Goal: Task Accomplishment & Management: Complete application form

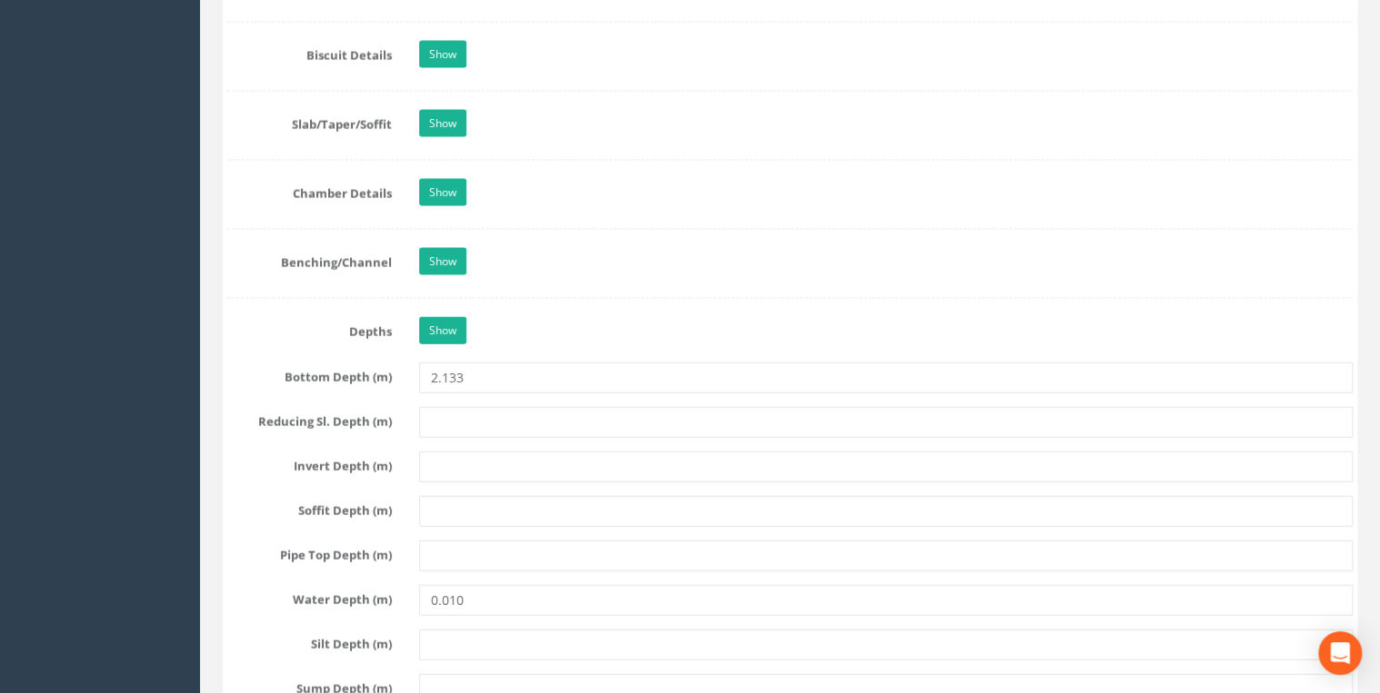
scroll to position [2036, 0]
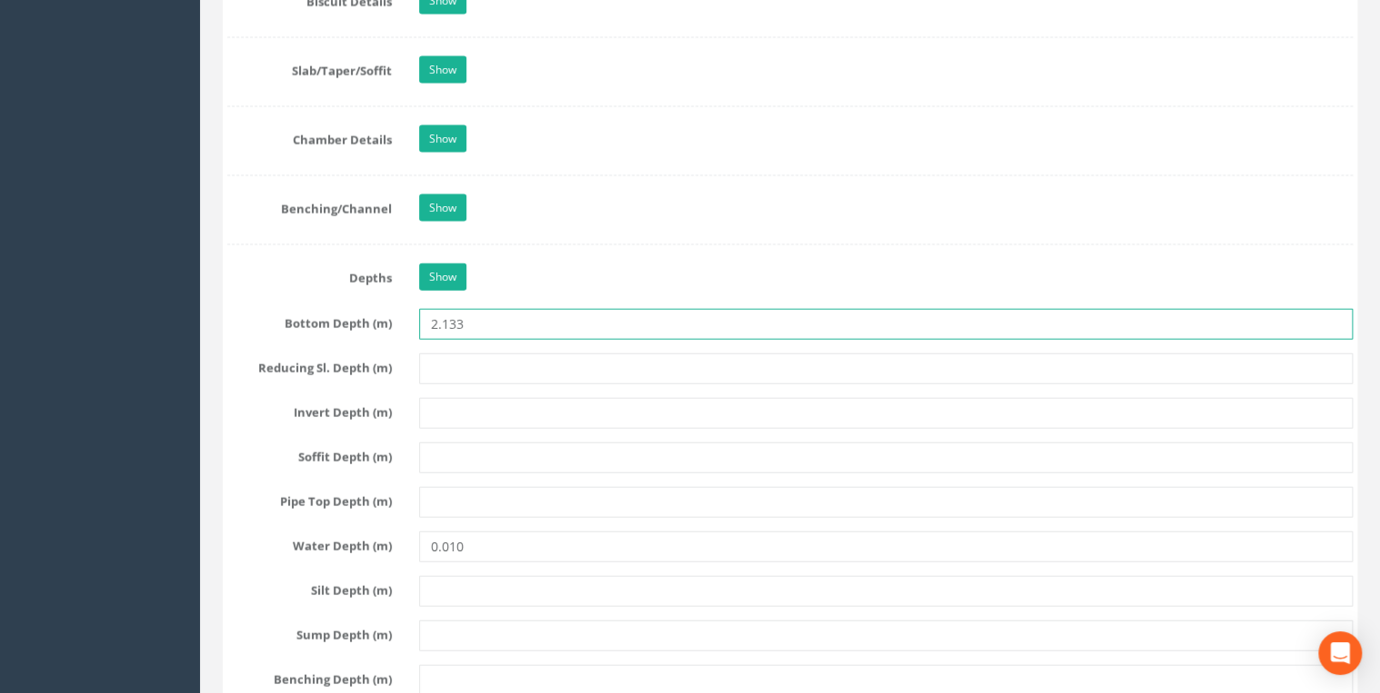
click at [445, 324] on input "2.133" at bounding box center [885, 324] width 933 height 31
click at [444, 324] on input "2.133" at bounding box center [885, 324] width 933 height 31
type input "2133"
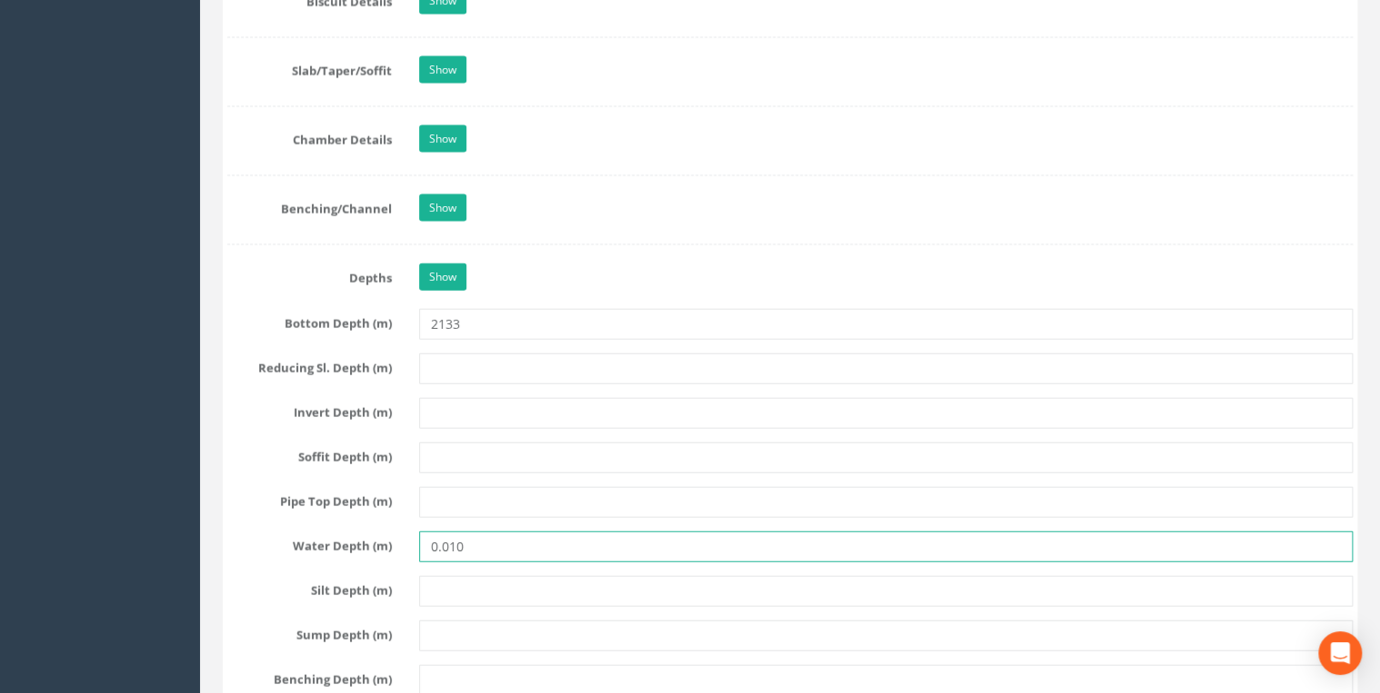
drag, startPoint x: 462, startPoint y: 545, endPoint x: 324, endPoint y: 545, distance: 138.1
click at [324, 545] on div "Water Depth (m) 0.010" at bounding box center [790, 547] width 1152 height 31
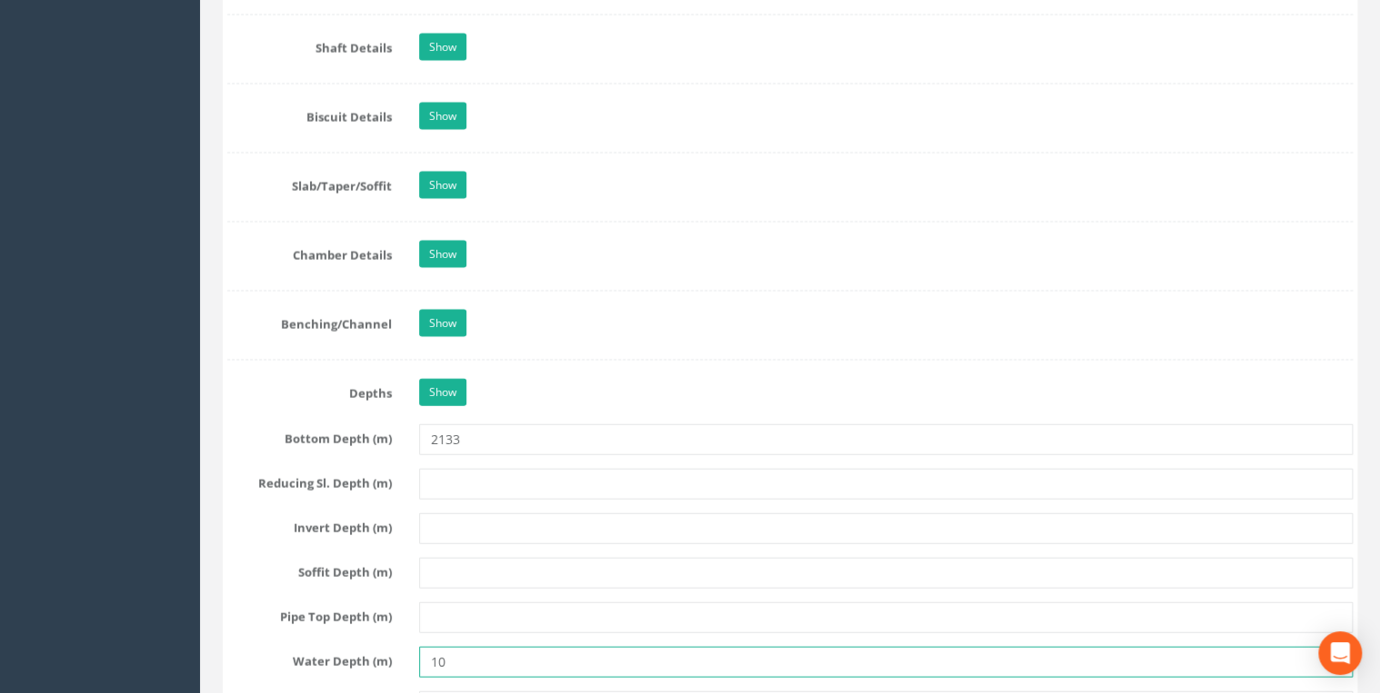
scroll to position [1745, 0]
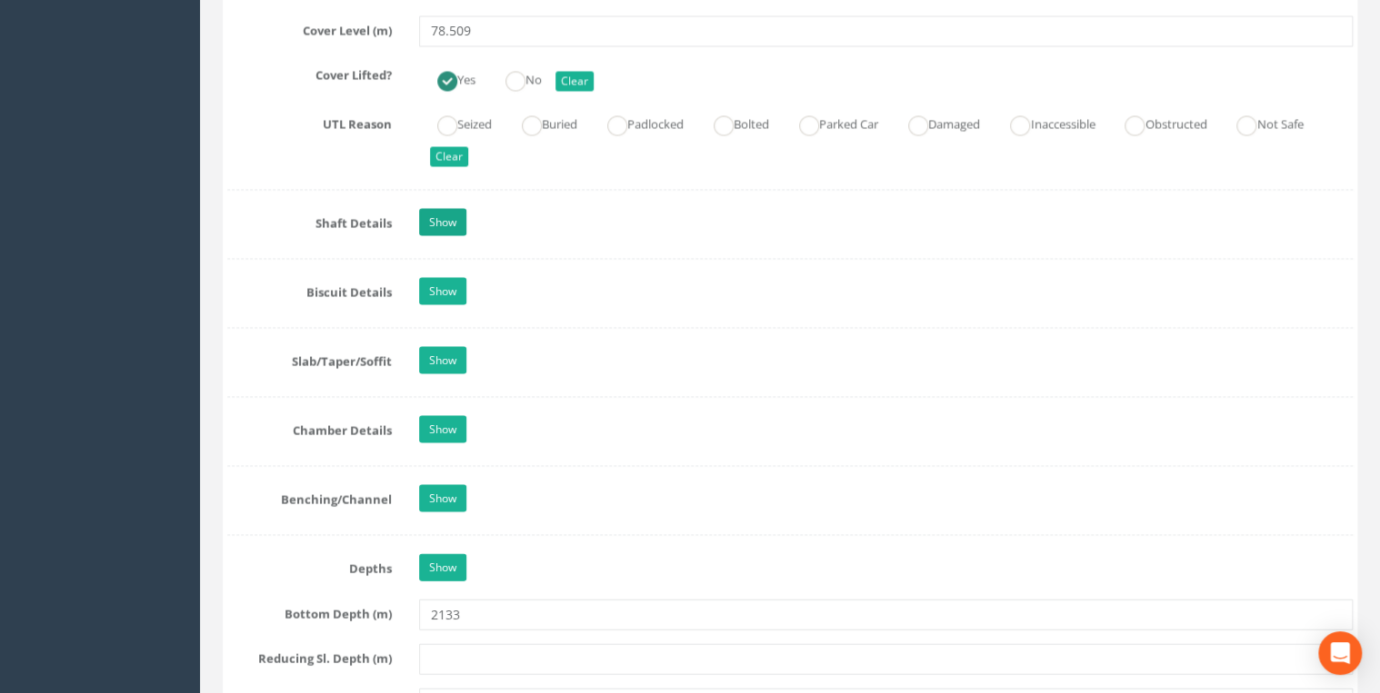
type input "10"
click at [451, 214] on link "Show" at bounding box center [442, 222] width 47 height 27
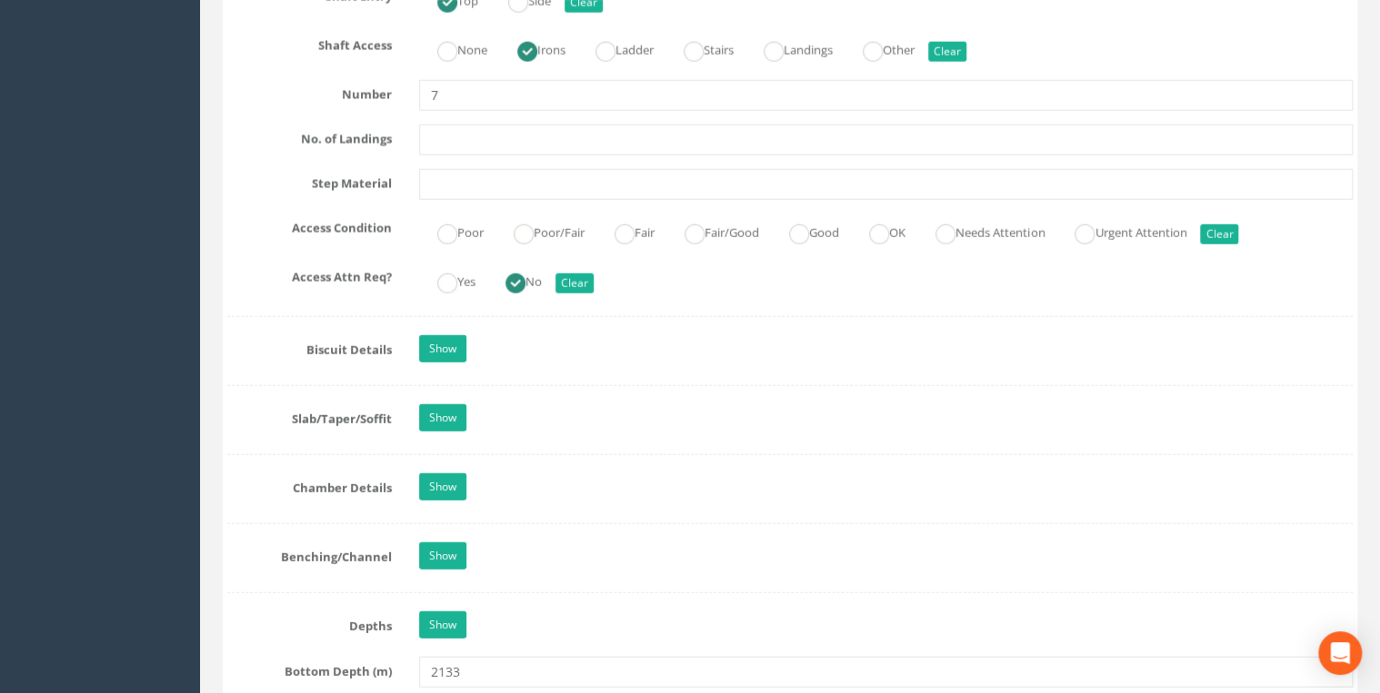
scroll to position [2520, 0]
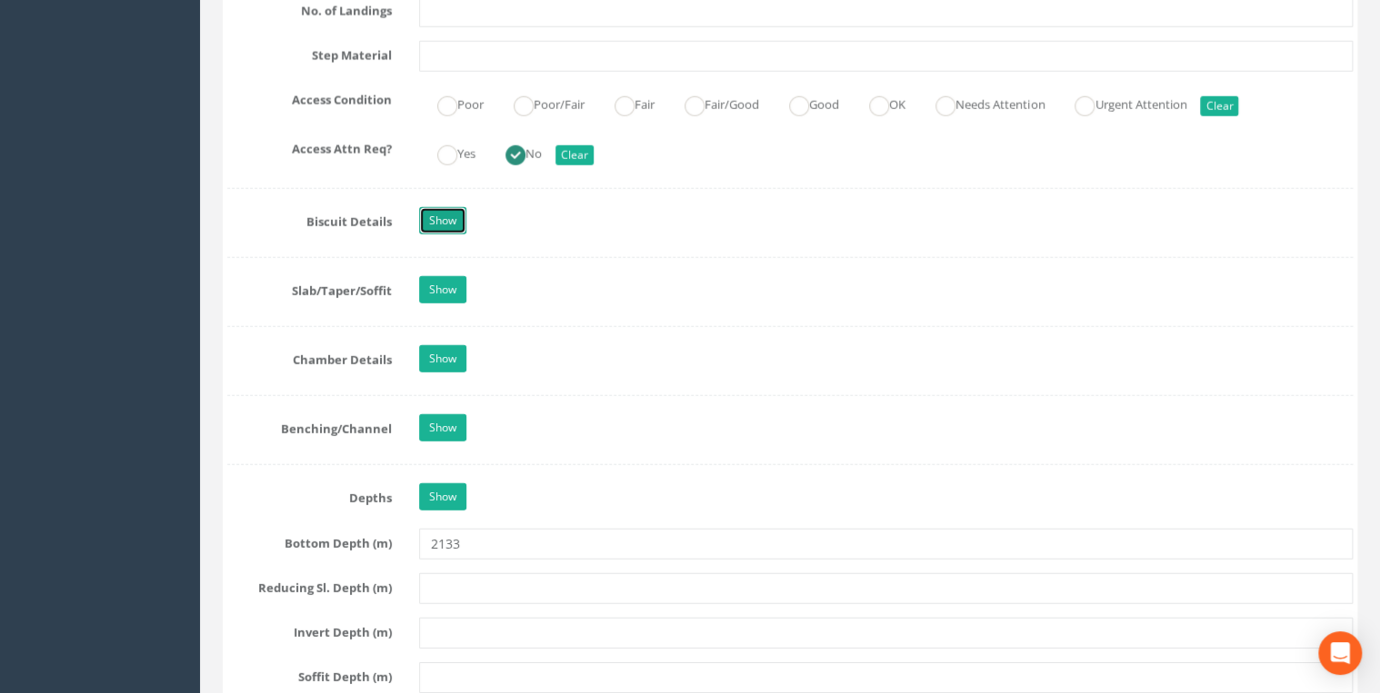
click at [458, 211] on link "Show" at bounding box center [442, 220] width 47 height 27
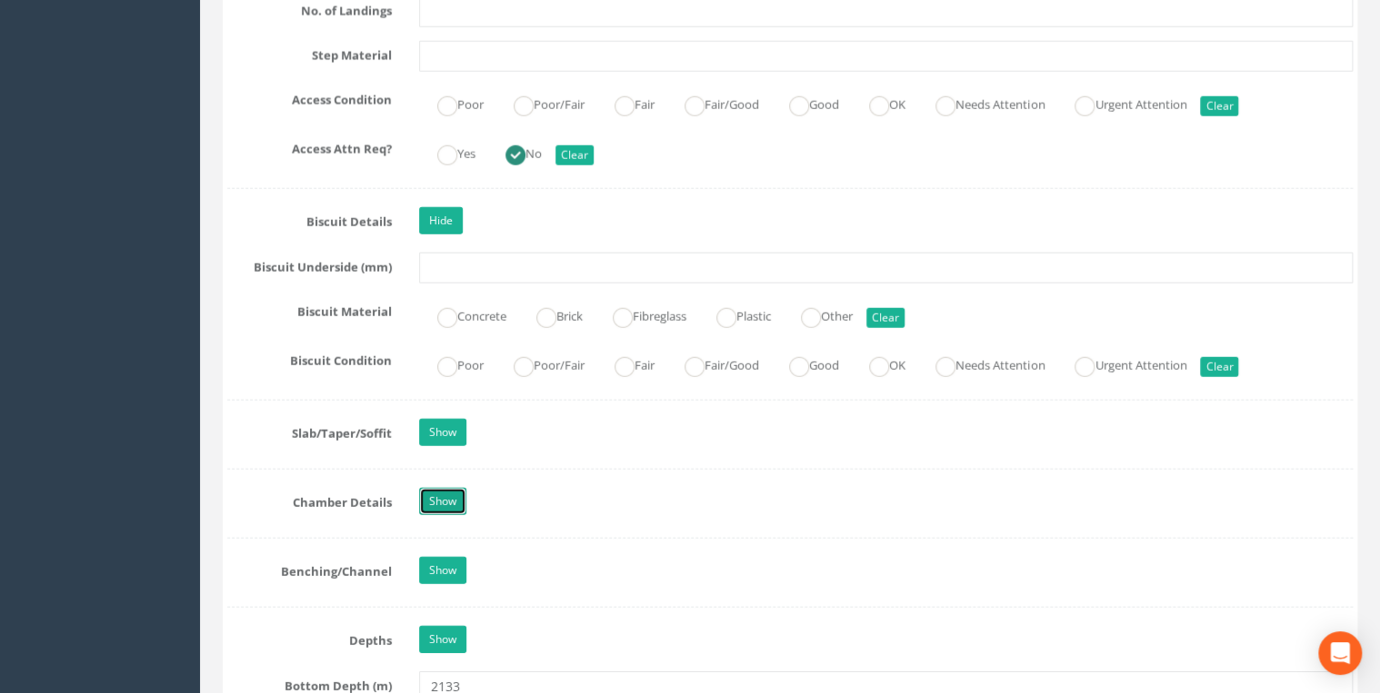
click at [434, 488] on link "Show" at bounding box center [442, 501] width 47 height 27
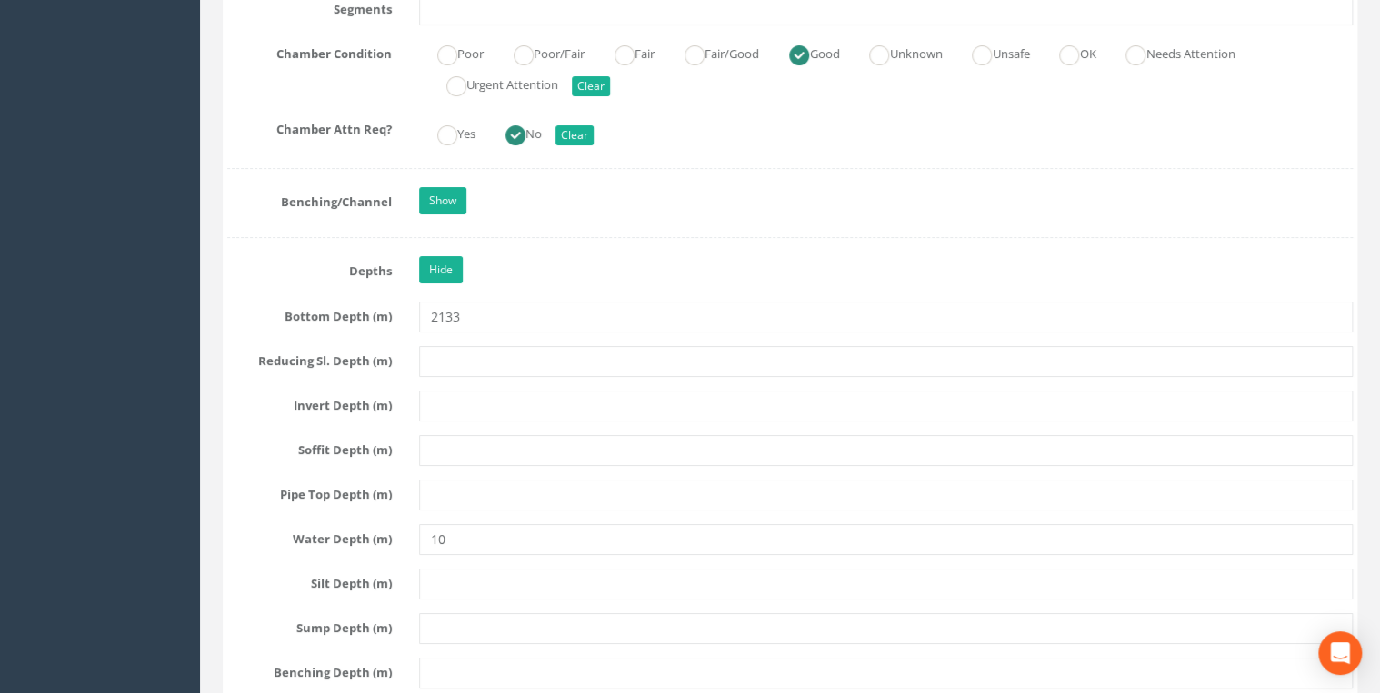
scroll to position [3393, 0]
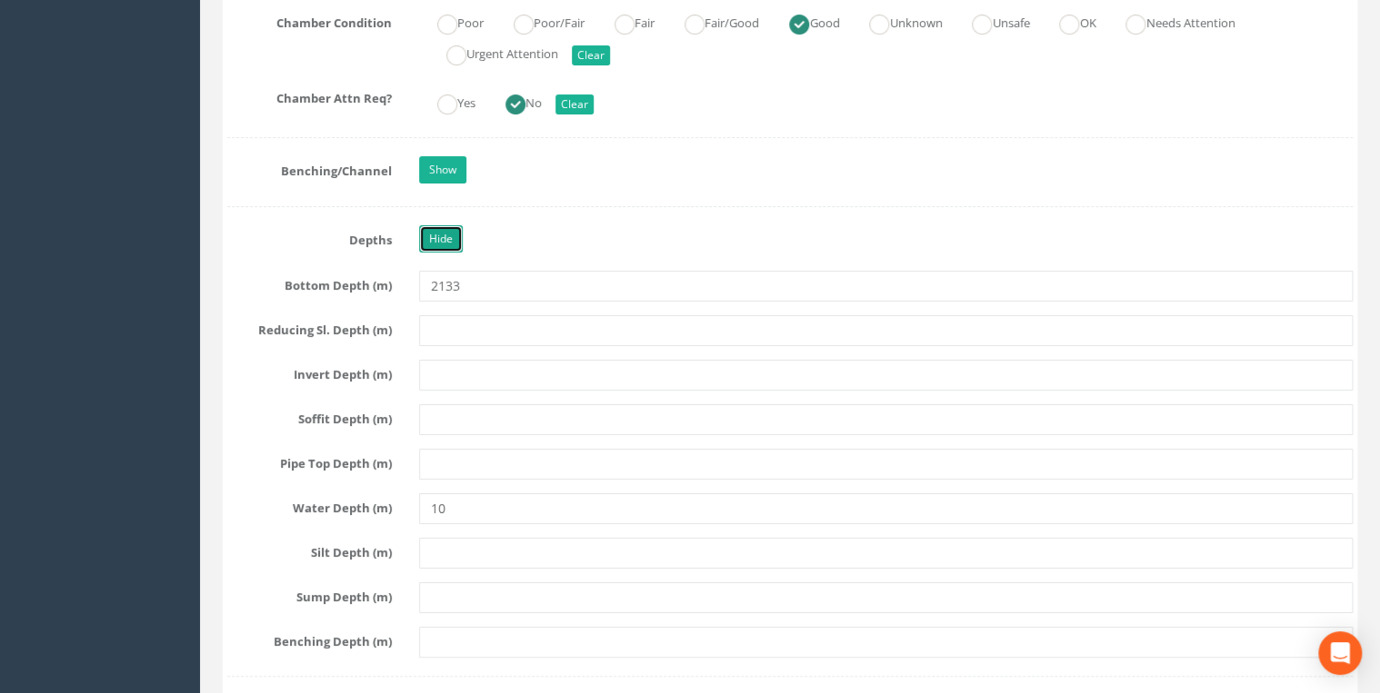
click at [446, 225] on link "Hide" at bounding box center [441, 238] width 44 height 27
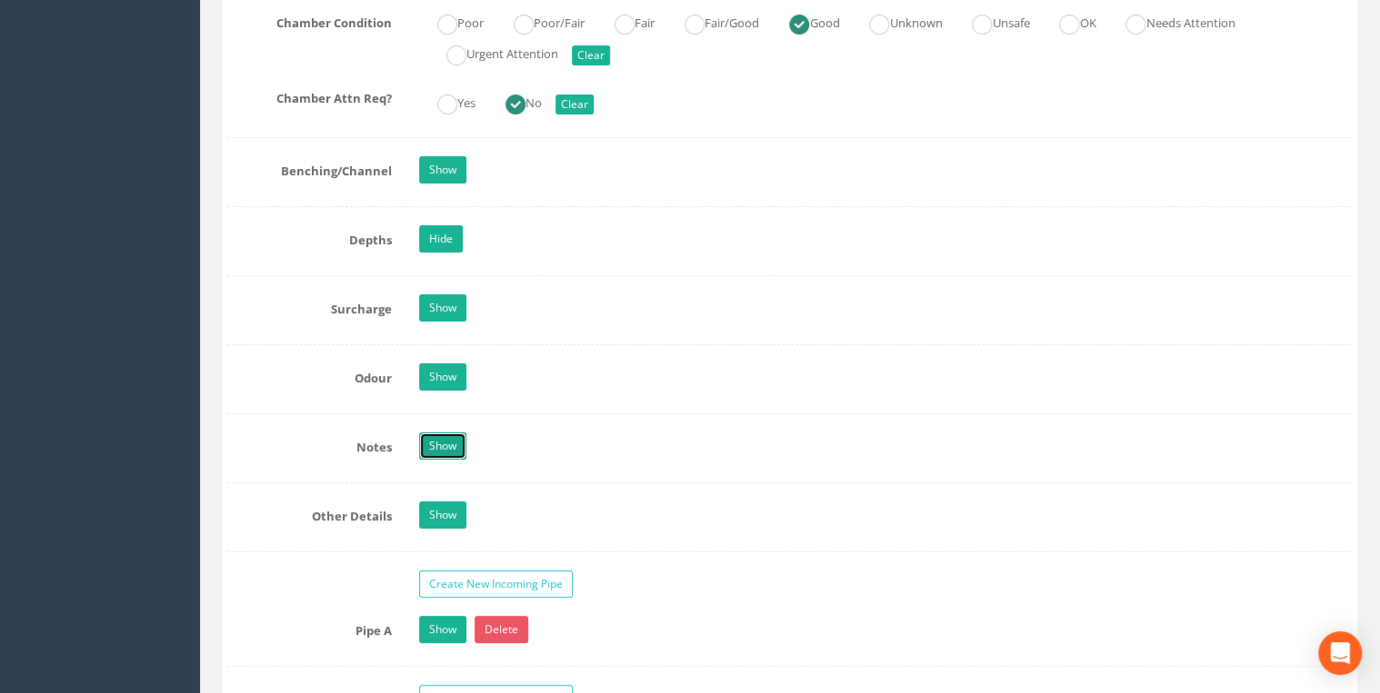
click at [454, 433] on link "Show" at bounding box center [442, 446] width 47 height 27
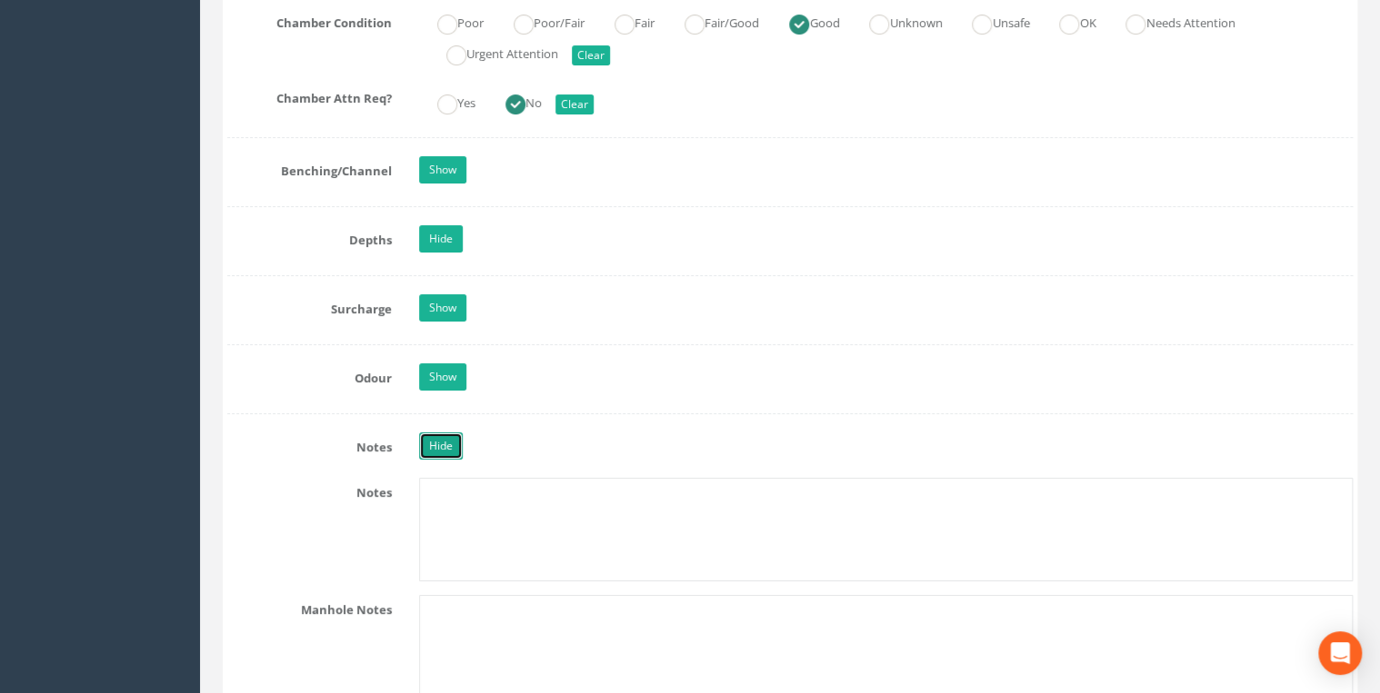
click at [454, 433] on link "Hide" at bounding box center [441, 446] width 44 height 27
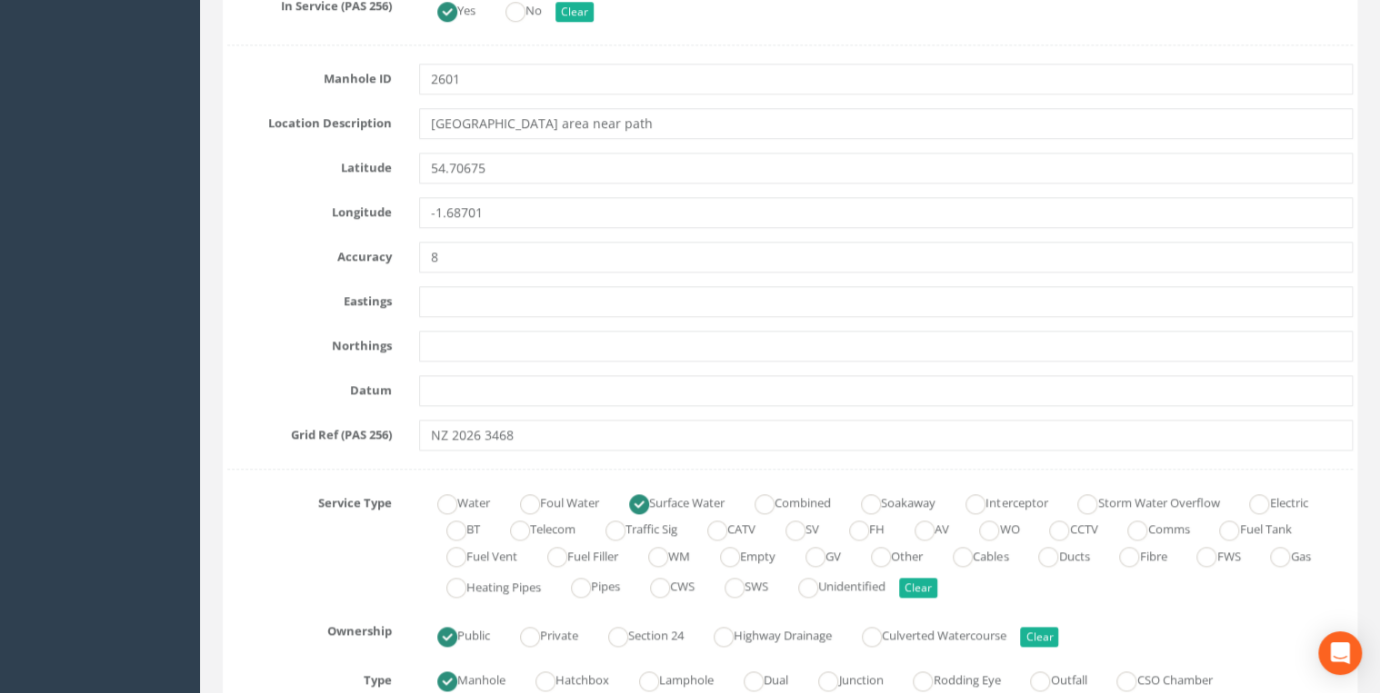
scroll to position [873, 0]
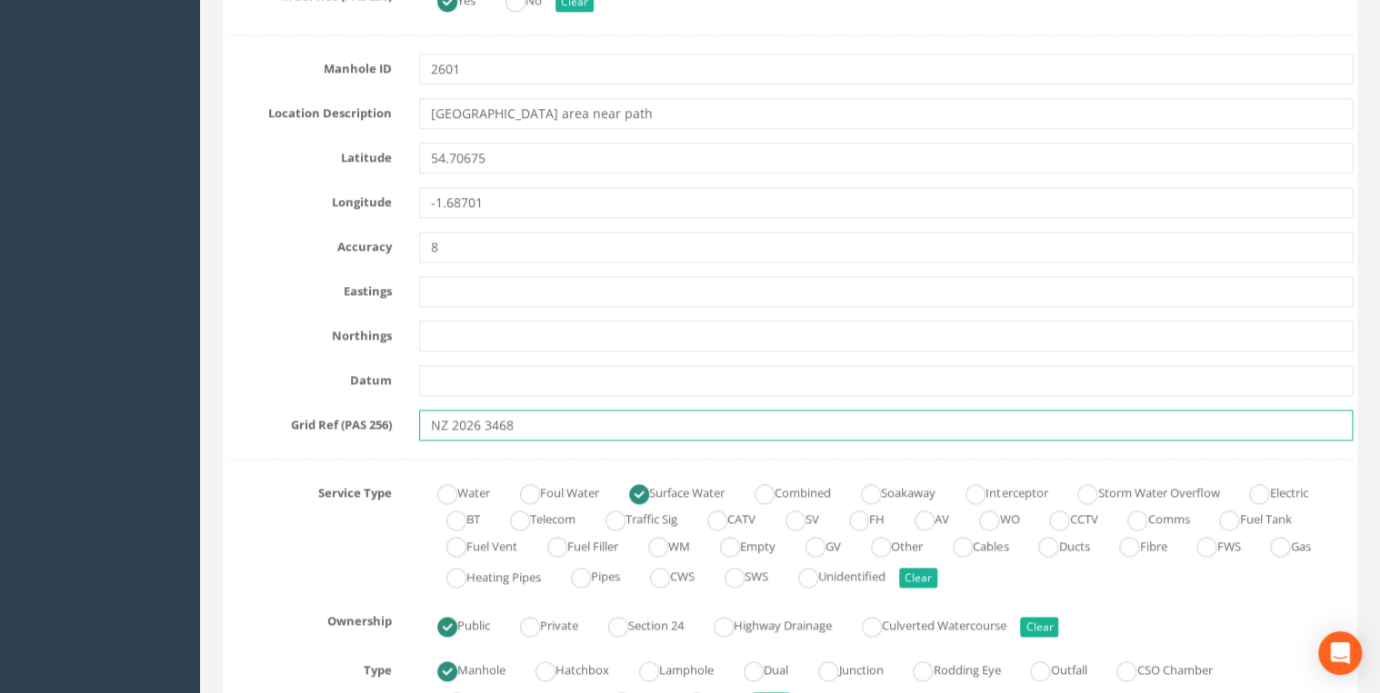
drag, startPoint x: 540, startPoint y: 424, endPoint x: 353, endPoint y: 433, distance: 187.4
click at [353, 433] on div "Grid Ref (PAS 256) NZ 2026 3468" at bounding box center [790, 425] width 1152 height 31
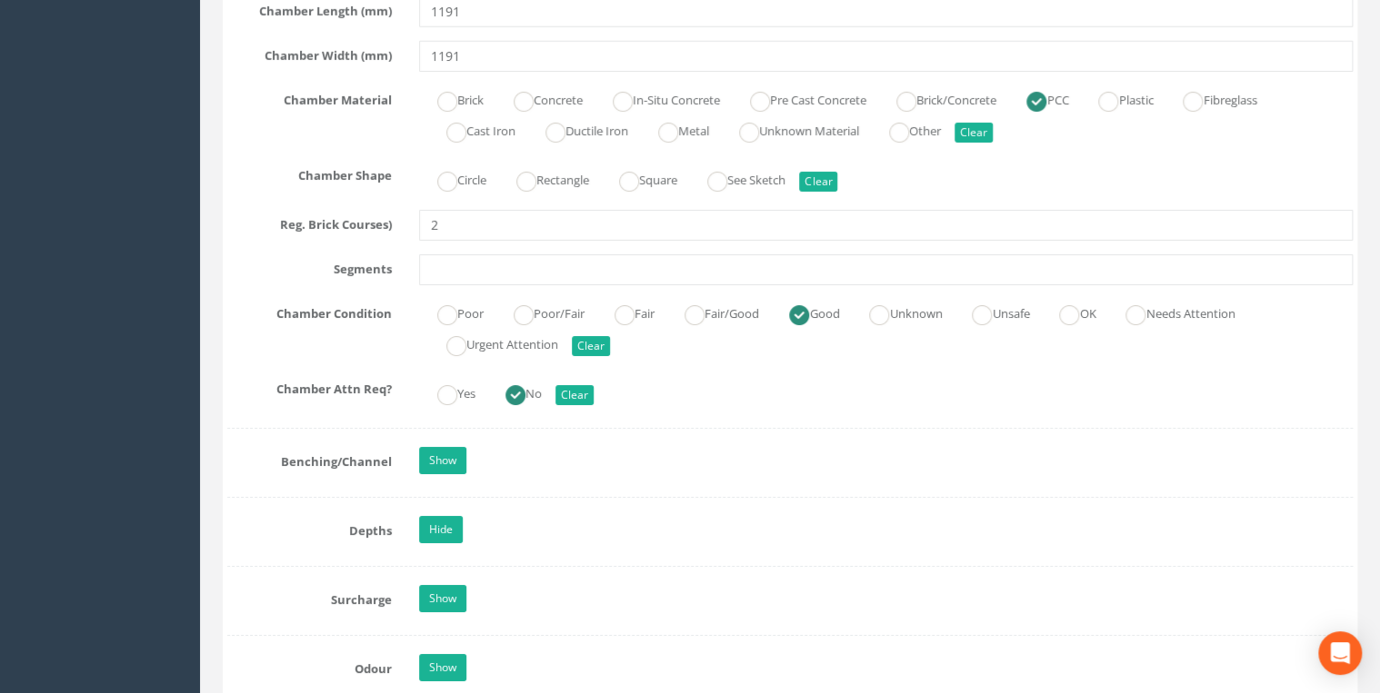
scroll to position [3296, 0]
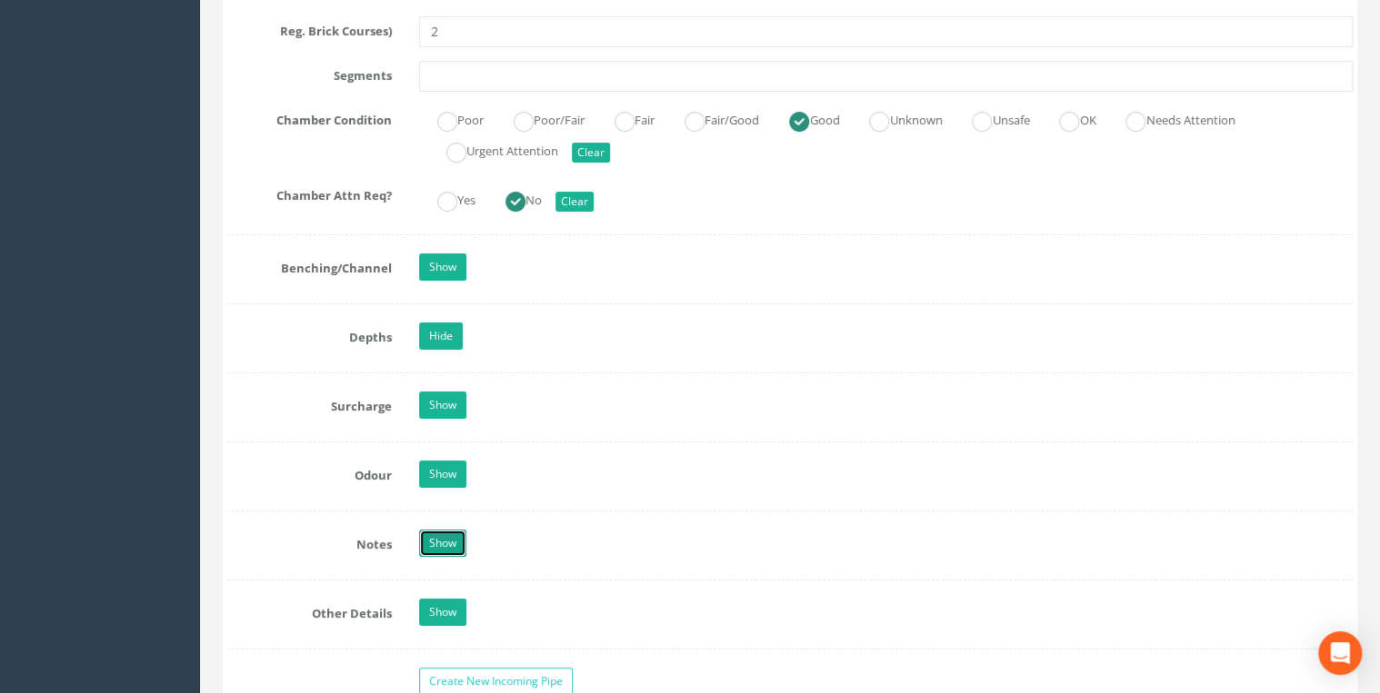
click at [440, 530] on link "Show" at bounding box center [442, 543] width 47 height 27
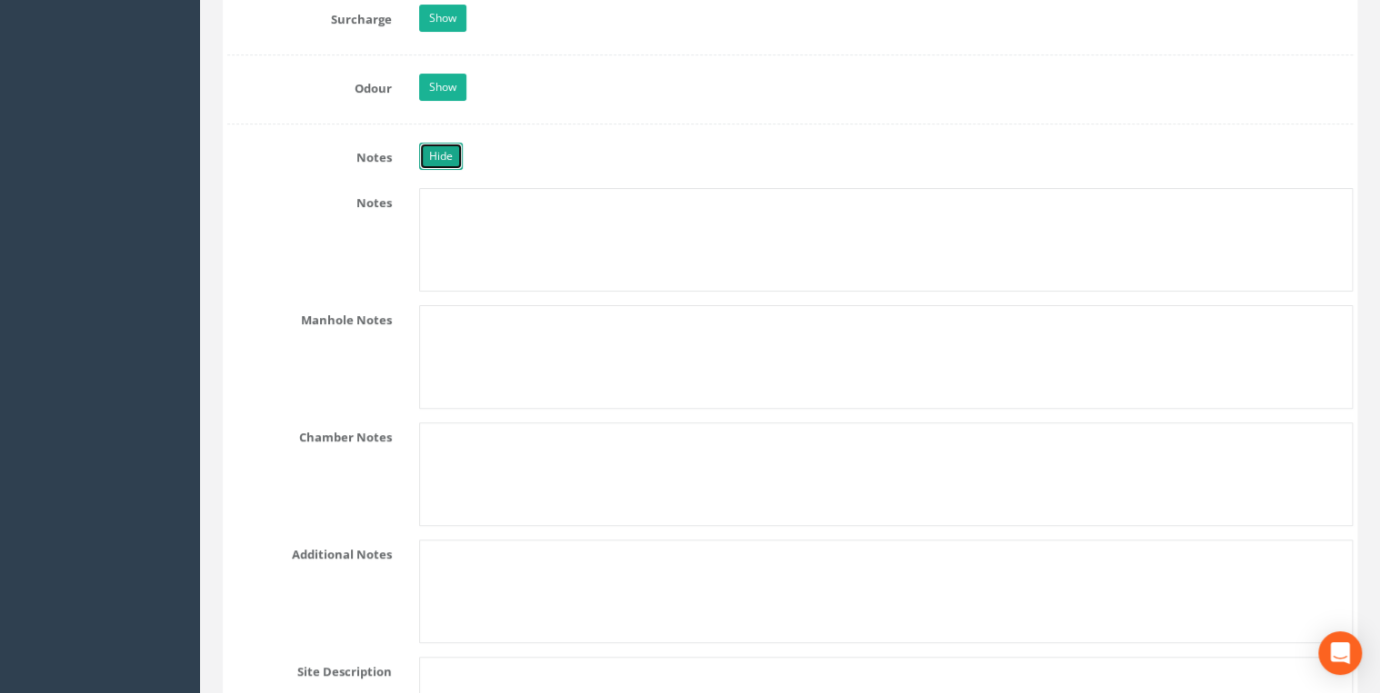
scroll to position [3684, 0]
click at [458, 222] on textarea at bounding box center [885, 239] width 933 height 104
paste textarea "NZ 2026 3468"
type textarea "NZ 2026 3468"
click at [516, 148] on div "Hide" at bounding box center [885, 158] width 961 height 32
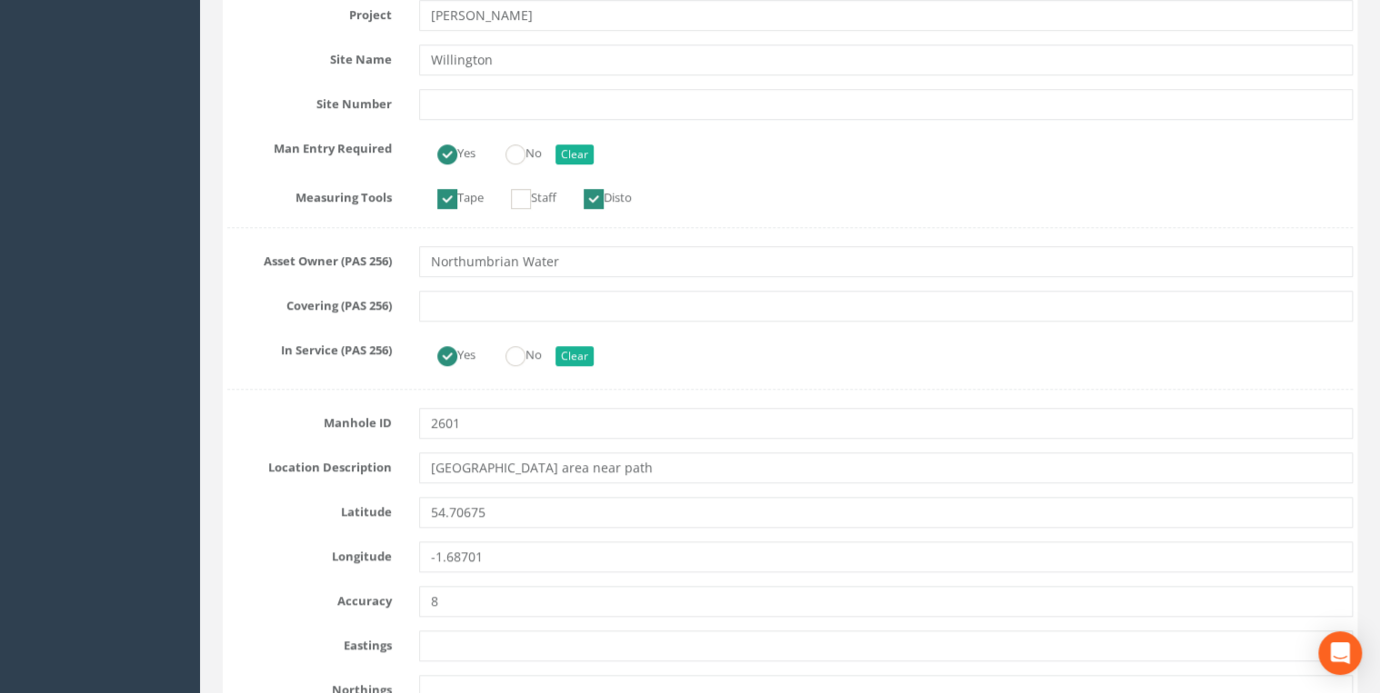
scroll to position [775, 0]
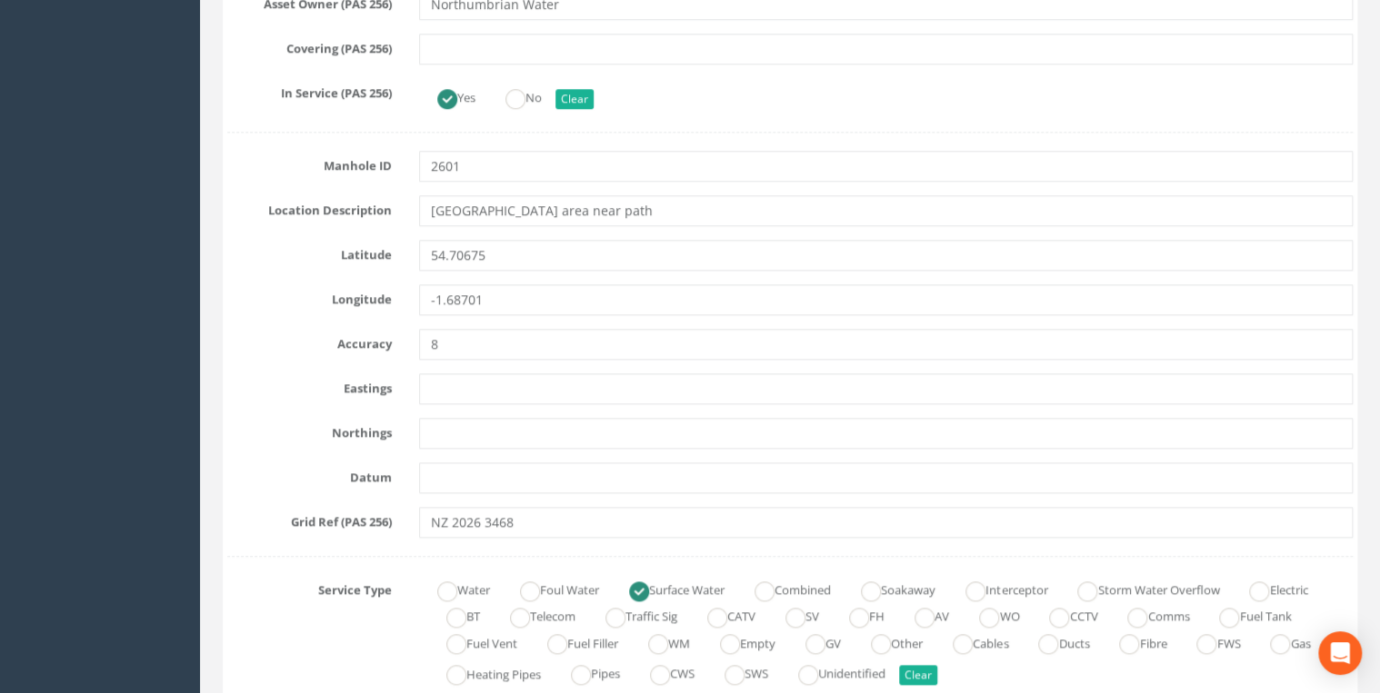
click at [447, 389] on input "text" at bounding box center [885, 389] width 933 height 31
click at [491, 389] on input "text" at bounding box center [885, 389] width 933 height 31
paste input "NZ 2026 3468"
type input "NZ 2026 3468"
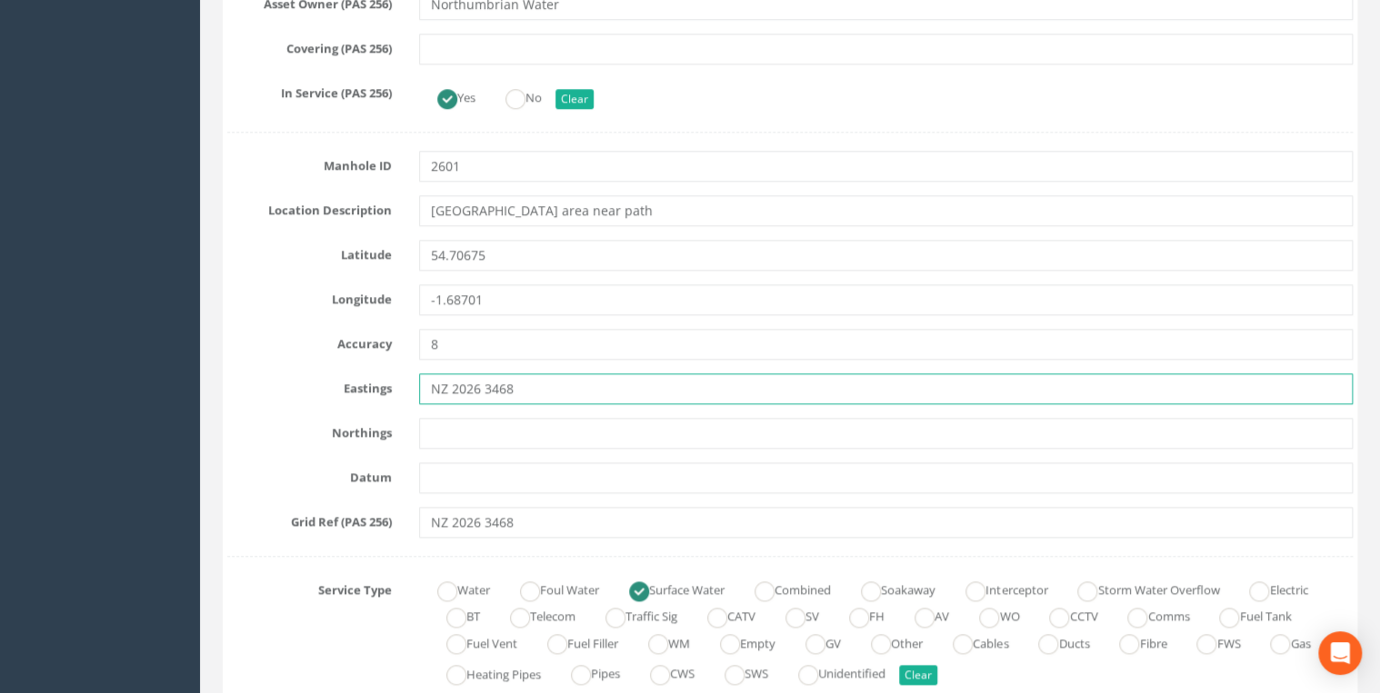
drag, startPoint x: 524, startPoint y: 385, endPoint x: 293, endPoint y: 393, distance: 231.0
click at [293, 393] on div "Eastings NZ 2026 3468" at bounding box center [790, 389] width 1152 height 31
click at [495, 381] on input "text" at bounding box center [885, 389] width 933 height 31
paste input "420262.866"
type input "420262.866"
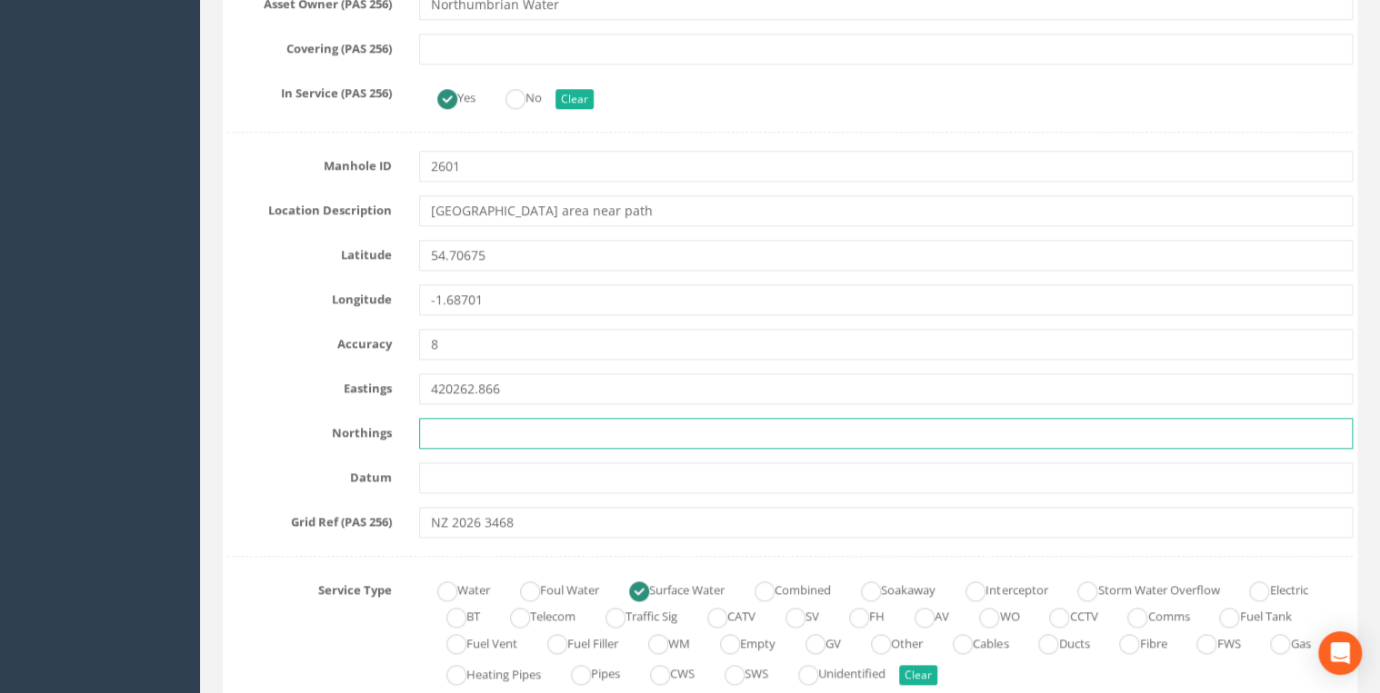
click at [440, 424] on input "text" at bounding box center [885, 433] width 933 height 31
paste input "534681.152"
type input "534681.152"
click at [492, 476] on input "text" at bounding box center [885, 478] width 933 height 31
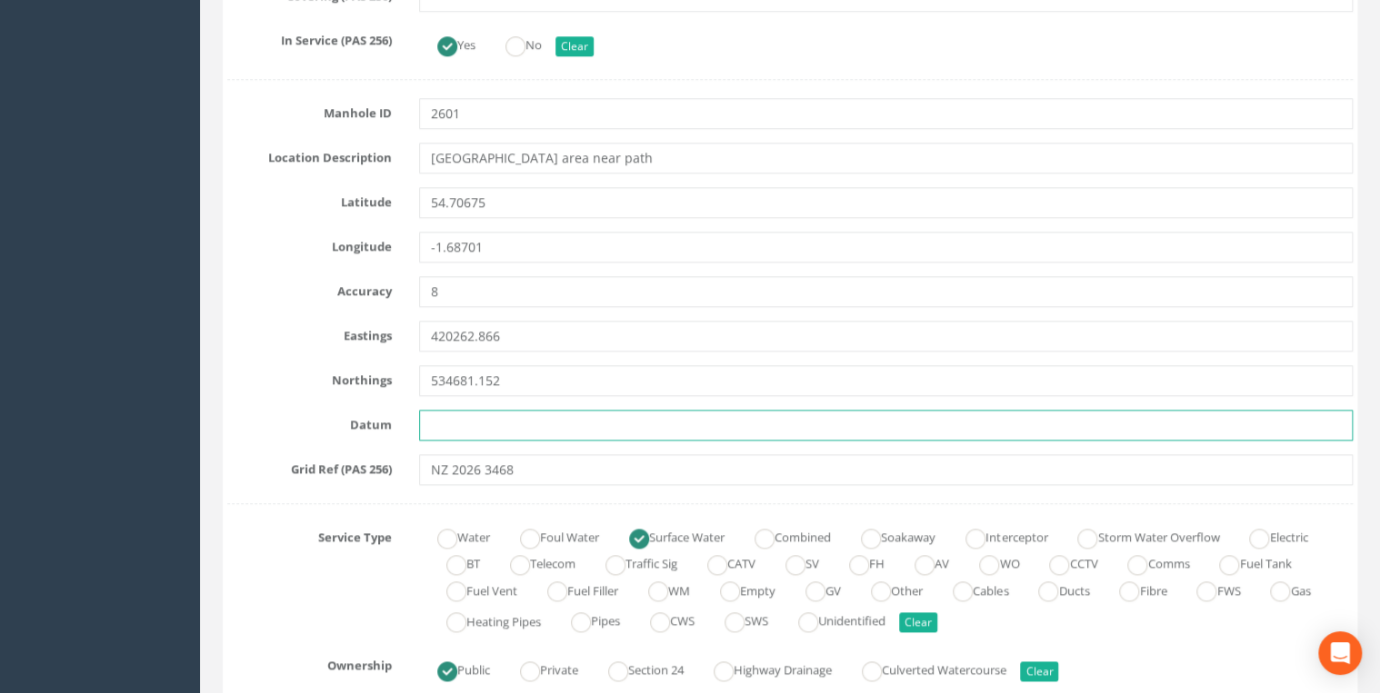
scroll to position [873, 0]
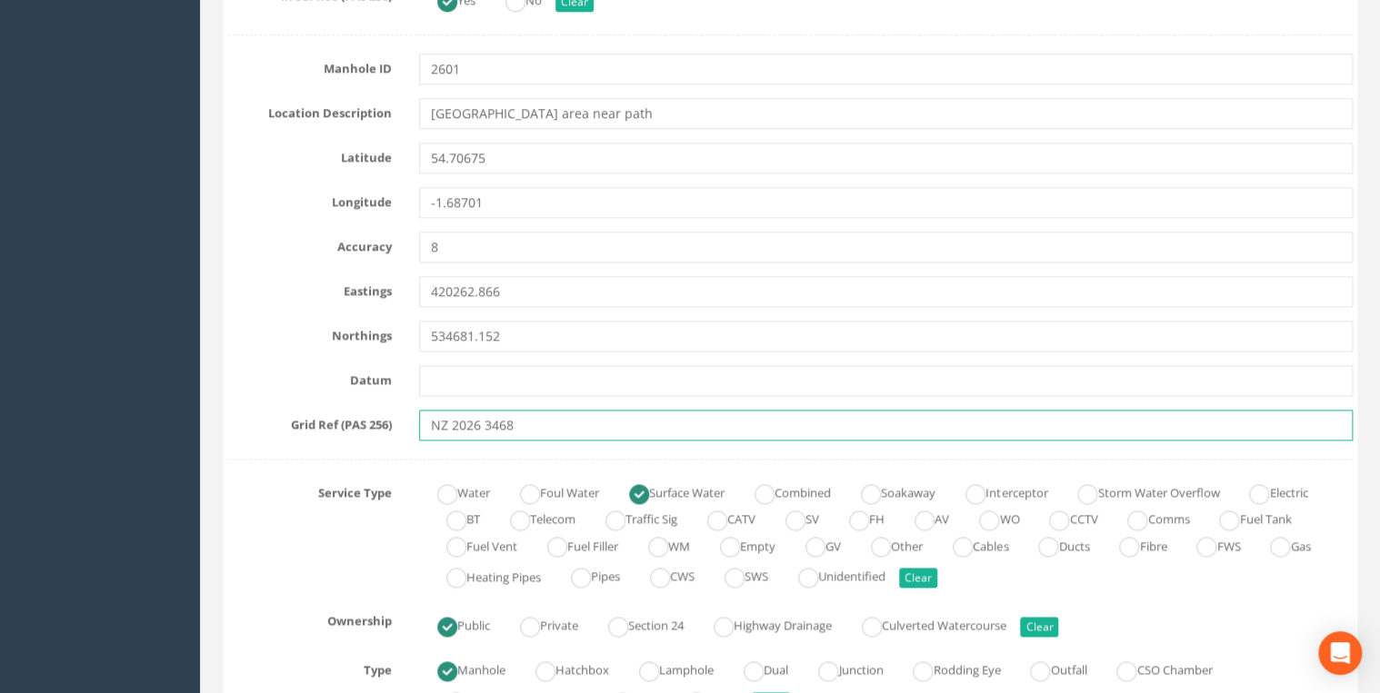
drag, startPoint x: 545, startPoint y: 419, endPoint x: 342, endPoint y: 444, distance: 205.2
click at [558, 415] on input "NZ 2026 3468" at bounding box center [885, 425] width 933 height 31
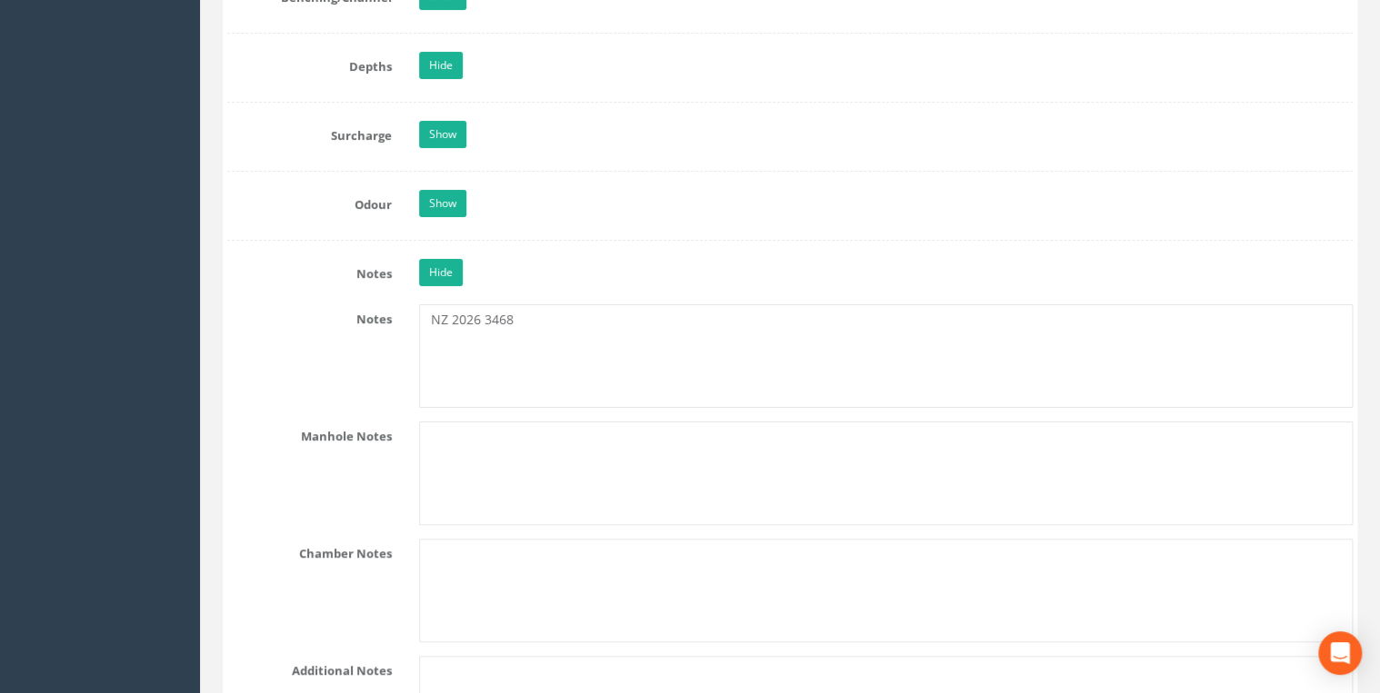
scroll to position [3684, 0]
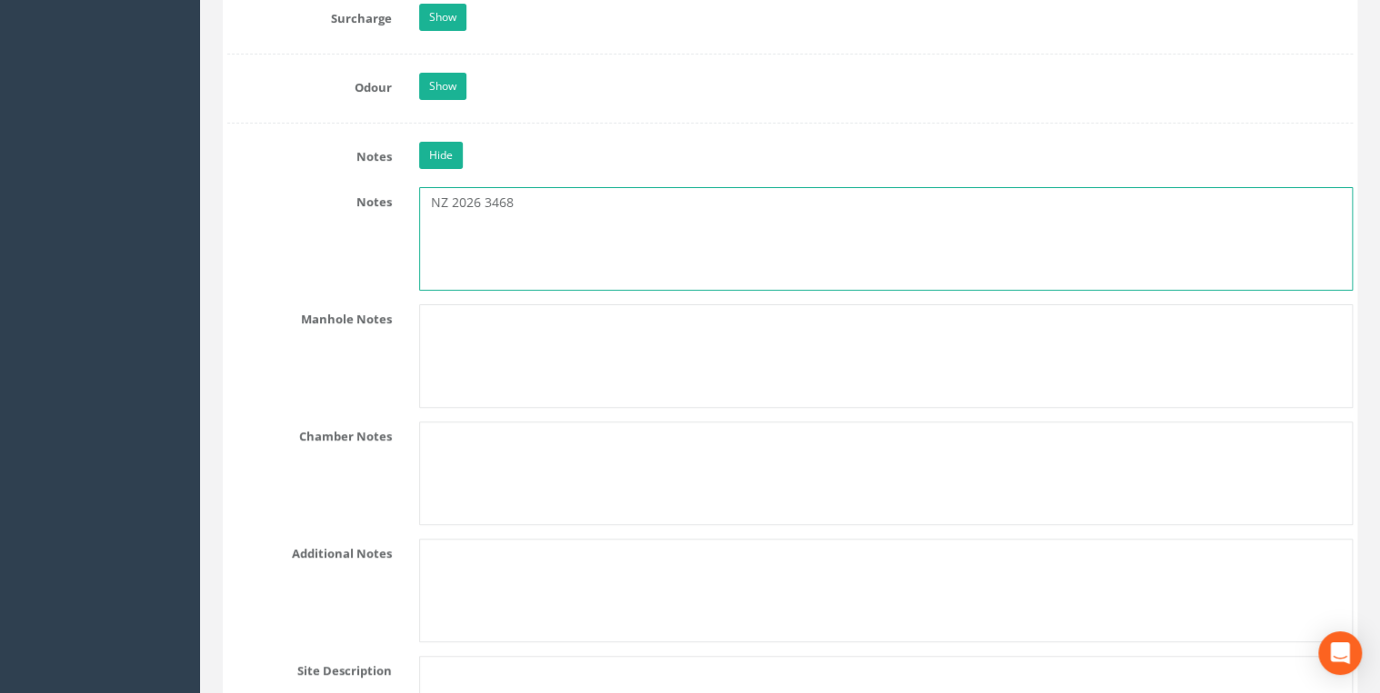
click at [563, 209] on textarea "NZ 2026 3468" at bounding box center [885, 239] width 933 height 104
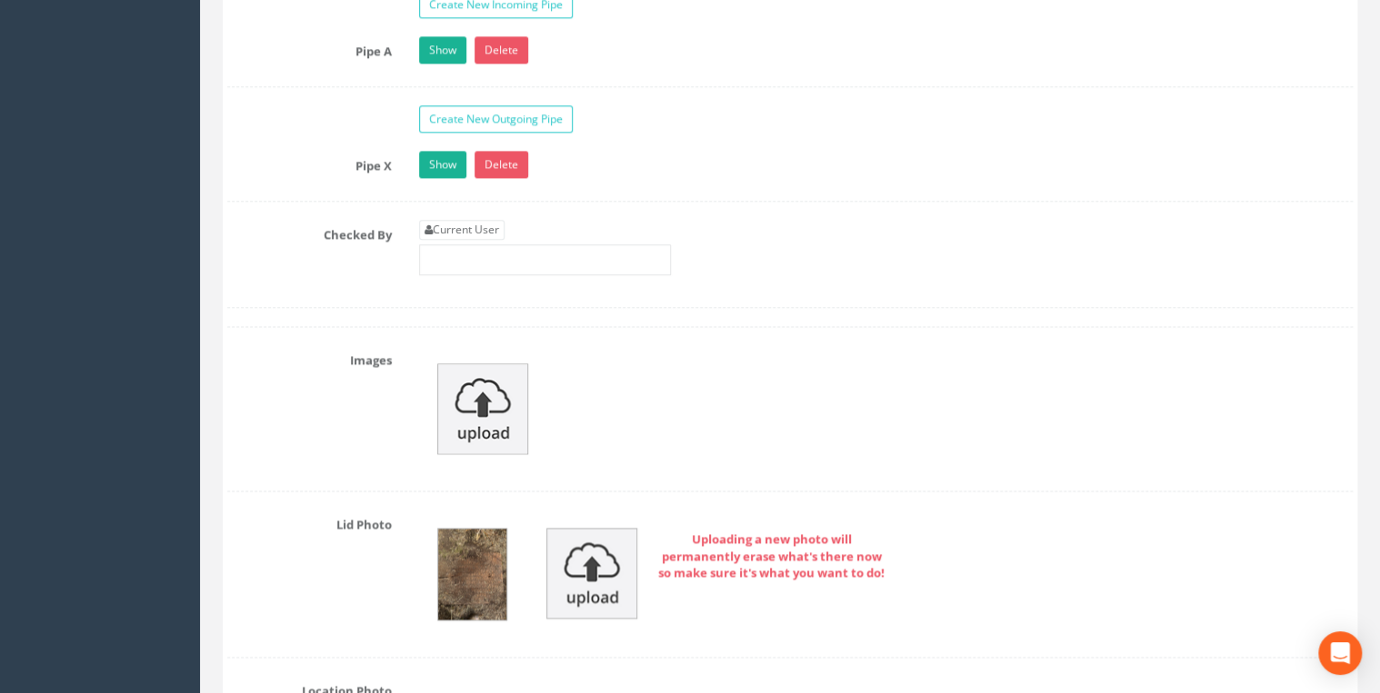
scroll to position [4459, 0]
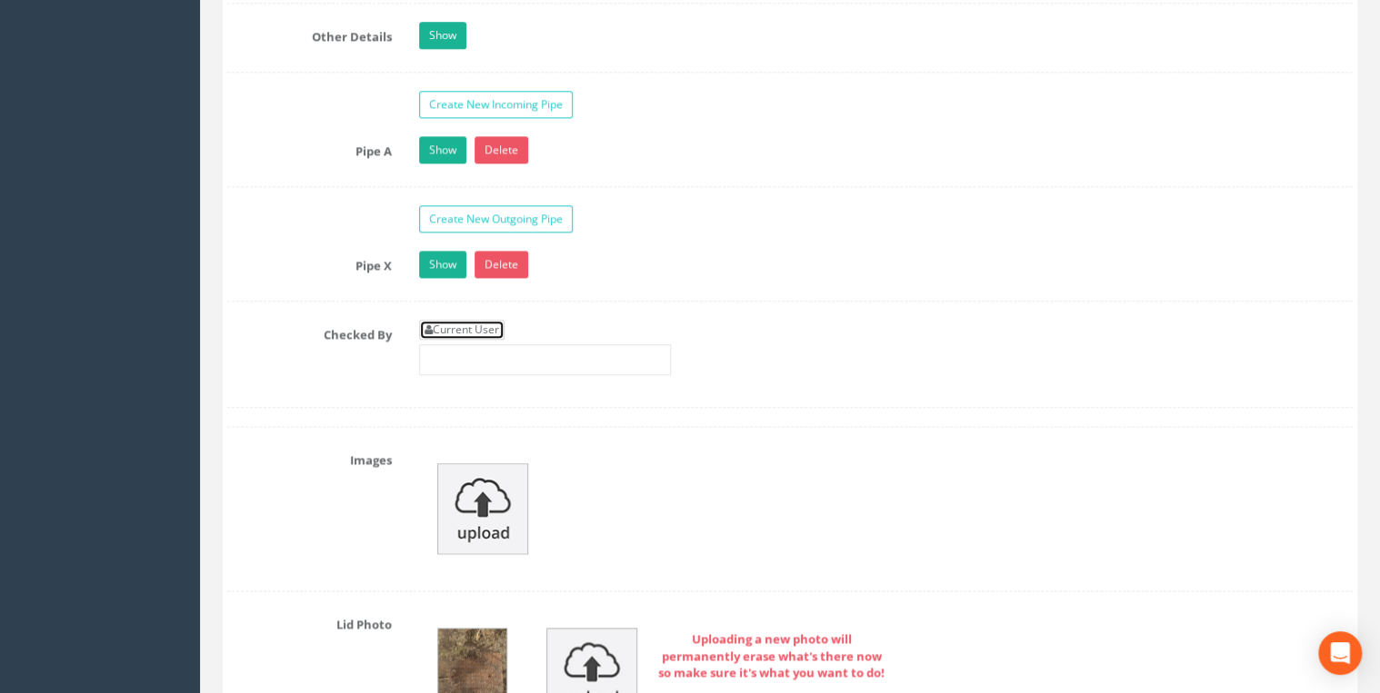
click at [490, 321] on link "Current User" at bounding box center [461, 330] width 85 height 20
type input "[PERSON_NAME]"
click at [491, 344] on input "[PERSON_NAME]" at bounding box center [545, 359] width 252 height 31
click at [560, 344] on input "[PERSON_NAME]" at bounding box center [545, 359] width 252 height 31
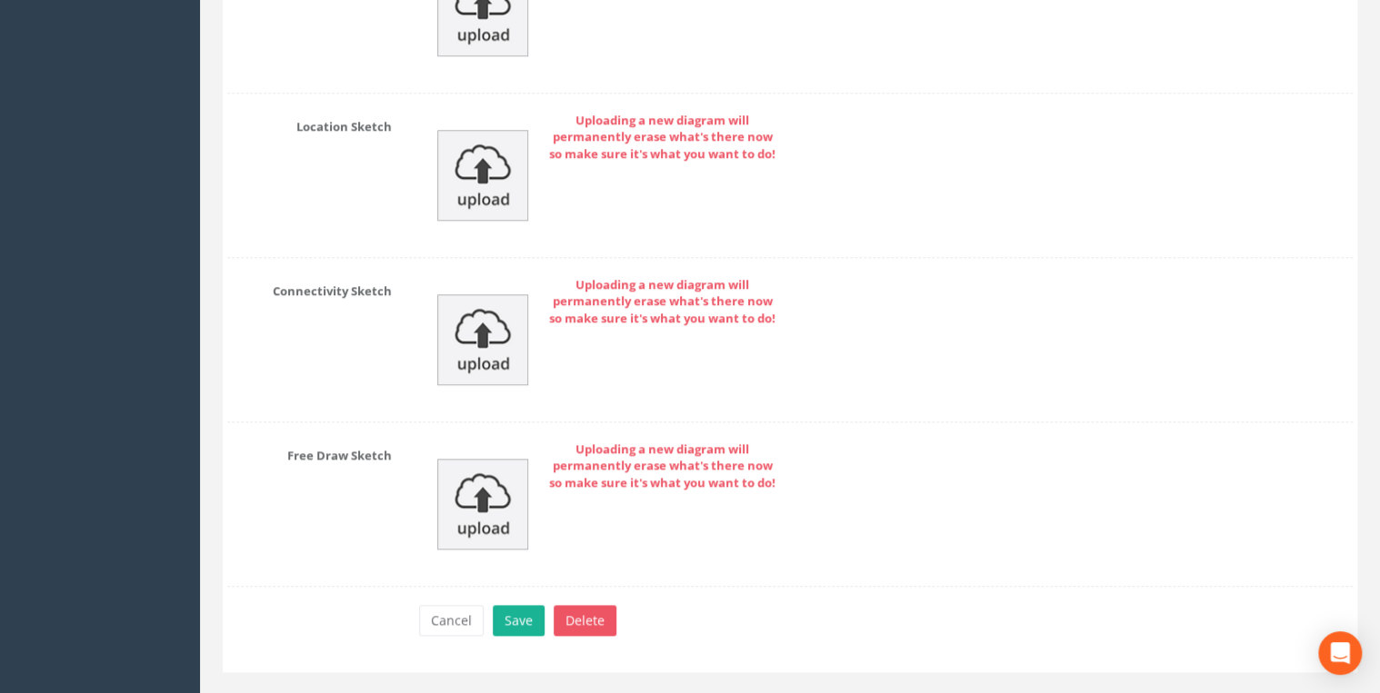
scroll to position [7608, 0]
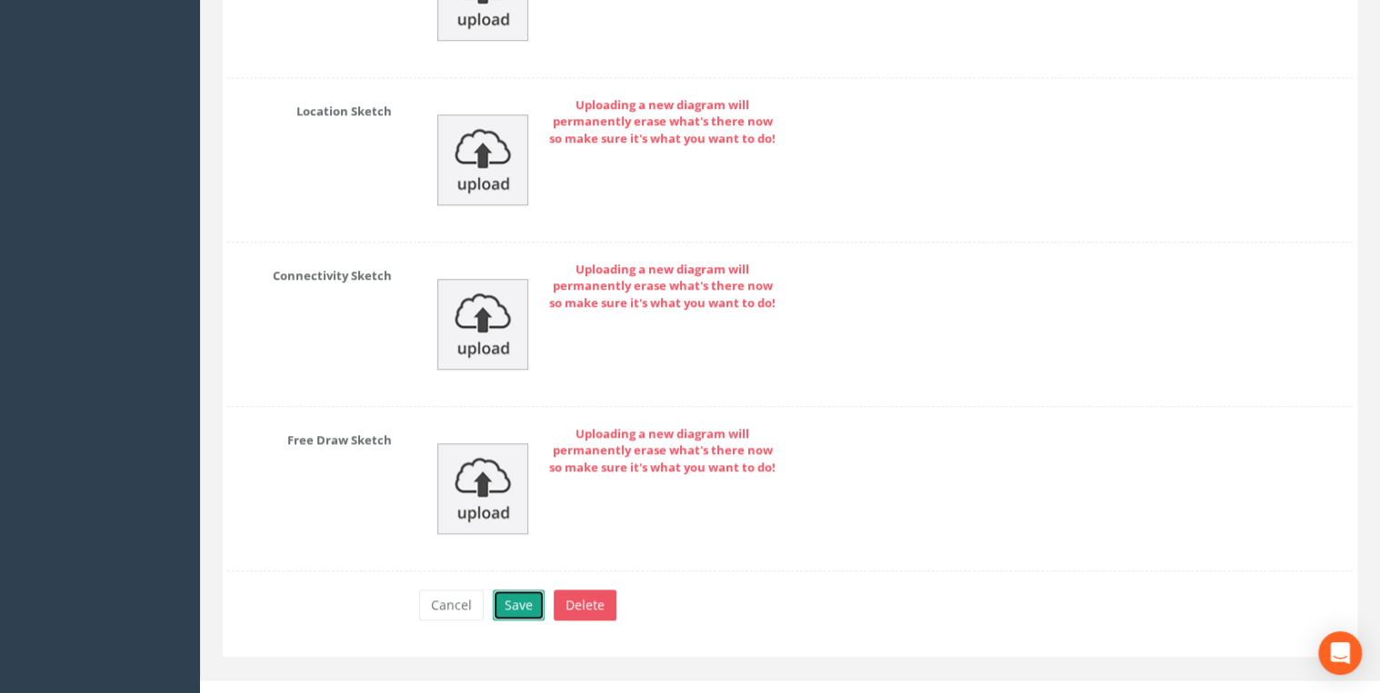
click at [528, 590] on button "Save" at bounding box center [519, 605] width 52 height 31
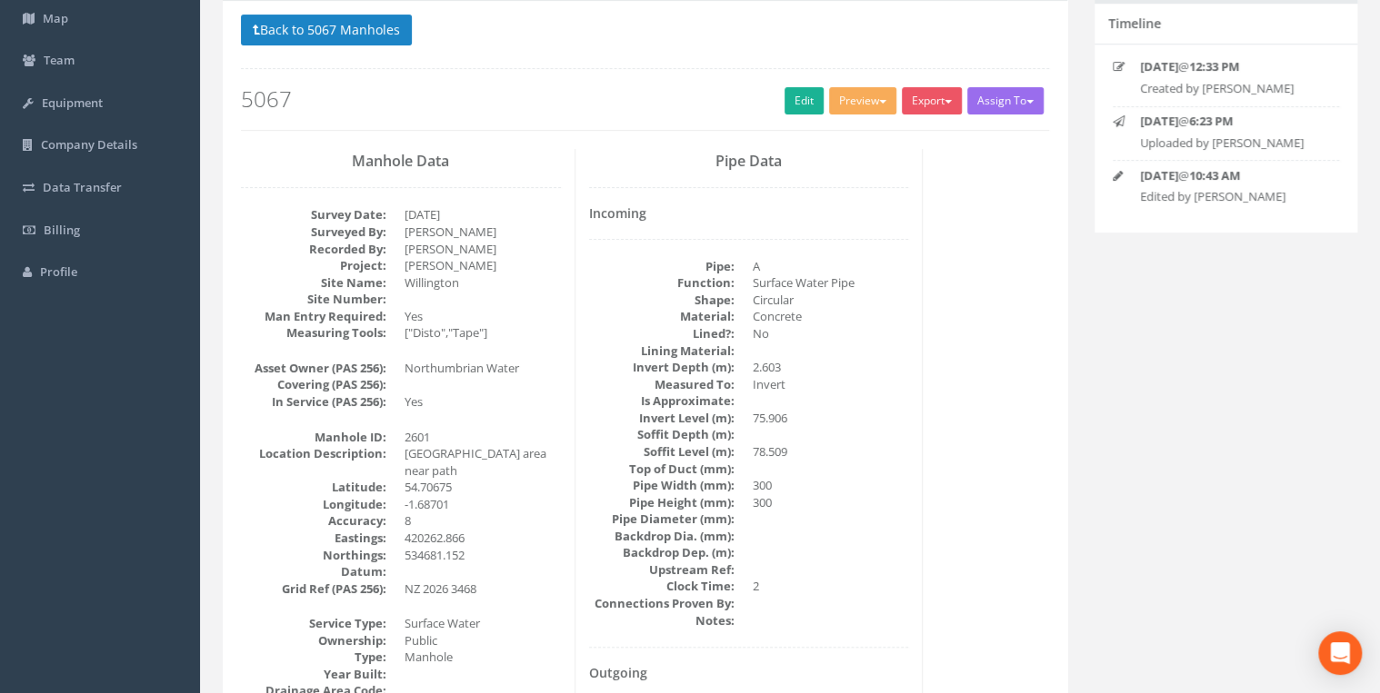
scroll to position [0, 0]
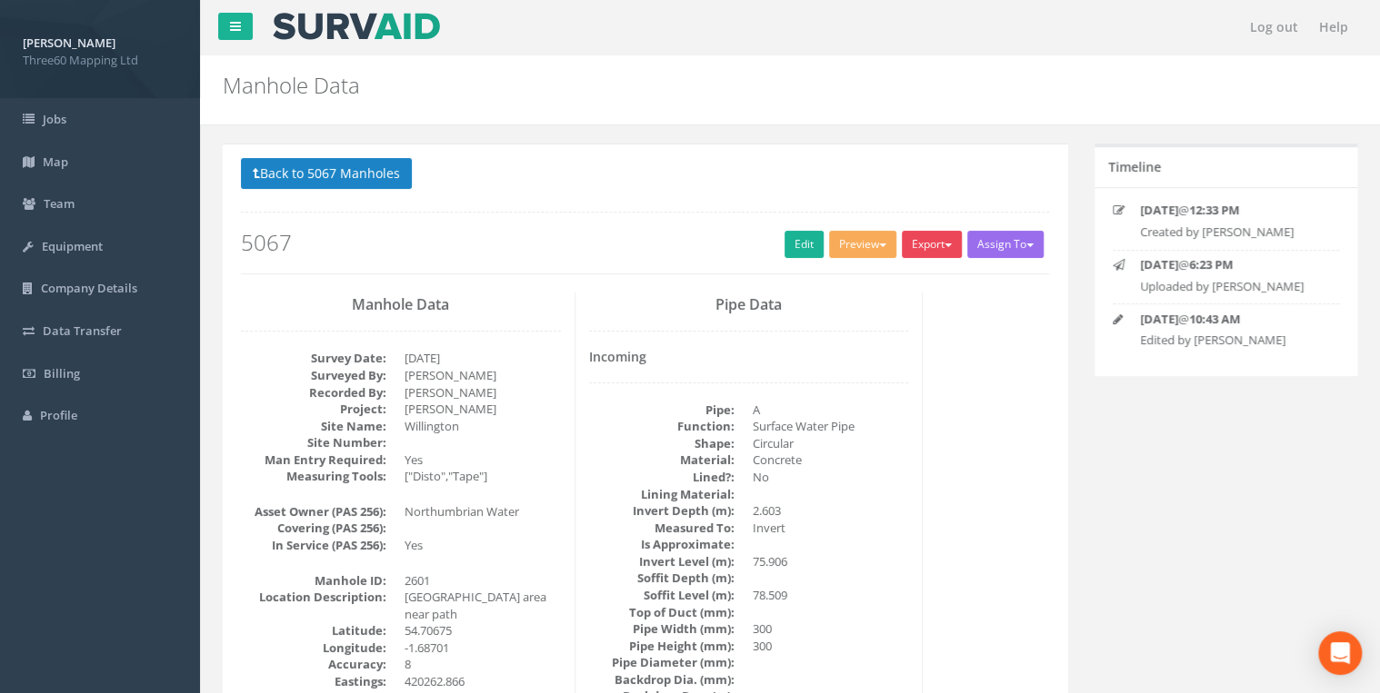
click at [921, 245] on button "Export" at bounding box center [932, 244] width 60 height 27
click at [886, 278] on link "360 Manhole" at bounding box center [894, 282] width 138 height 28
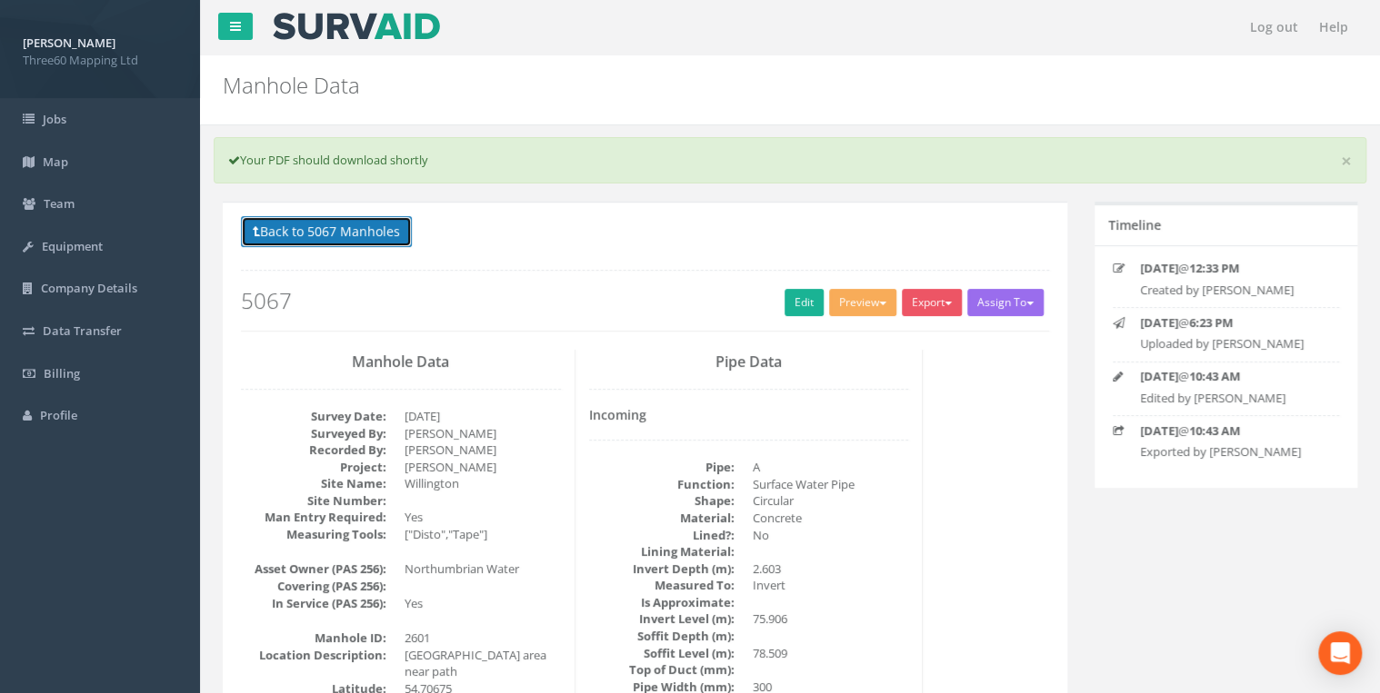
click at [286, 231] on button "Back to 5067 Manholes" at bounding box center [326, 231] width 171 height 31
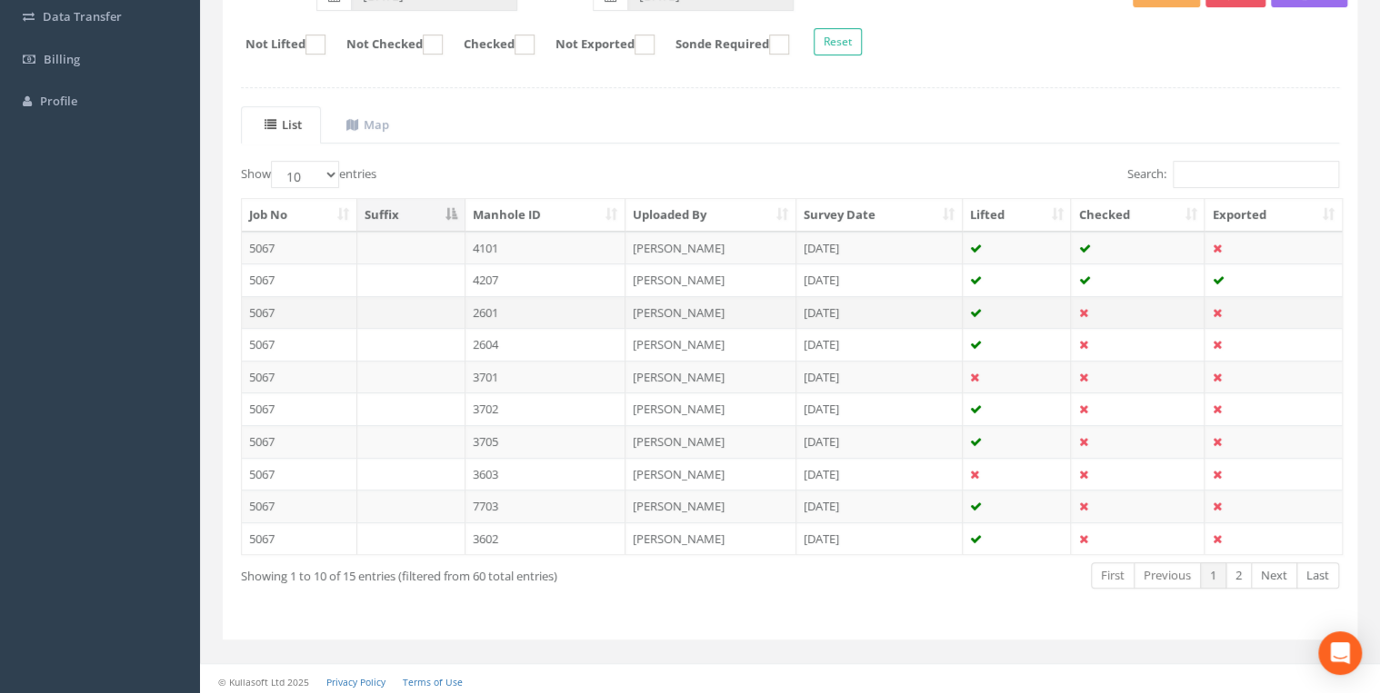
scroll to position [315, 0]
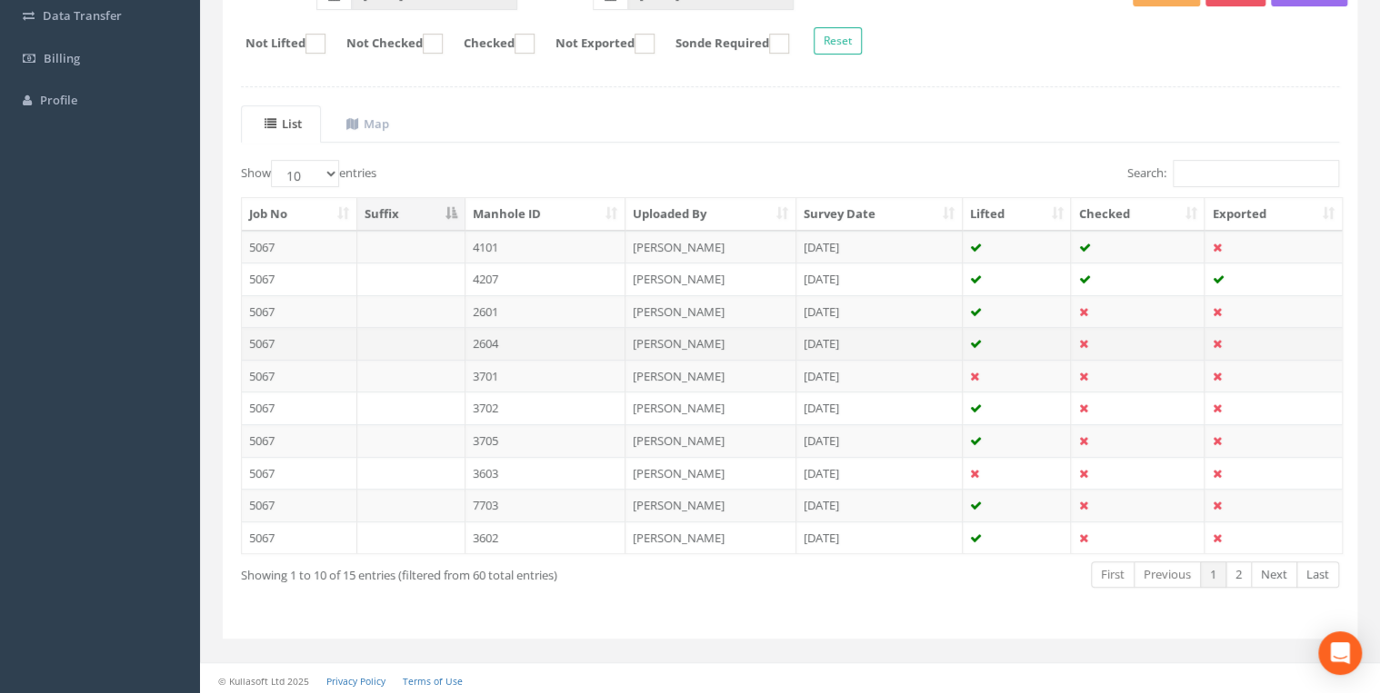
click at [503, 334] on td "2604" at bounding box center [545, 343] width 161 height 33
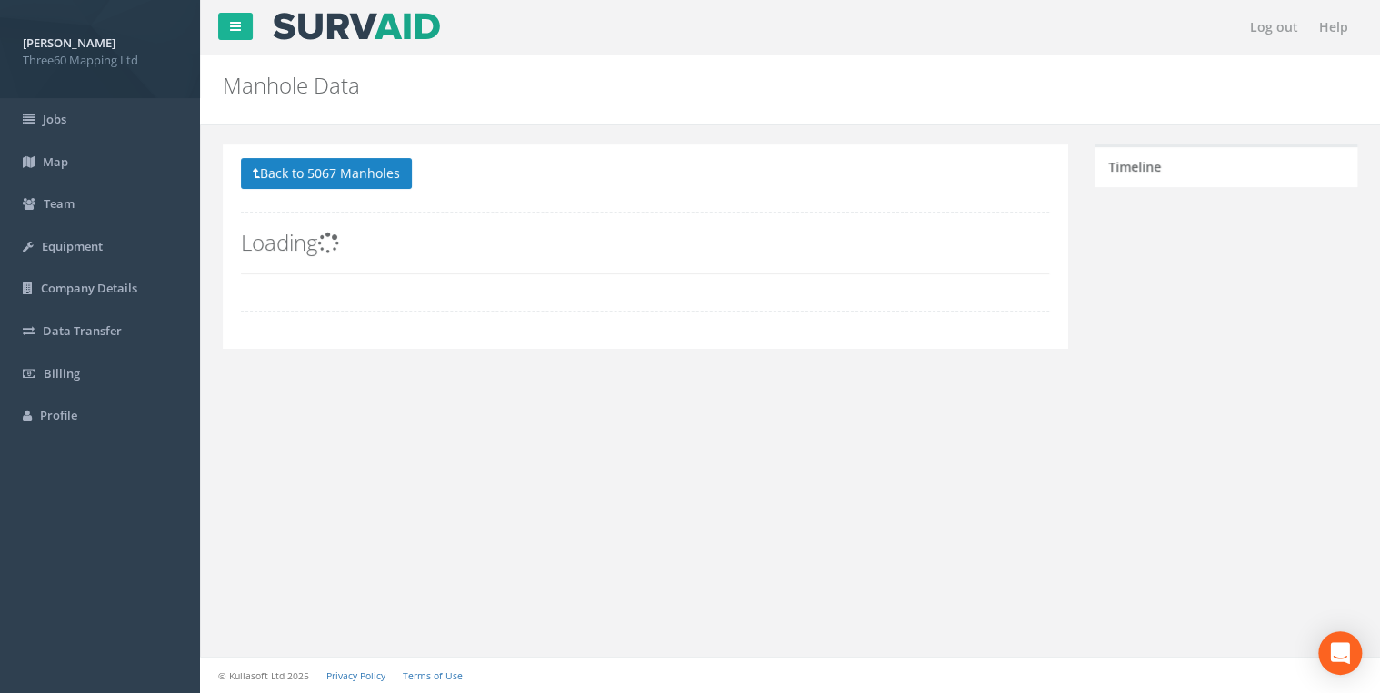
scroll to position [0, 0]
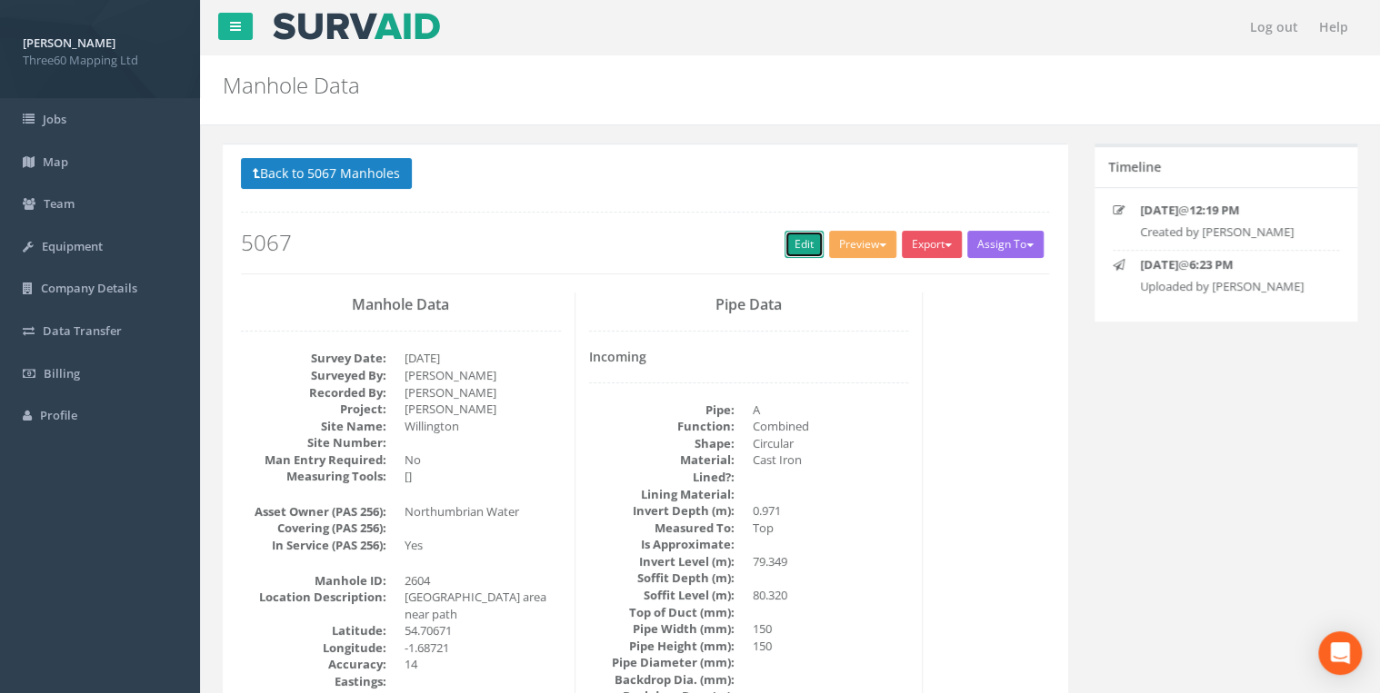
click at [784, 241] on link "Edit" at bounding box center [803, 244] width 39 height 27
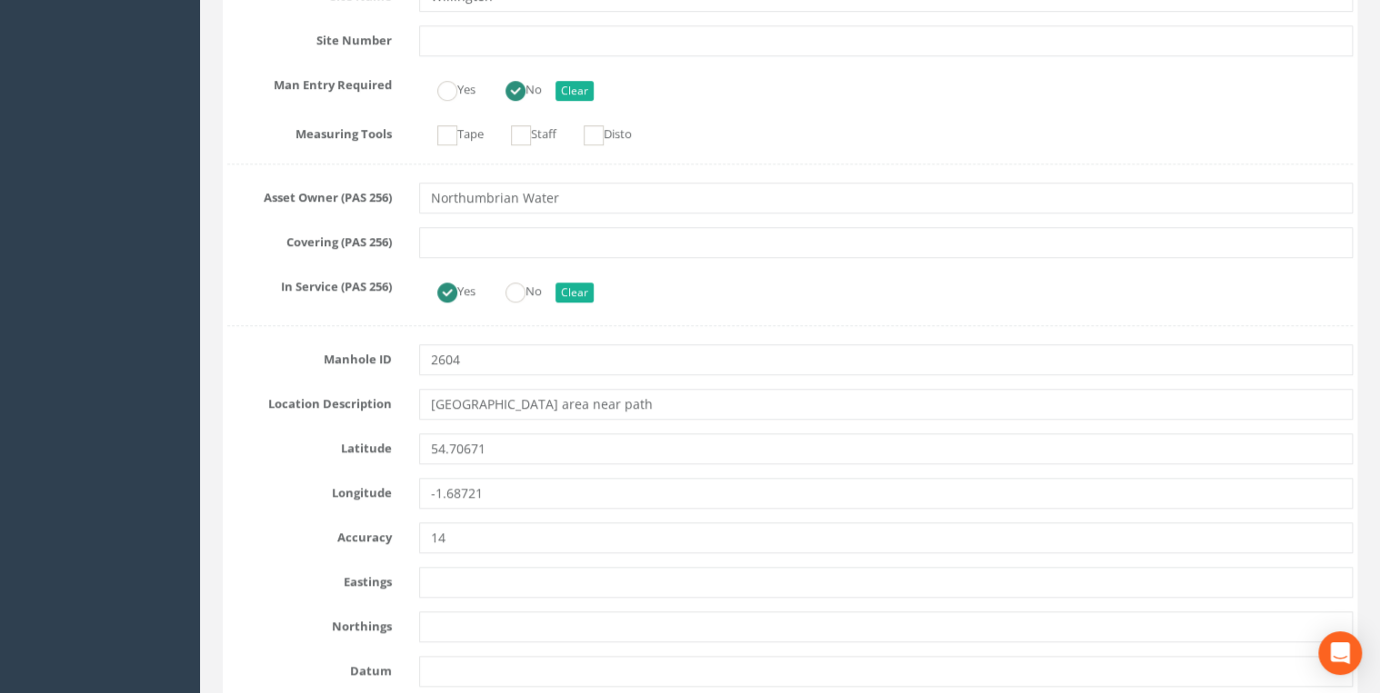
scroll to position [775, 0]
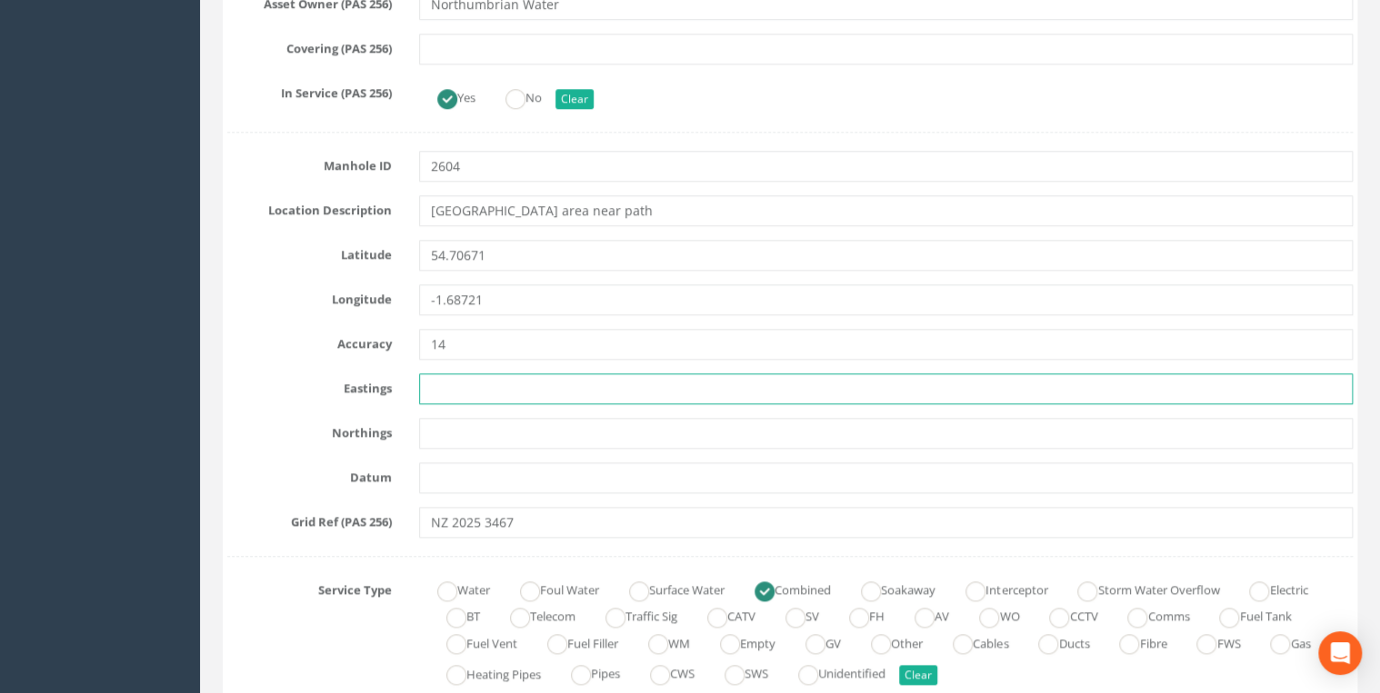
click at [464, 383] on input "text" at bounding box center [885, 389] width 933 height 31
paste input "420254.93"
type input "420254.930"
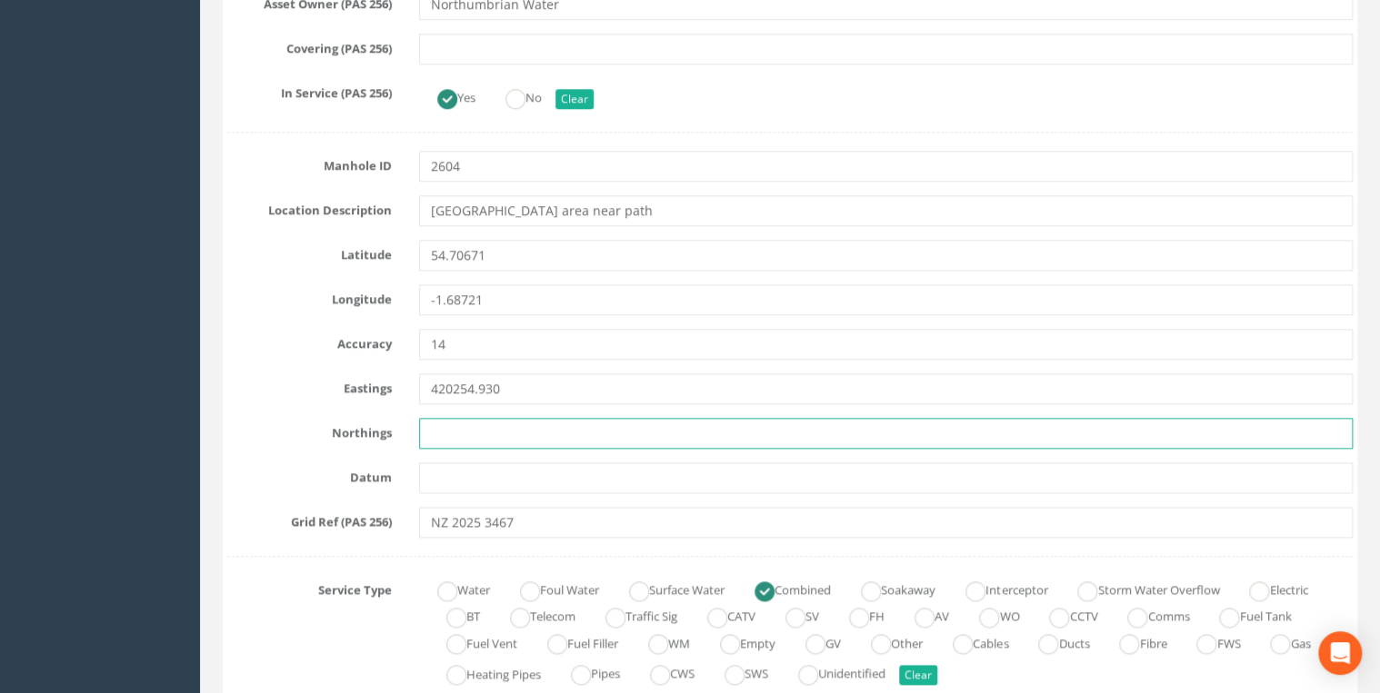
click at [444, 418] on input "text" at bounding box center [885, 433] width 933 height 31
click at [464, 422] on input "text" at bounding box center [885, 433] width 933 height 31
paste input "534679.716"
type input "534679.716"
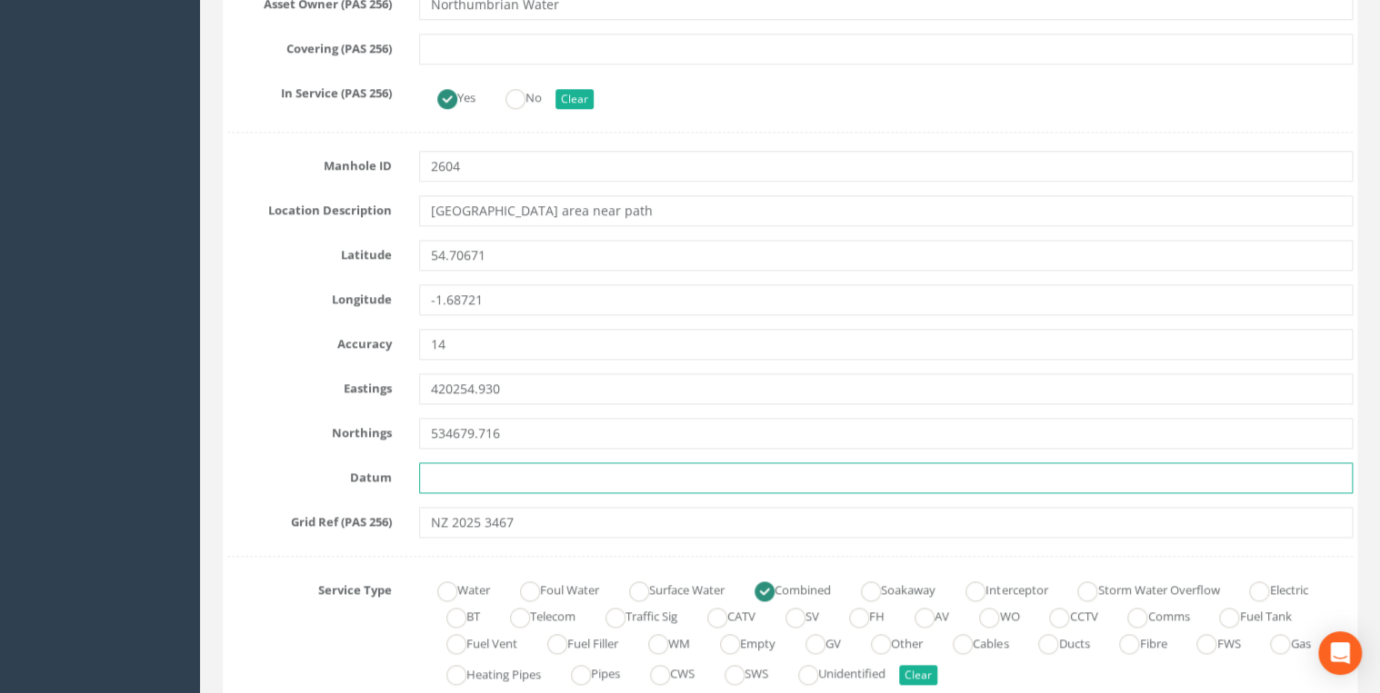
click at [465, 473] on input "text" at bounding box center [885, 478] width 933 height 31
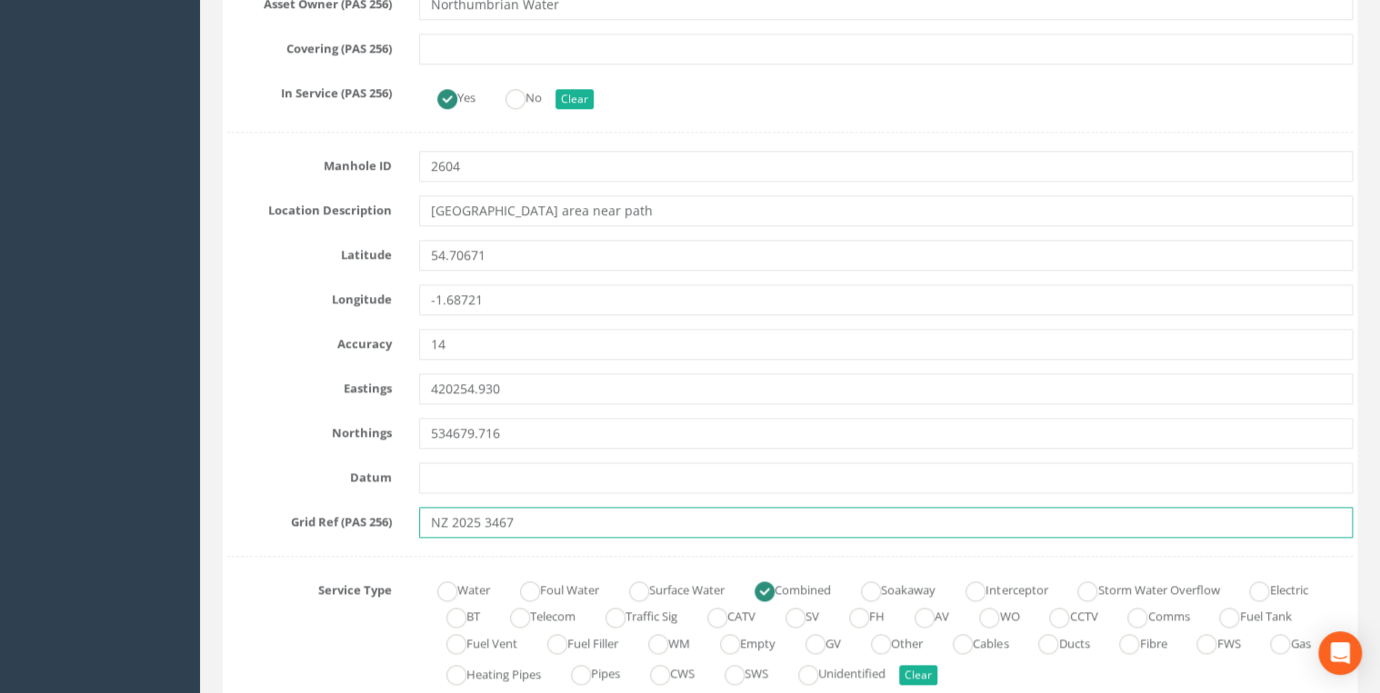
click at [542, 514] on input "NZ 2025 3467" at bounding box center [885, 522] width 933 height 31
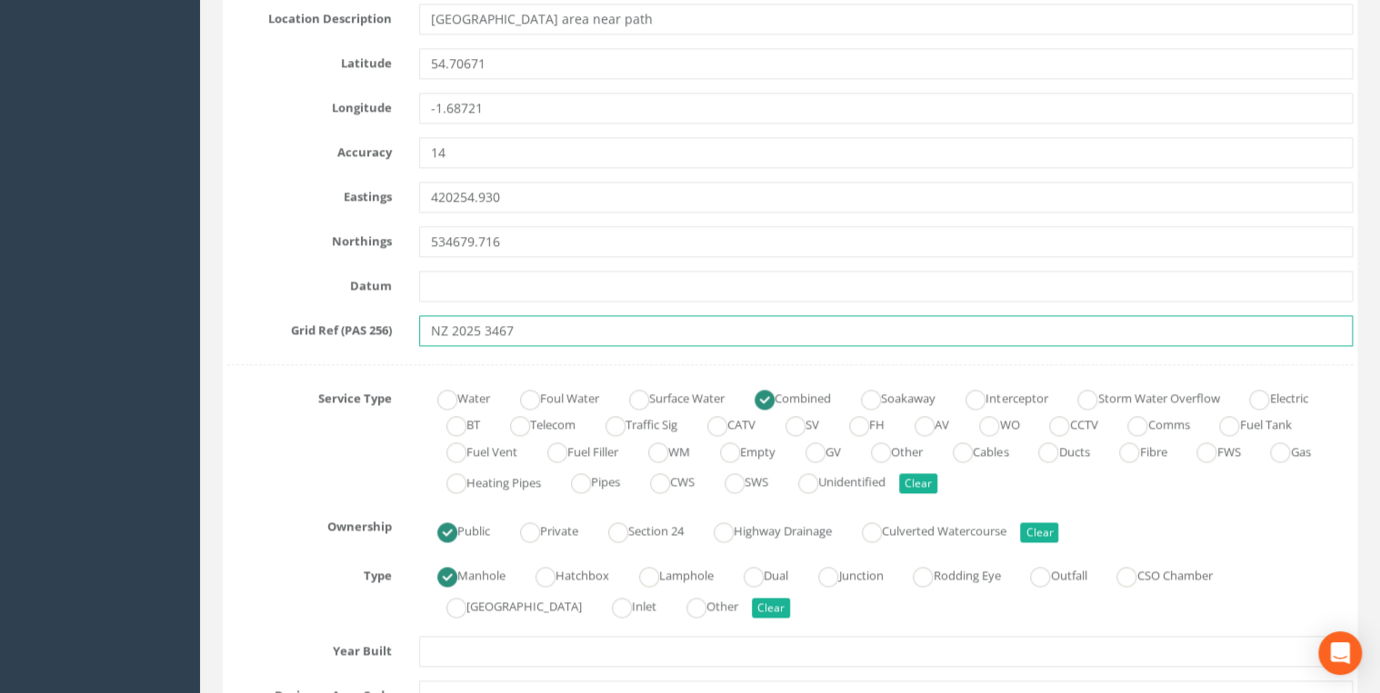
scroll to position [969, 0]
drag, startPoint x: 543, startPoint y: 326, endPoint x: 374, endPoint y: 328, distance: 169.1
click at [374, 328] on div "Grid Ref (PAS 256) NZ 2025 3467" at bounding box center [790, 329] width 1152 height 31
click at [535, 327] on input "NZ 2025 3467" at bounding box center [885, 329] width 933 height 31
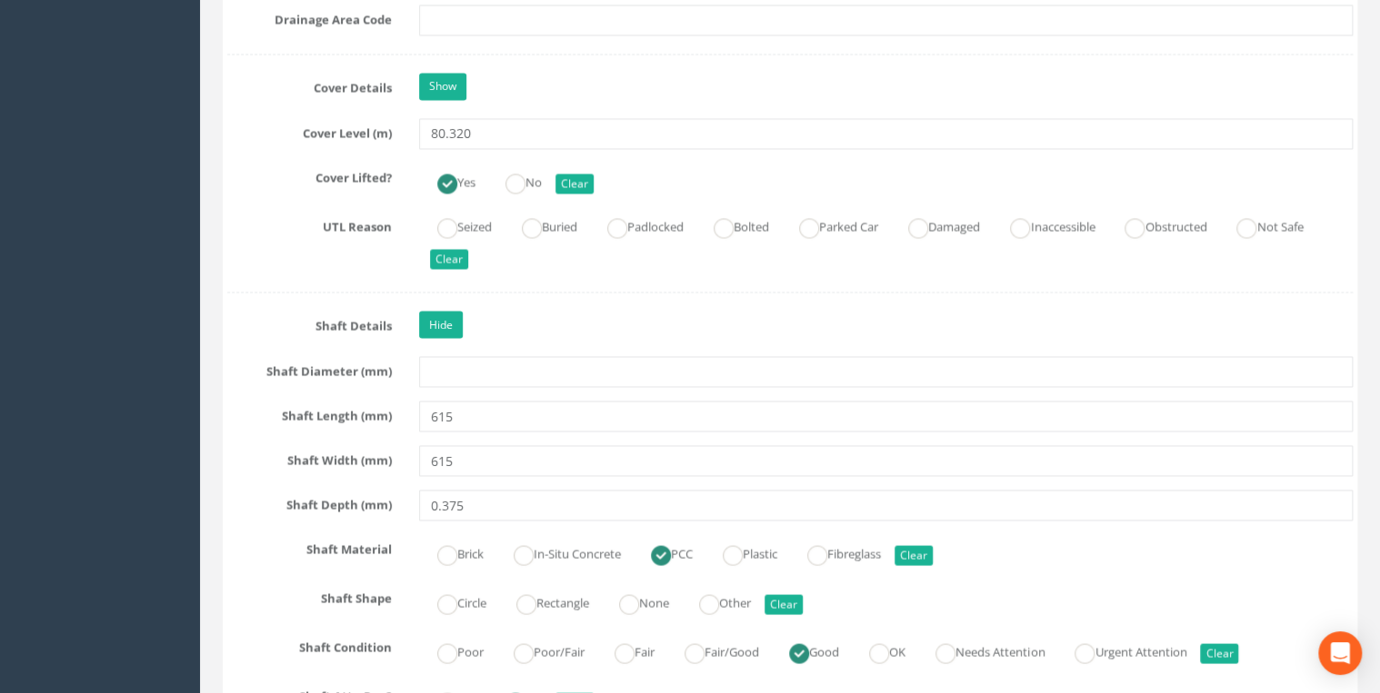
scroll to position [1551, 0]
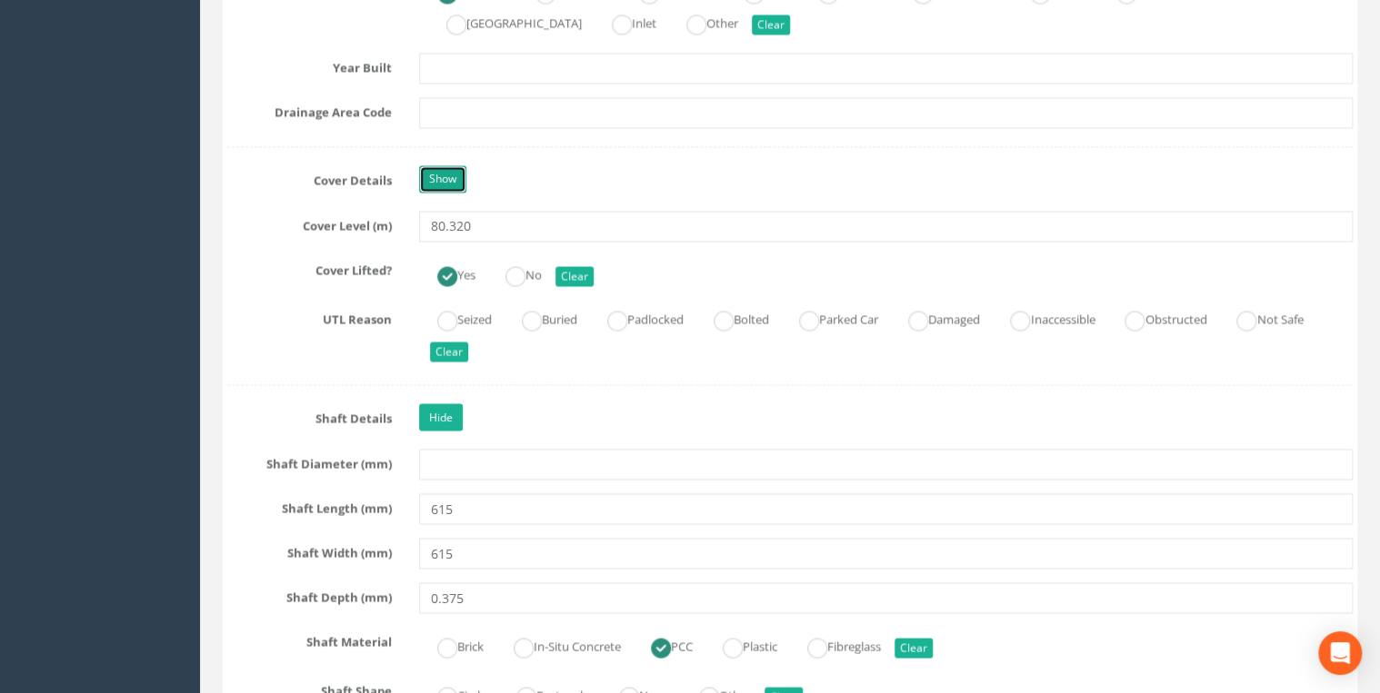
click at [431, 171] on link "Show" at bounding box center [442, 178] width 47 height 27
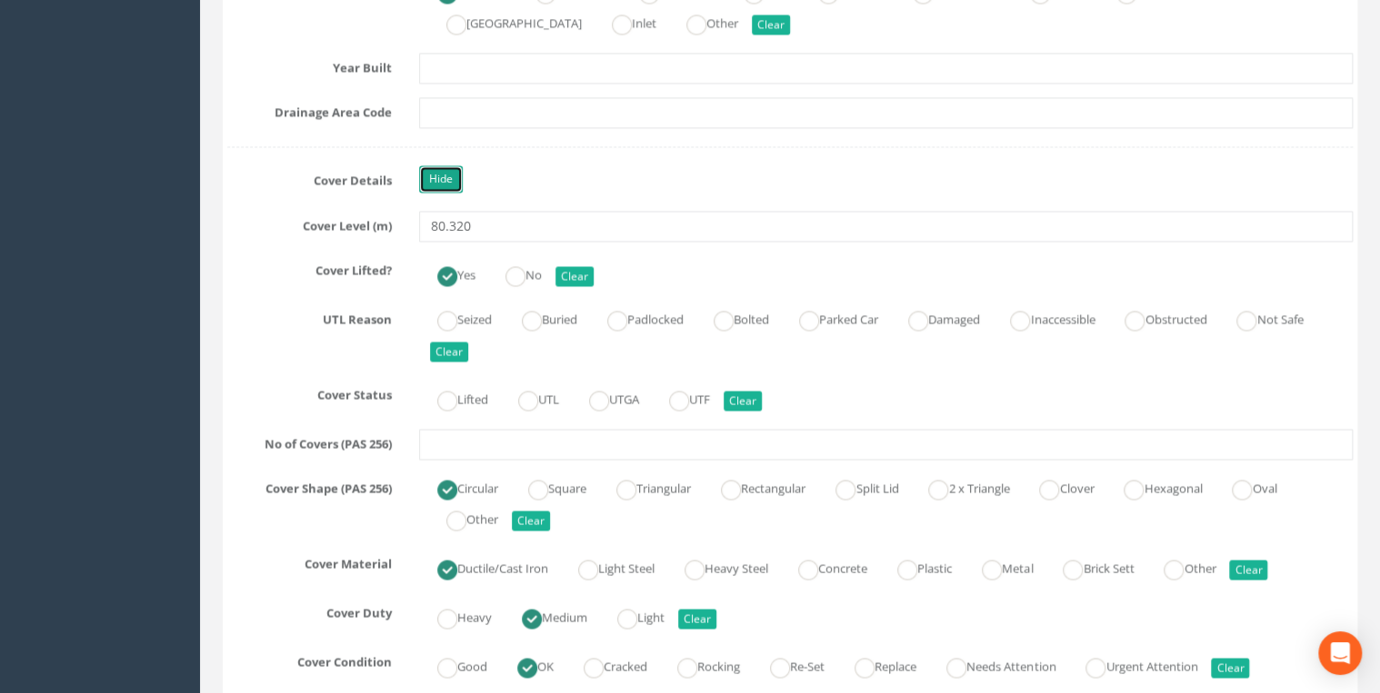
click at [429, 171] on link "Hide" at bounding box center [441, 178] width 44 height 27
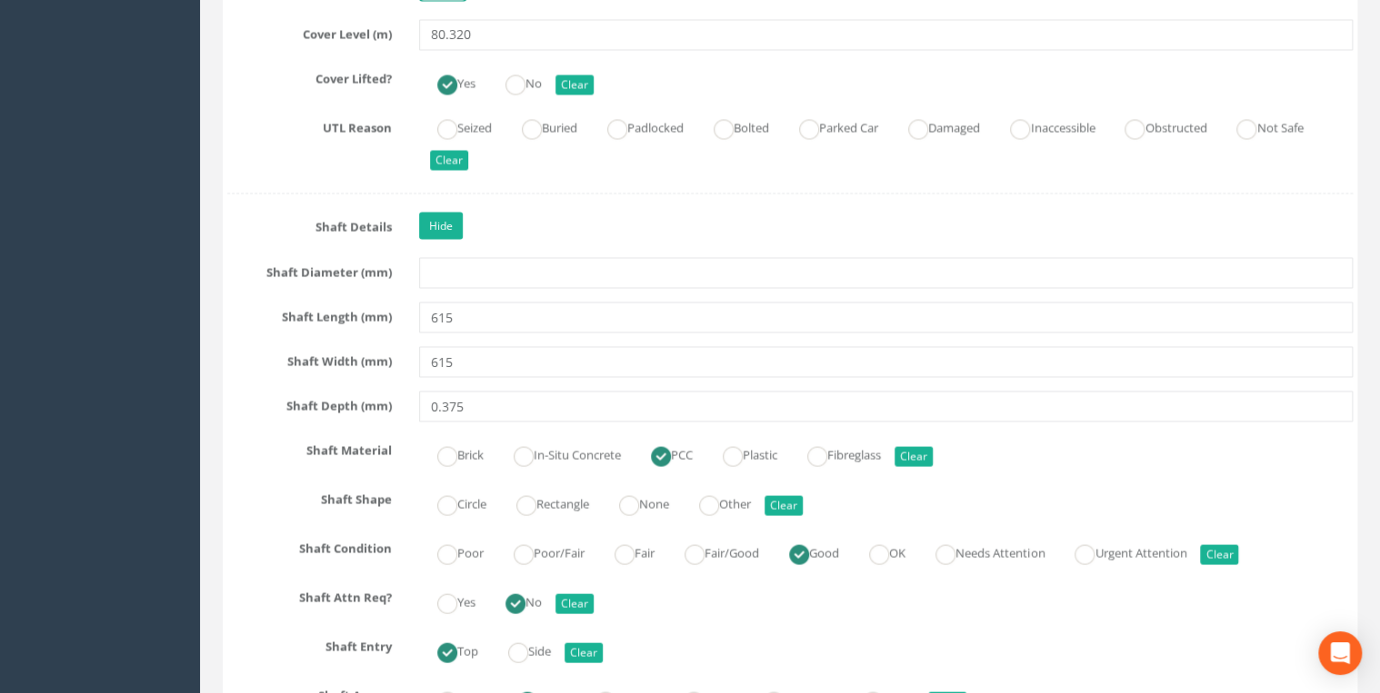
scroll to position [1745, 0]
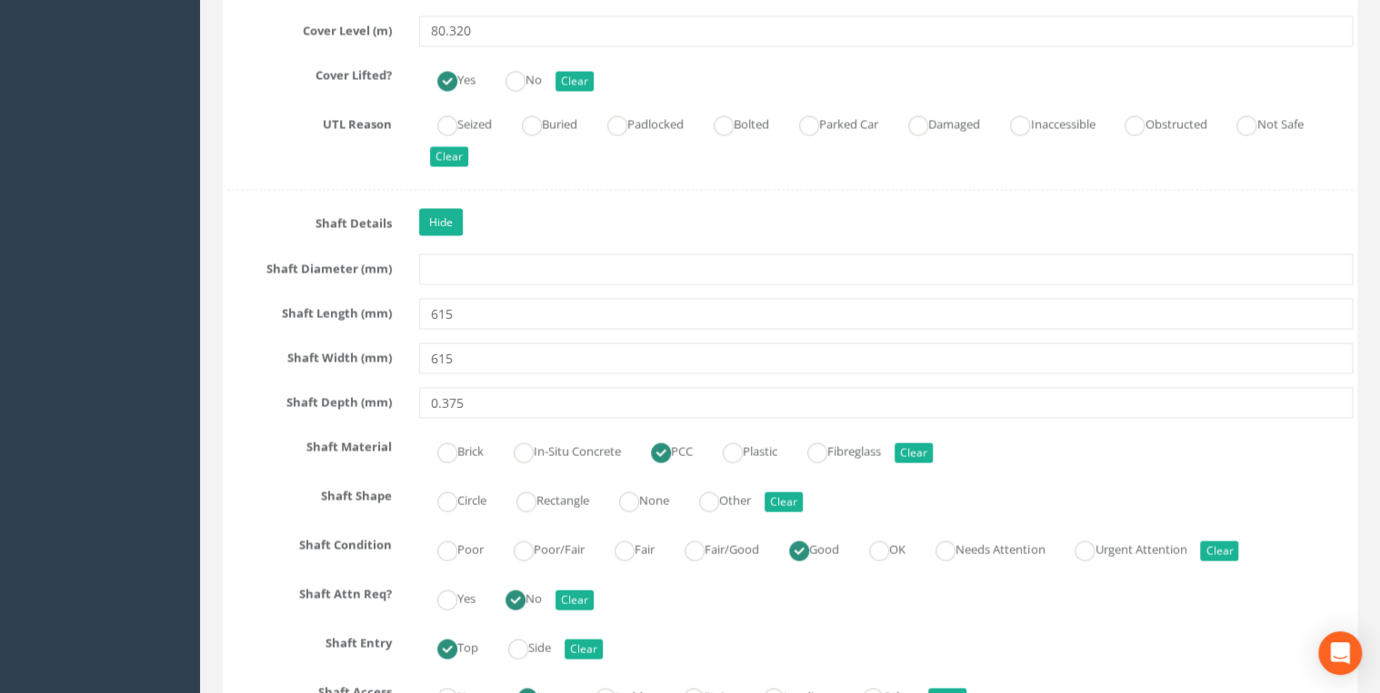
click at [453, 233] on div "Hide" at bounding box center [885, 225] width 961 height 32
click at [441, 224] on link "Hide" at bounding box center [441, 222] width 44 height 27
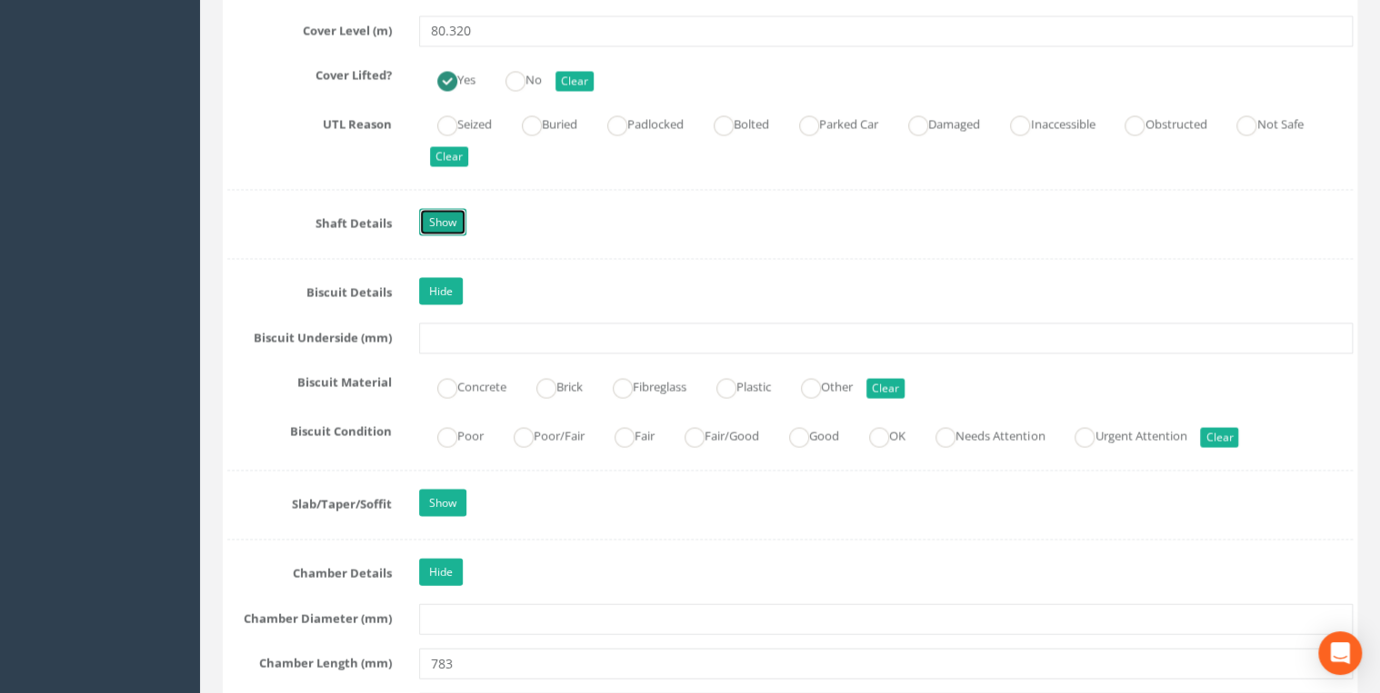
click at [441, 224] on link "Show" at bounding box center [442, 222] width 47 height 27
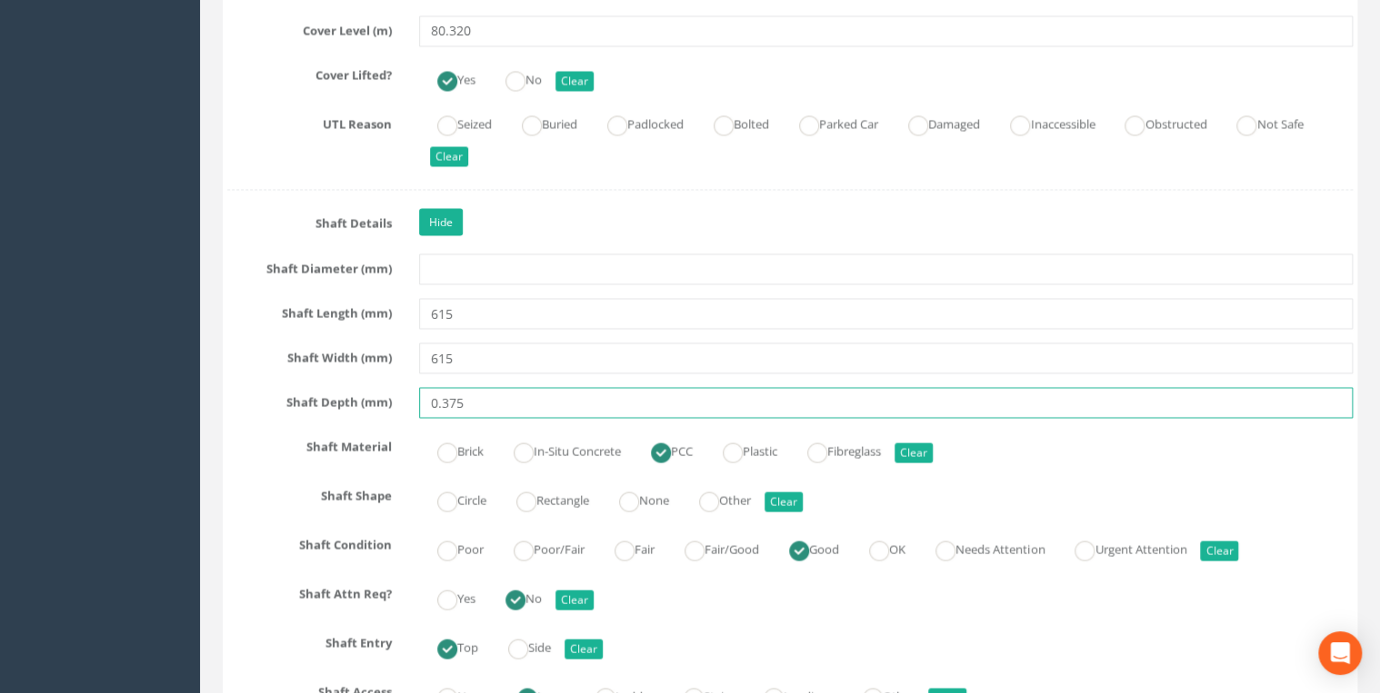
click at [444, 404] on input "0.375" at bounding box center [885, 403] width 933 height 31
click at [492, 399] on input "375" at bounding box center [885, 403] width 933 height 31
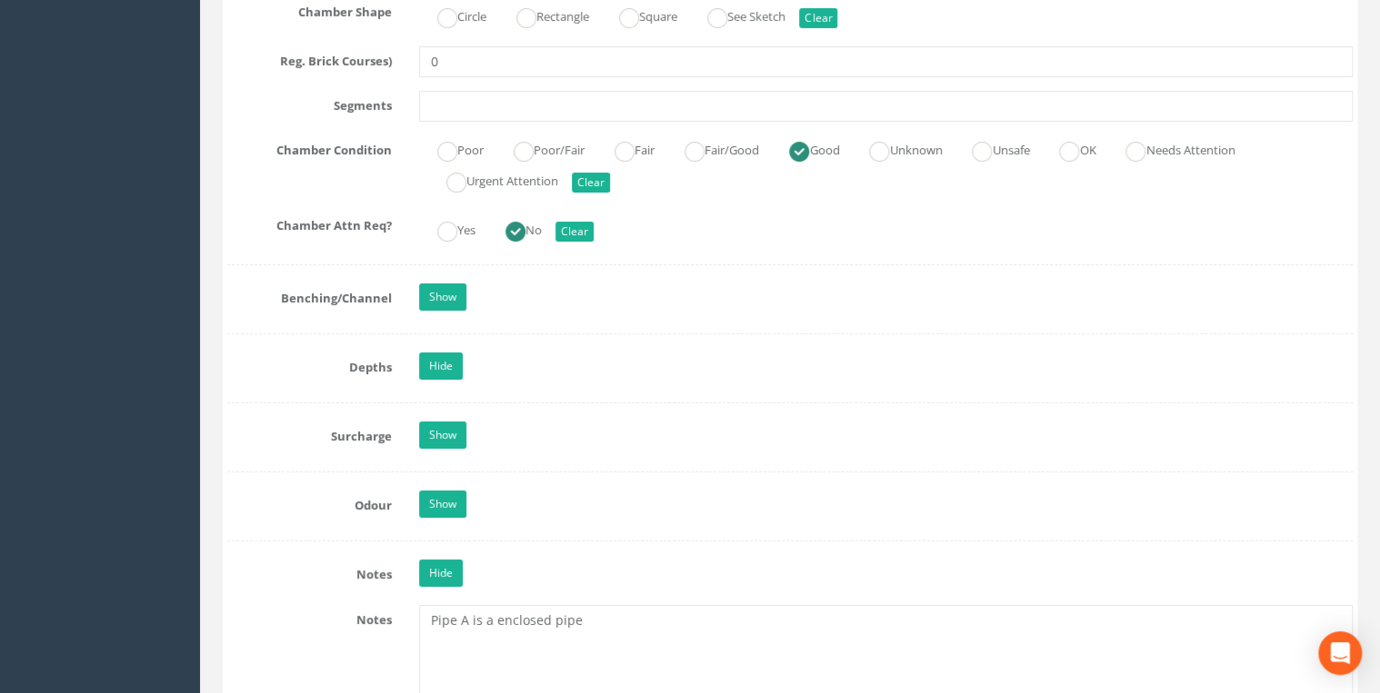
scroll to position [3393, 0]
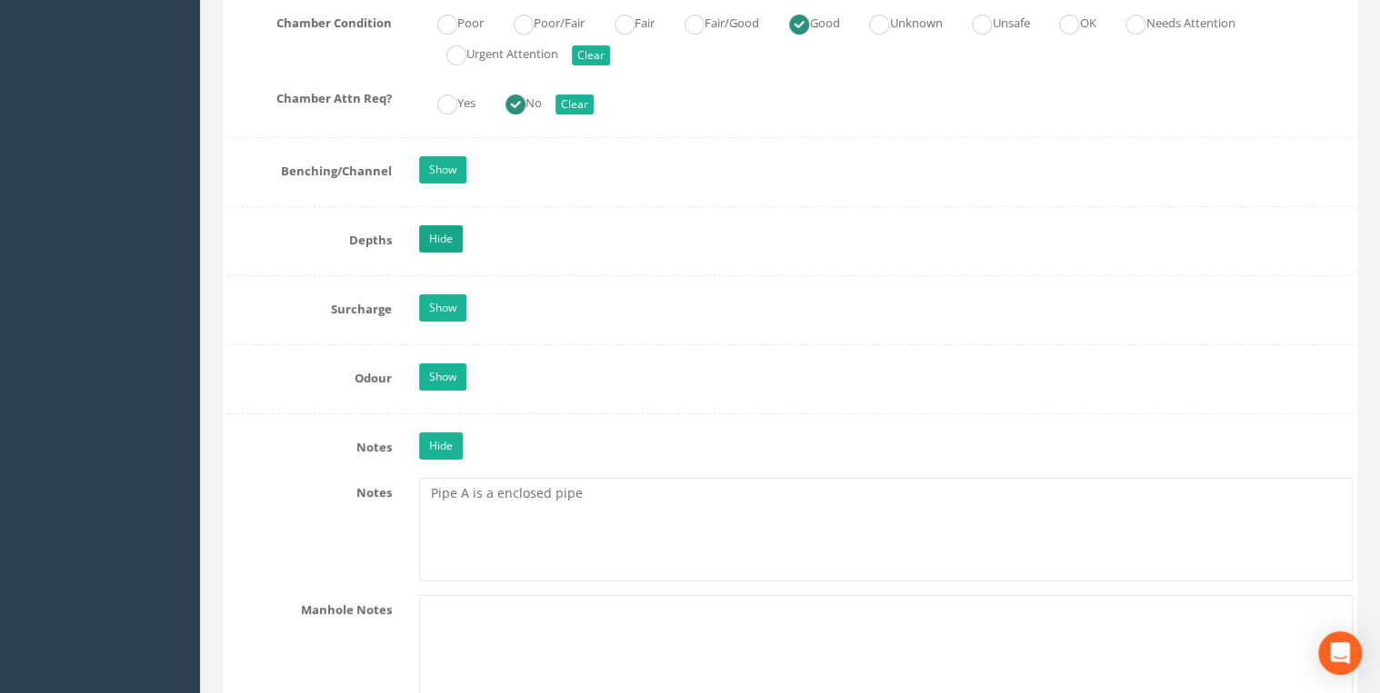
type input "375"
click at [439, 230] on link "Hide" at bounding box center [441, 238] width 44 height 27
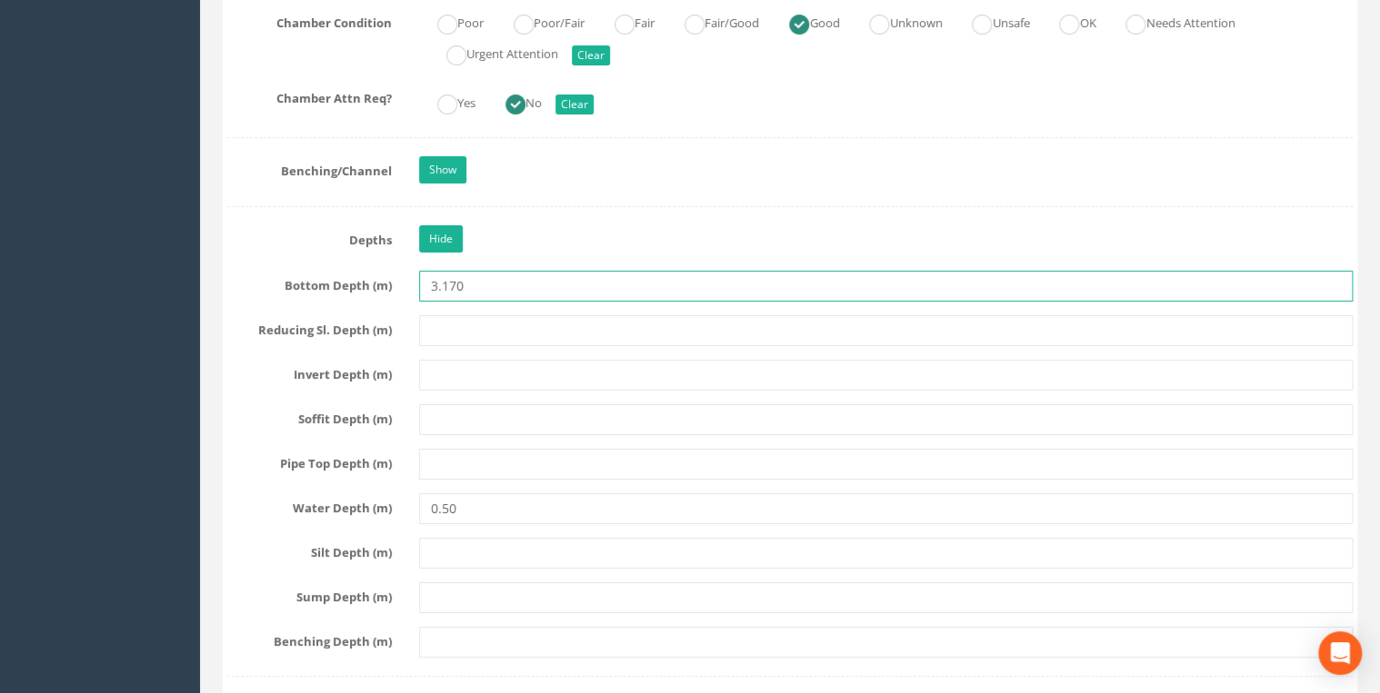
click at [444, 275] on input "3.170" at bounding box center [885, 286] width 933 height 31
type input "3170"
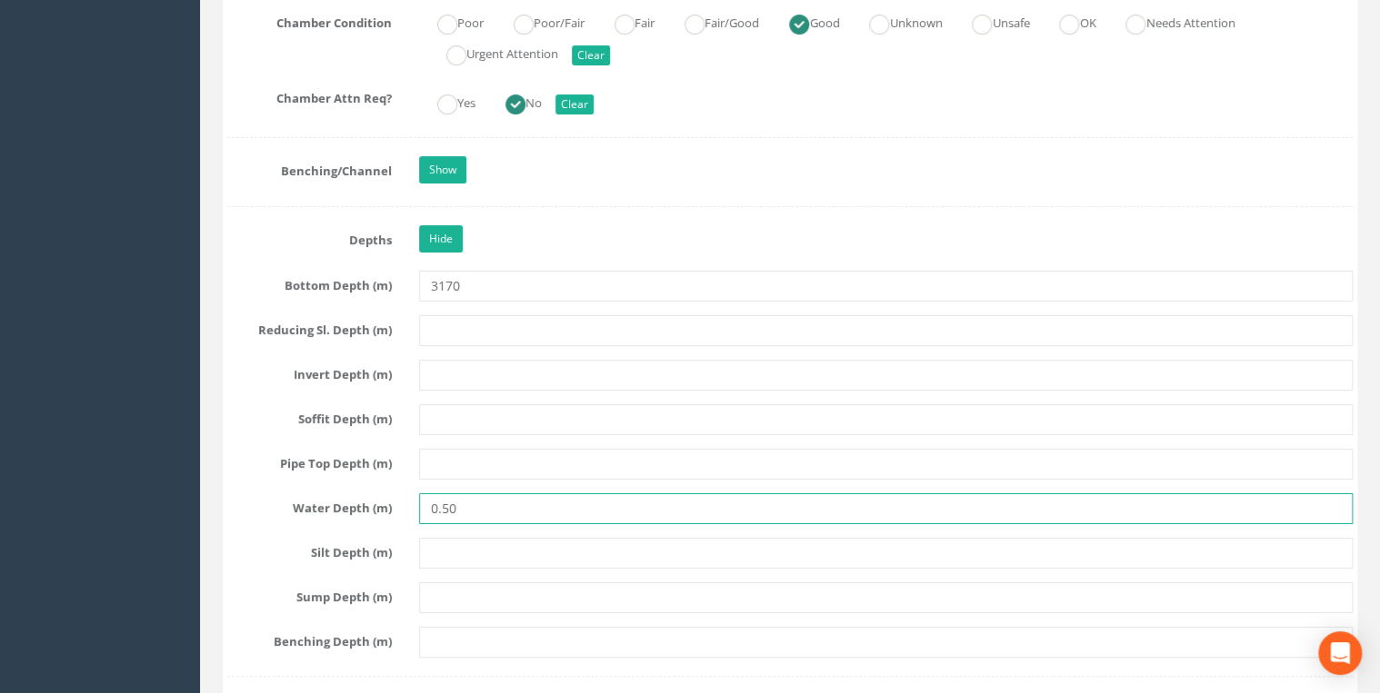
click at [446, 495] on input "0.50" at bounding box center [885, 509] width 933 height 31
click at [444, 495] on input "0.50" at bounding box center [885, 509] width 933 height 31
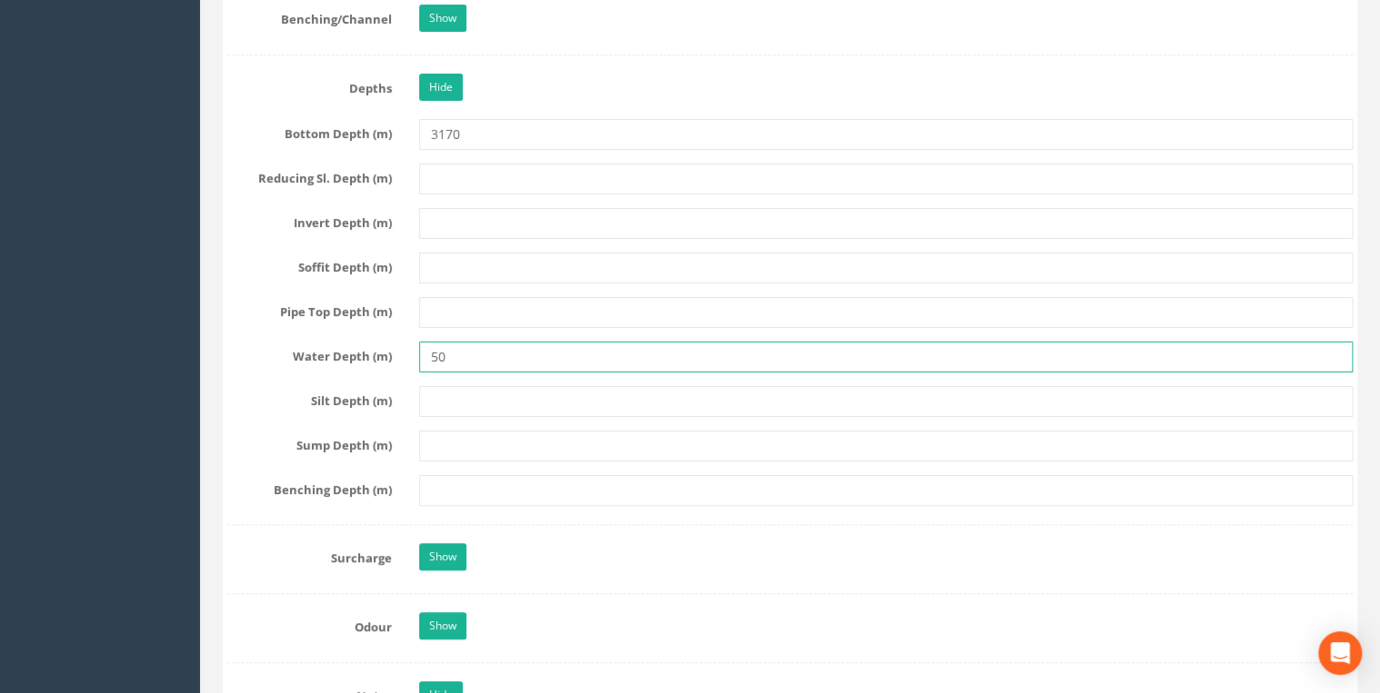
scroll to position [3781, 0]
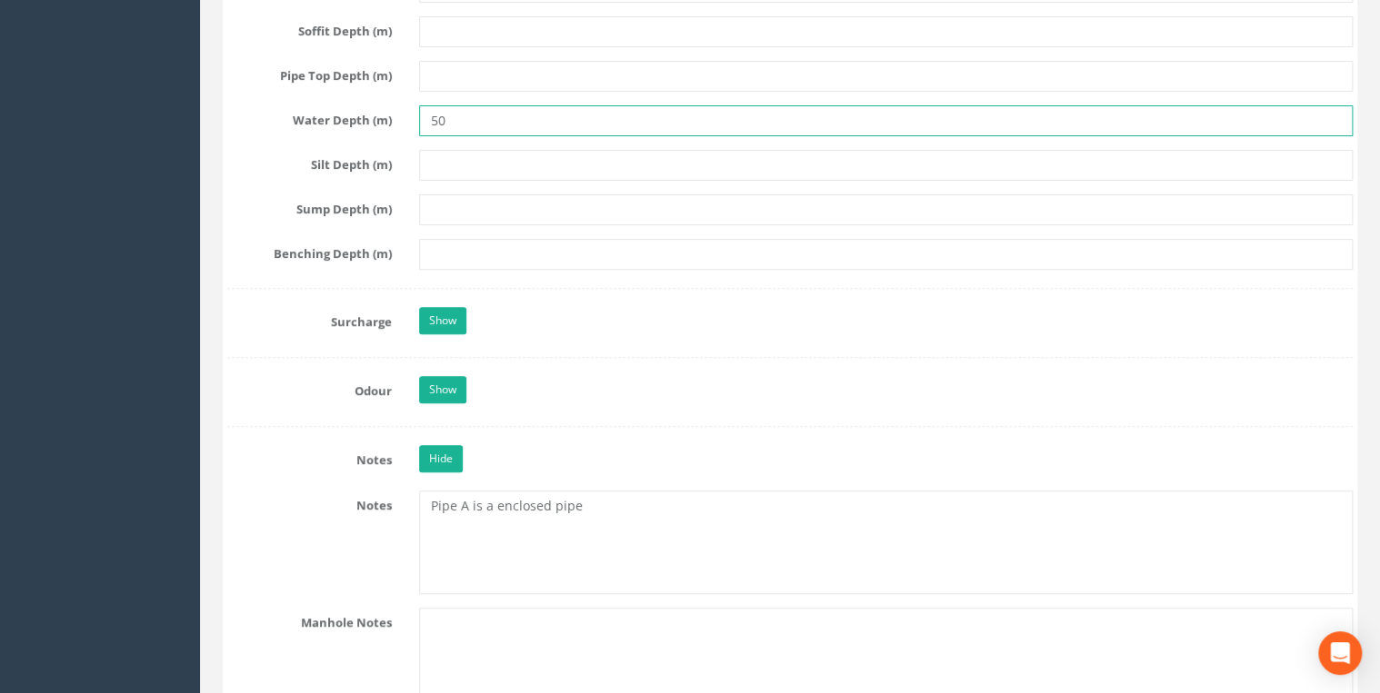
type input "50"
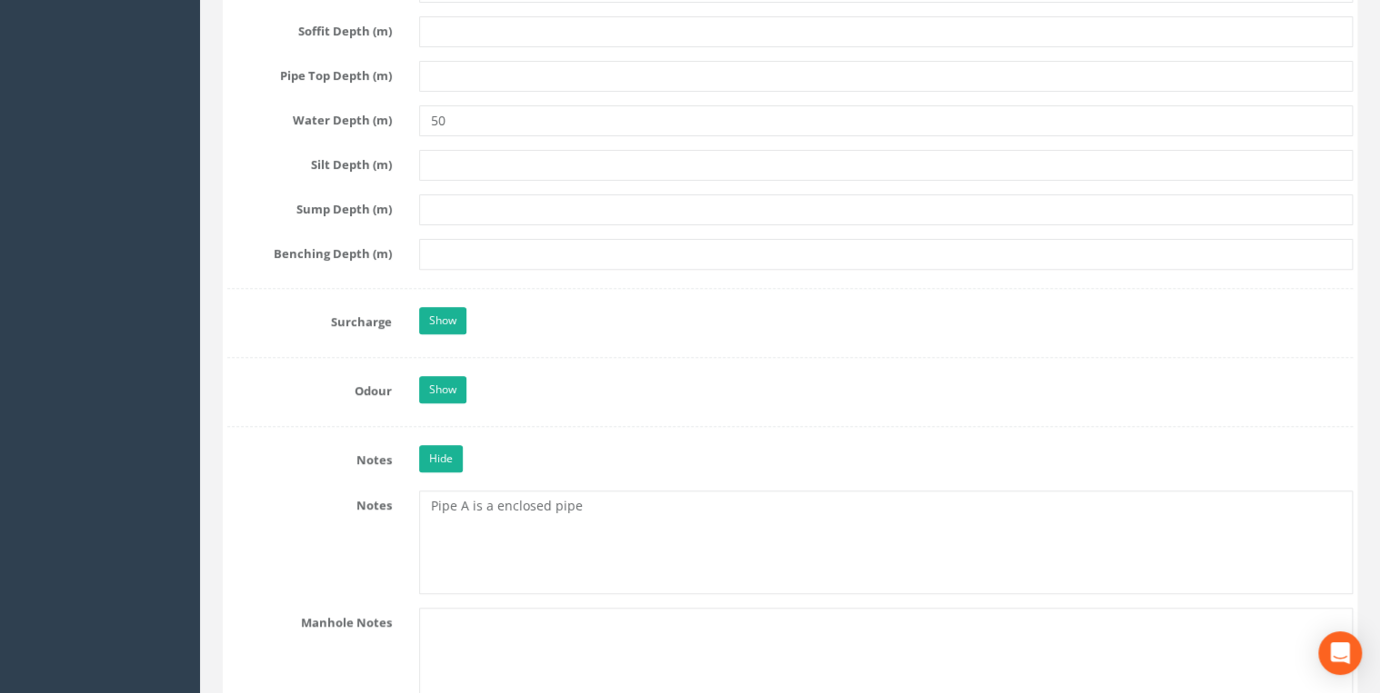
click at [404, 307] on label "Surcharge" at bounding box center [310, 319] width 192 height 24
click at [422, 314] on link "Show" at bounding box center [442, 320] width 47 height 27
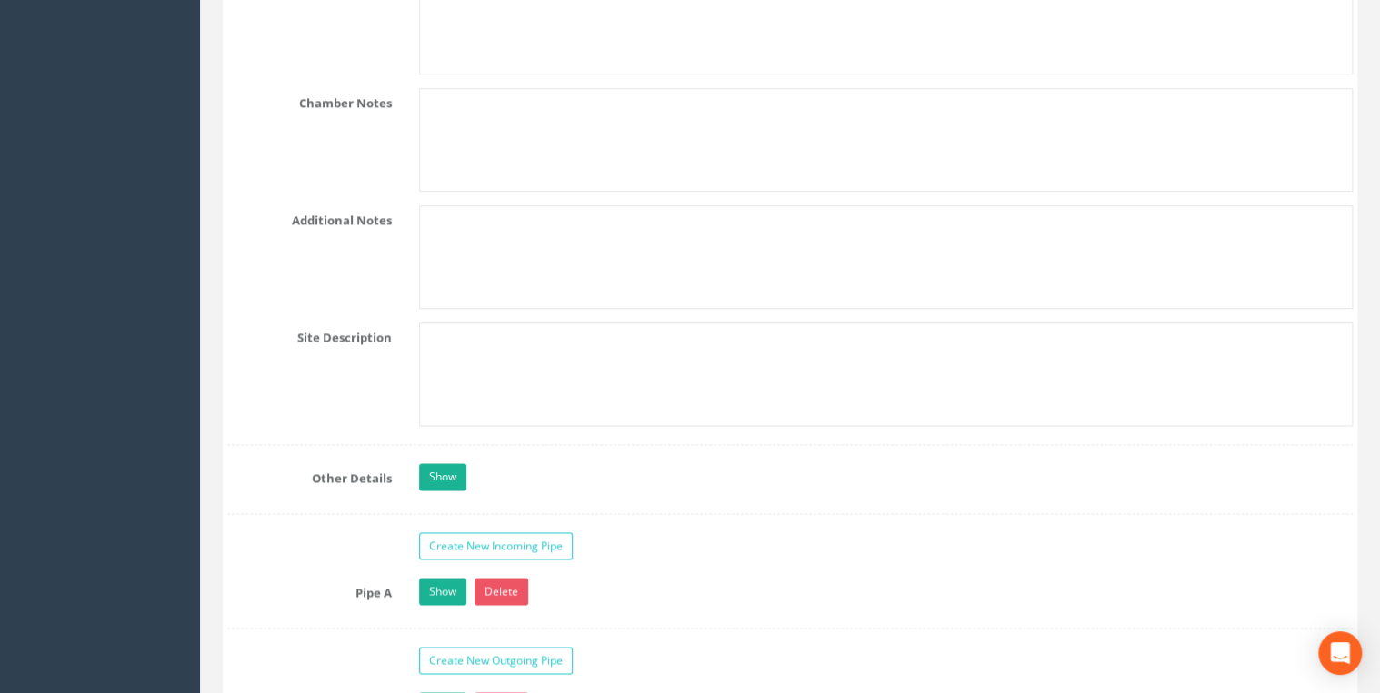
scroll to position [4363, 0]
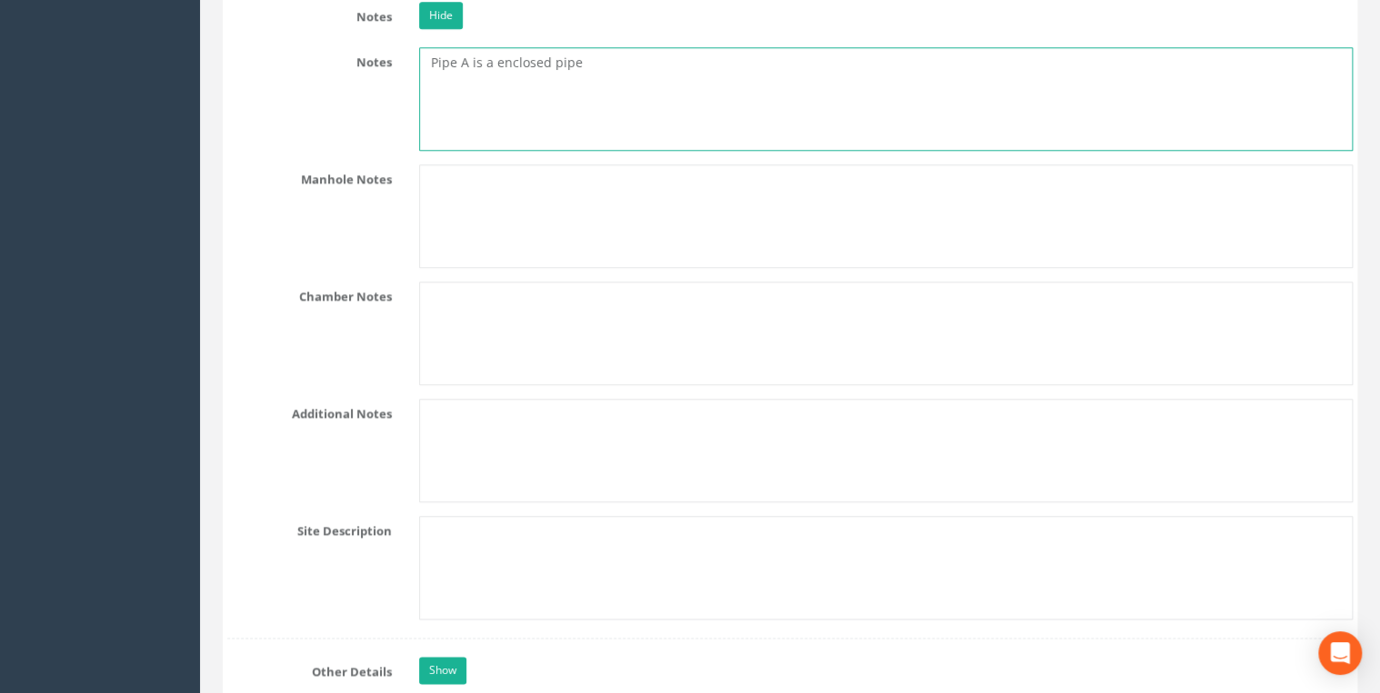
click at [614, 76] on textarea "Pipe A is a enclosed pipe" at bounding box center [885, 99] width 933 height 104
paste textarea "NZ 2025 3467"
click at [642, 77] on textarea "NZ 2025 3467 Pipe A is a enclosed pipe" at bounding box center [885, 99] width 933 height 104
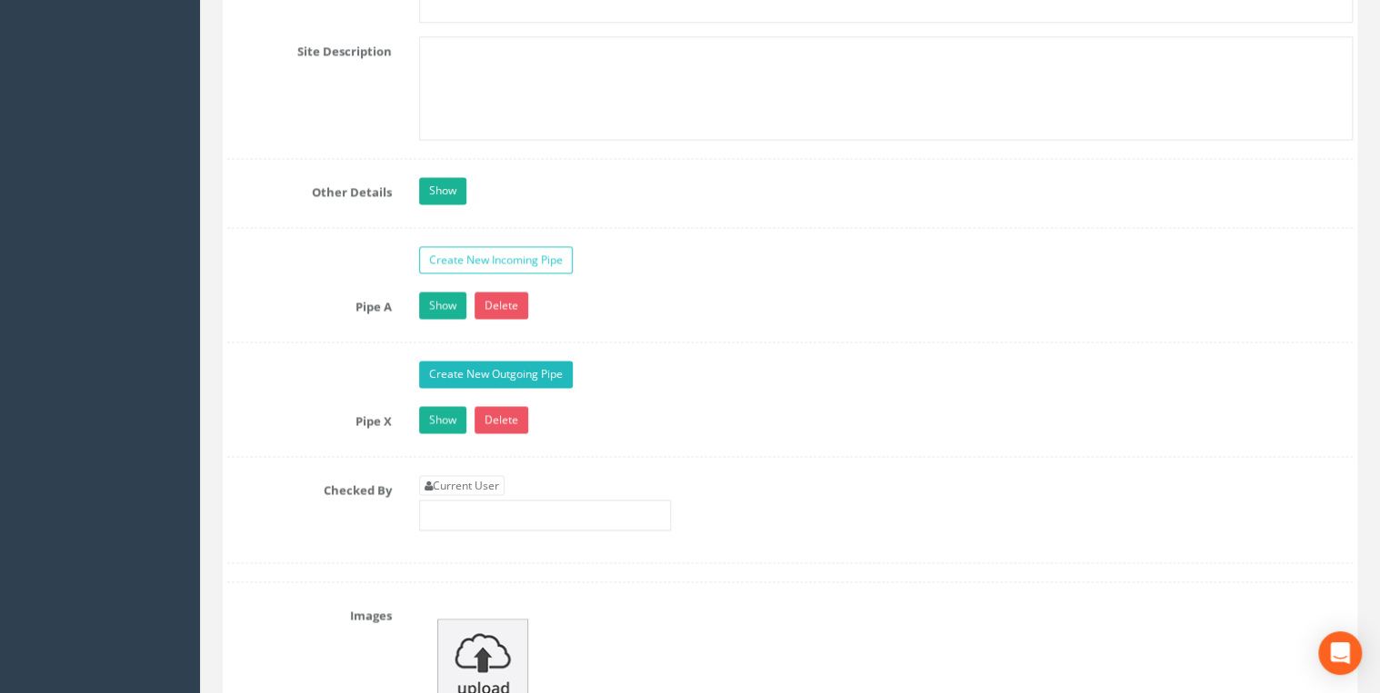
scroll to position [4847, 0]
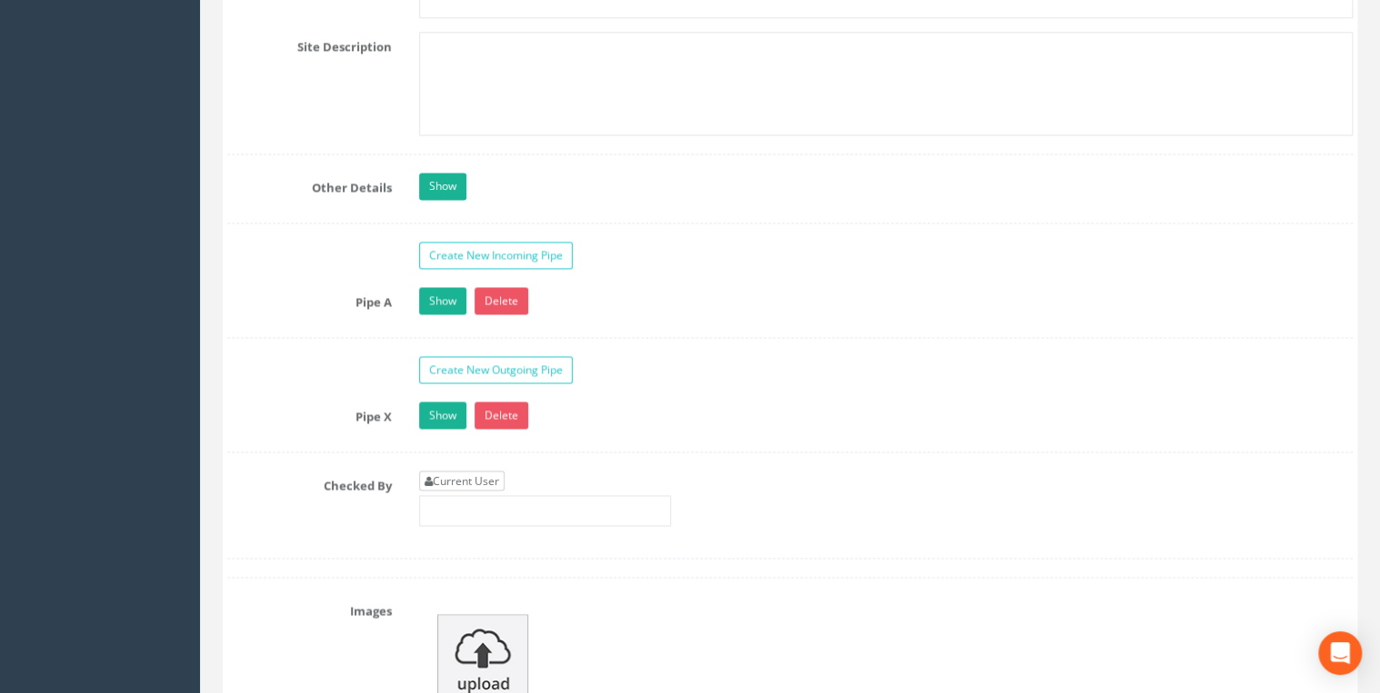
type textarea "NZ 2025 3467 Pipe A is a enclosed pipe"
click at [460, 471] on link "Current User" at bounding box center [461, 481] width 85 height 20
type input "[PERSON_NAME]"
click at [535, 495] on input "[PERSON_NAME]" at bounding box center [545, 510] width 252 height 31
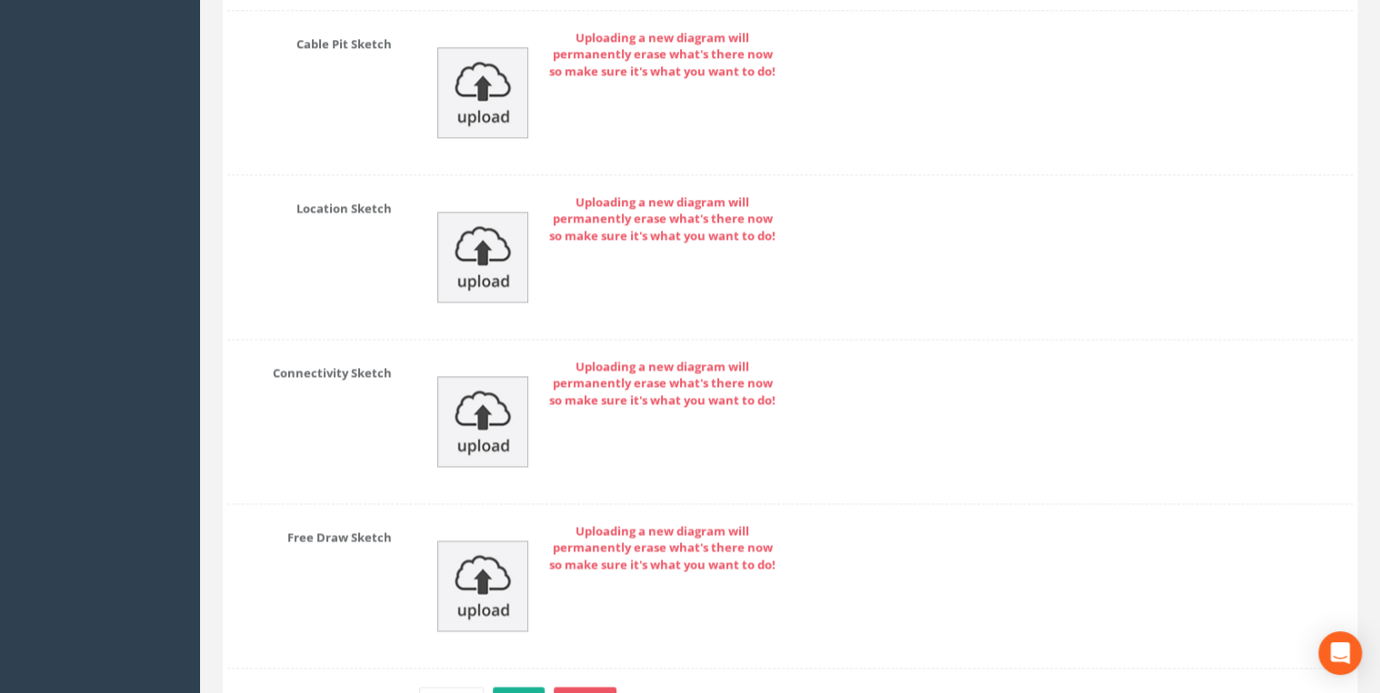
scroll to position [8147, 0]
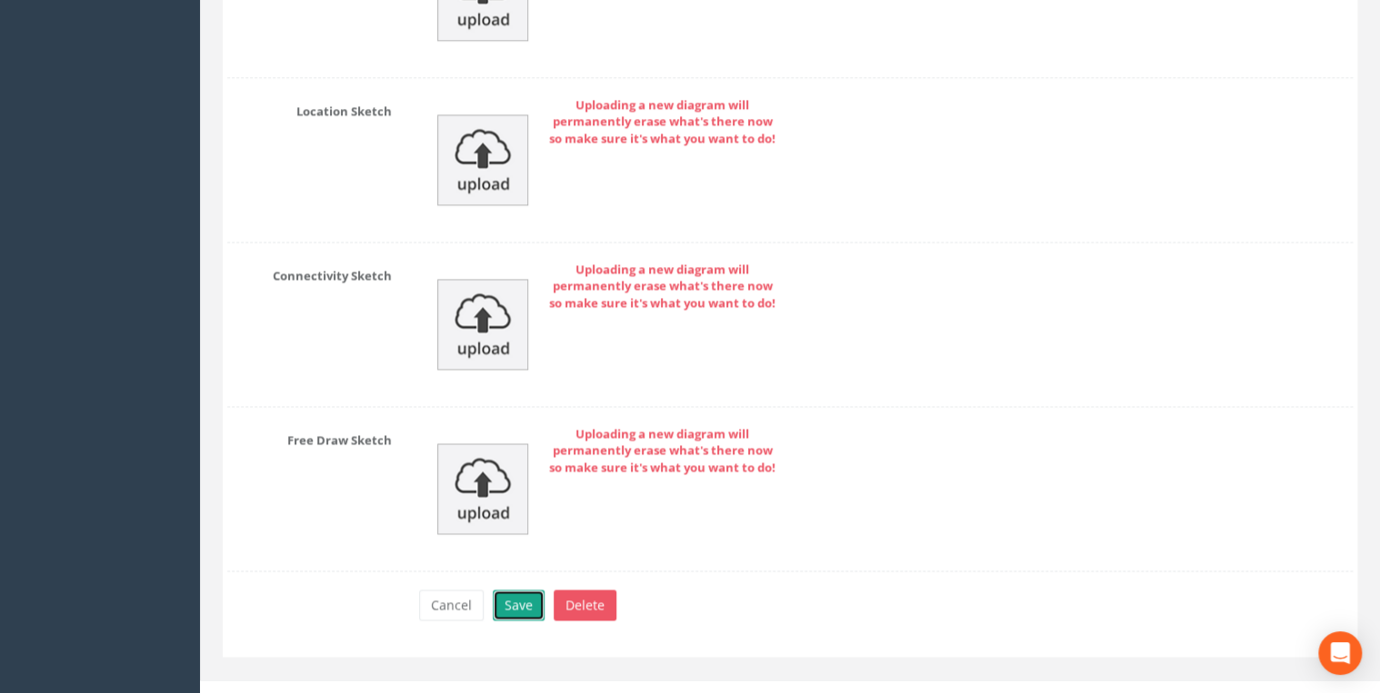
click at [516, 591] on button "Save" at bounding box center [519, 605] width 52 height 31
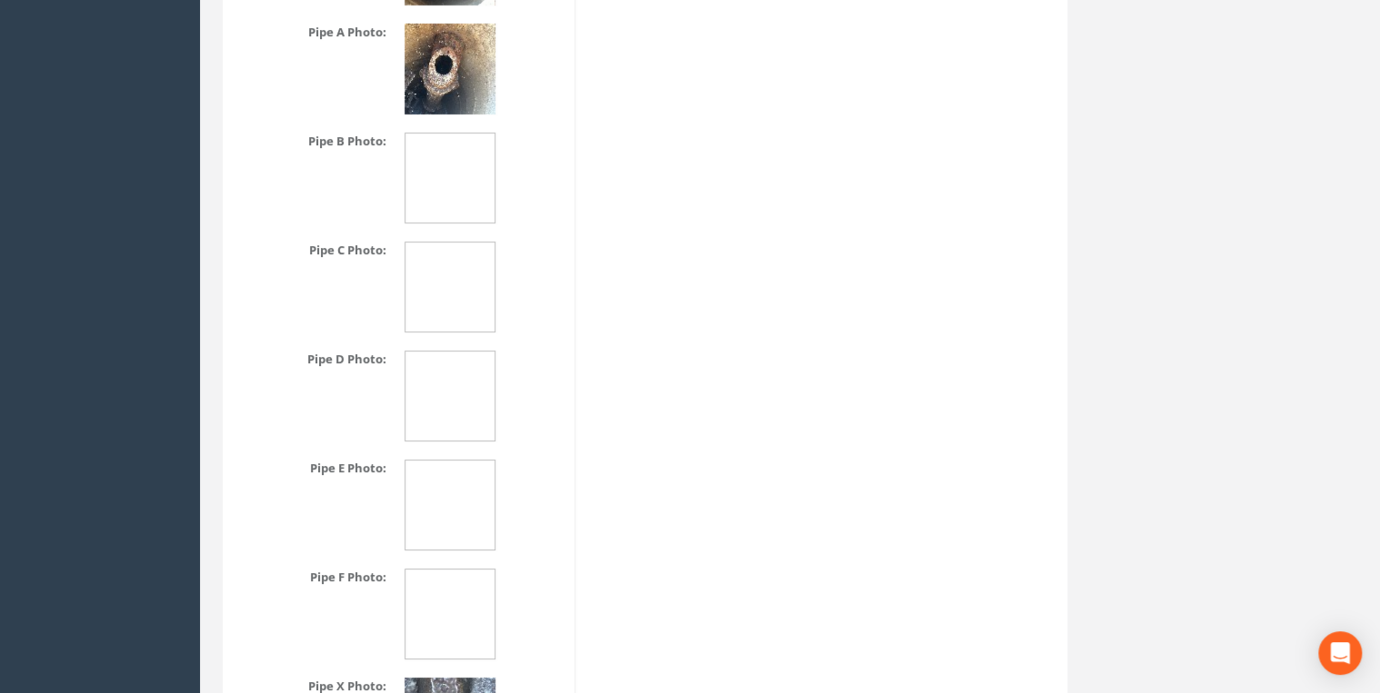
scroll to position [3457, 0]
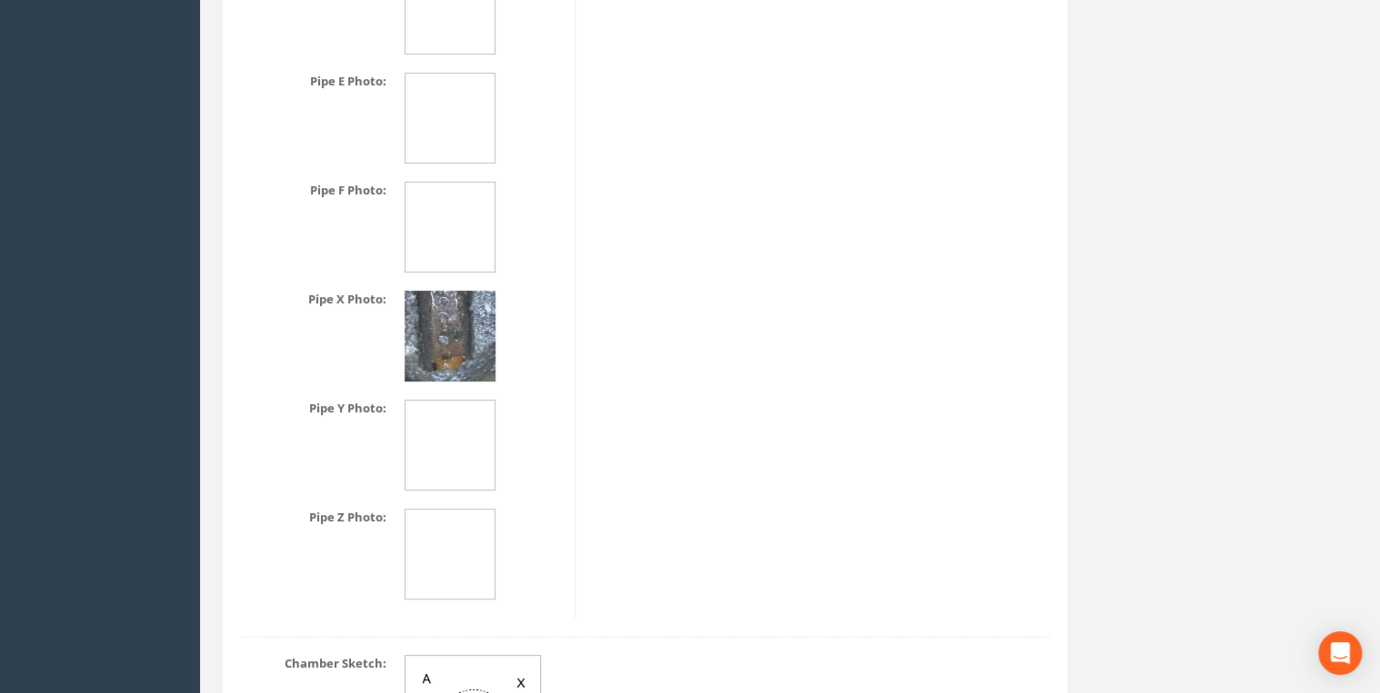
click at [447, 338] on img at bounding box center [449, 336] width 91 height 91
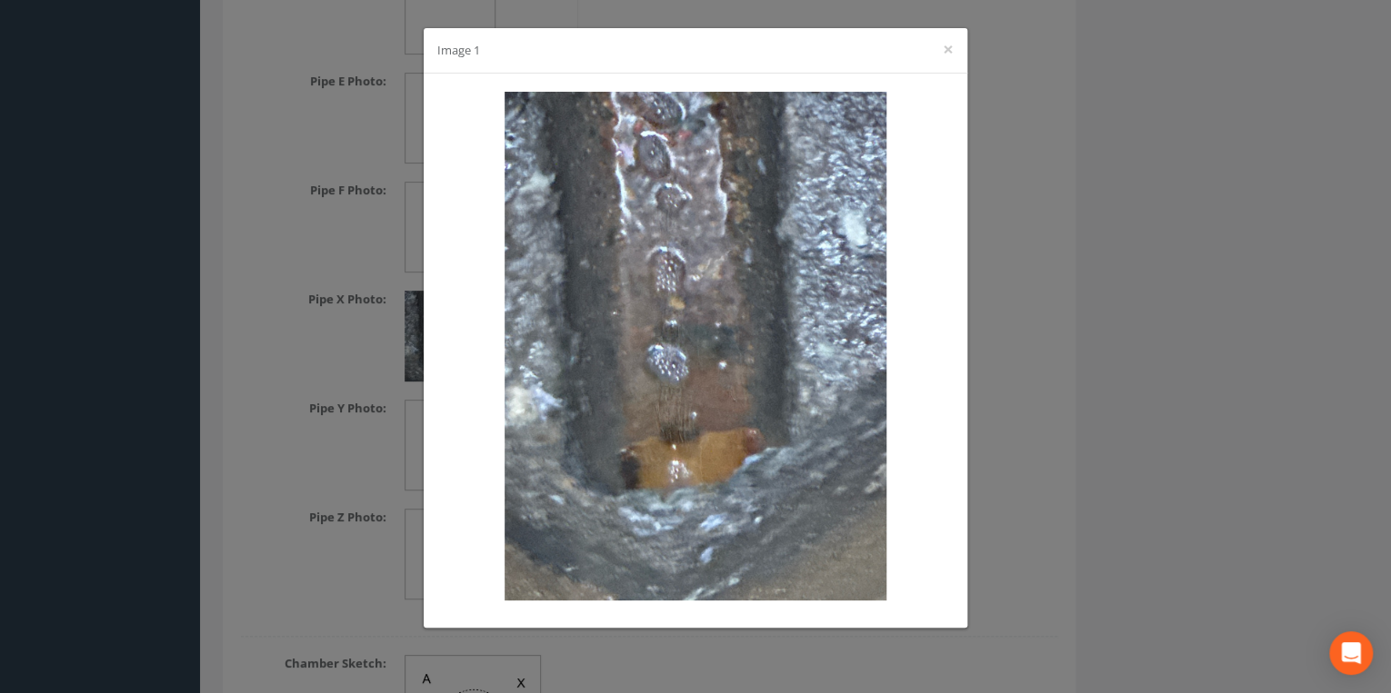
click at [992, 320] on div "Image 1 ×" at bounding box center [695, 346] width 1391 height 693
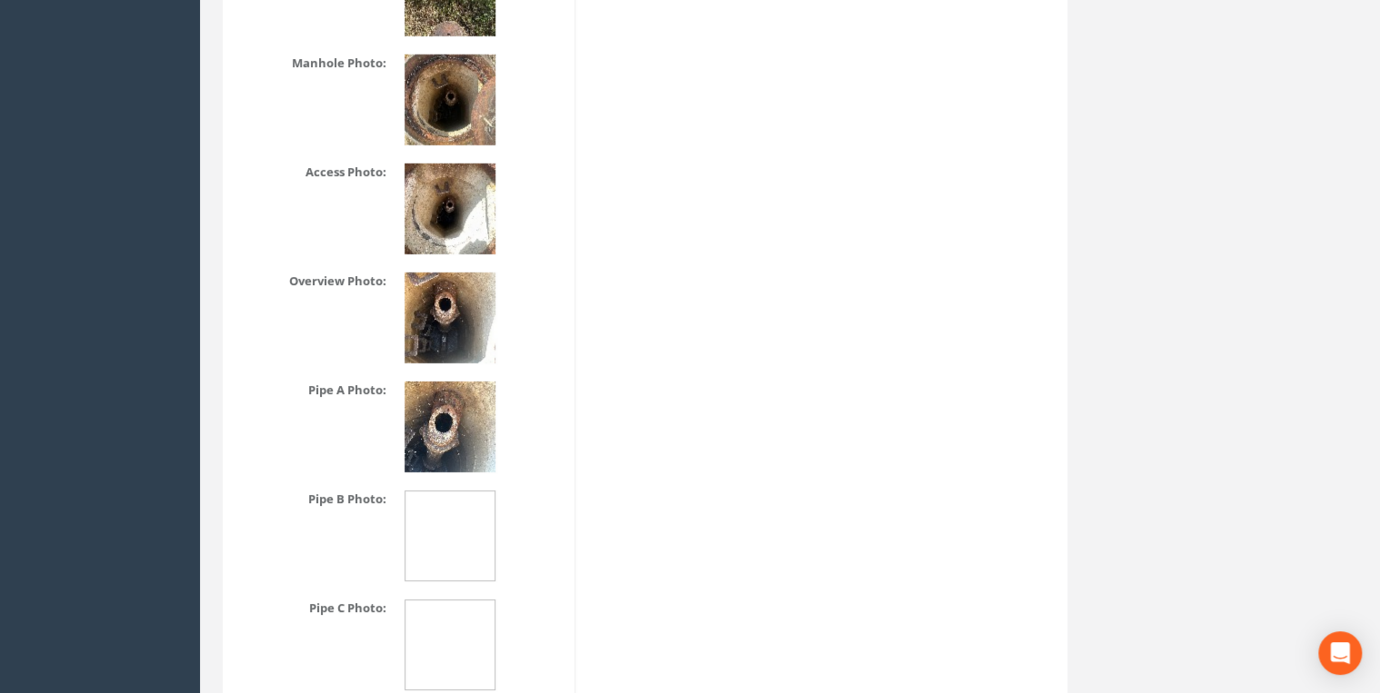
scroll to position [2683, 0]
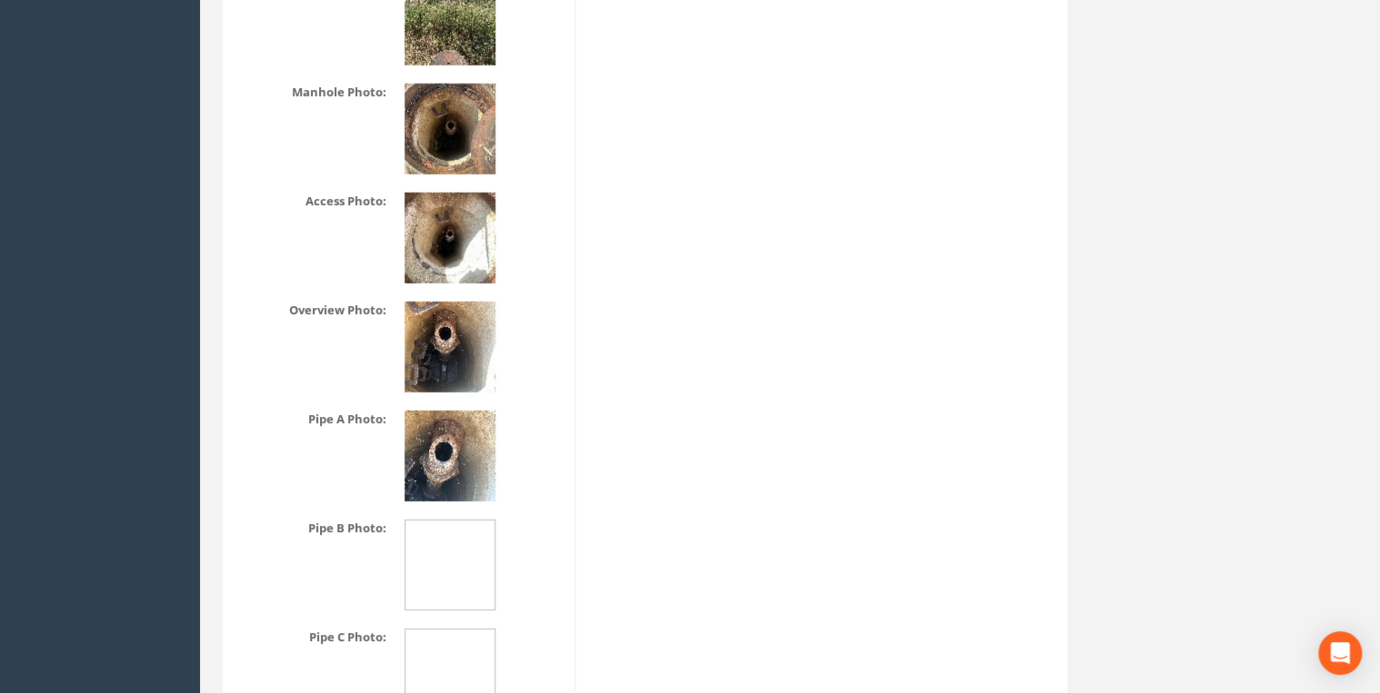
click at [467, 441] on img at bounding box center [449, 456] width 91 height 91
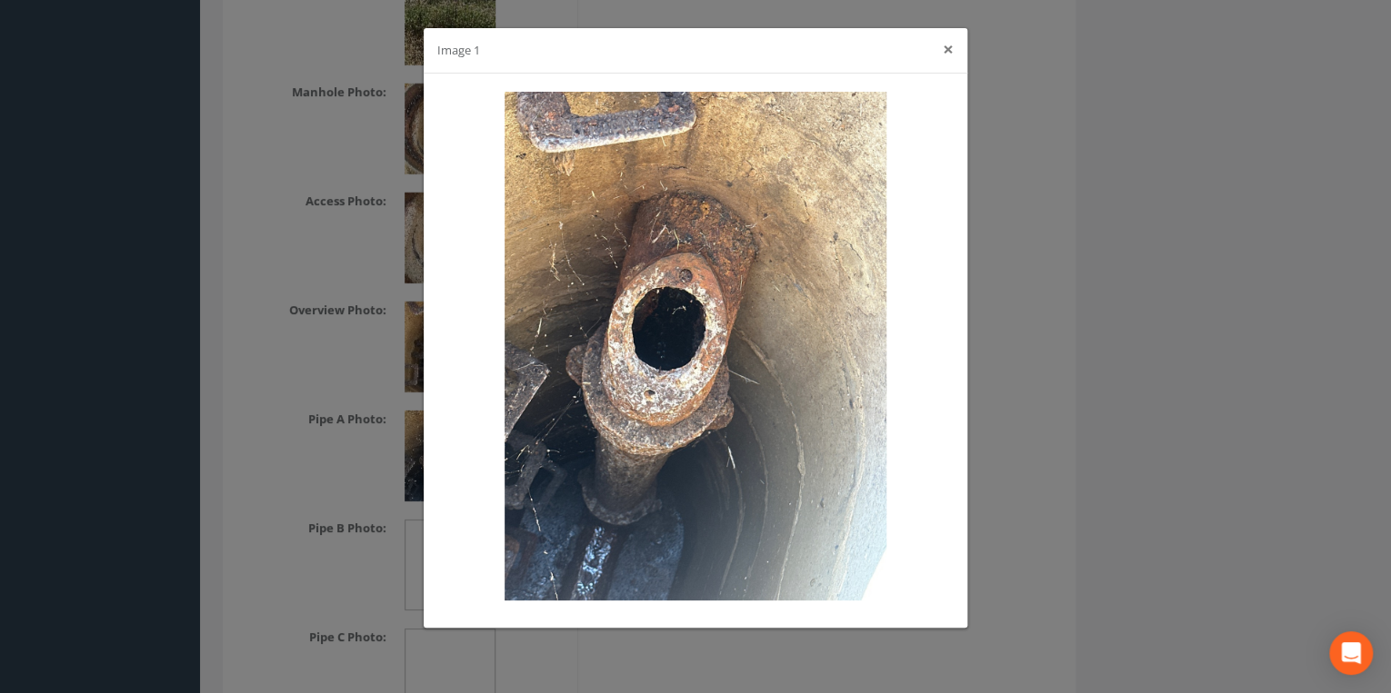
click at [945, 51] on button "×" at bounding box center [947, 49] width 11 height 19
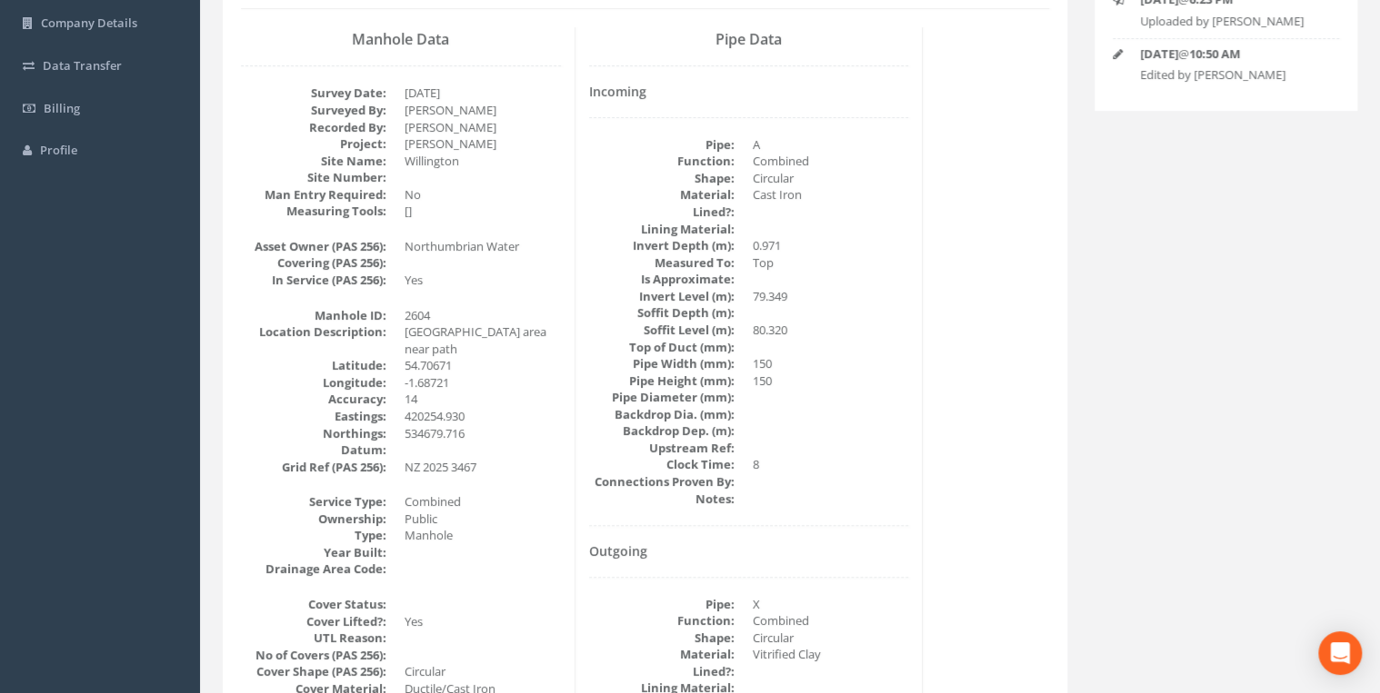
scroll to position [0, 0]
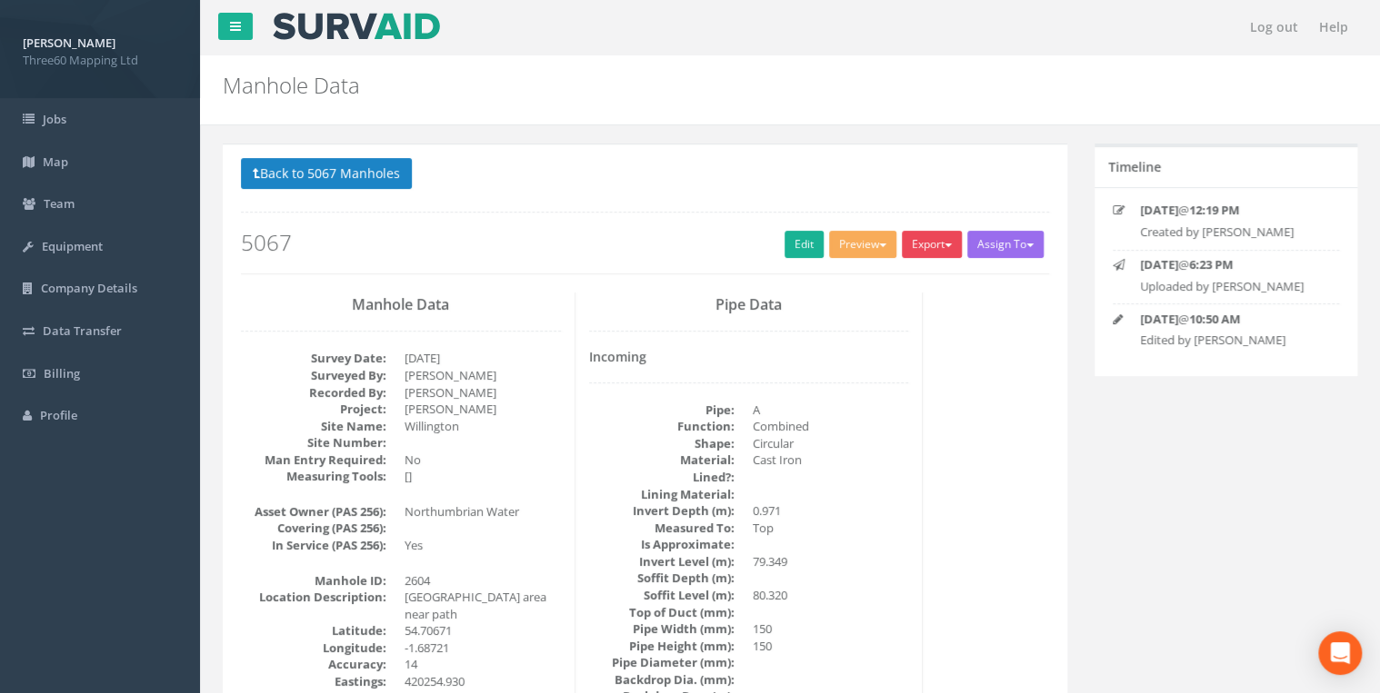
click at [933, 248] on button "Export" at bounding box center [932, 244] width 60 height 27
click at [903, 276] on link "360 Manhole" at bounding box center [894, 282] width 138 height 28
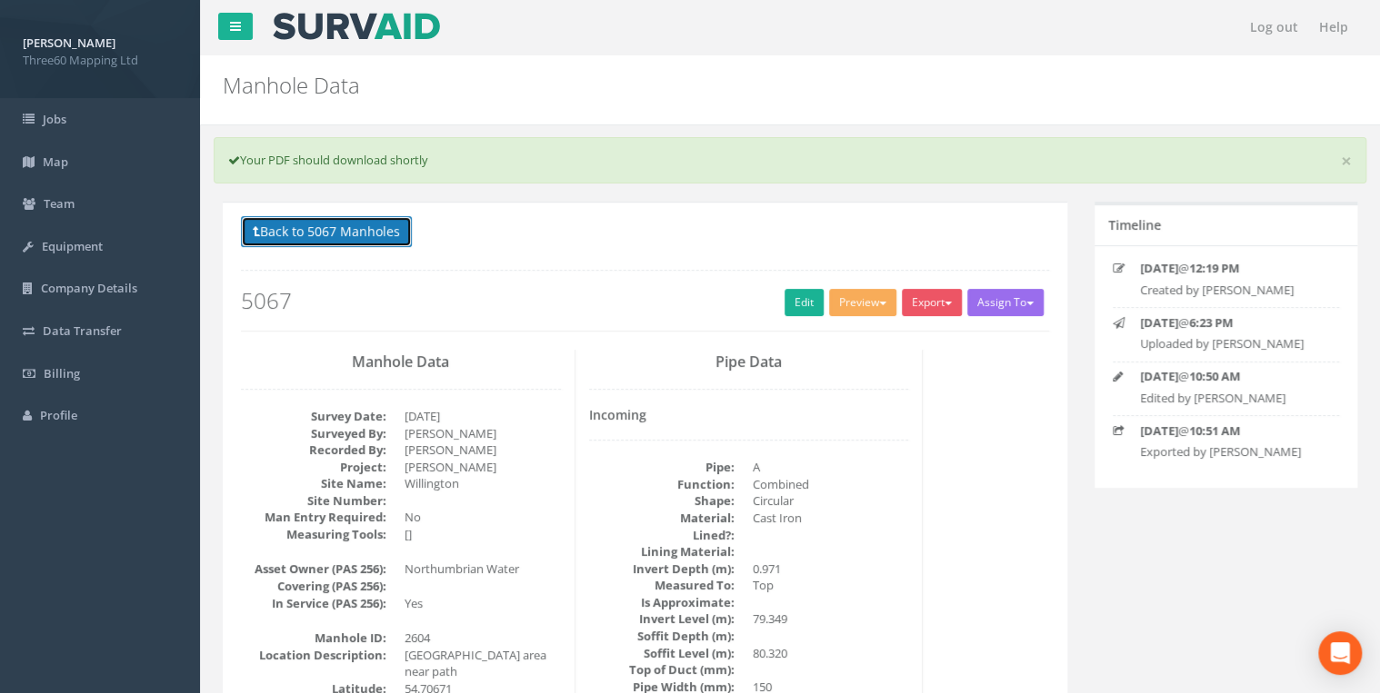
click at [349, 229] on button "Back to 5067 Manholes" at bounding box center [326, 231] width 171 height 31
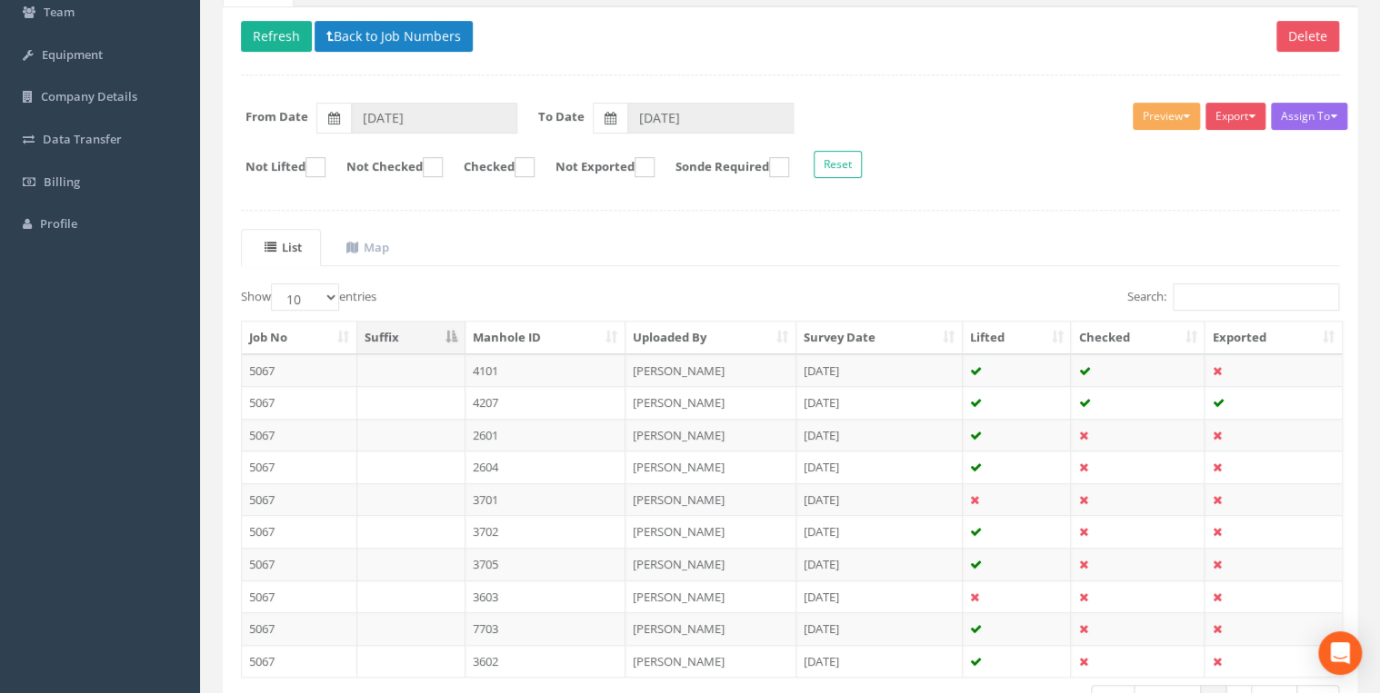
scroll to position [194, 0]
click at [498, 488] on td "3701" at bounding box center [545, 498] width 161 height 33
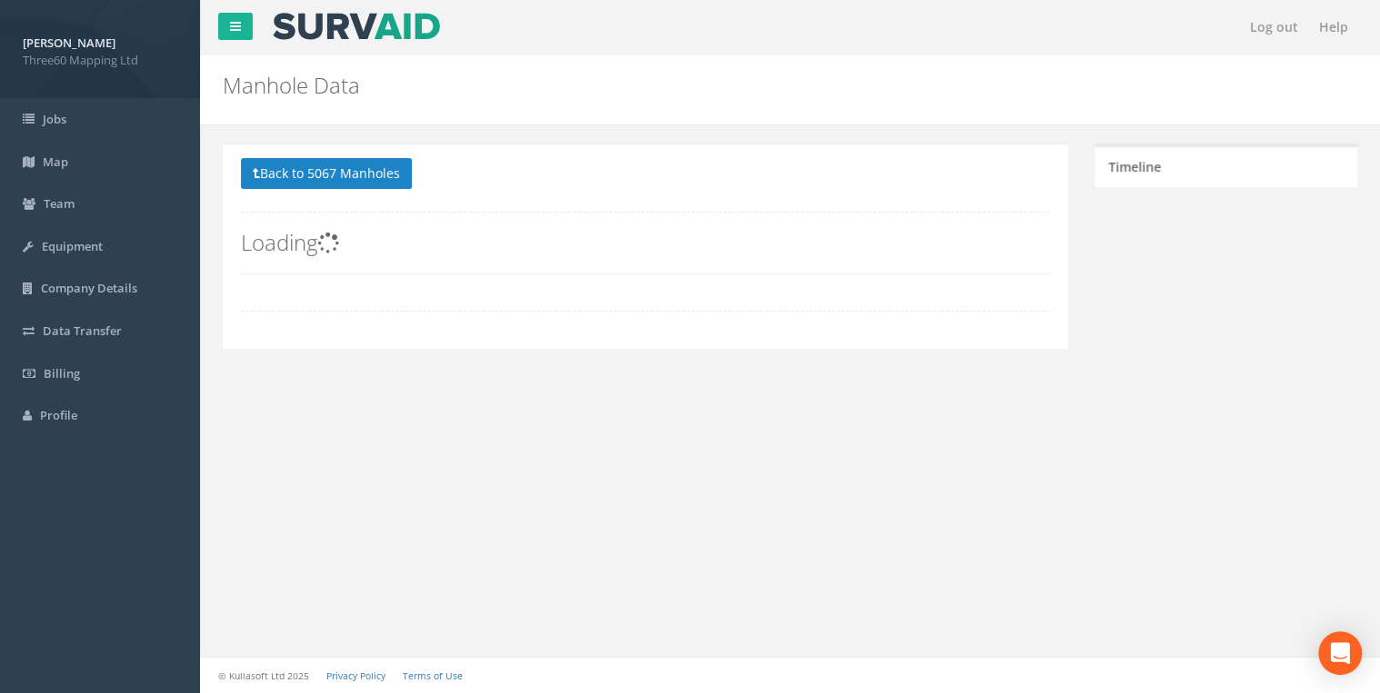
scroll to position [0, 0]
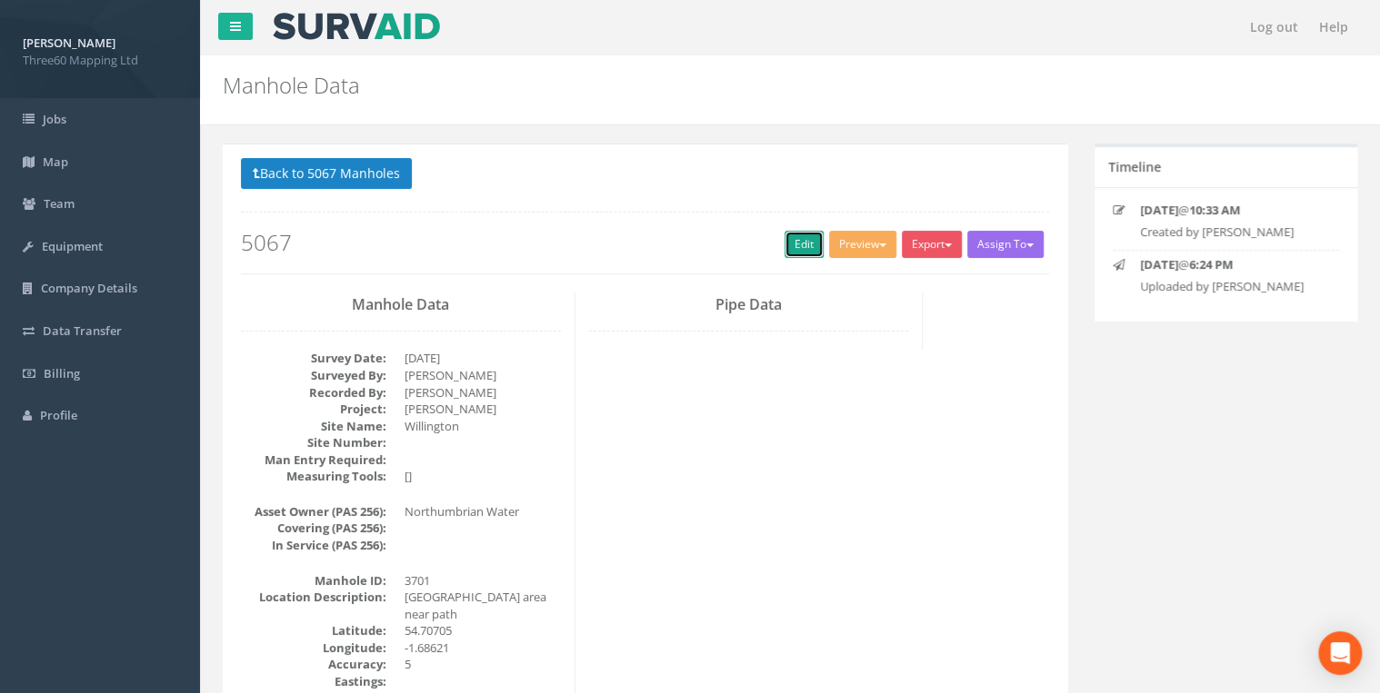
click at [789, 247] on link "Edit" at bounding box center [803, 244] width 39 height 27
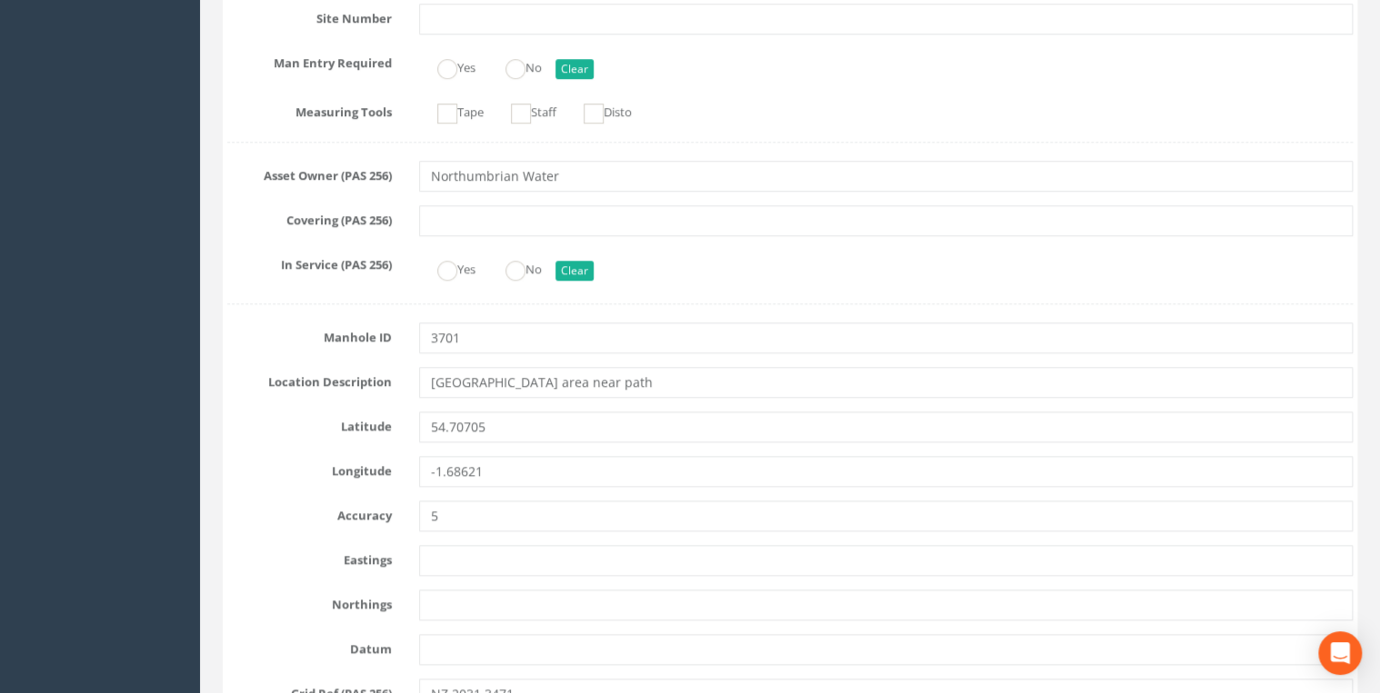
scroll to position [775, 0]
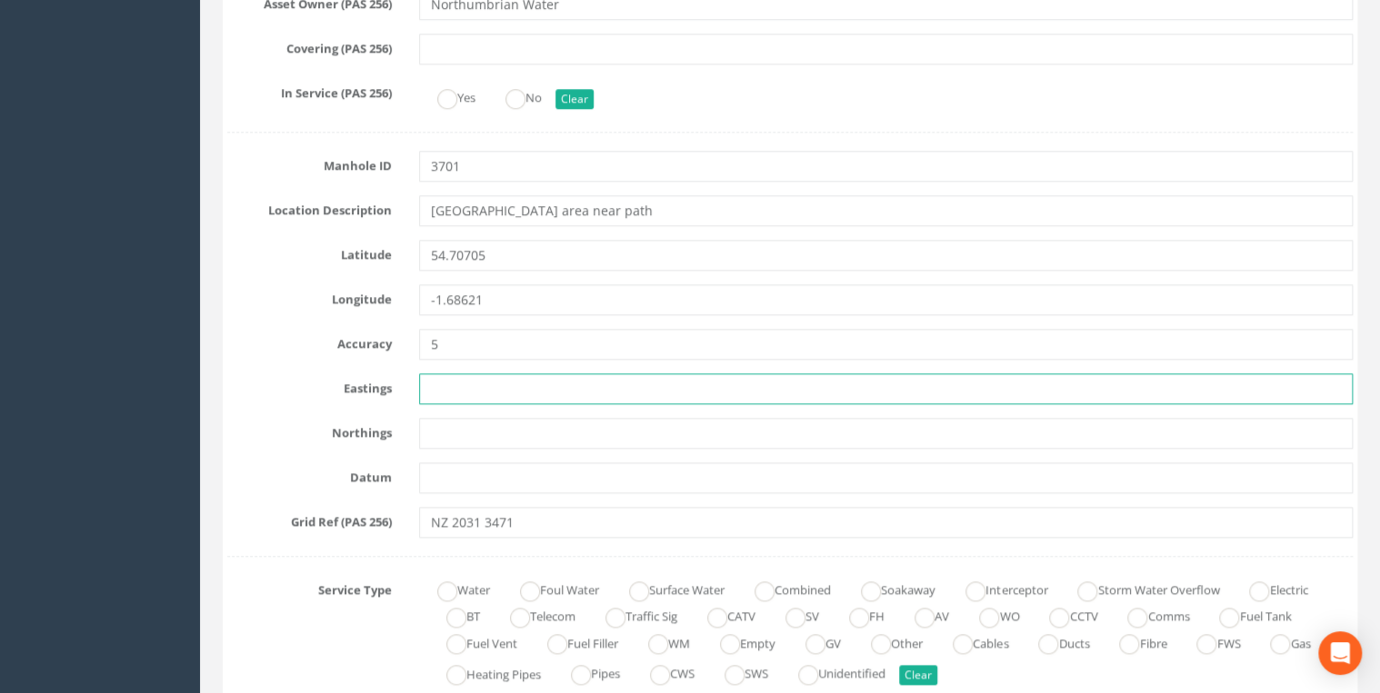
click at [517, 384] on input "text" at bounding box center [885, 389] width 933 height 31
paste input "420318.814"
type input "420318.814"
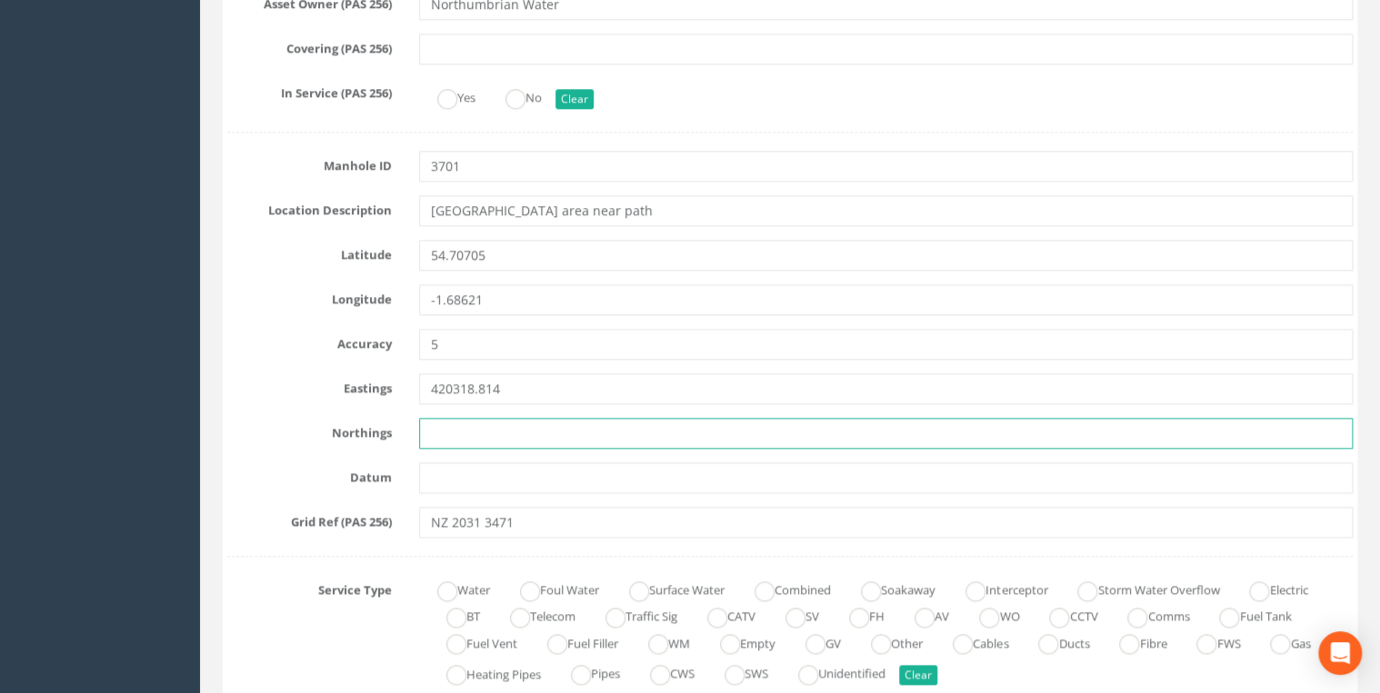
click at [453, 438] on input "text" at bounding box center [885, 433] width 933 height 31
click at [462, 436] on input "text" at bounding box center [885, 433] width 933 height 31
paste input "534719.885"
type input "534719.885"
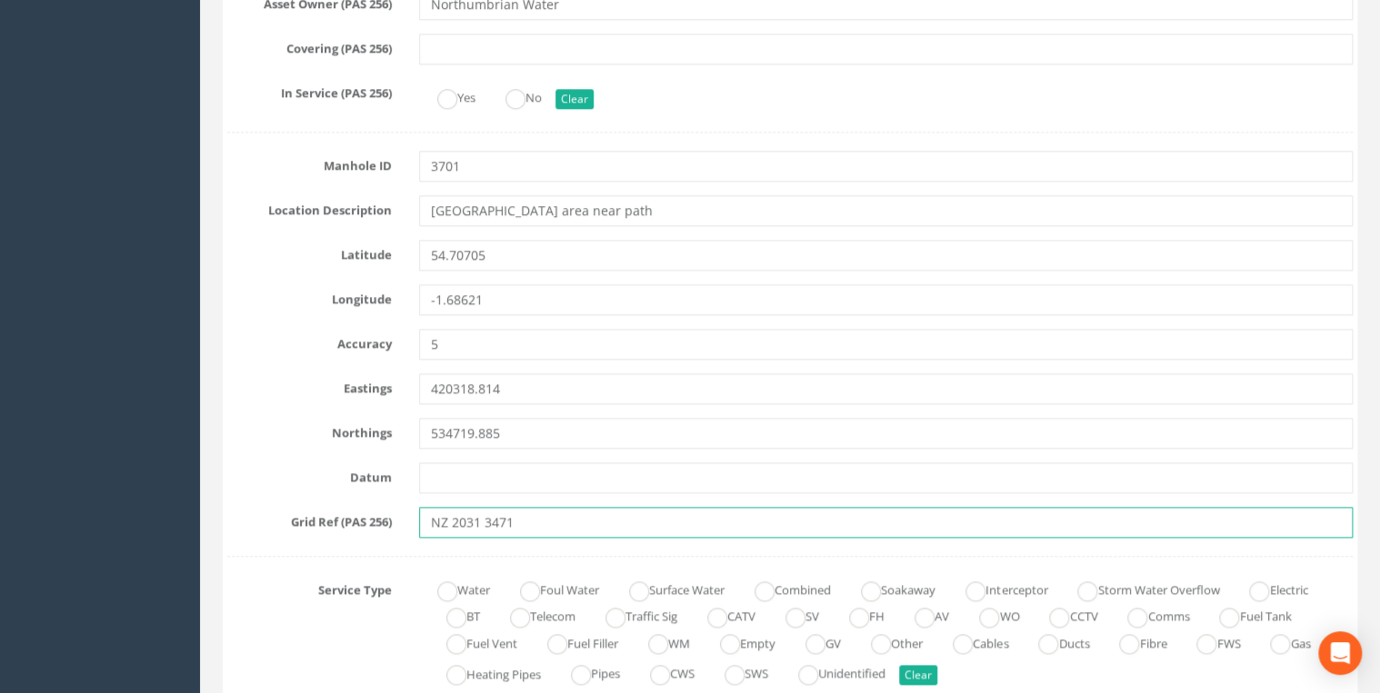
drag, startPoint x: 404, startPoint y: 527, endPoint x: 384, endPoint y: 527, distance: 19.1
click at [384, 527] on div "Grid Ref (PAS 256) NZ 2031 3471" at bounding box center [790, 522] width 1152 height 31
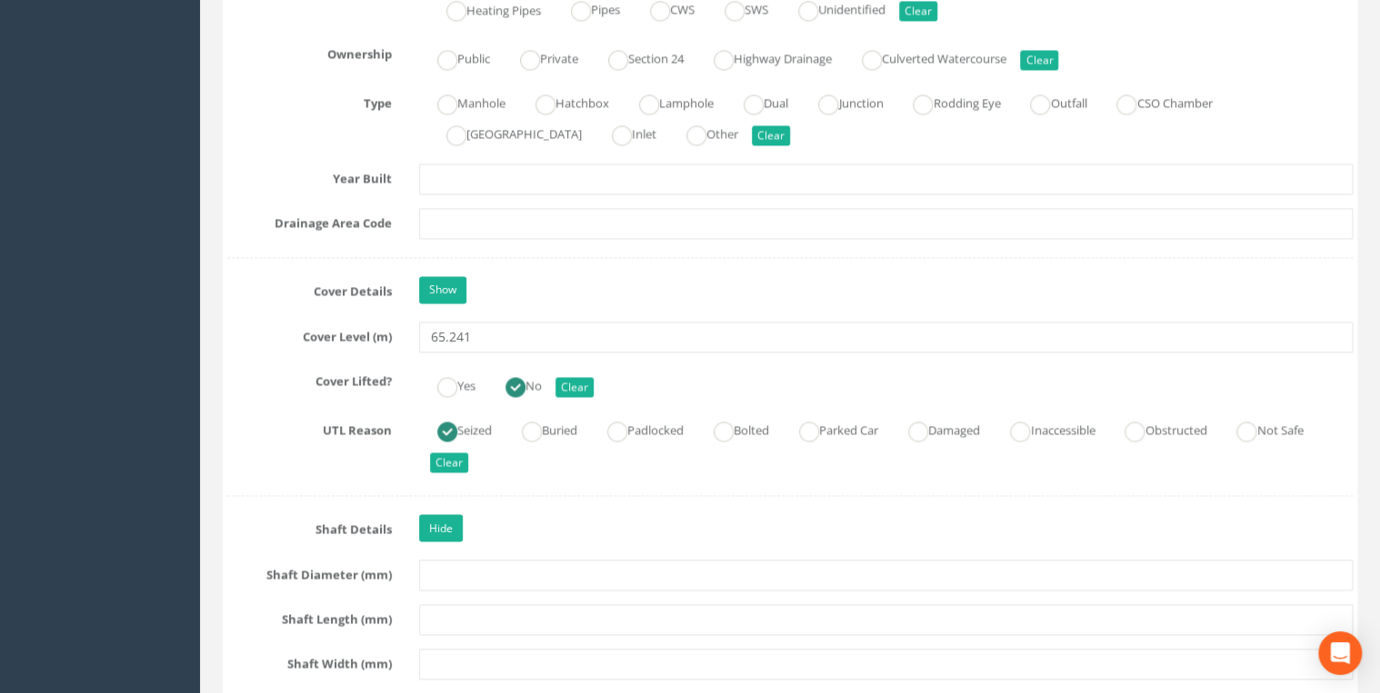
scroll to position [1551, 0]
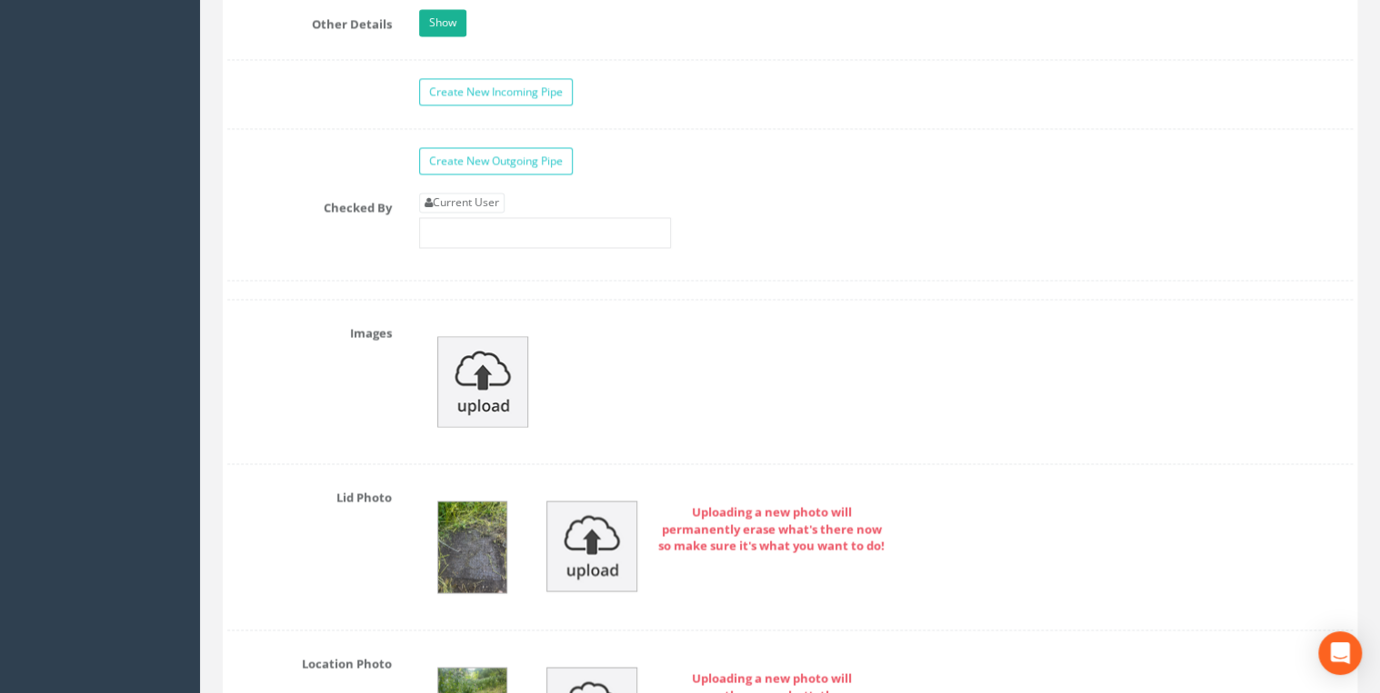
scroll to position [4944, 0]
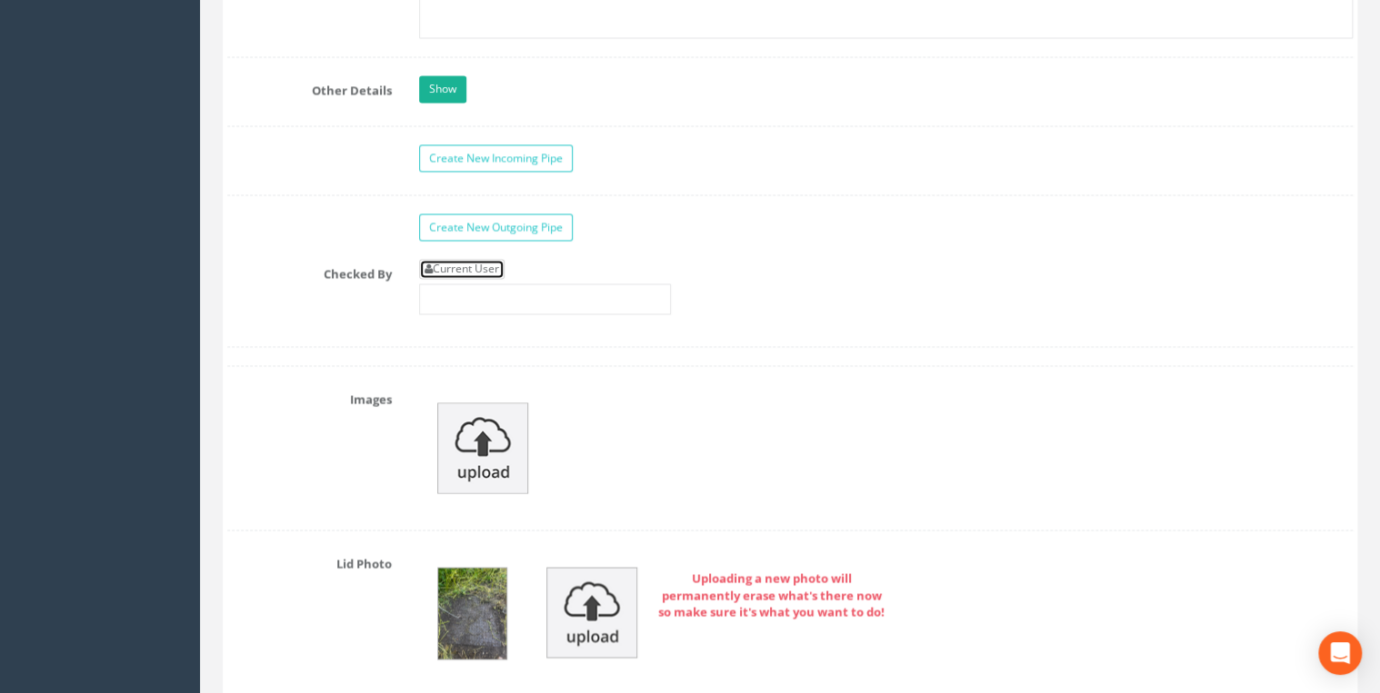
click at [494, 259] on link "Current User" at bounding box center [461, 269] width 85 height 20
type input "[PERSON_NAME]"
click at [553, 291] on input "[PERSON_NAME]" at bounding box center [545, 299] width 252 height 31
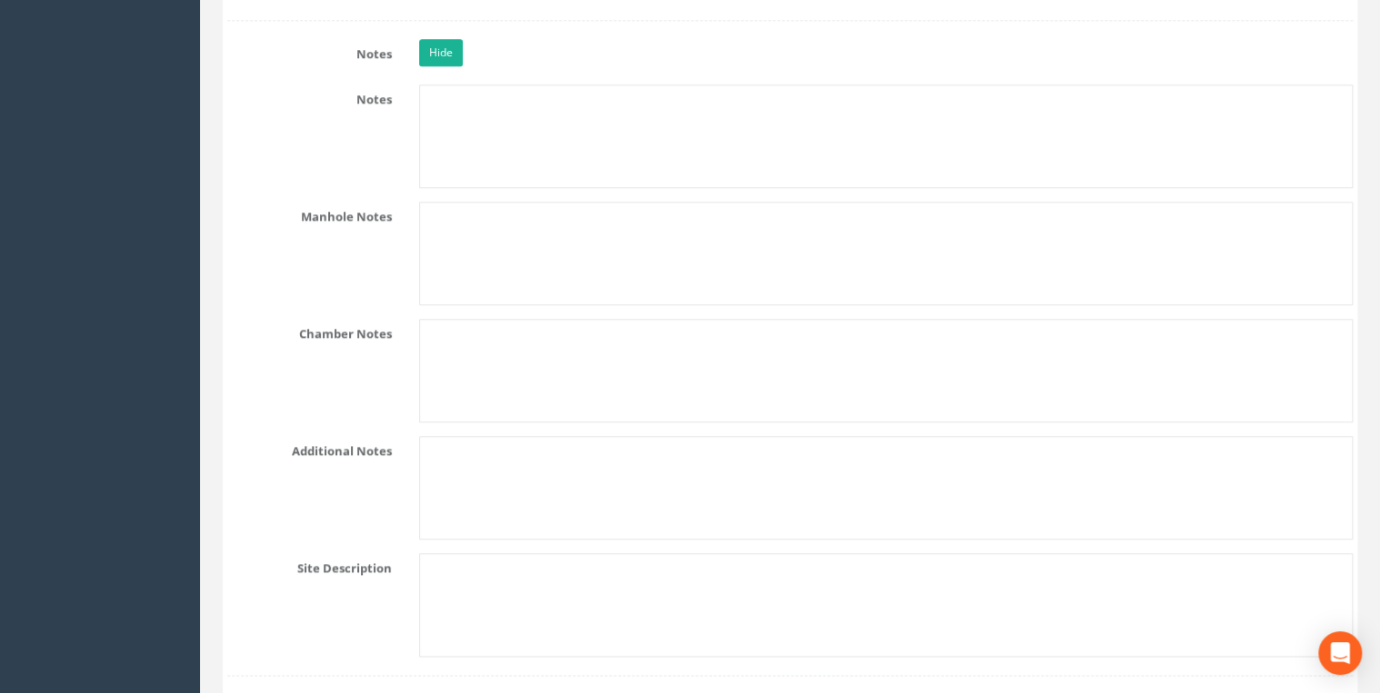
scroll to position [4265, 0]
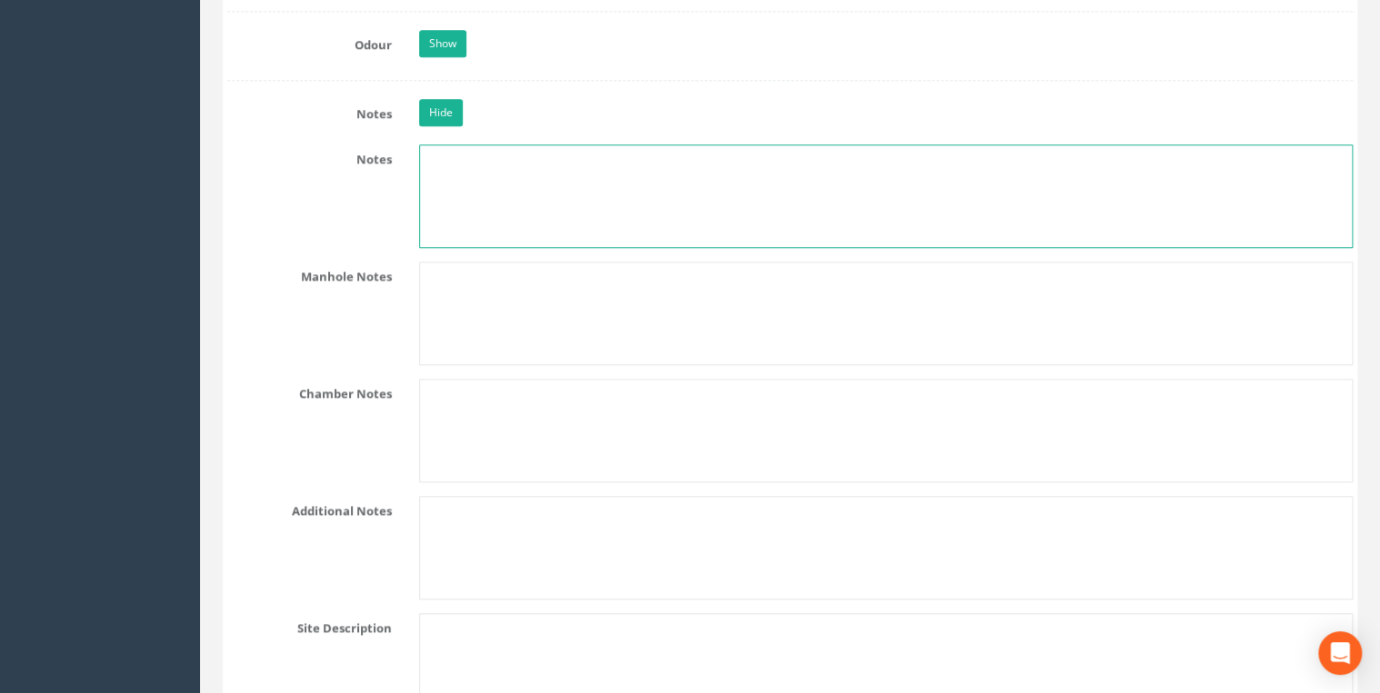
click at [462, 181] on textarea at bounding box center [885, 197] width 933 height 104
paste textarea "NZ 2031 3471"
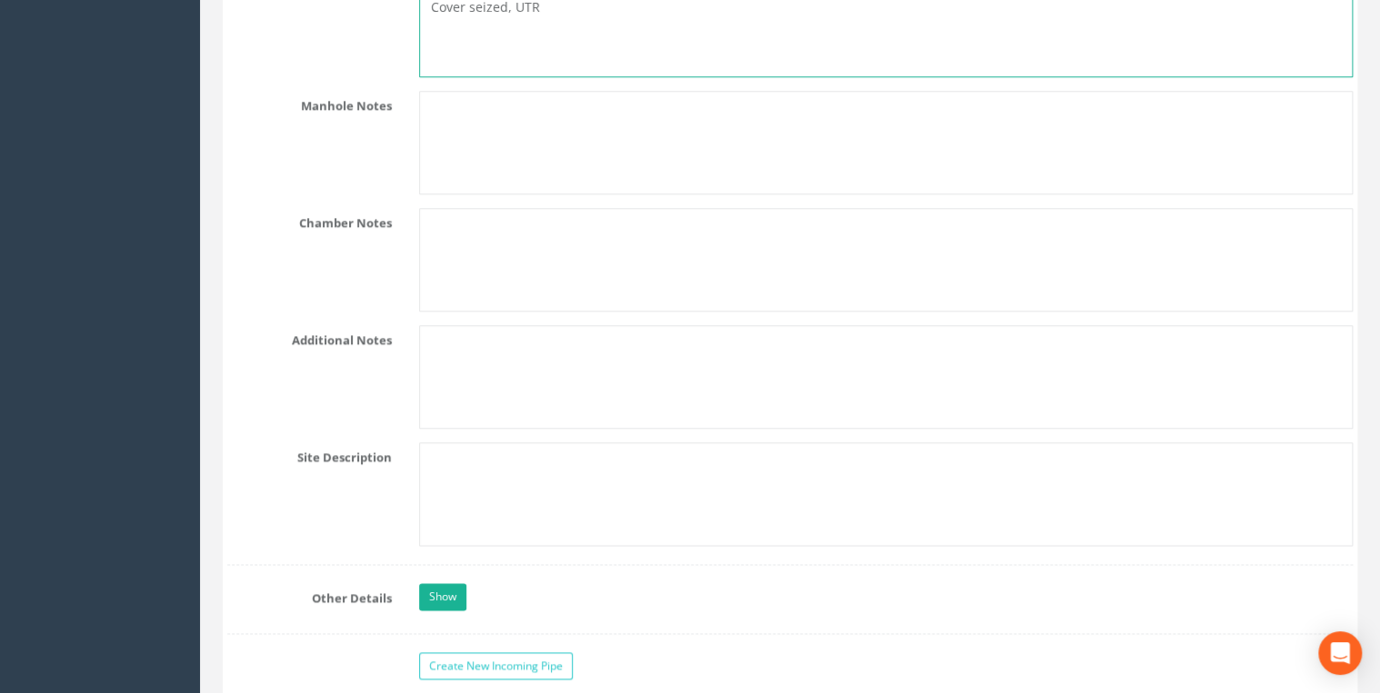
scroll to position [4363, 0]
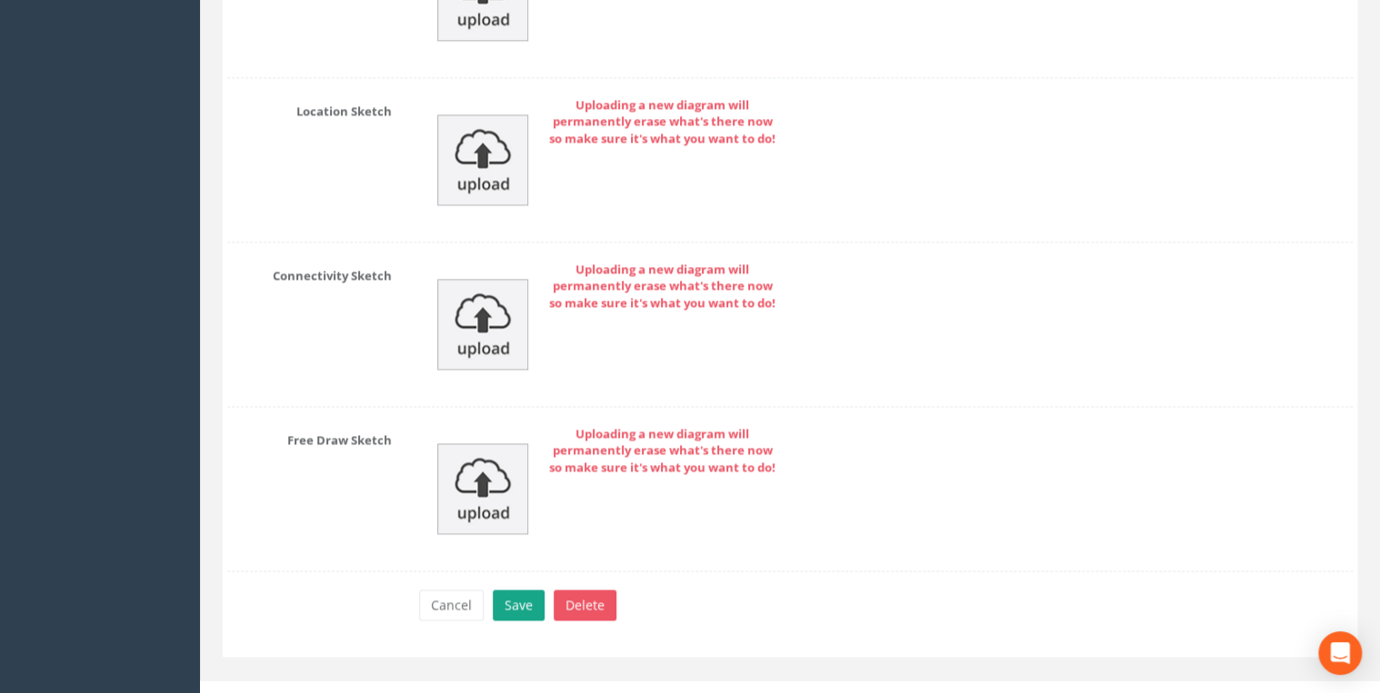
type textarea "NZ 2031 3471 Cover seized, UTL"
click at [502, 590] on button "Save" at bounding box center [519, 605] width 52 height 31
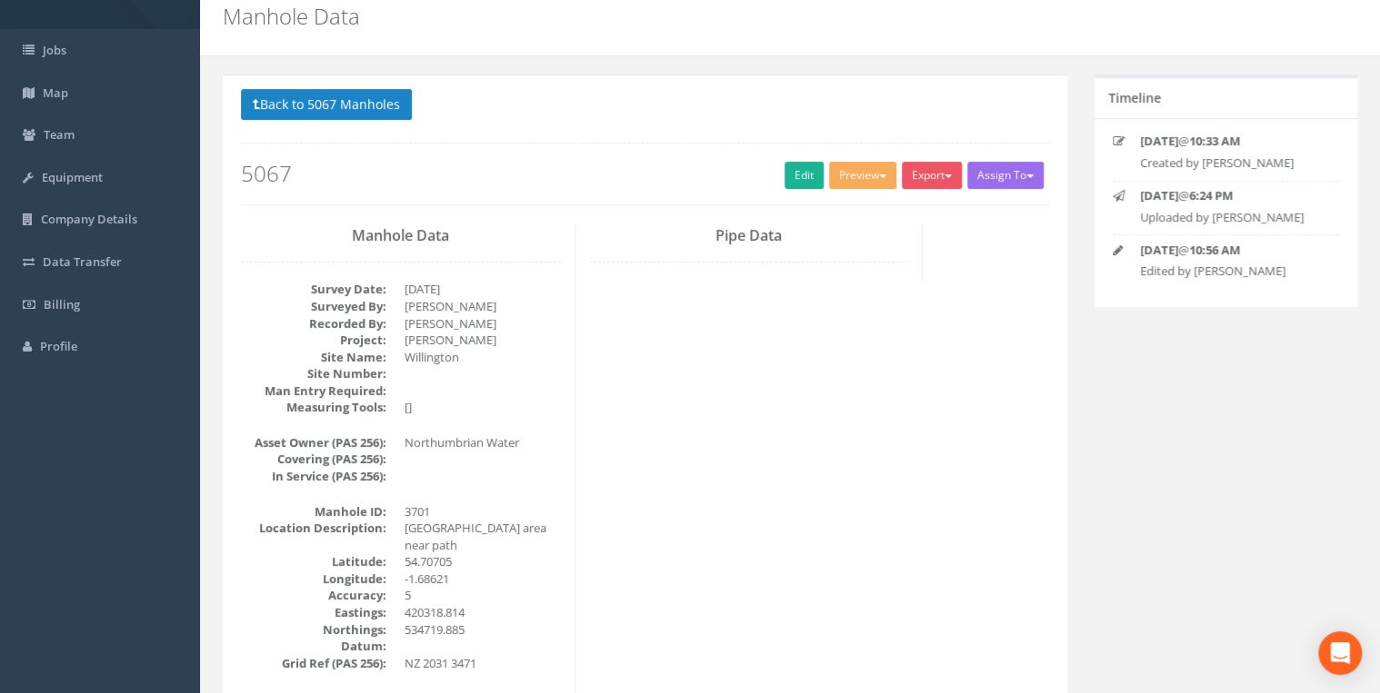
scroll to position [0, 0]
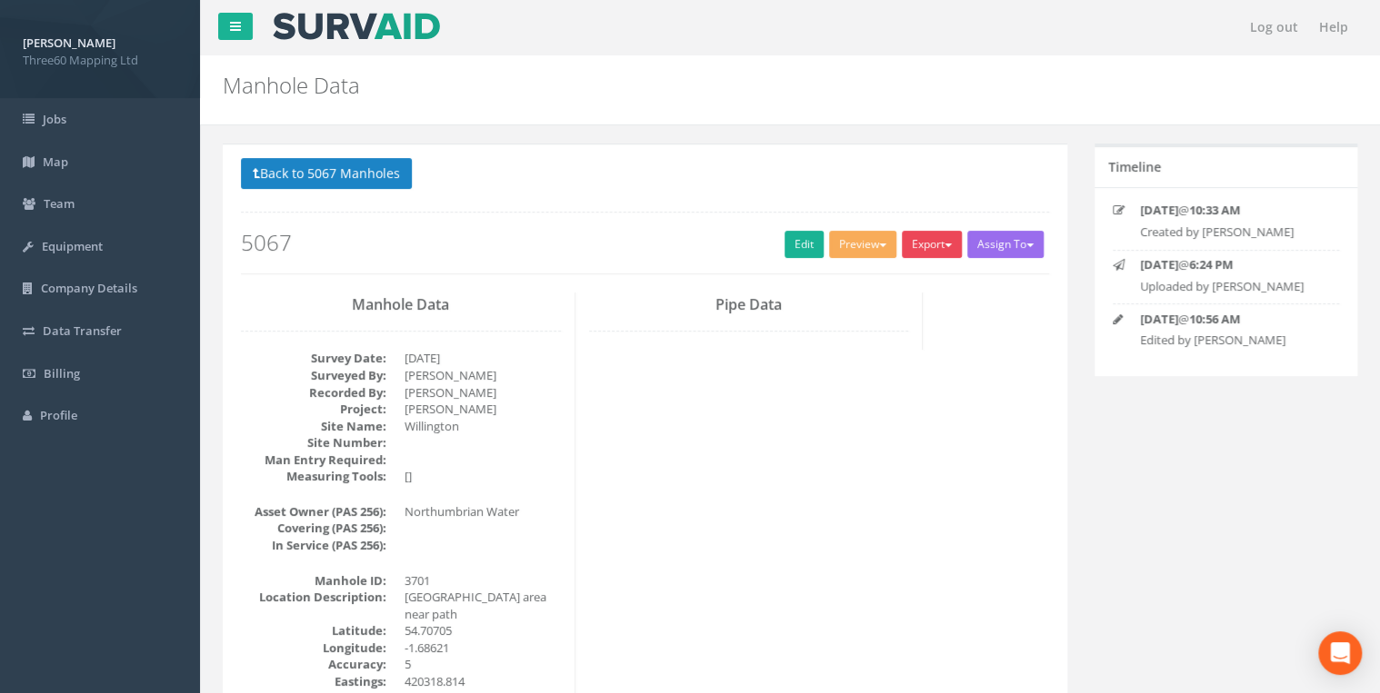
click at [947, 254] on button "Export" at bounding box center [932, 244] width 60 height 27
click at [913, 283] on link "360 Manhole" at bounding box center [894, 282] width 138 height 28
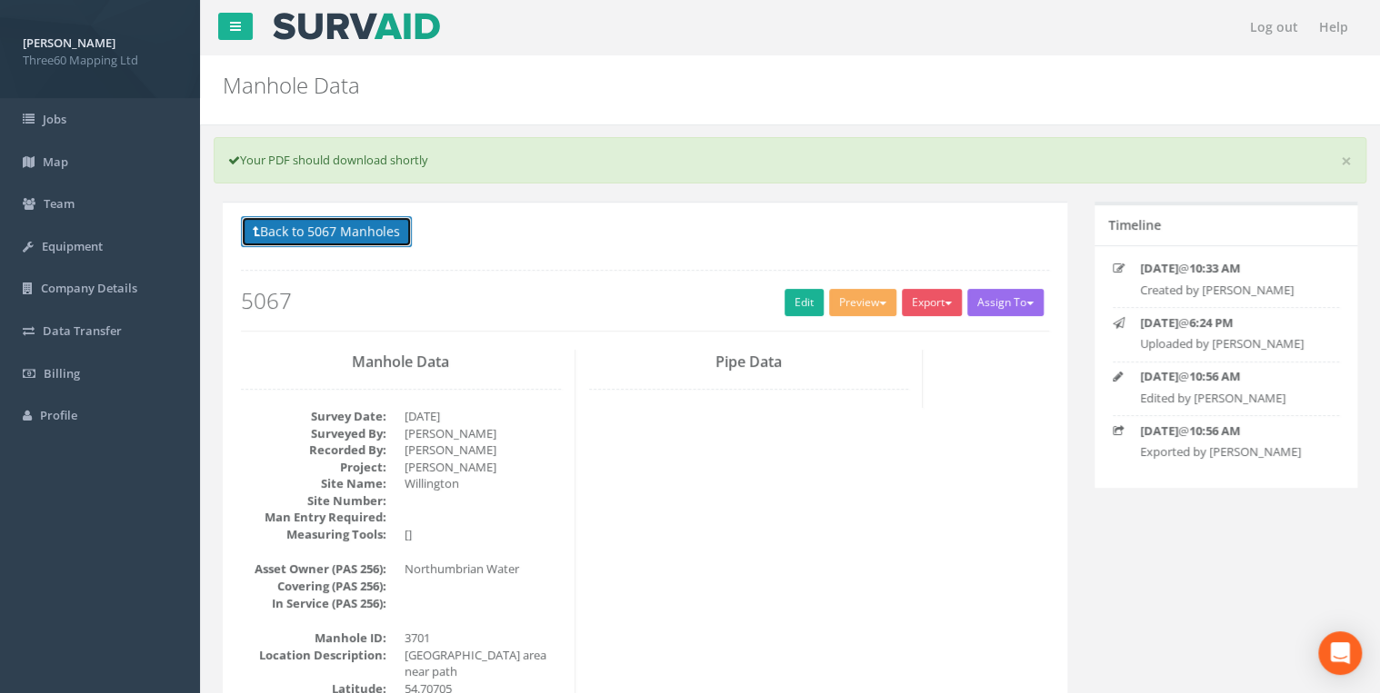
click at [386, 229] on button "Back to 5067 Manholes" at bounding box center [326, 231] width 171 height 31
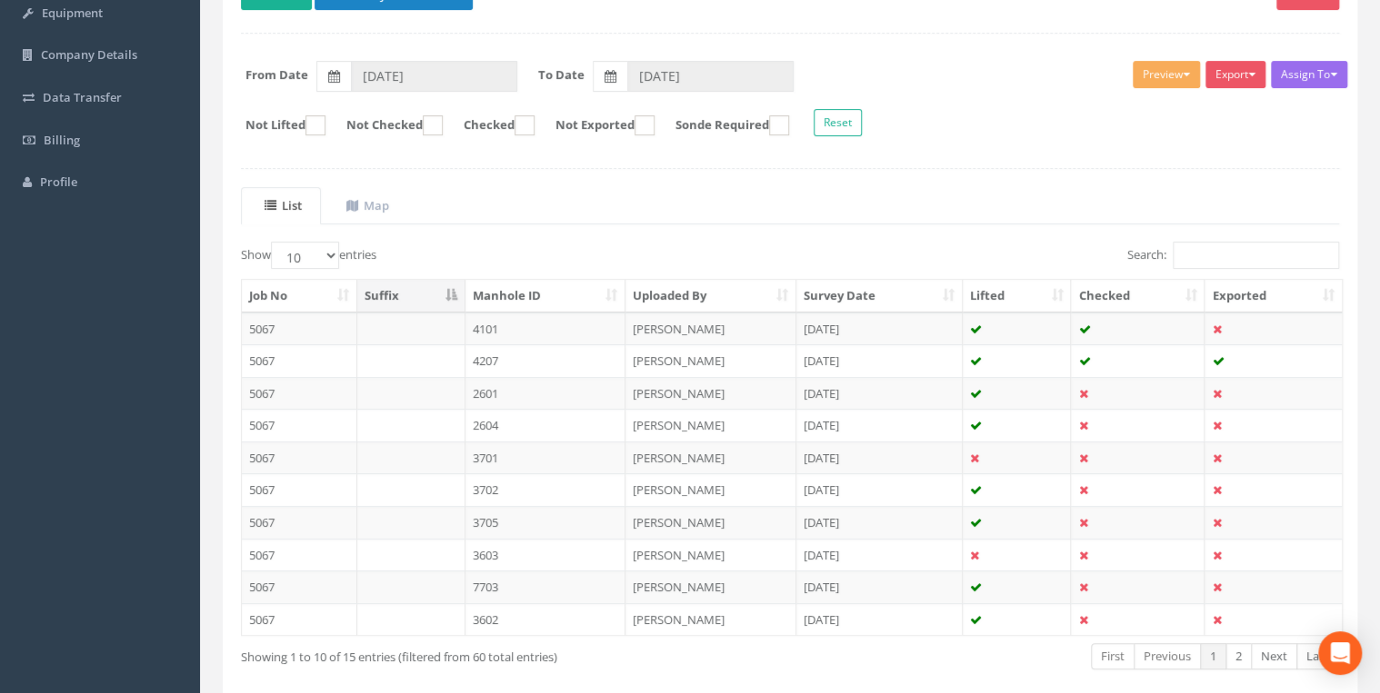
scroll to position [315, 0]
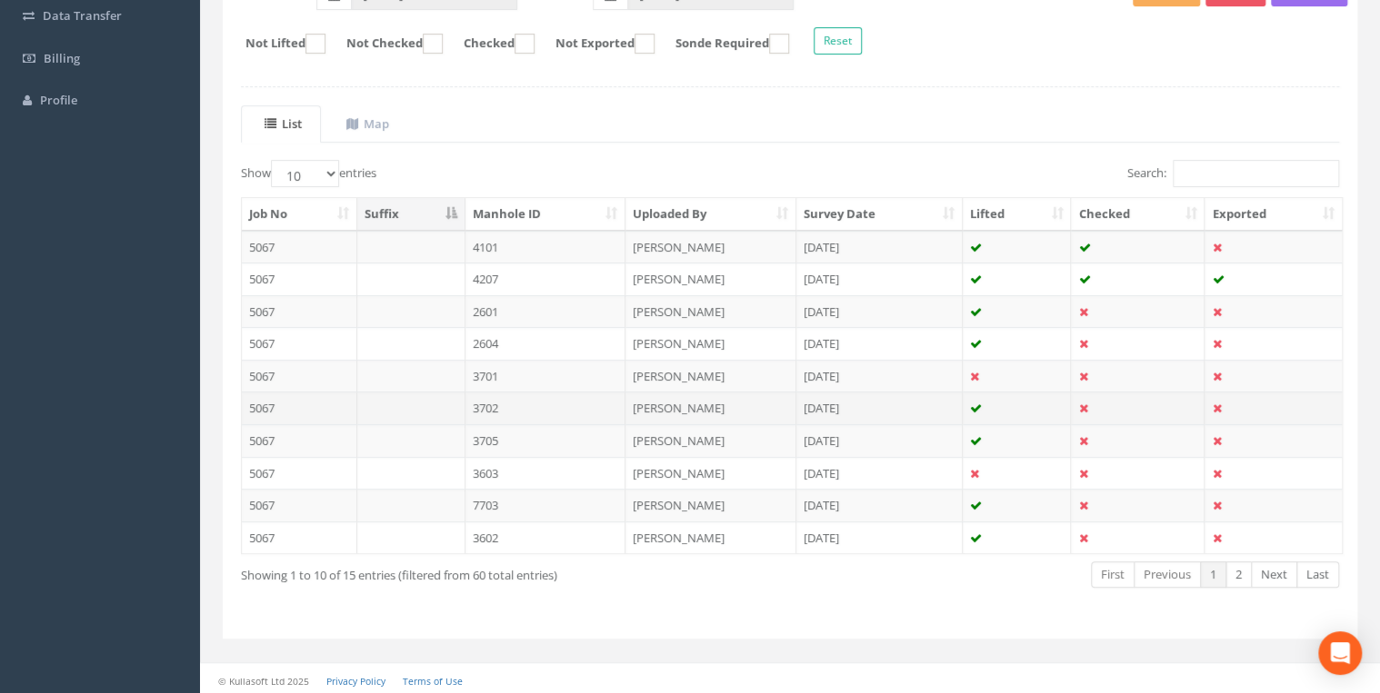
click at [480, 408] on td "3702" at bounding box center [545, 408] width 161 height 33
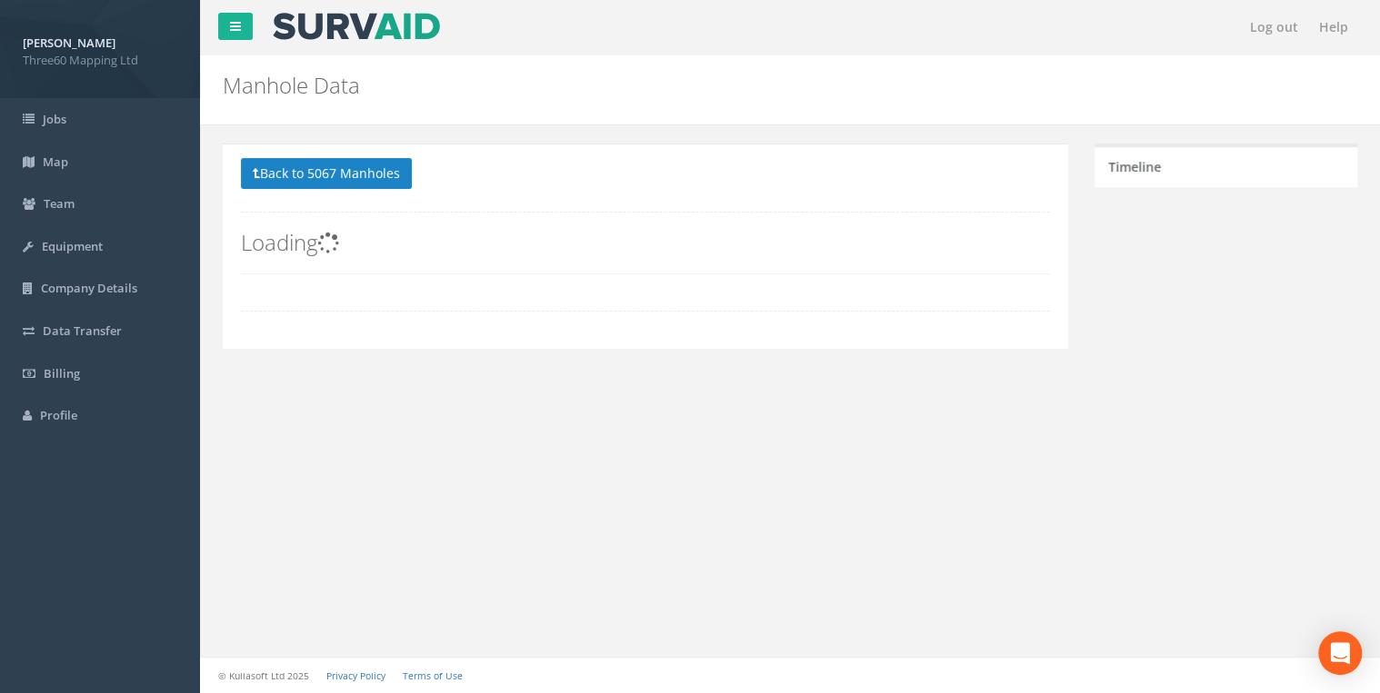
scroll to position [0, 0]
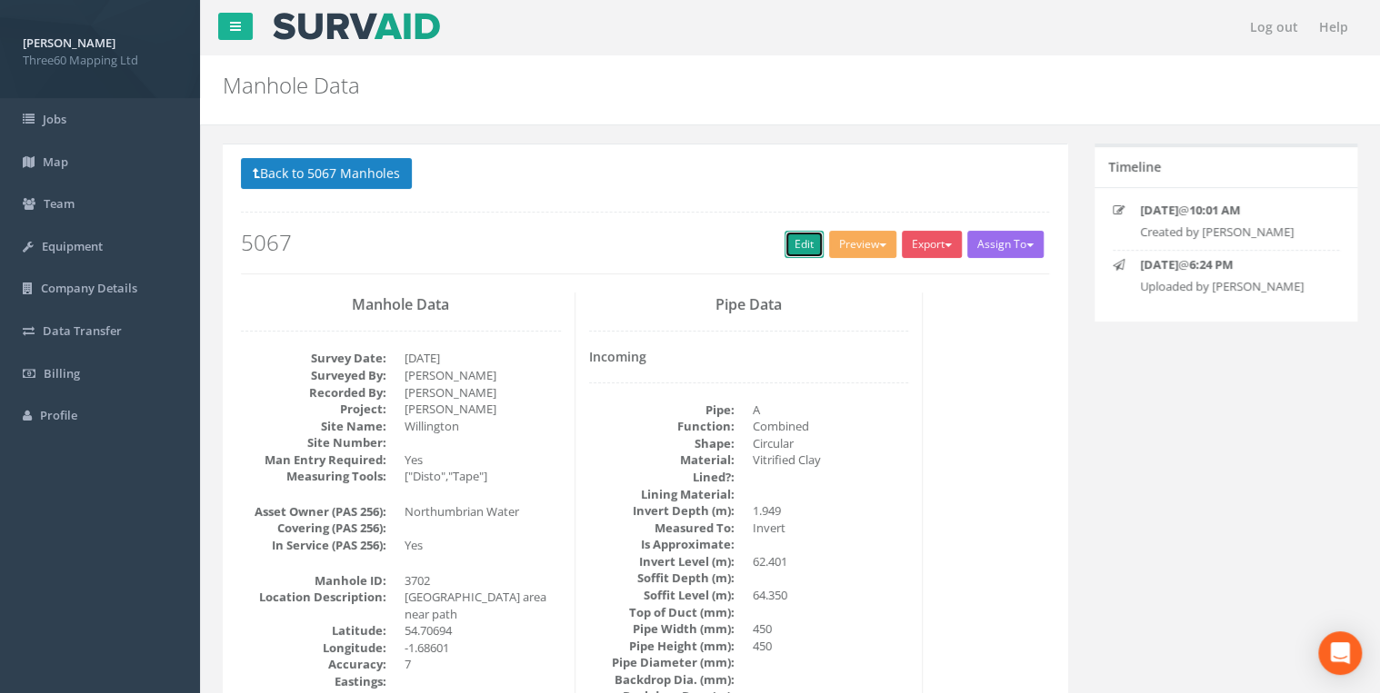
click at [784, 248] on link "Edit" at bounding box center [803, 244] width 39 height 27
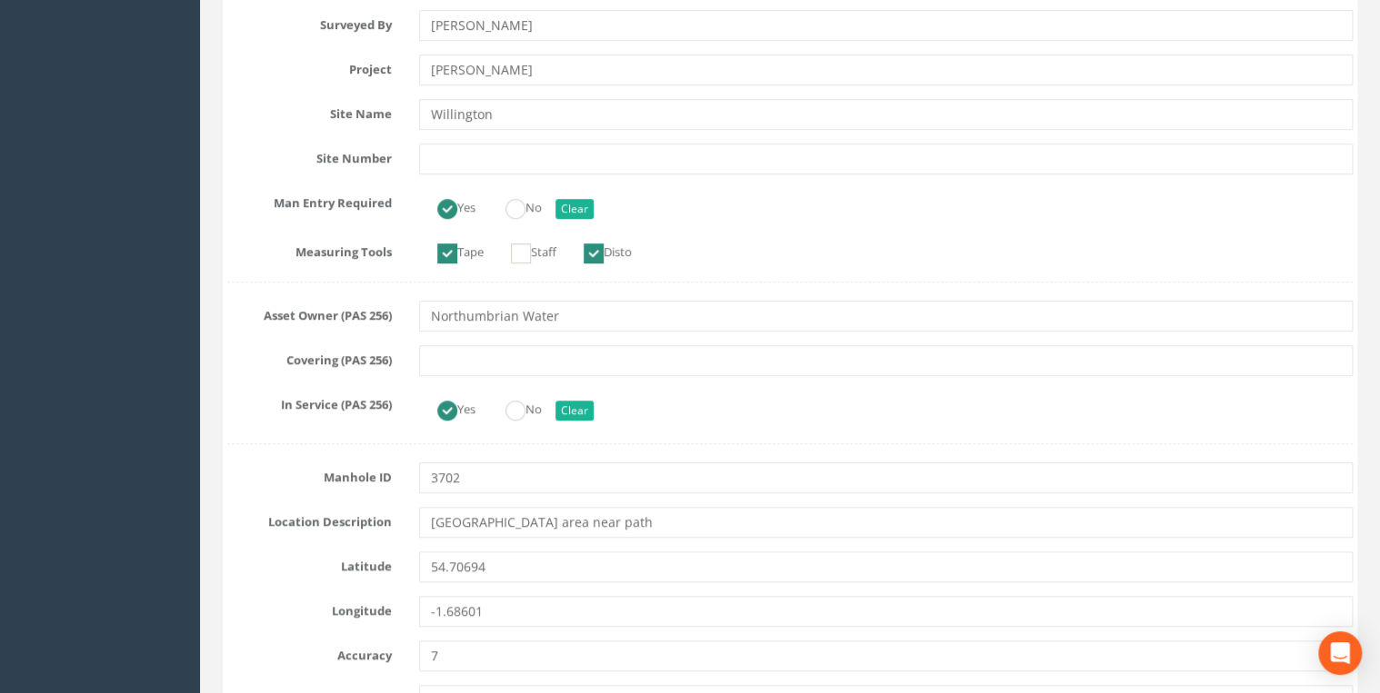
scroll to position [678, 0]
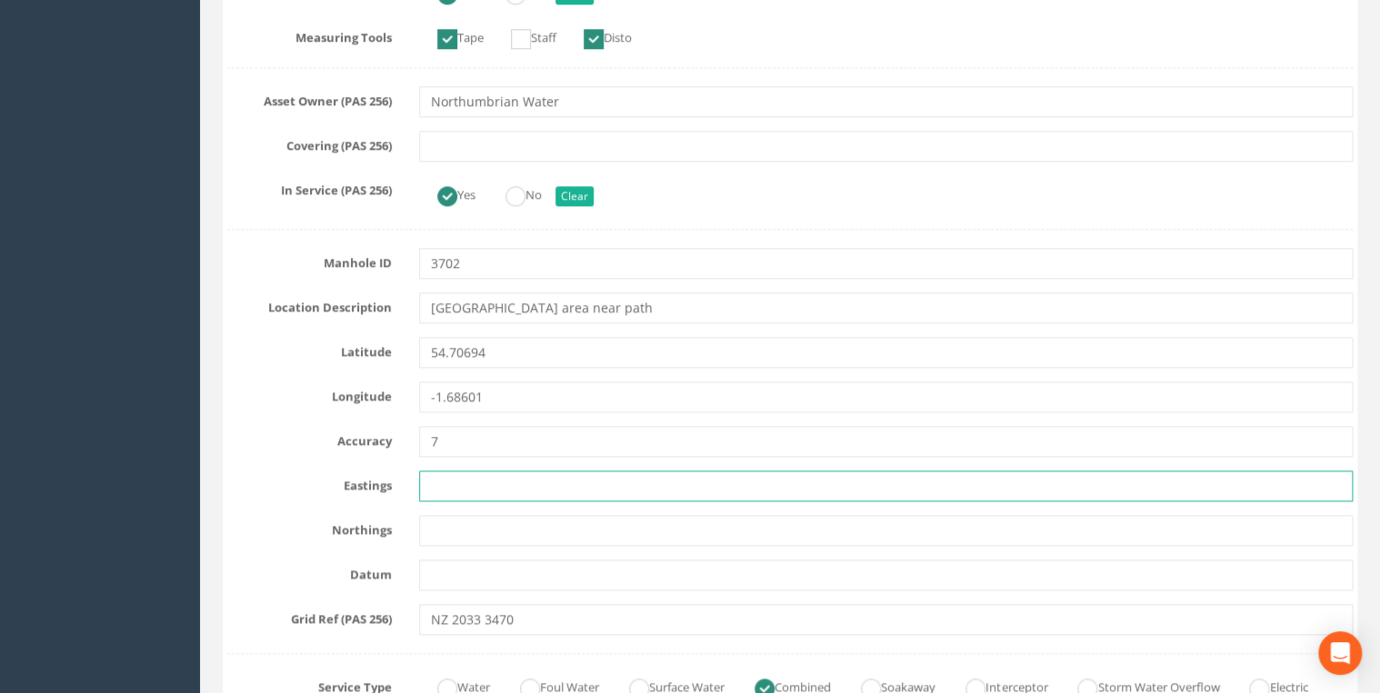
click at [441, 491] on input "text" at bounding box center [885, 486] width 933 height 31
paste input "420321.308"
type input "420321.308"
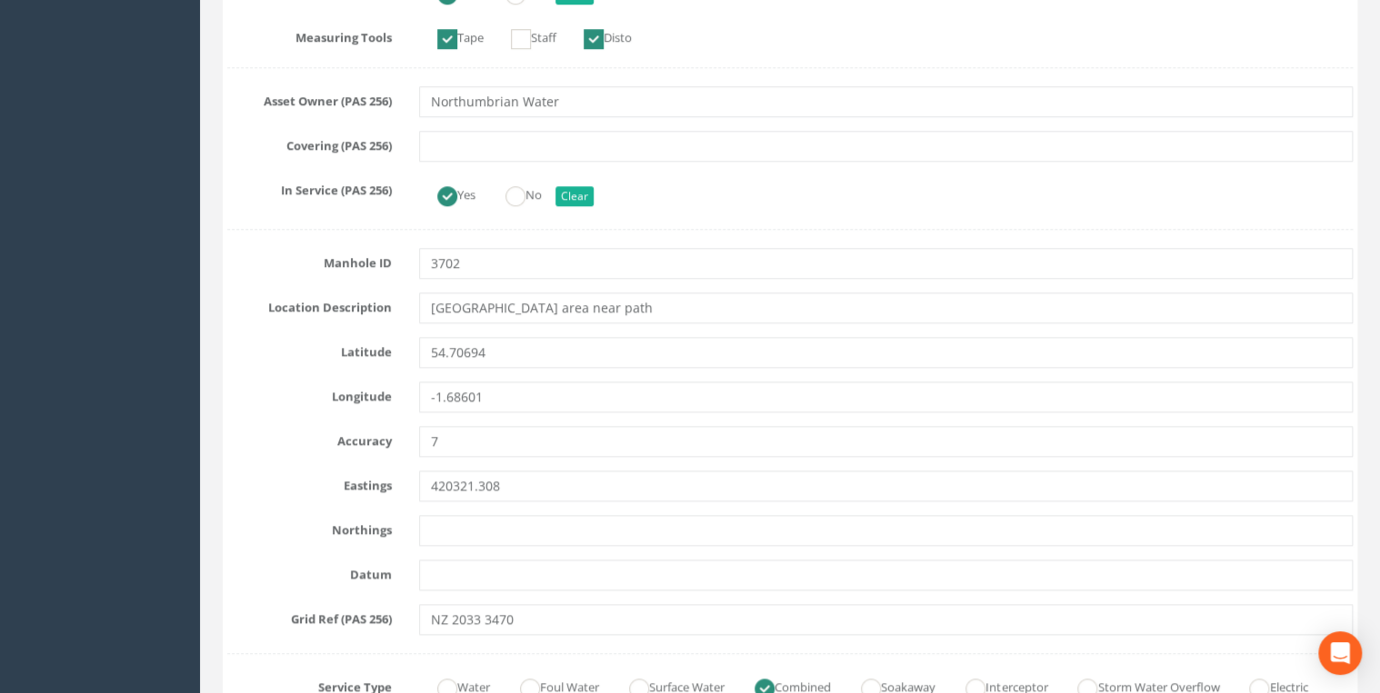
click at [468, 520] on input "text" at bounding box center [885, 530] width 933 height 31
paste input "534709.853"
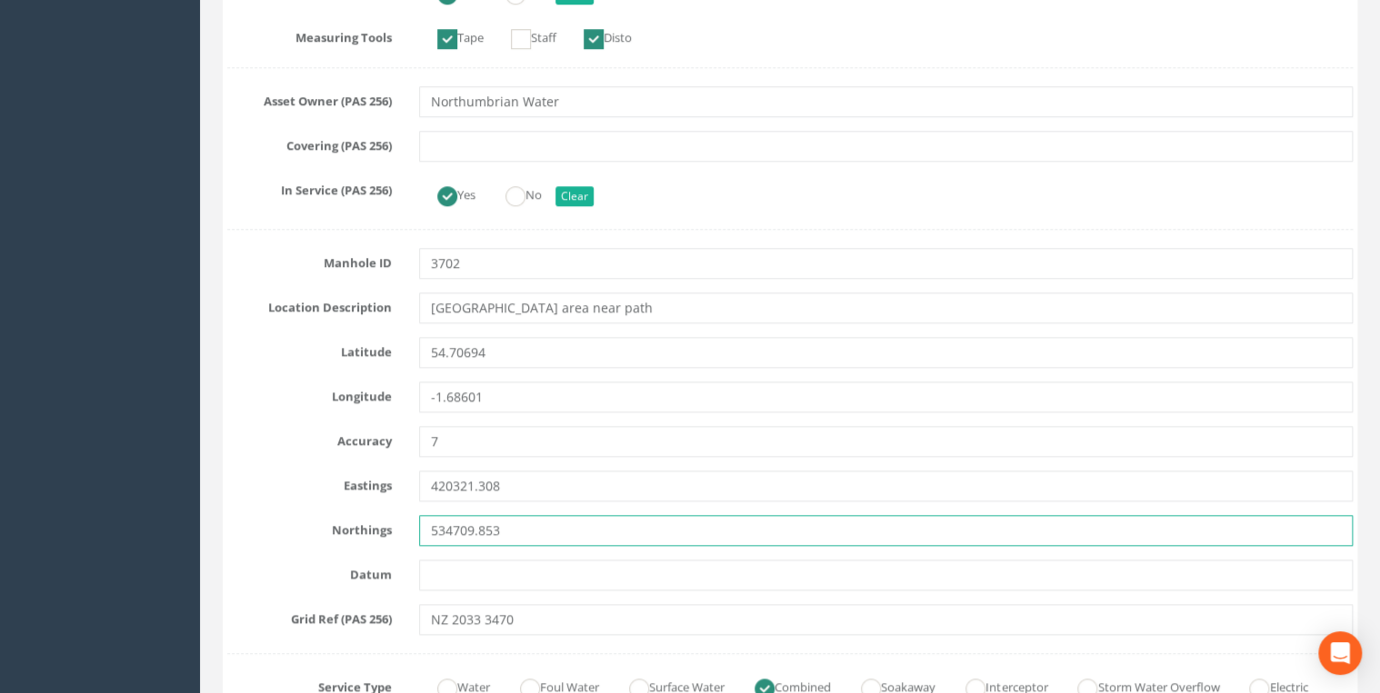
type input "534709.853"
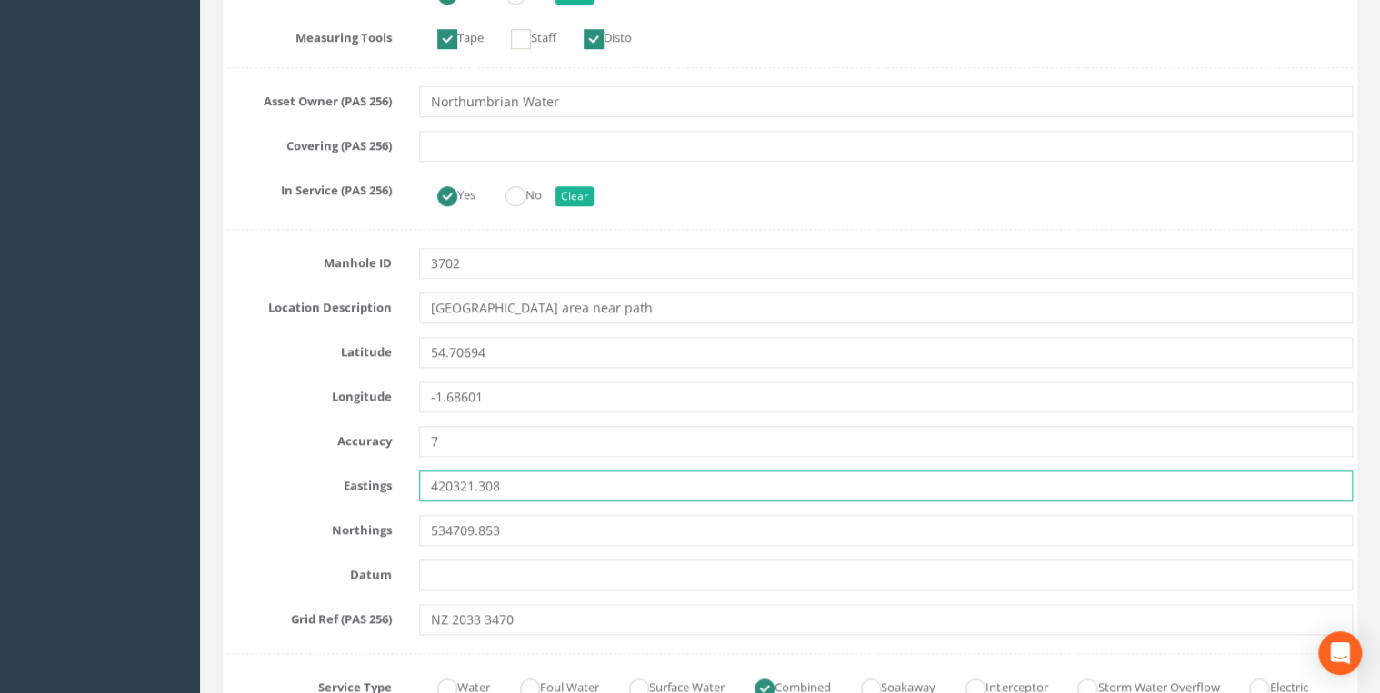
click at [514, 480] on input "420321.308" at bounding box center [885, 486] width 933 height 31
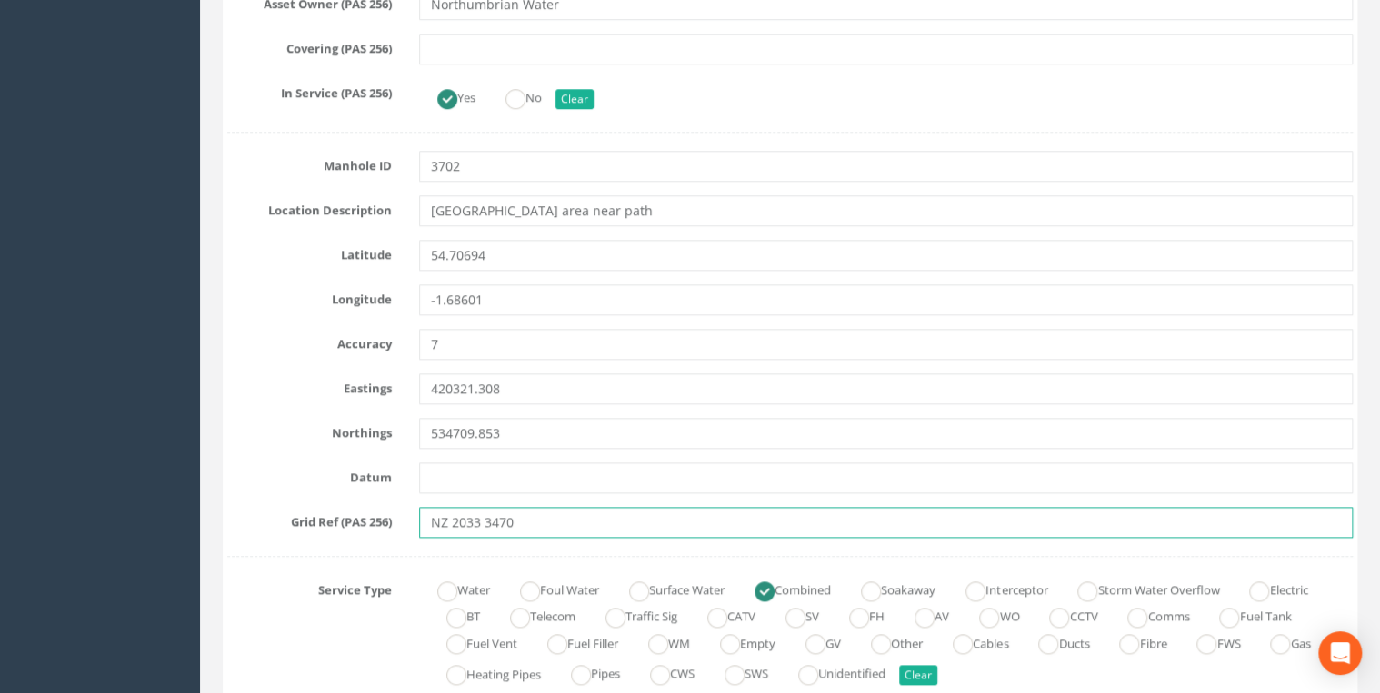
drag, startPoint x: 540, startPoint y: 511, endPoint x: 386, endPoint y: 513, distance: 153.6
click at [386, 513] on div "Grid Ref (PAS 256) NZ 2033 3470" at bounding box center [790, 522] width 1152 height 31
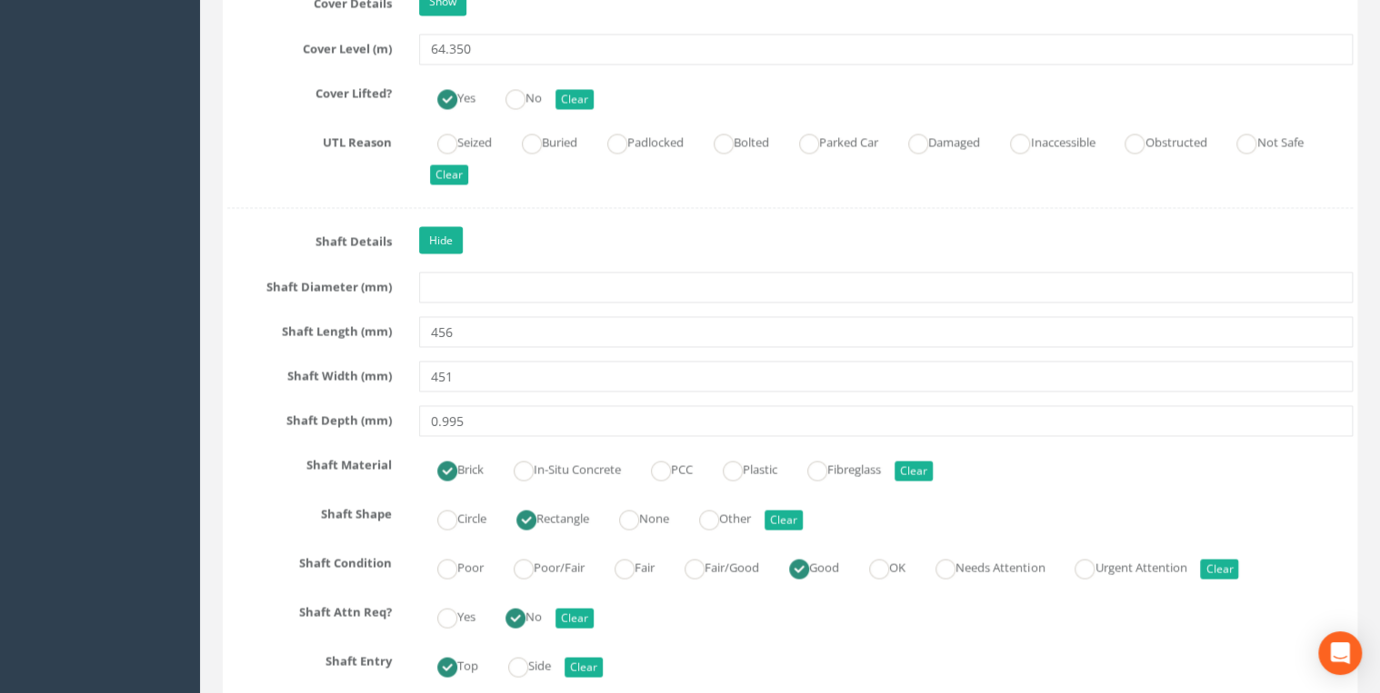
scroll to position [1841, 0]
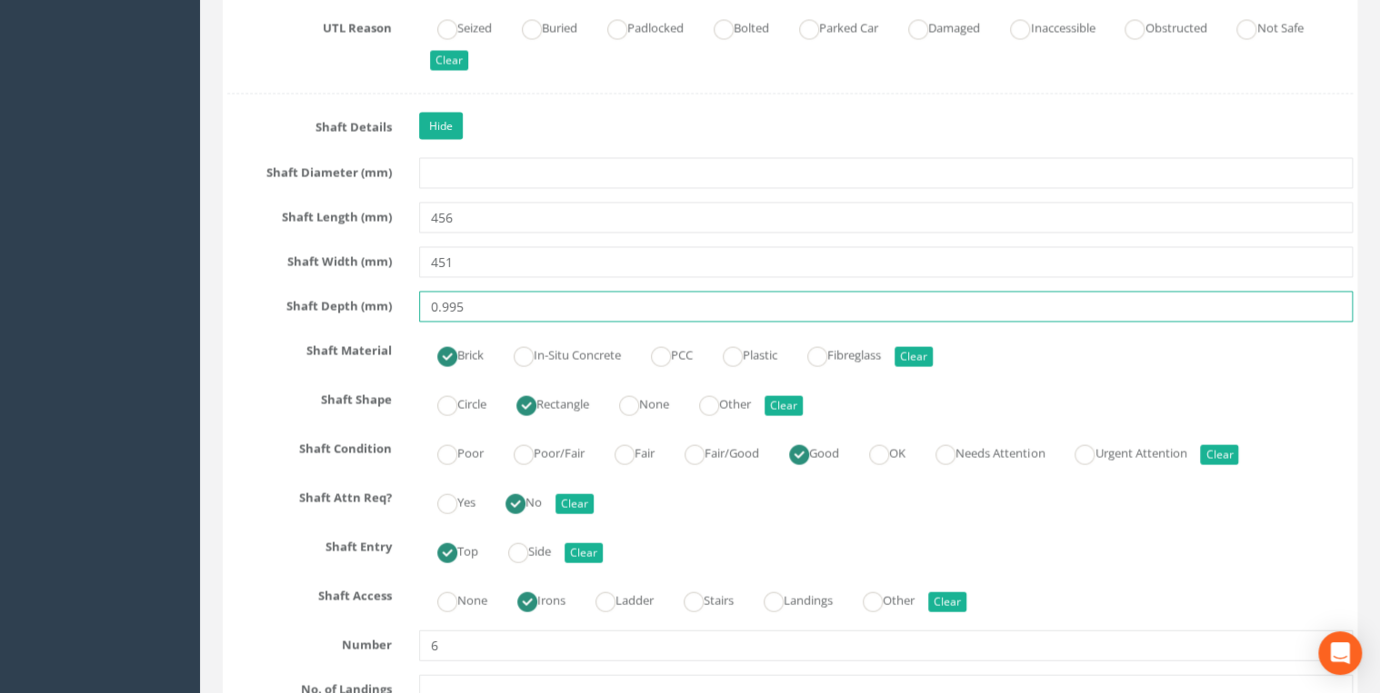
click at [442, 301] on input "0.995" at bounding box center [885, 307] width 933 height 31
type input "995"
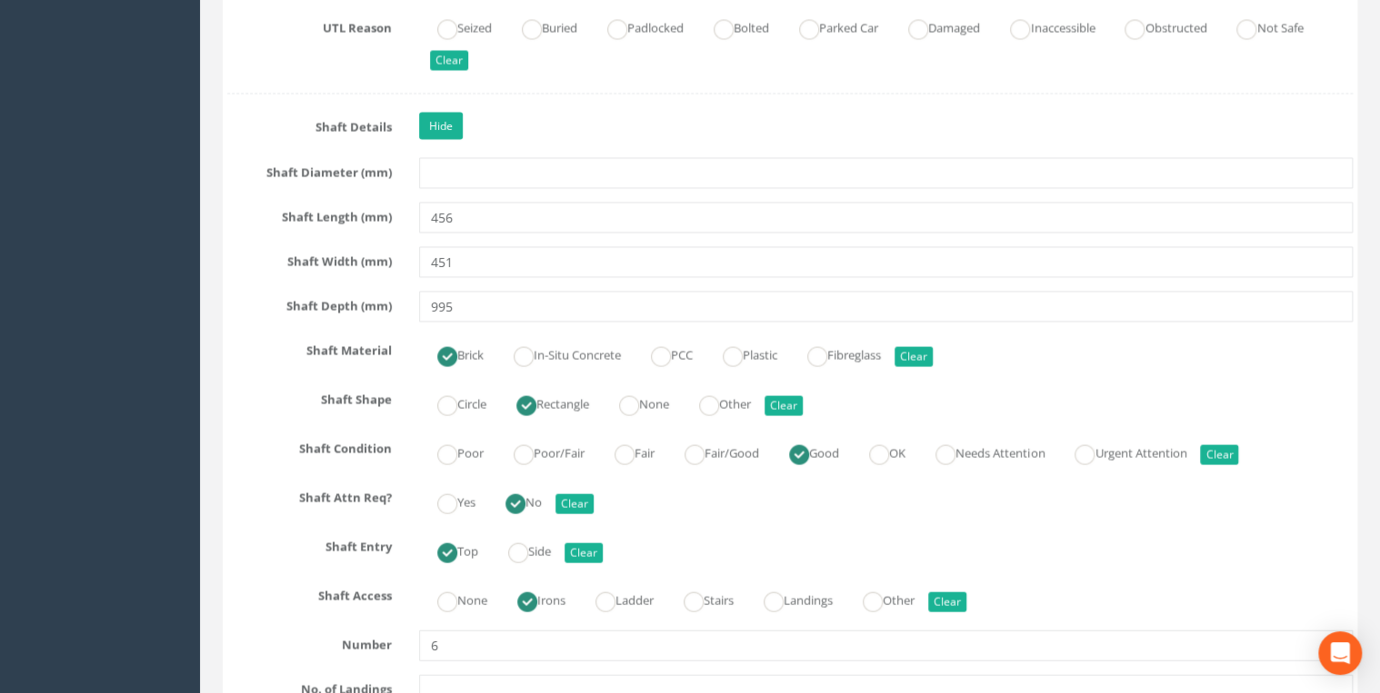
click at [514, 262] on input "451" at bounding box center [885, 262] width 933 height 31
click at [511, 218] on input "456" at bounding box center [885, 218] width 933 height 31
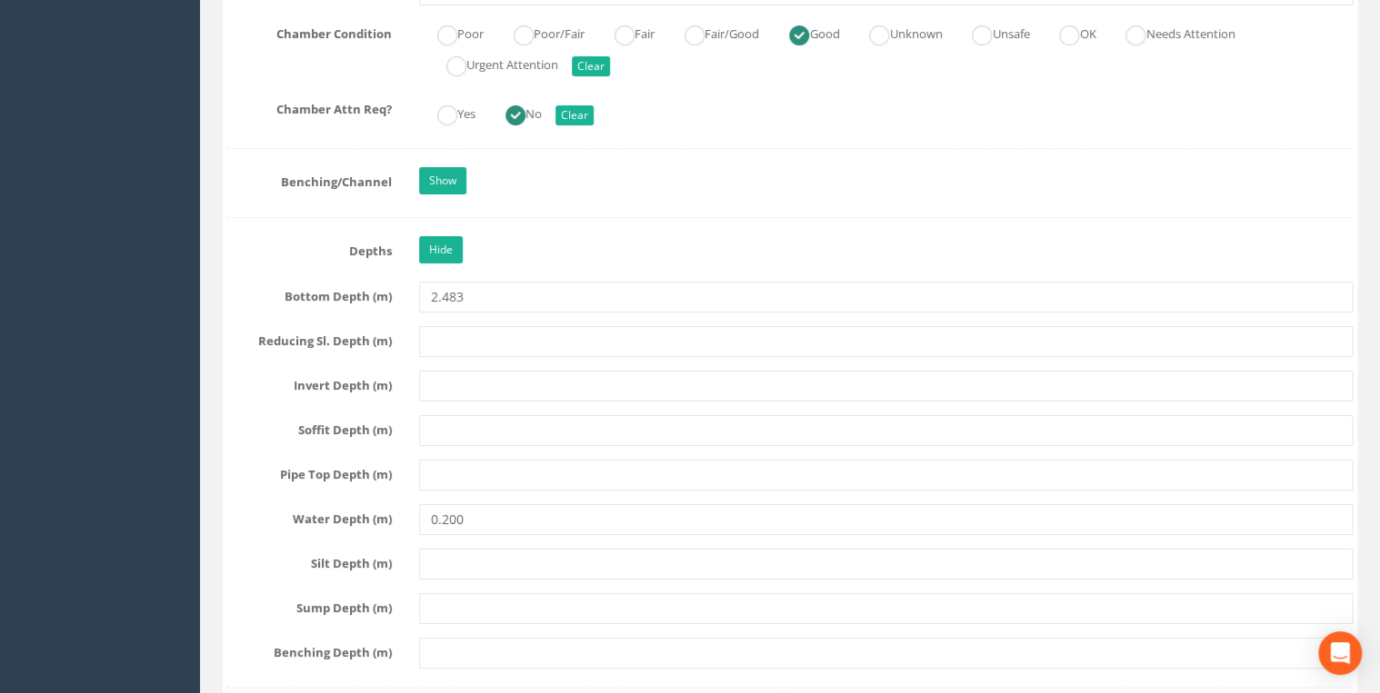
scroll to position [3393, 0]
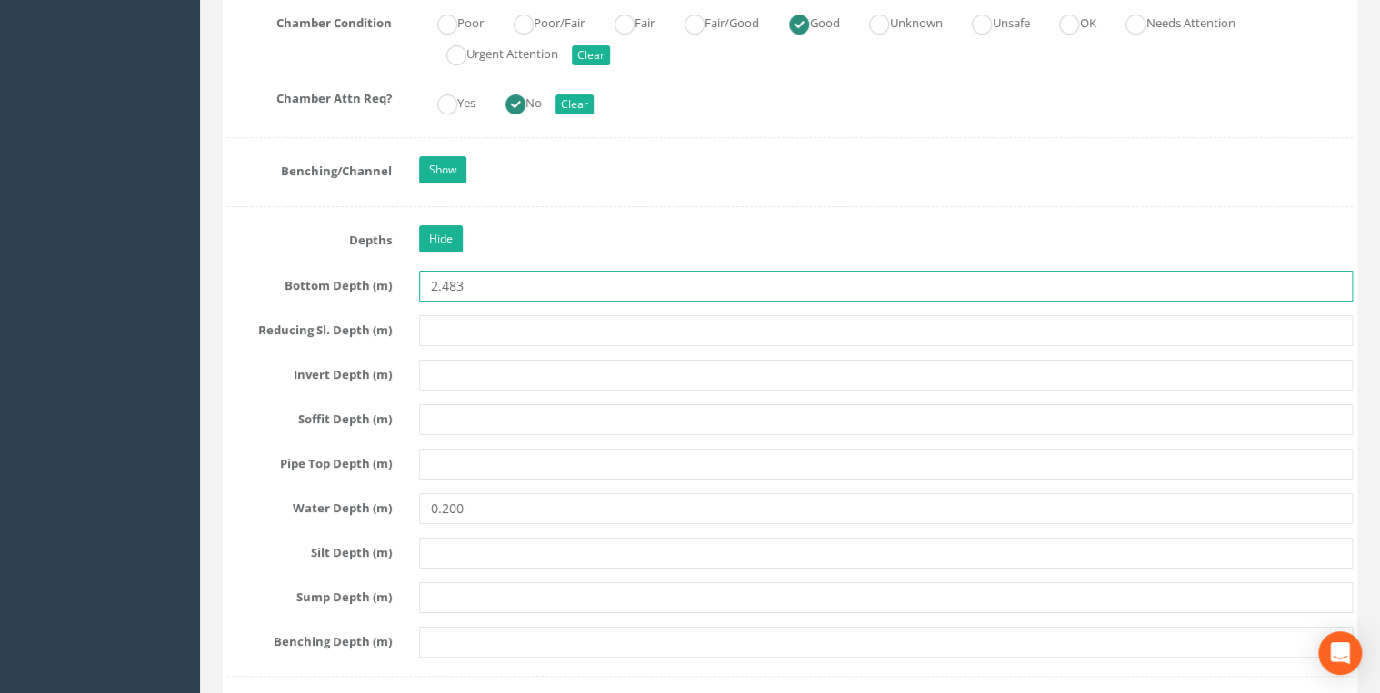
click at [441, 278] on input "2.483" at bounding box center [885, 286] width 933 height 31
type input "2483"
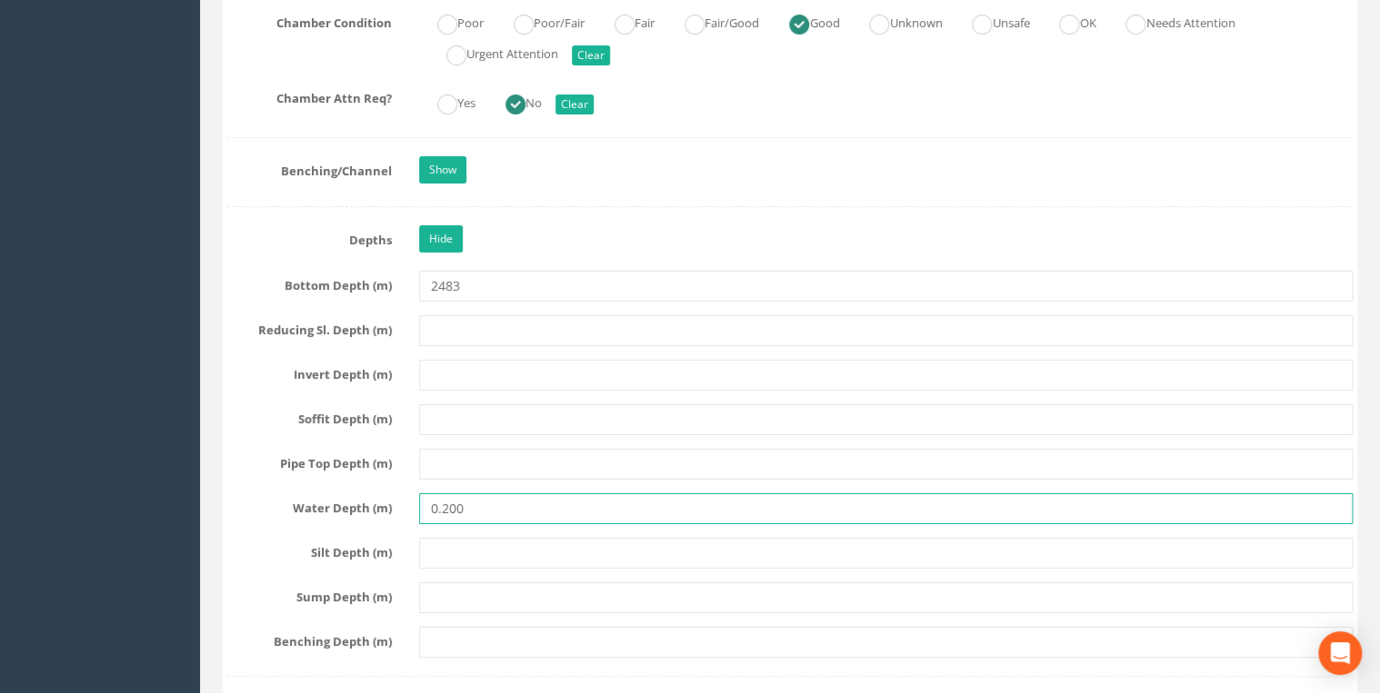
click at [446, 498] on input "0.200" at bounding box center [885, 509] width 933 height 31
click at [439, 494] on input "0.200" at bounding box center [885, 509] width 933 height 31
click at [443, 494] on input "0.200" at bounding box center [885, 509] width 933 height 31
type input "200"
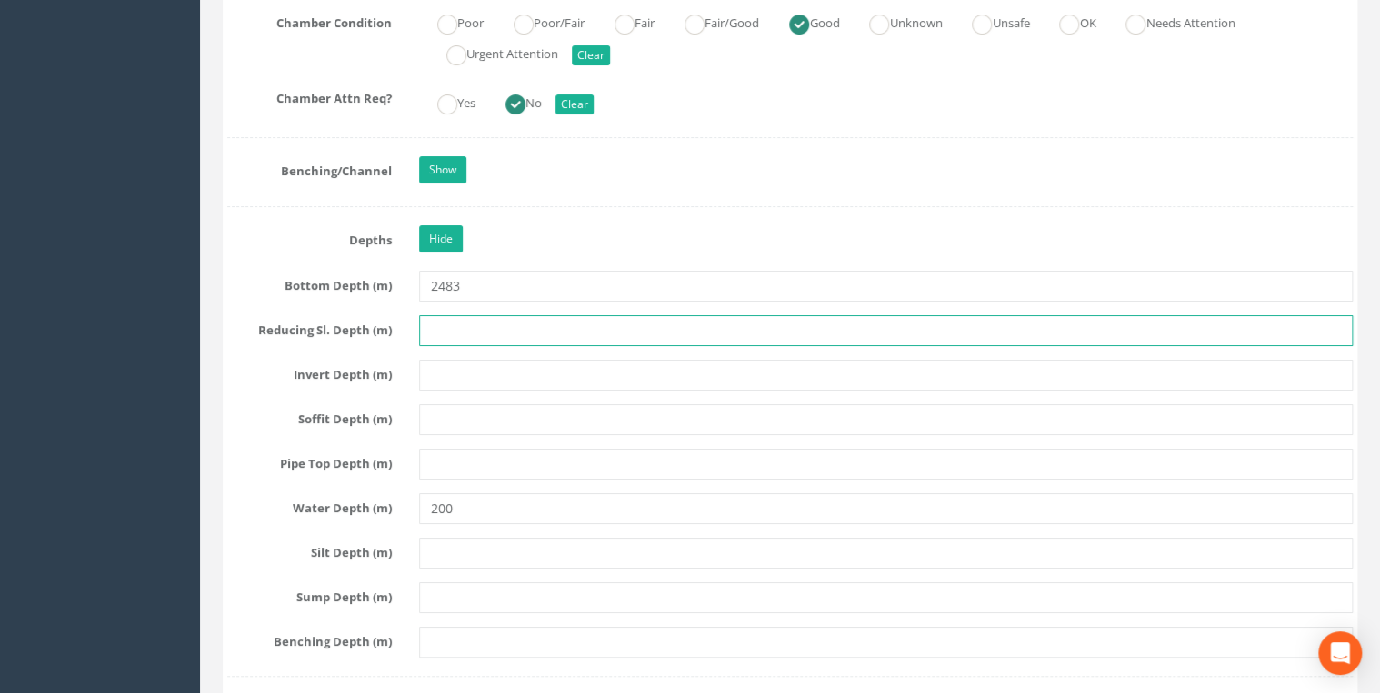
click at [515, 323] on input "text" at bounding box center [885, 330] width 933 height 31
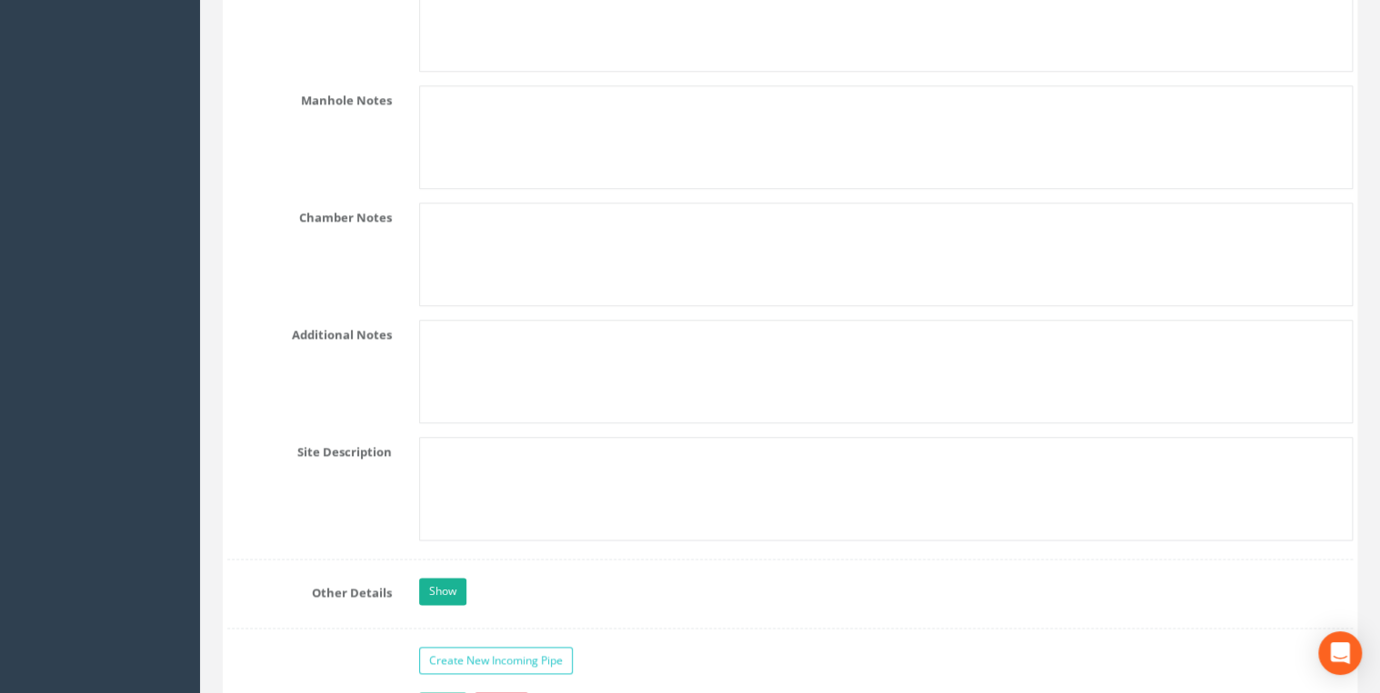
scroll to position [4363, 0]
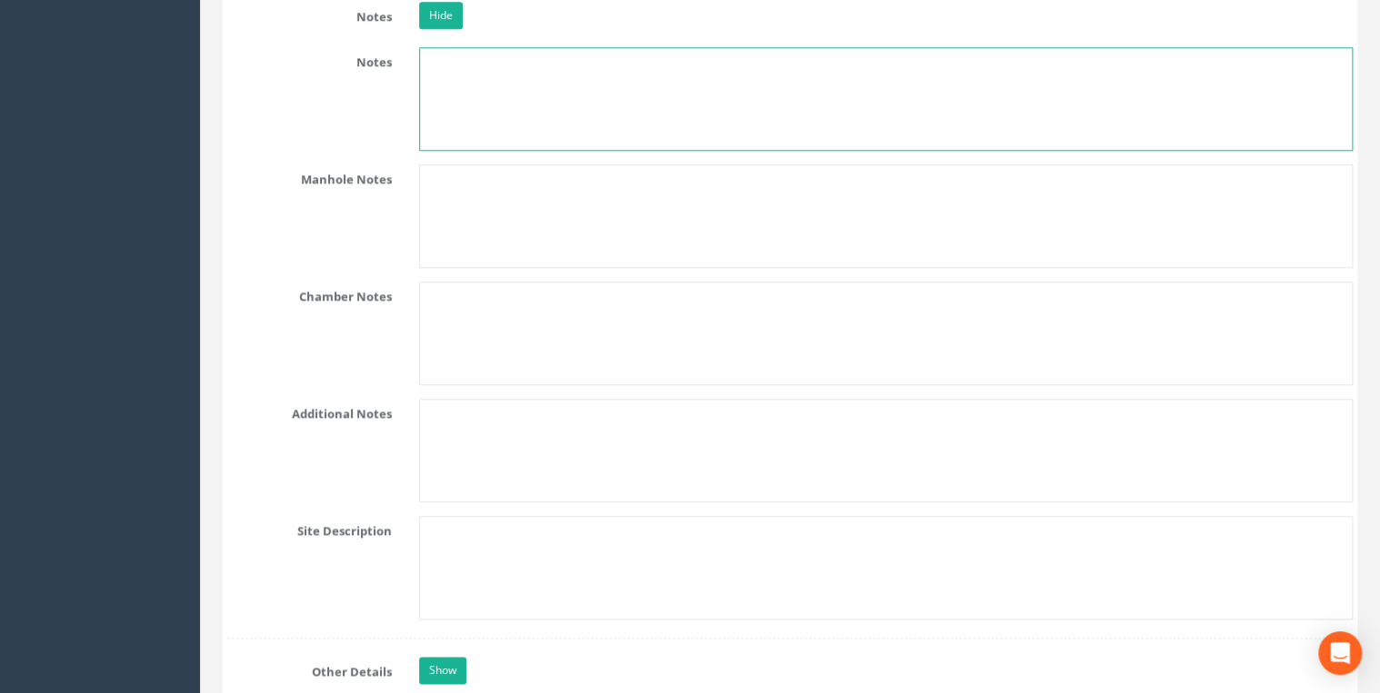
click at [467, 107] on textarea at bounding box center [885, 99] width 933 height 104
paste textarea "NZ 2033 3470"
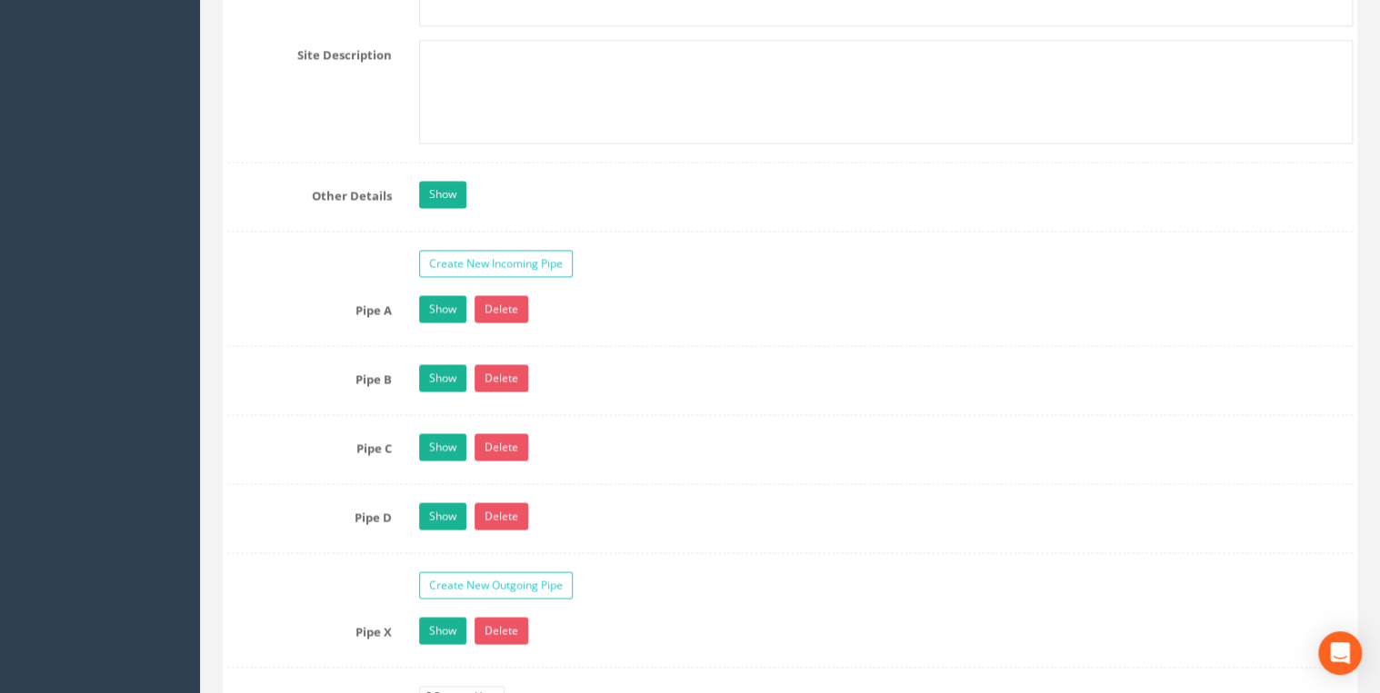
scroll to position [4847, 0]
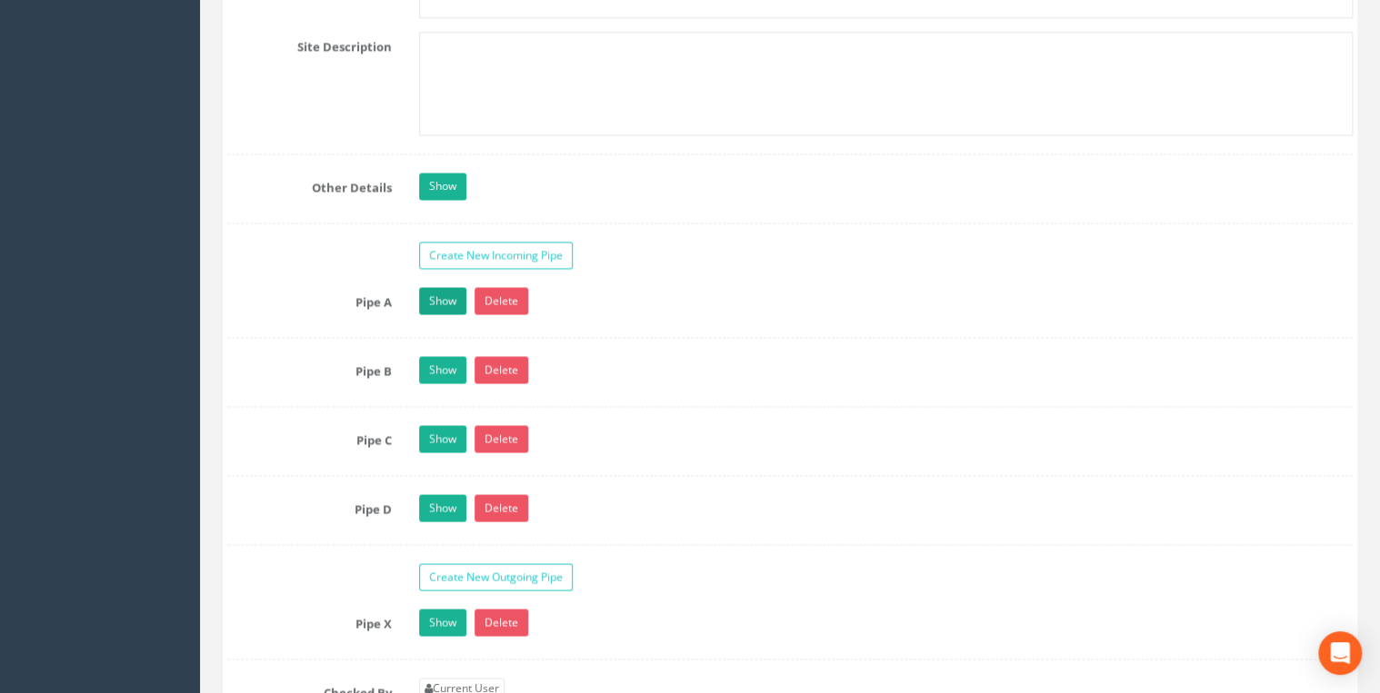
type textarea "NZ 2033 3470"
click at [424, 287] on link "Show" at bounding box center [442, 300] width 47 height 27
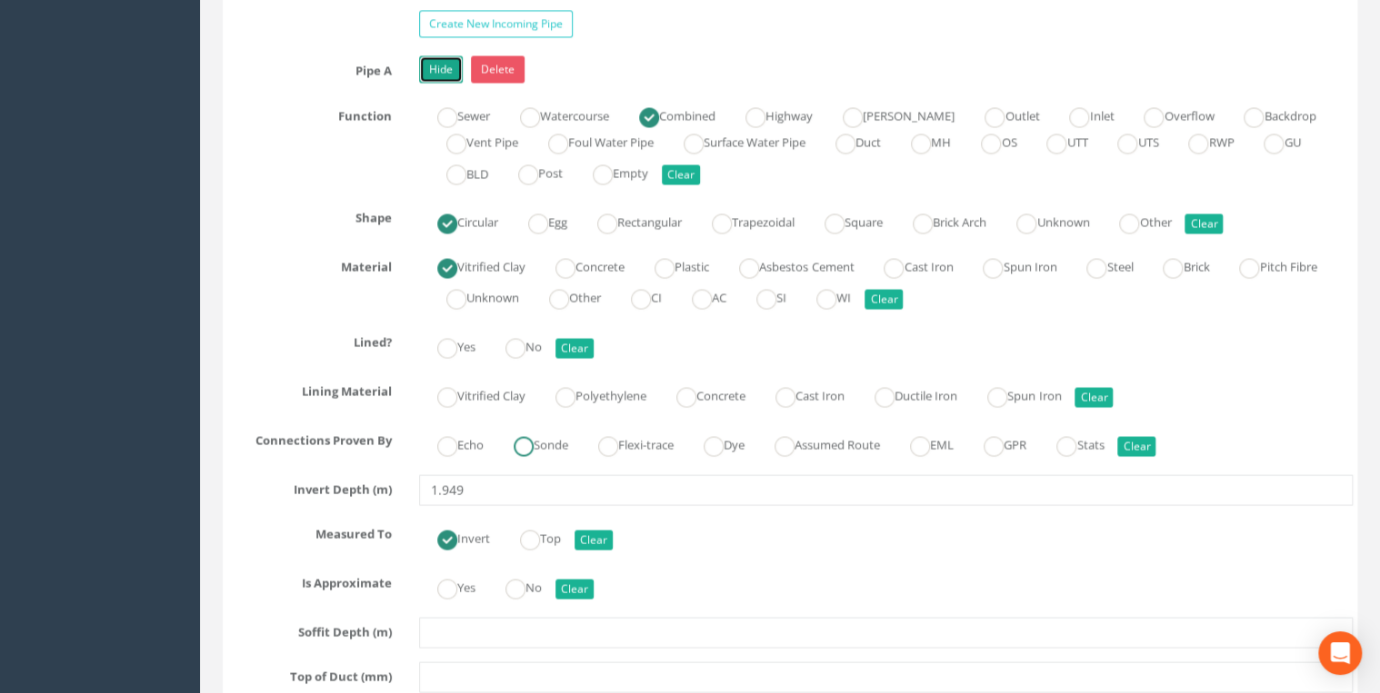
scroll to position [4944, 0]
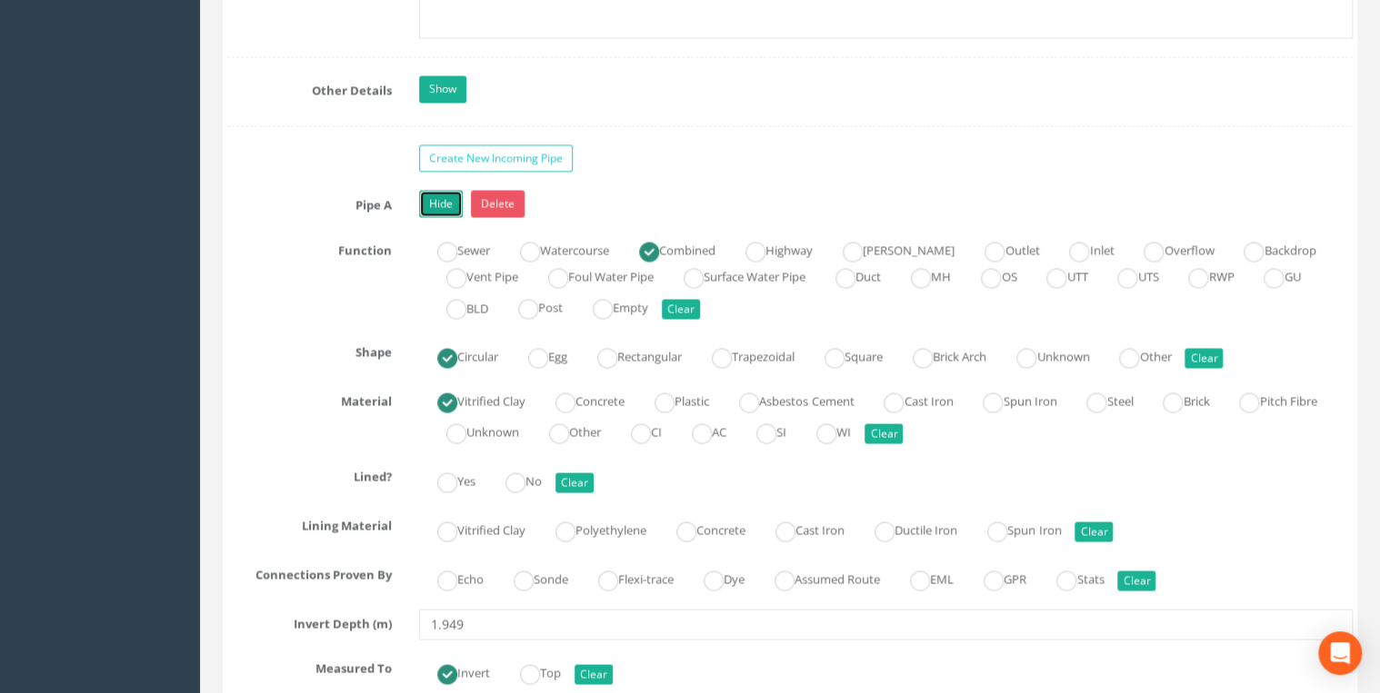
click at [440, 190] on link "Hide" at bounding box center [441, 203] width 44 height 27
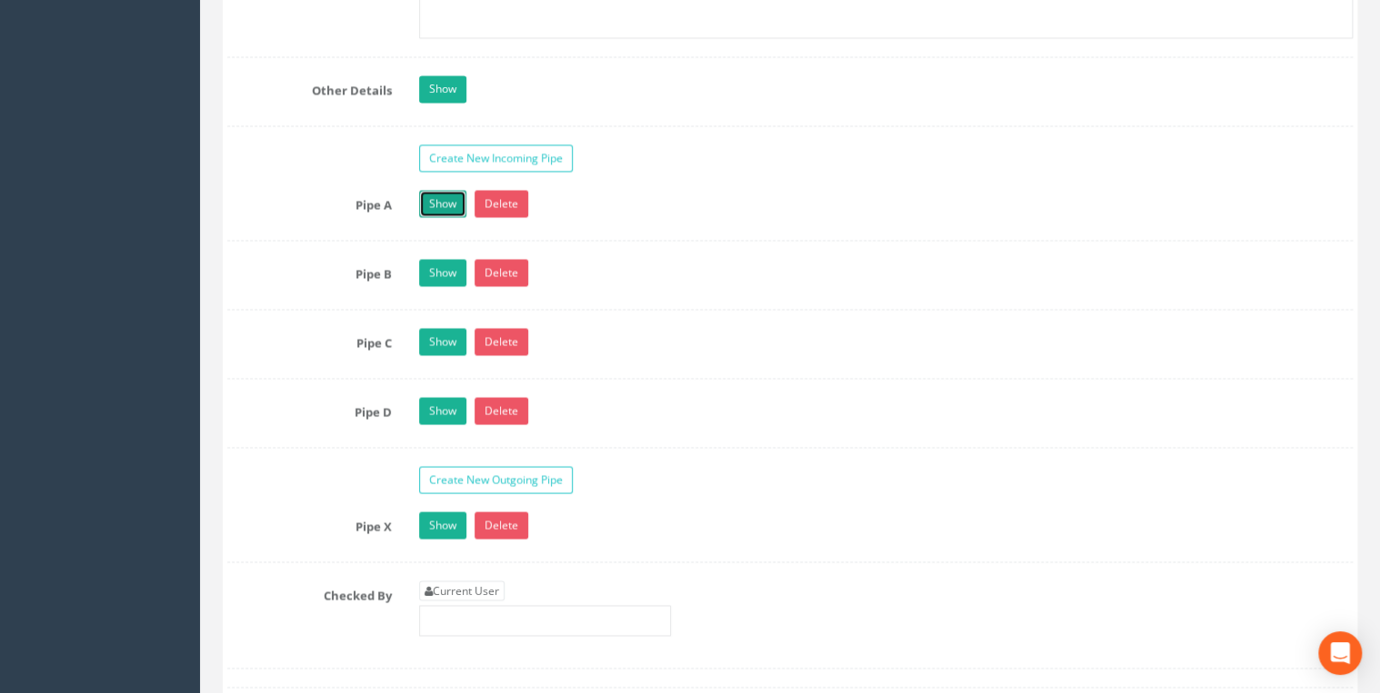
scroll to position [5138, 0]
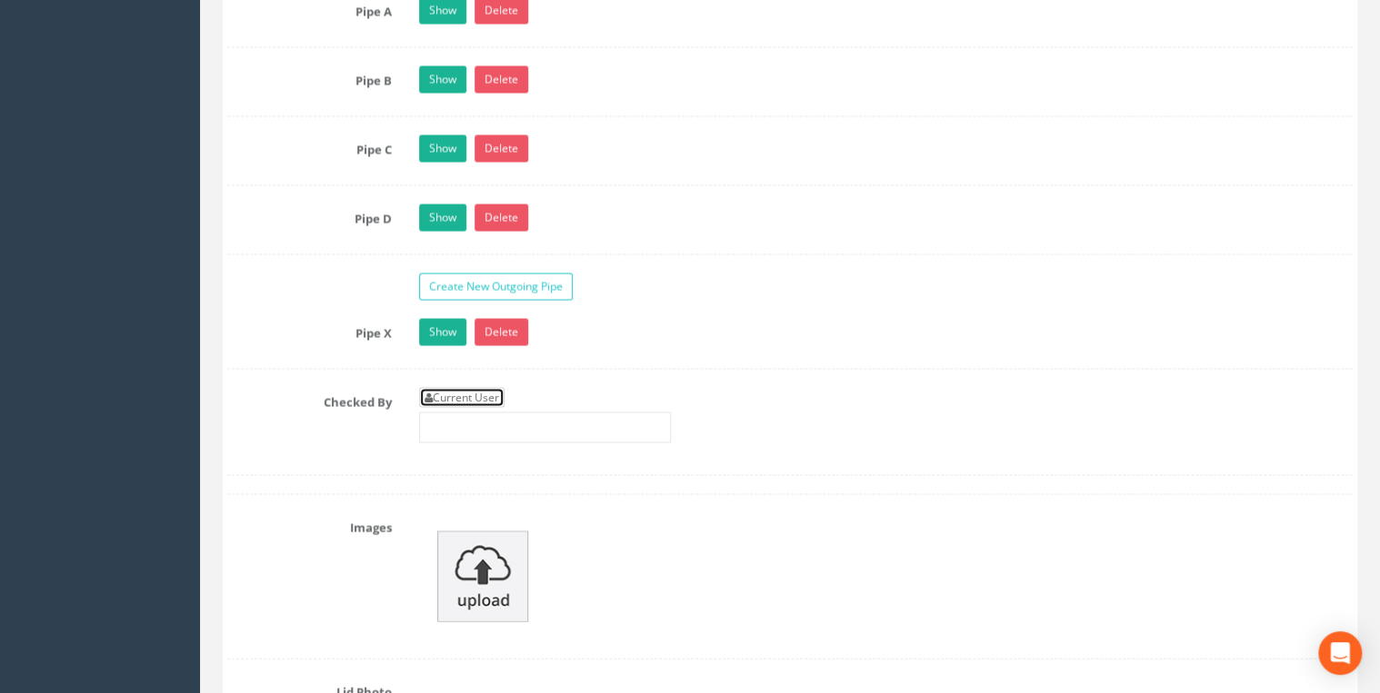
click at [504, 387] on link "Current User" at bounding box center [461, 397] width 85 height 20
type input "[PERSON_NAME]"
click at [474, 412] on input "[PERSON_NAME]" at bounding box center [545, 427] width 252 height 31
drag, startPoint x: 474, startPoint y: 404, endPoint x: 491, endPoint y: 407, distance: 16.6
click at [475, 412] on input "[PERSON_NAME]" at bounding box center [545, 427] width 252 height 31
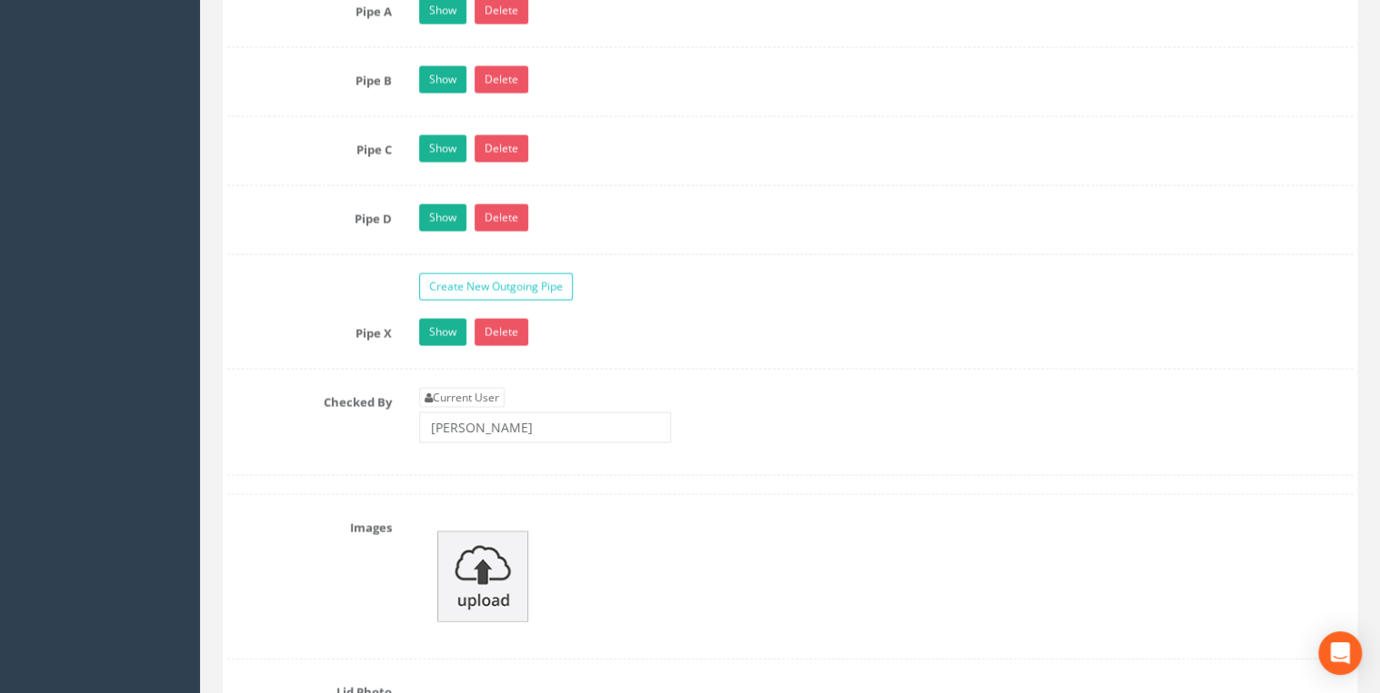
click at [593, 387] on div "Current User [PERSON_NAME]" at bounding box center [545, 414] width 252 height 55
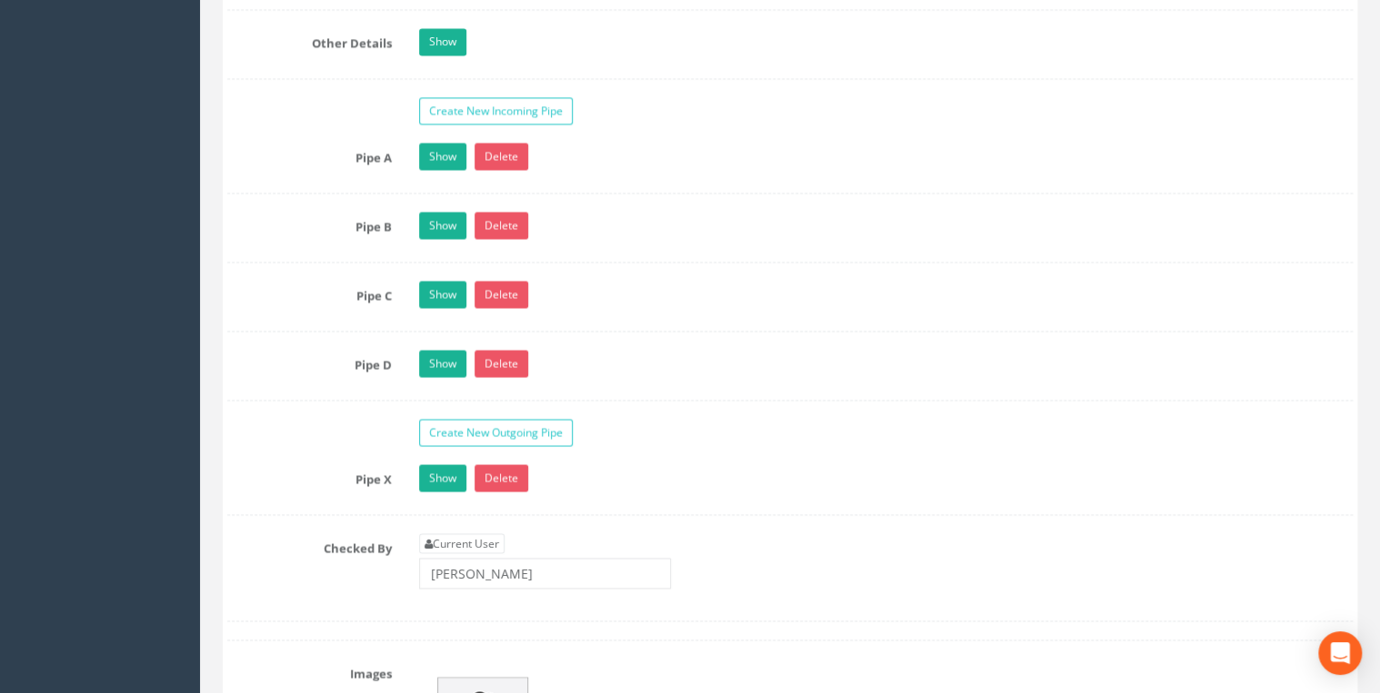
scroll to position [4847, 0]
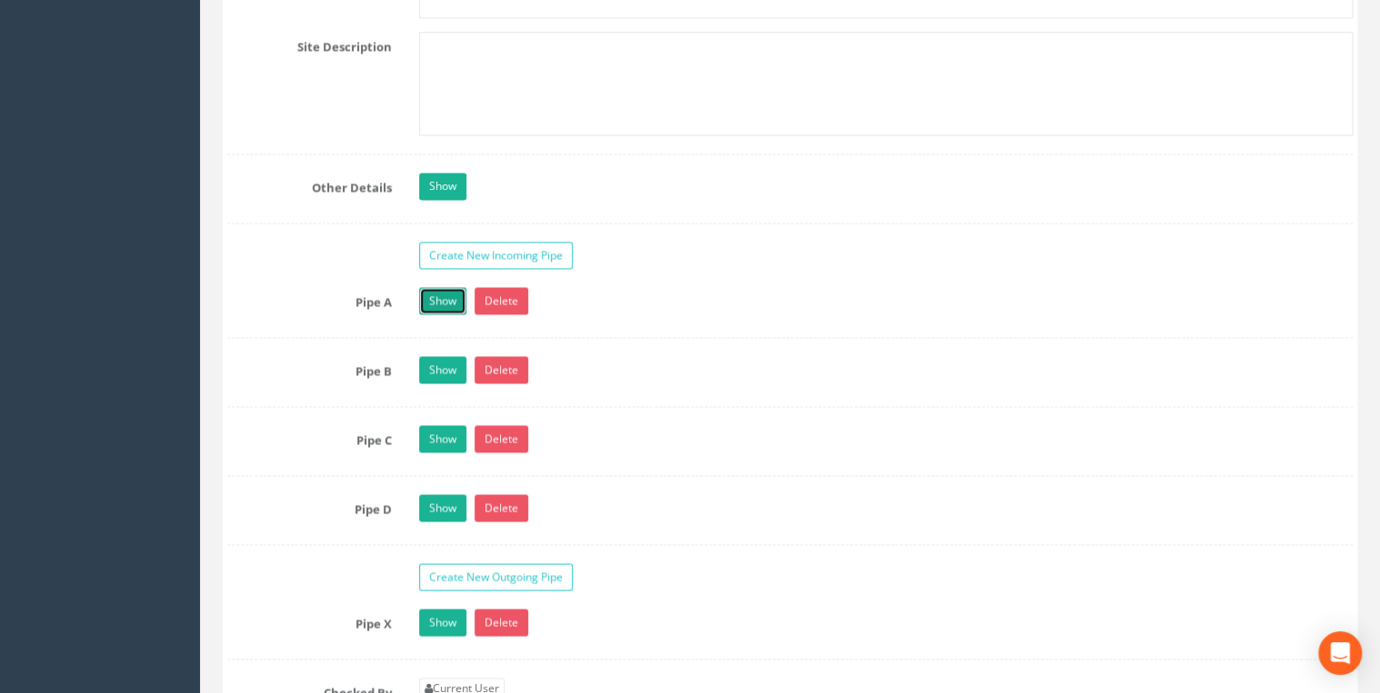
click at [461, 287] on link "Show" at bounding box center [442, 300] width 47 height 27
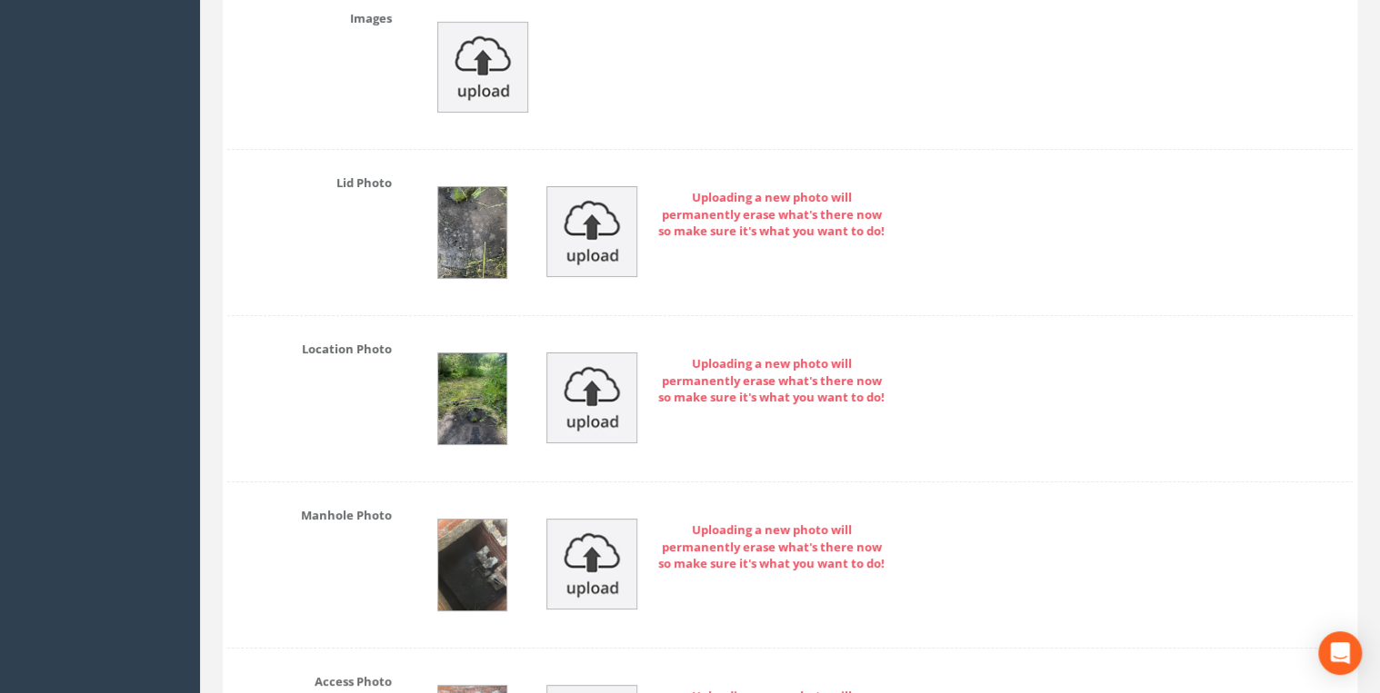
scroll to position [6572, 0]
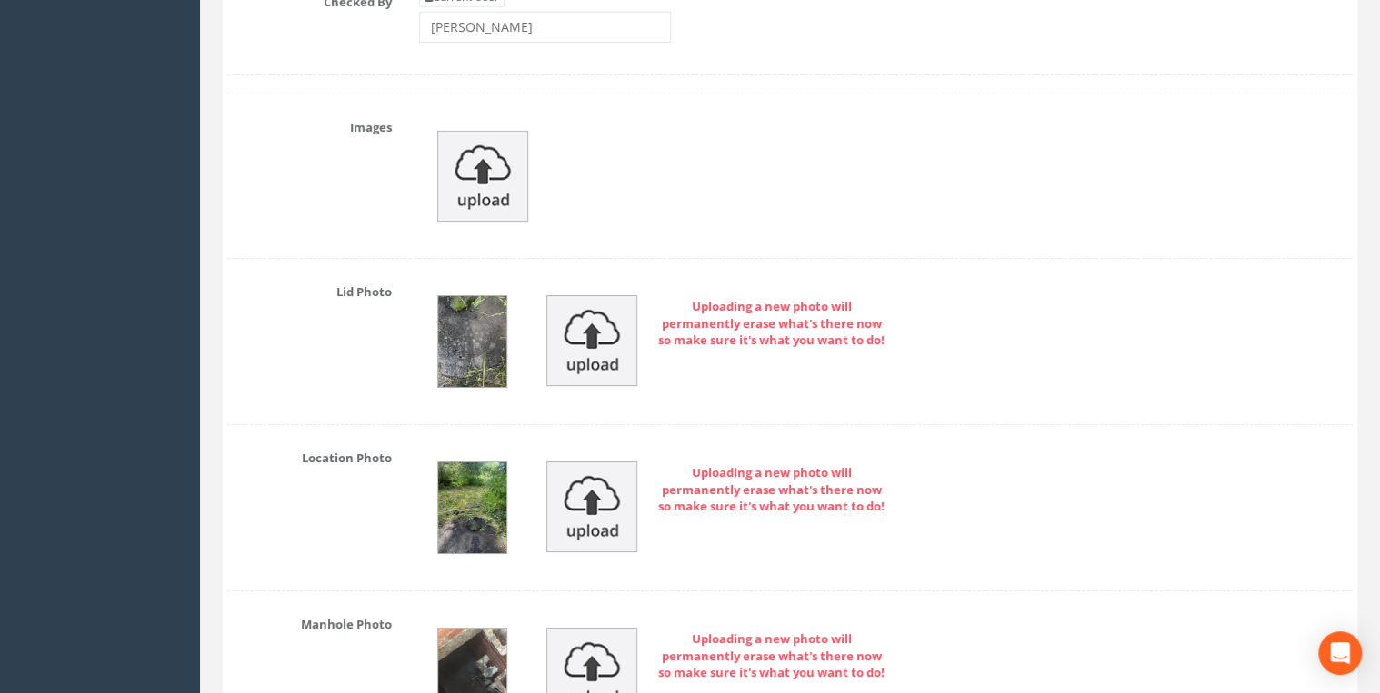
click at [485, 318] on img at bounding box center [472, 341] width 68 height 91
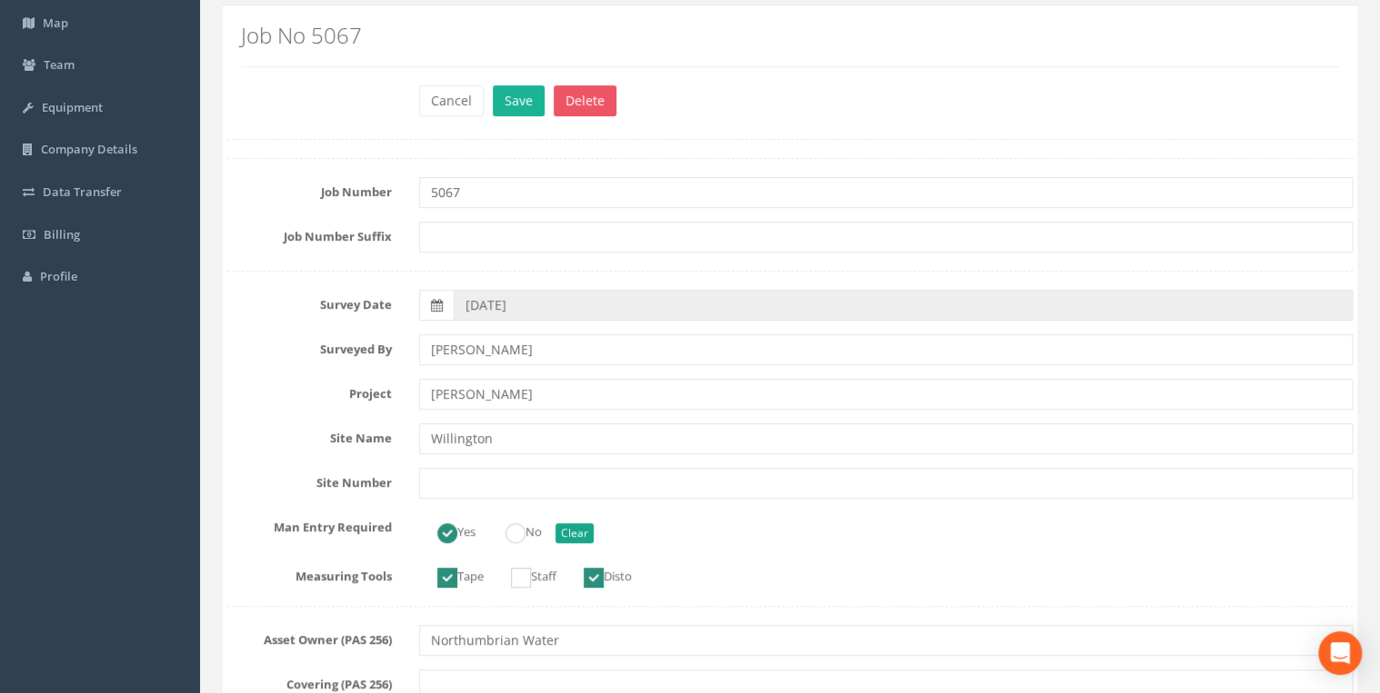
scroll to position [0, 0]
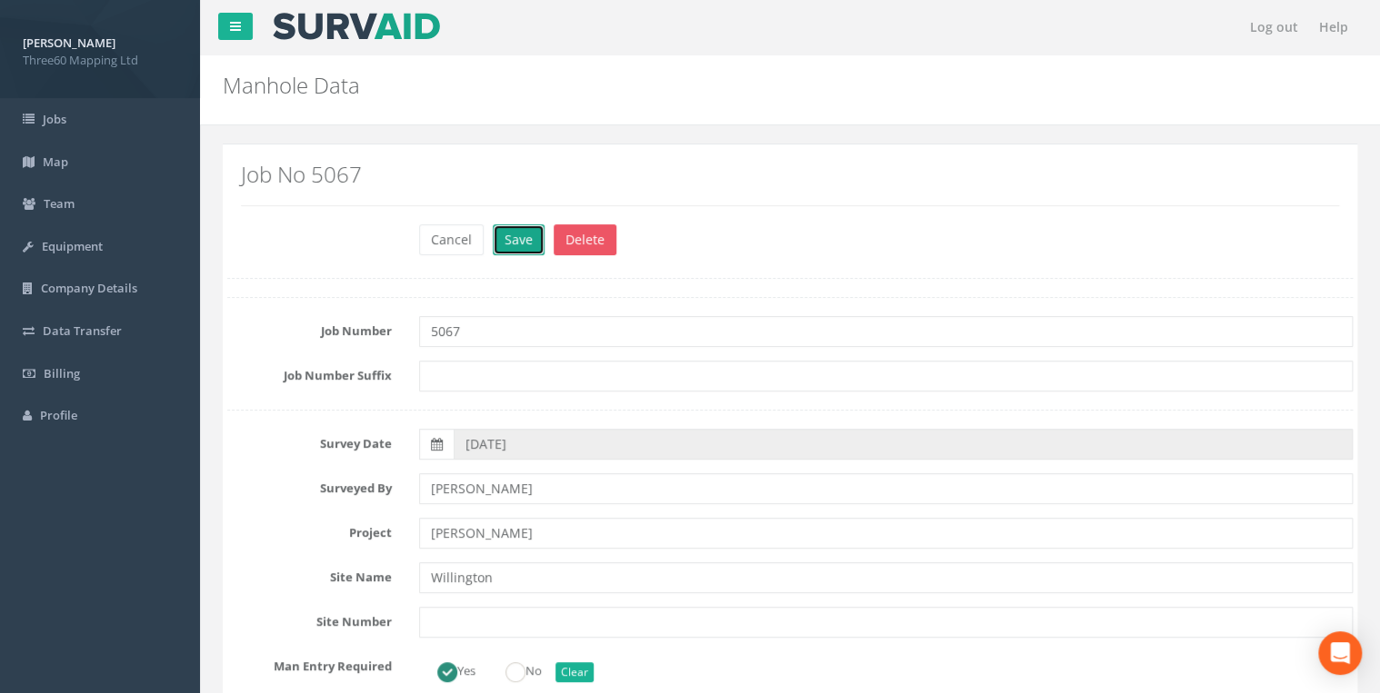
click at [502, 236] on button "Save" at bounding box center [519, 239] width 52 height 31
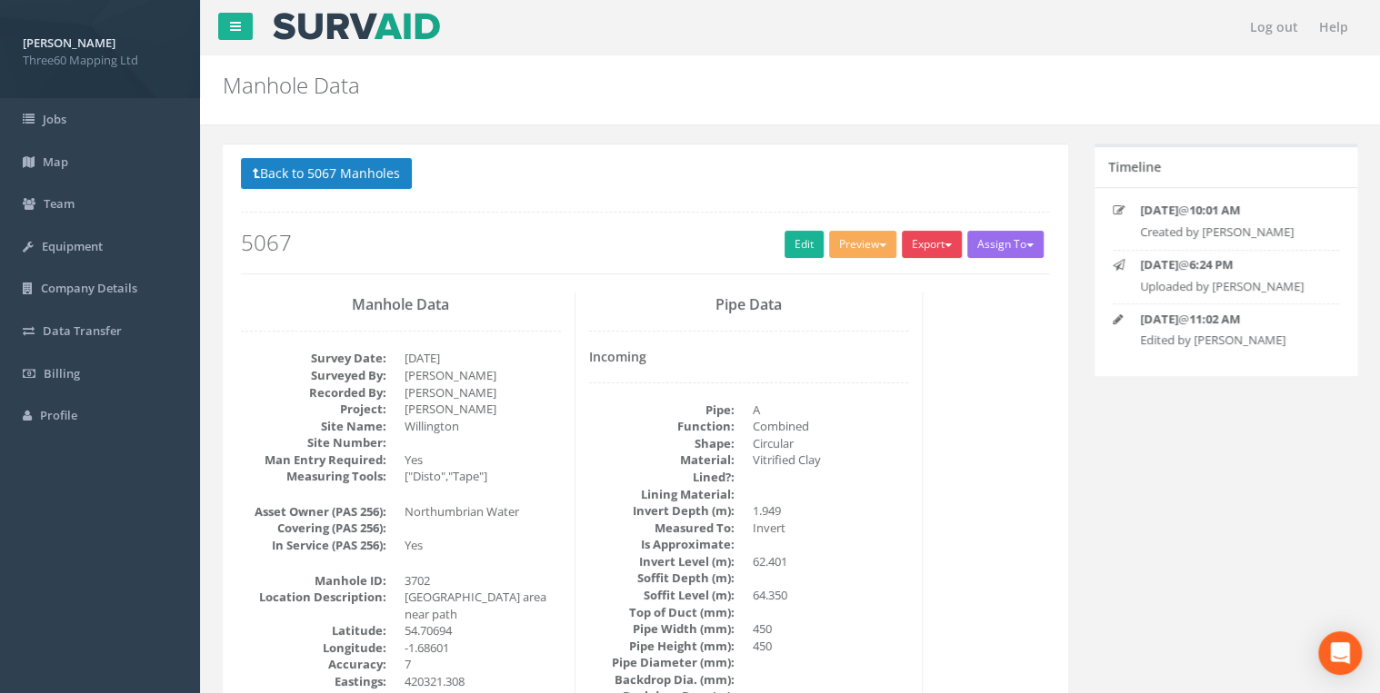
click at [934, 245] on button "Export" at bounding box center [932, 244] width 60 height 27
click at [885, 272] on link "360 Manhole" at bounding box center [894, 282] width 138 height 28
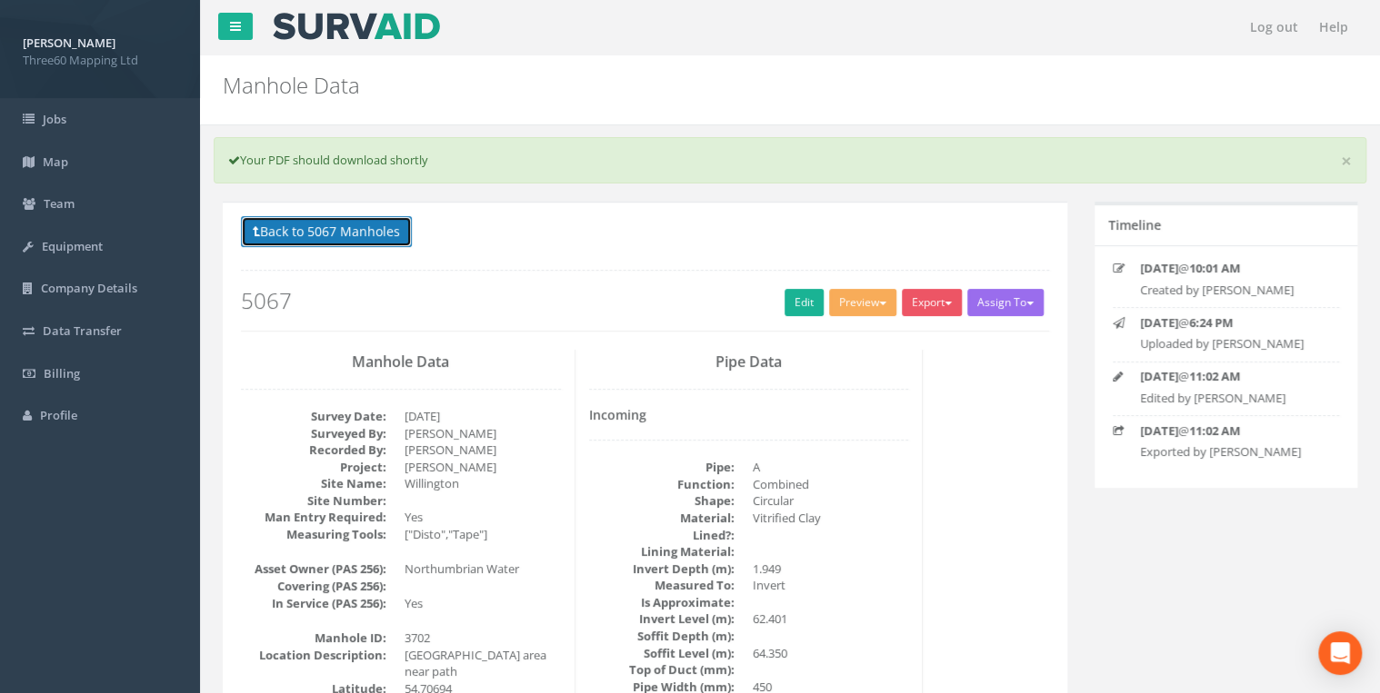
click at [388, 227] on button "Back to 5067 Manholes" at bounding box center [326, 231] width 171 height 31
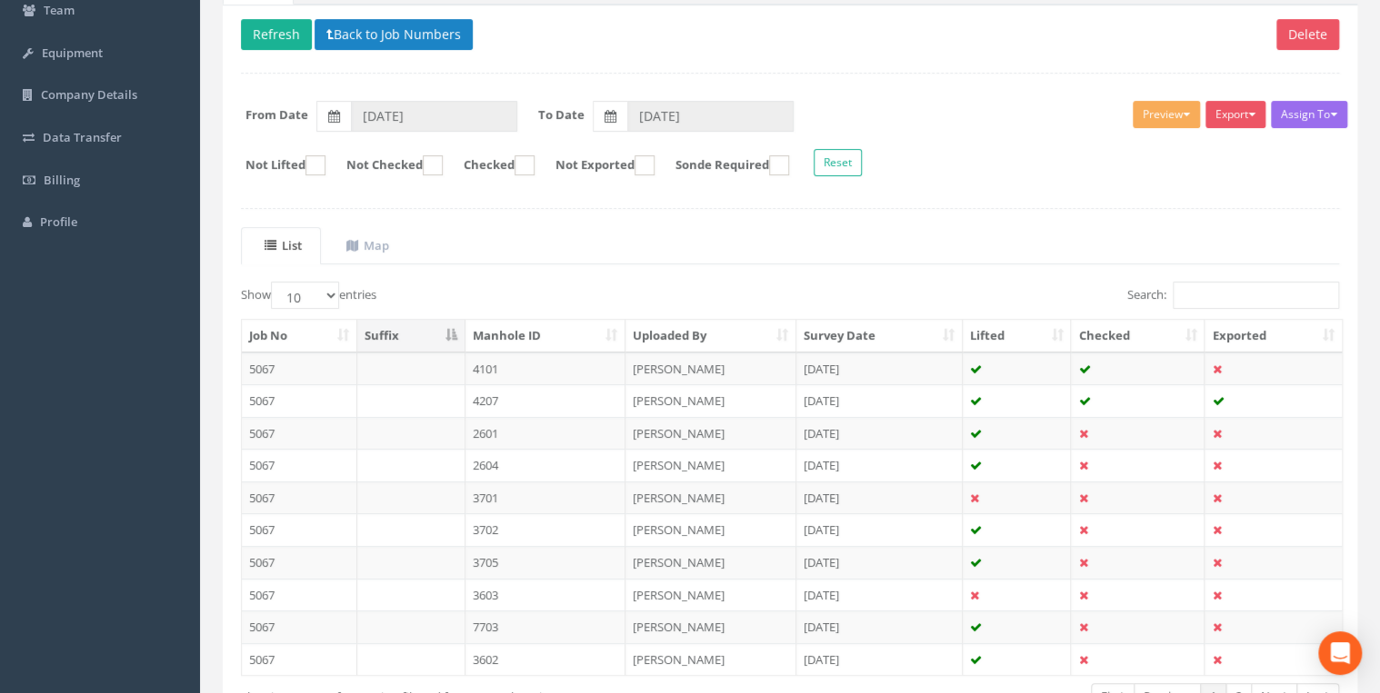
scroll to position [315, 0]
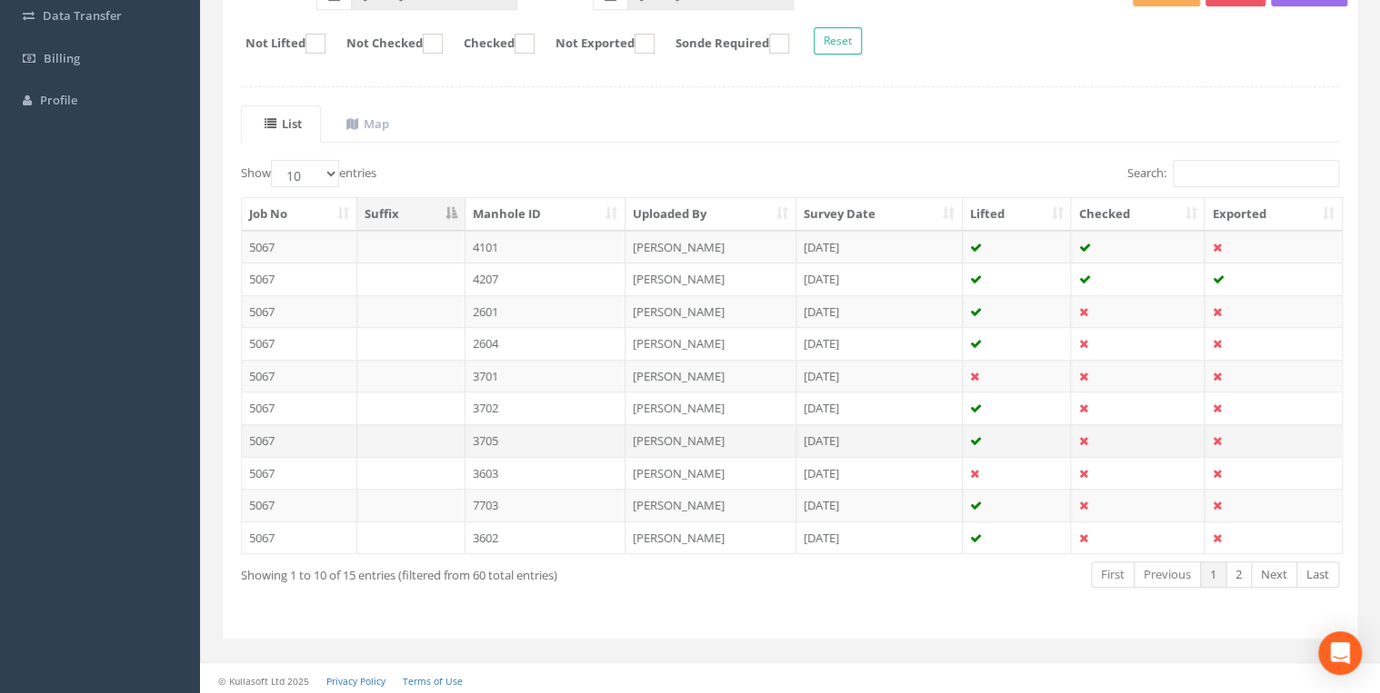
click at [444, 436] on td at bounding box center [411, 440] width 108 height 33
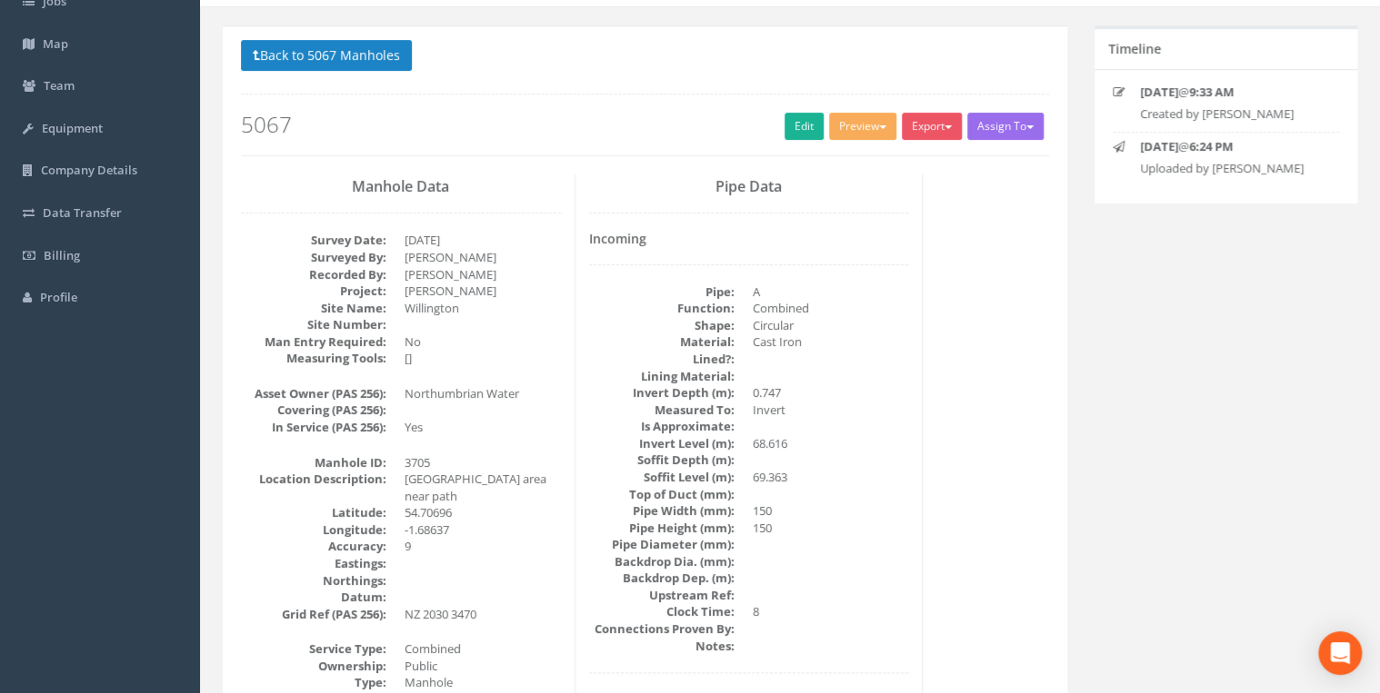
scroll to position [0, 0]
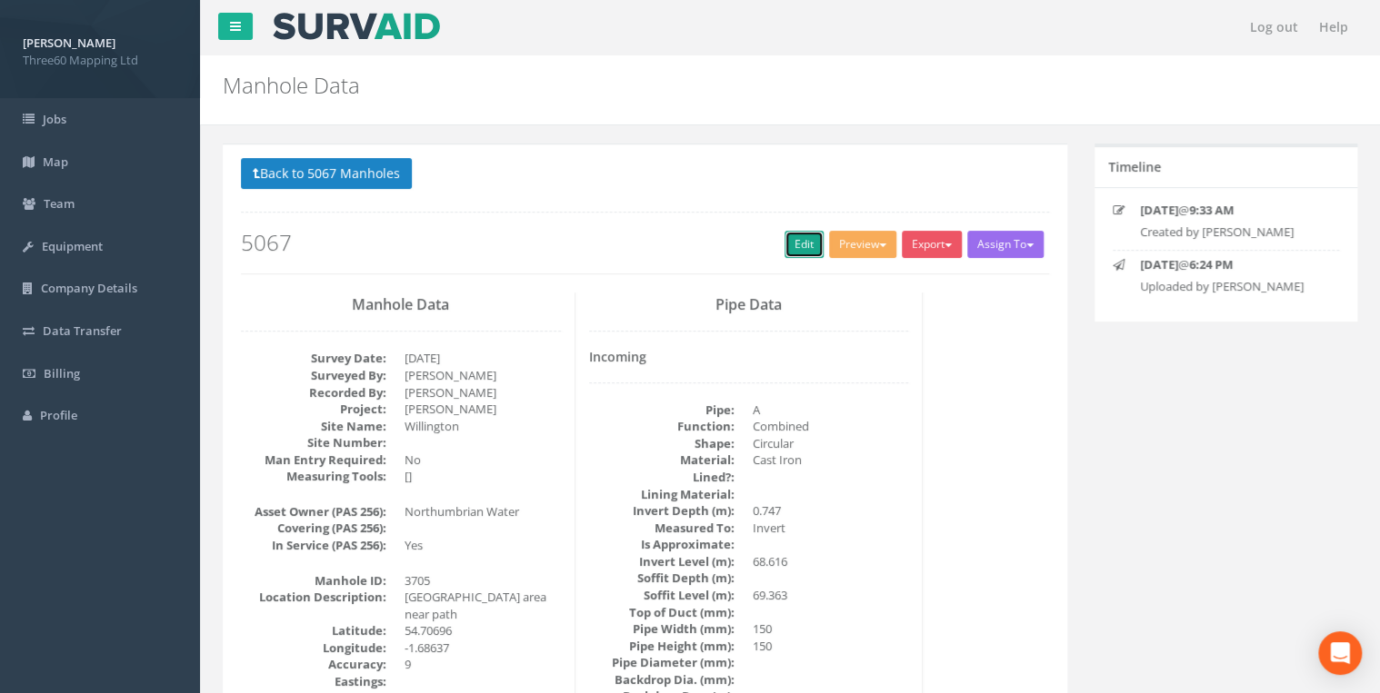
click at [800, 244] on link "Edit" at bounding box center [803, 244] width 39 height 27
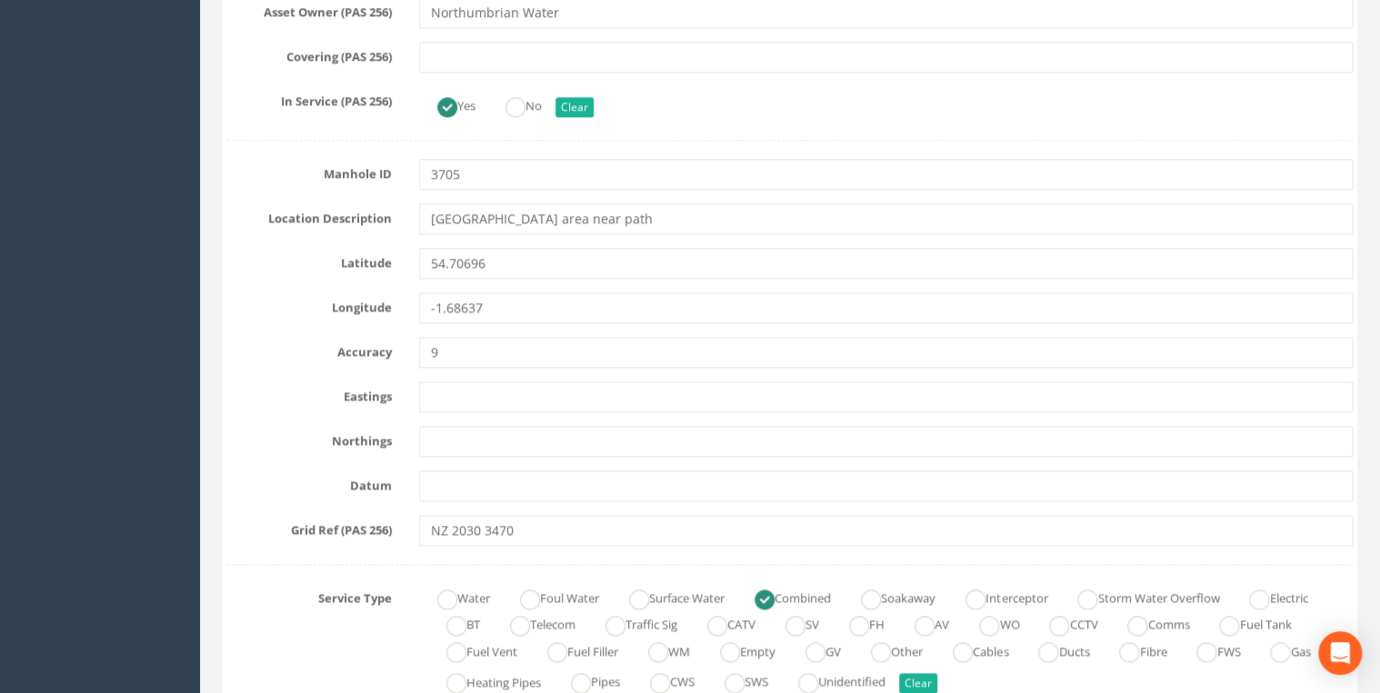
scroll to position [775, 0]
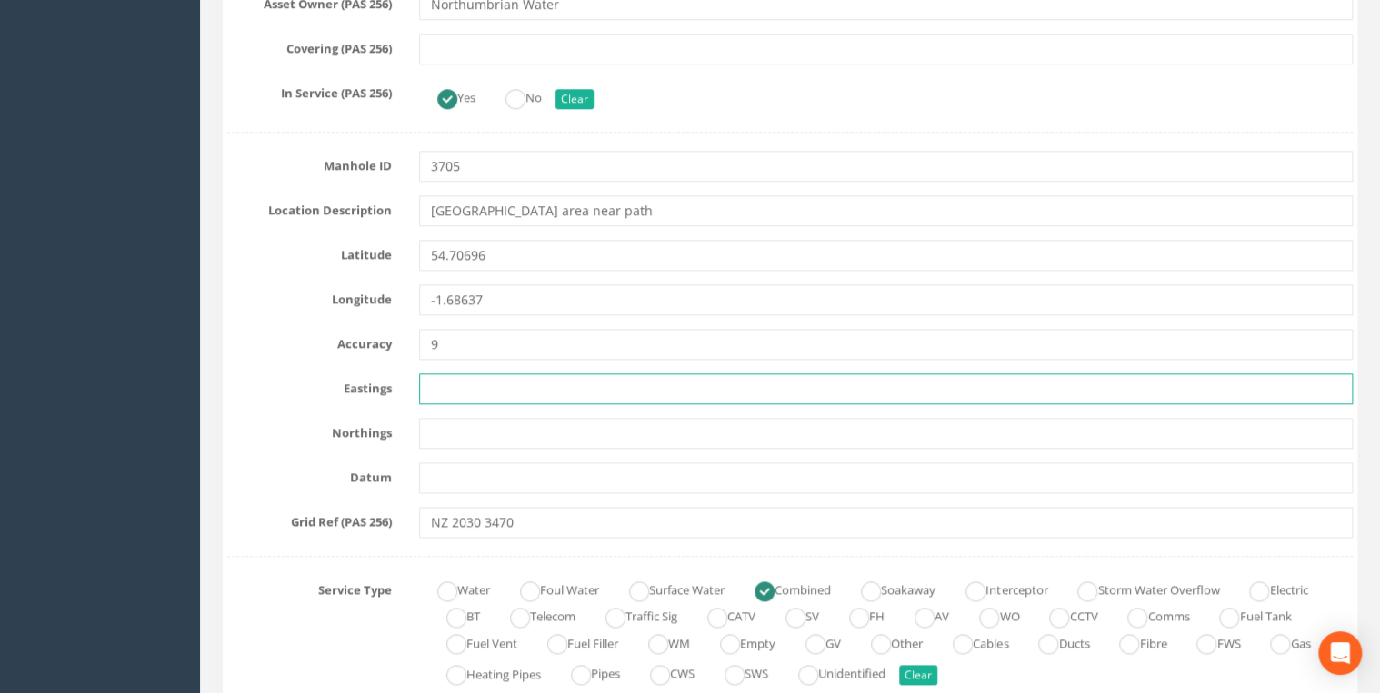
click at [451, 382] on input "text" at bounding box center [885, 389] width 933 height 31
click at [458, 393] on input "text" at bounding box center [885, 389] width 933 height 31
paste input "420306.89"
type input "420306.890"
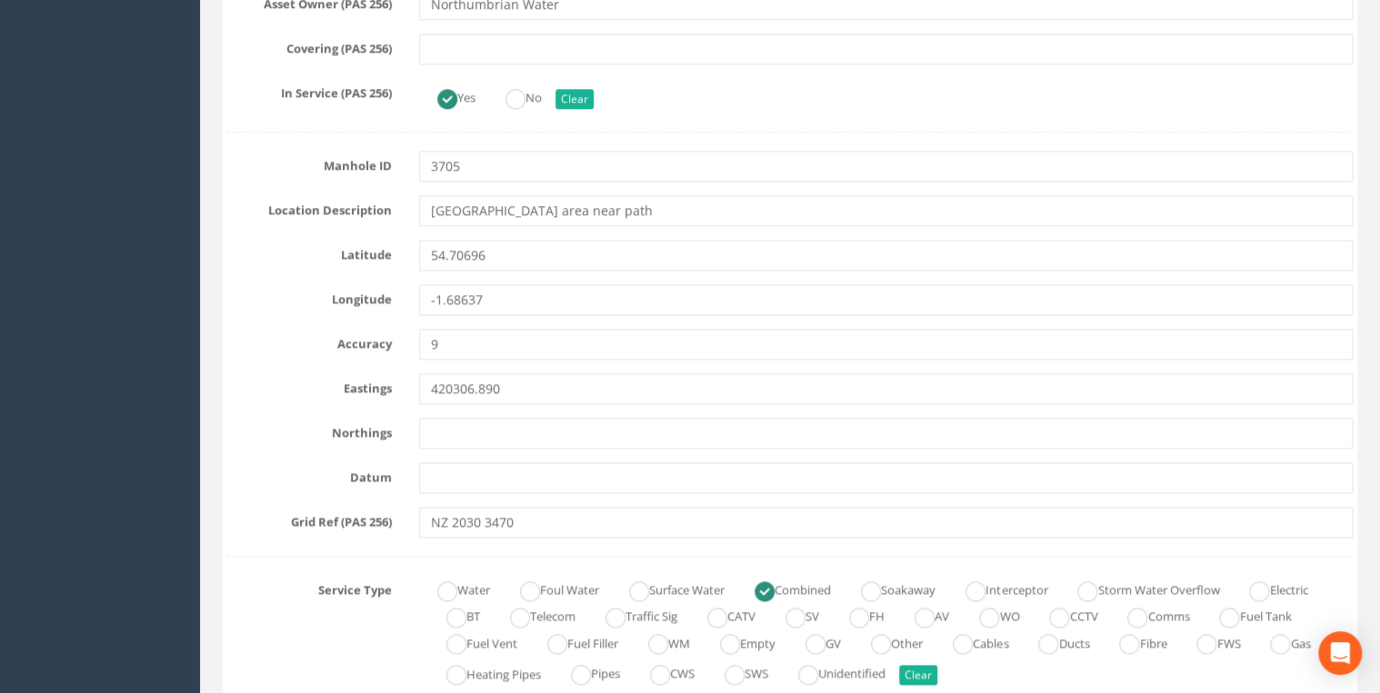
click at [507, 424] on input "text" at bounding box center [885, 433] width 933 height 31
paste input "534703.601"
type input "534703.601"
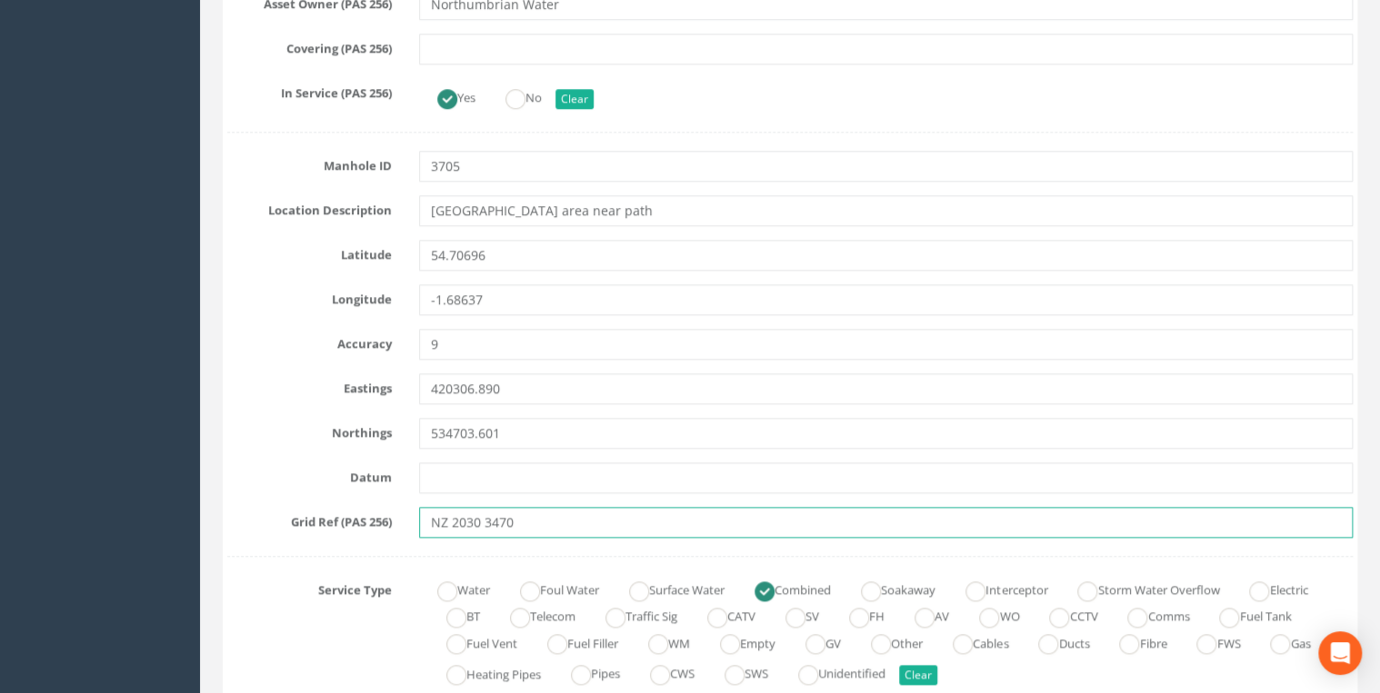
drag, startPoint x: 531, startPoint y: 513, endPoint x: 335, endPoint y: 524, distance: 195.8
click at [335, 524] on div "Grid Ref (PAS 256) NZ 2030 3470" at bounding box center [790, 522] width 1152 height 31
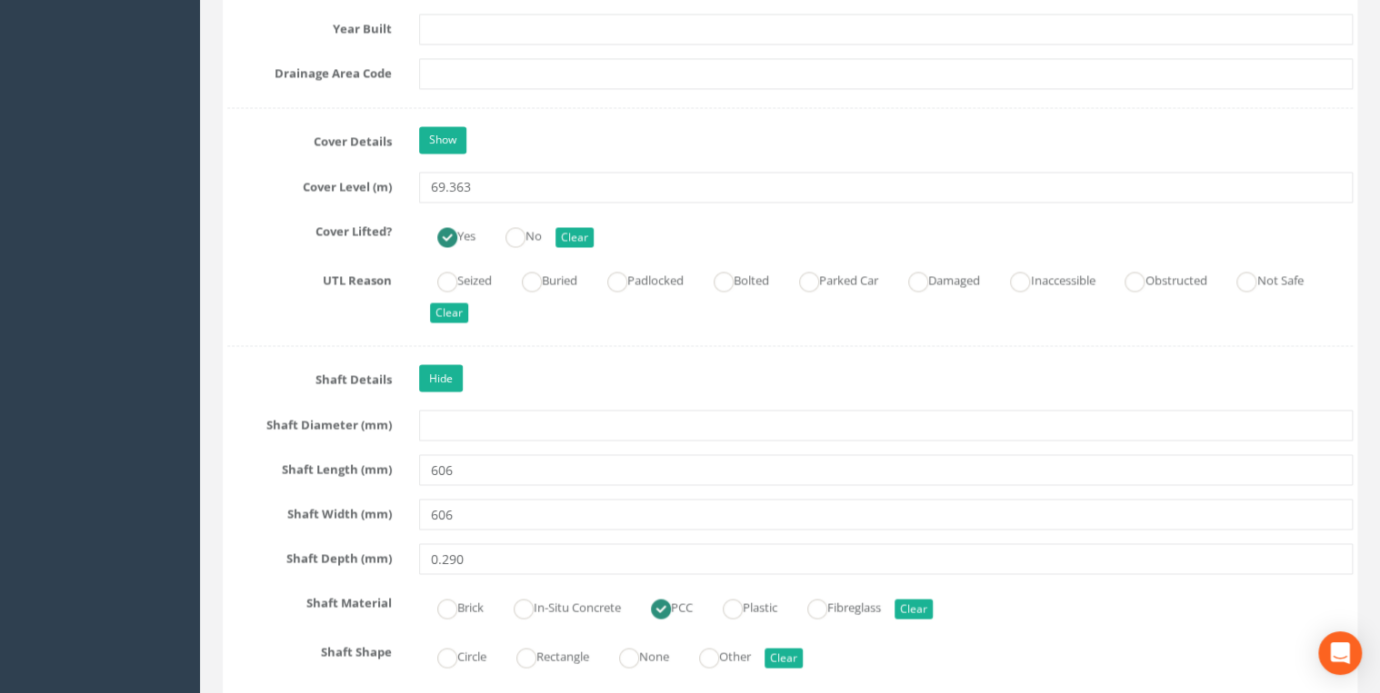
scroll to position [1648, 0]
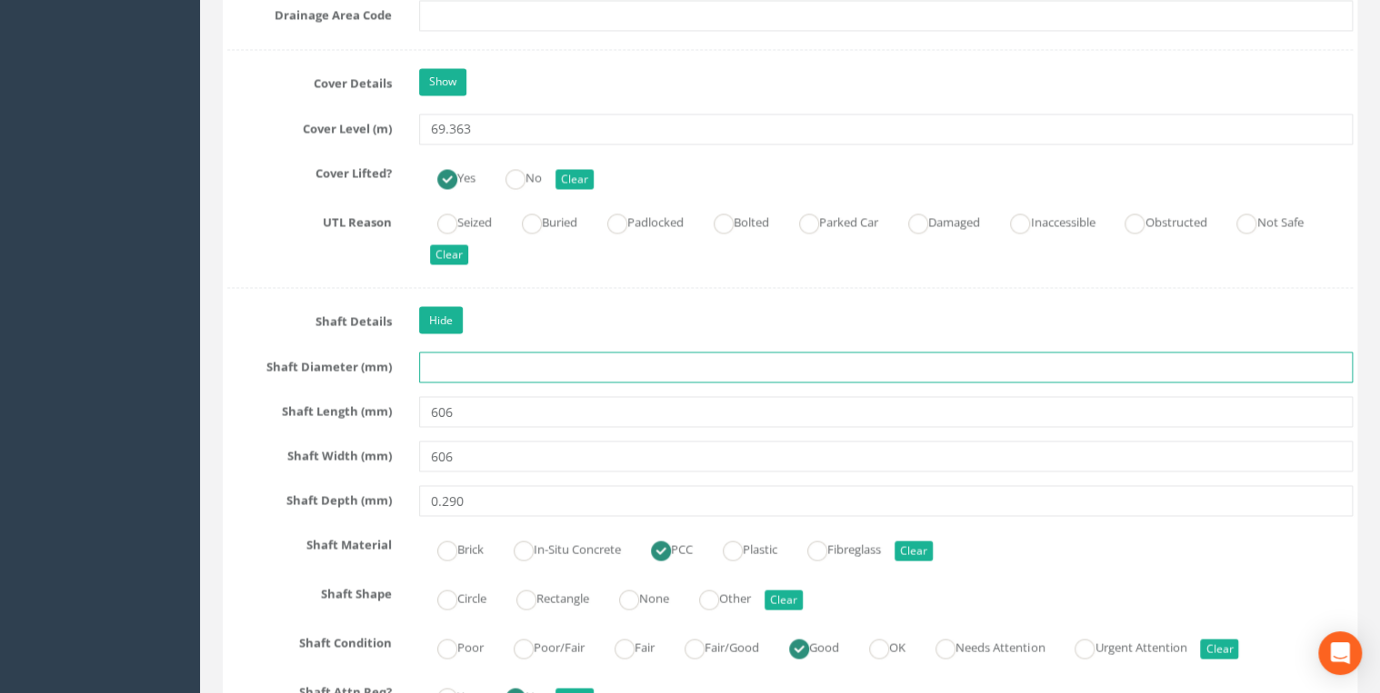
click at [429, 352] on input "text" at bounding box center [885, 367] width 933 height 31
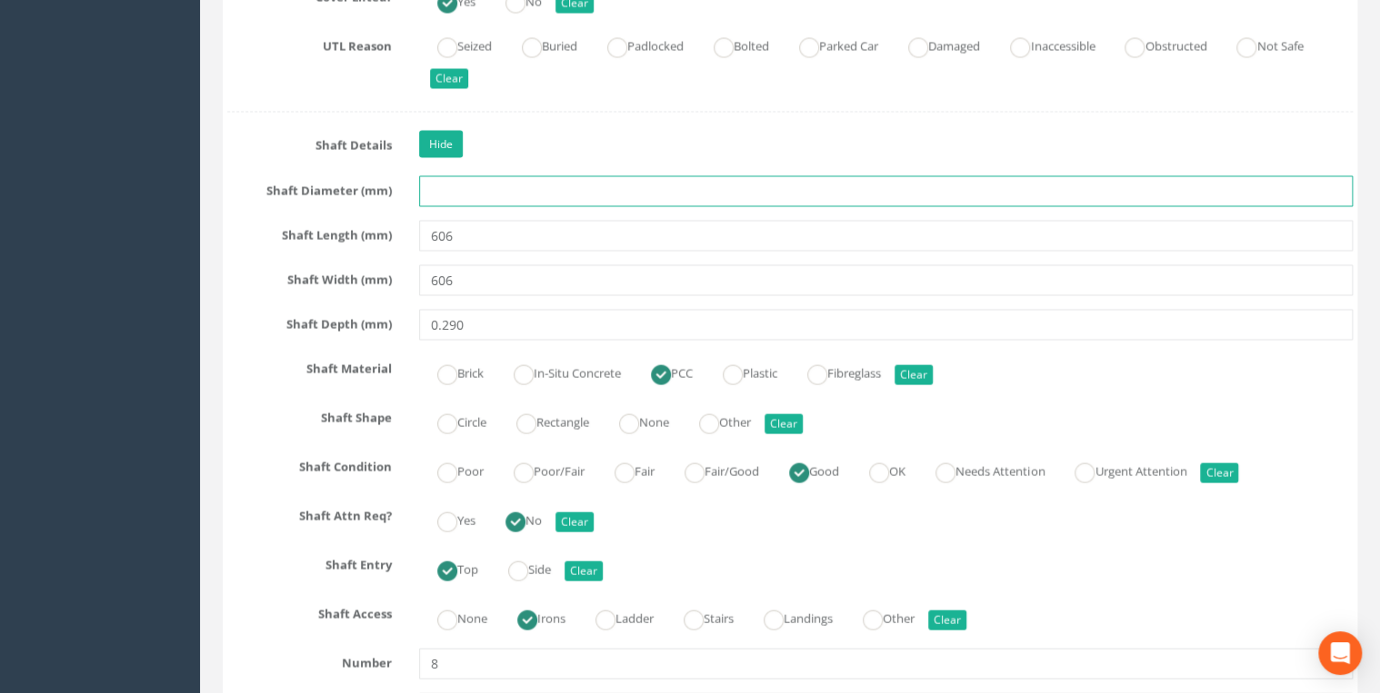
scroll to position [1841, 0]
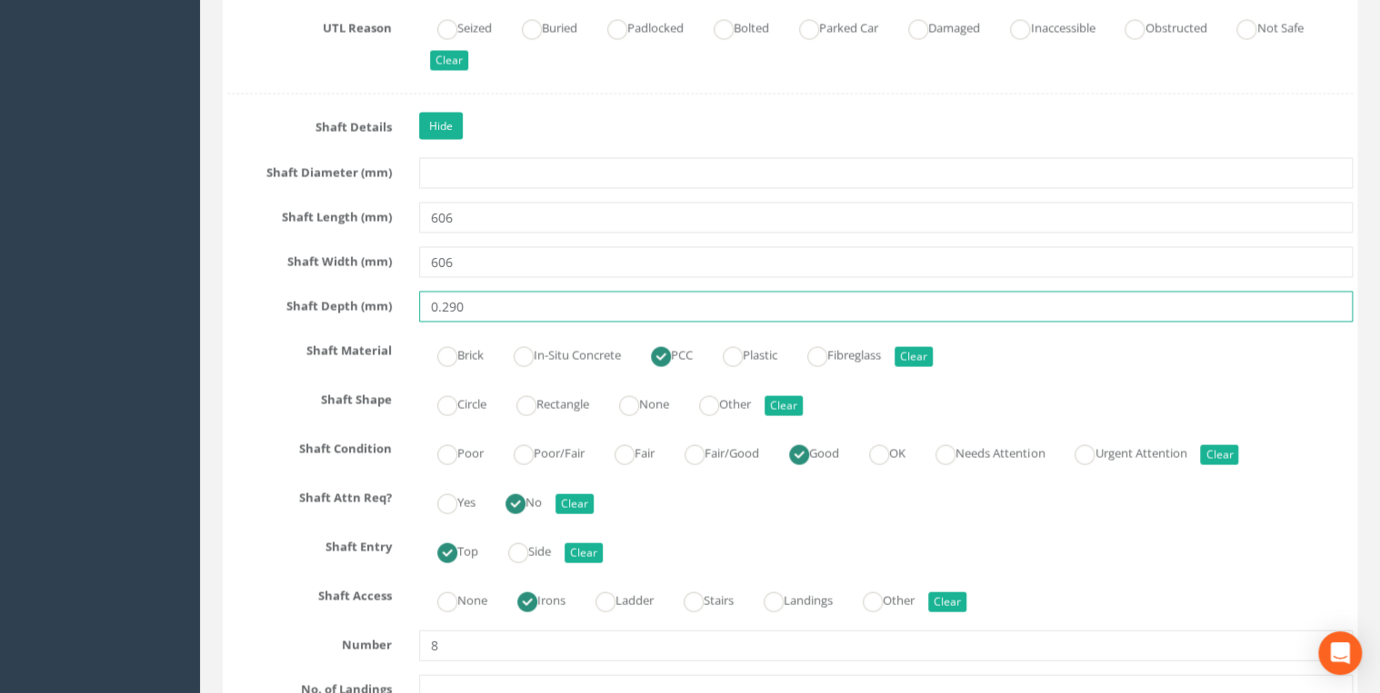
click at [440, 302] on input "0.290" at bounding box center [885, 307] width 933 height 31
click at [469, 305] on input "290" at bounding box center [885, 307] width 933 height 31
type input "290"
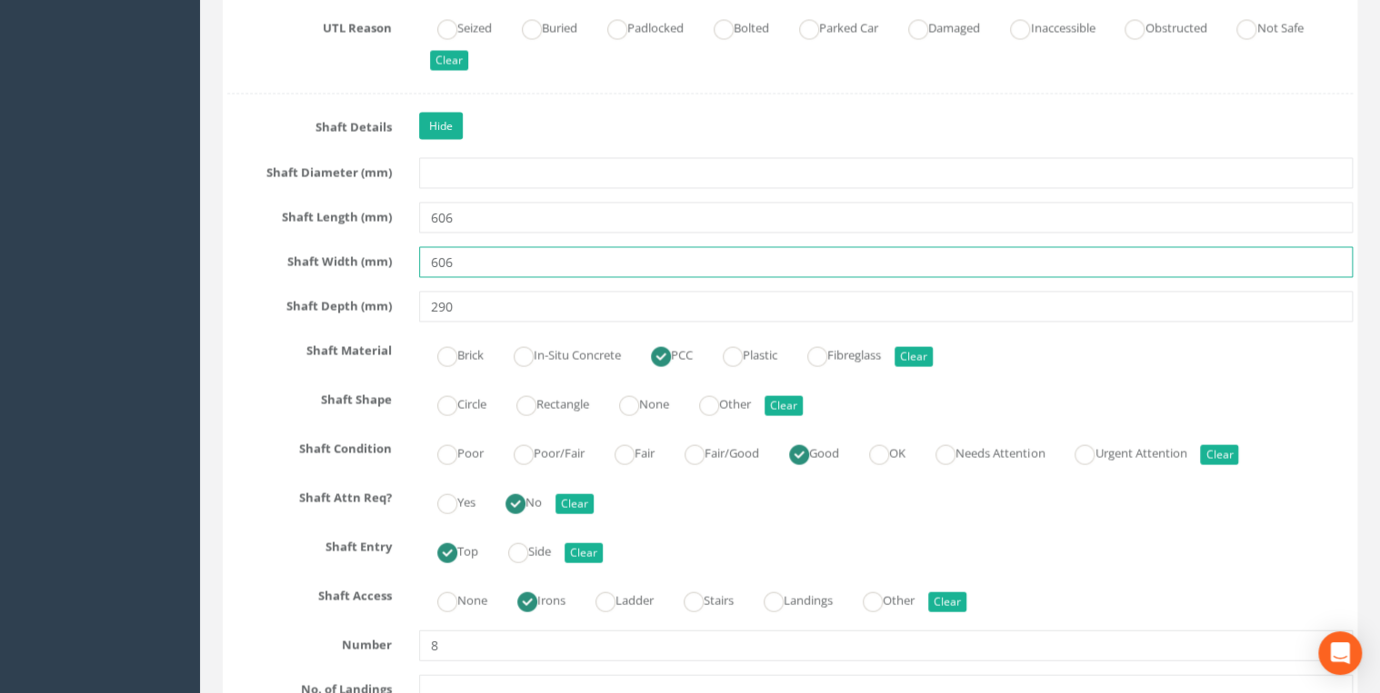
click at [494, 248] on input "606" at bounding box center [885, 262] width 933 height 31
click at [493, 221] on input "606" at bounding box center [885, 218] width 933 height 31
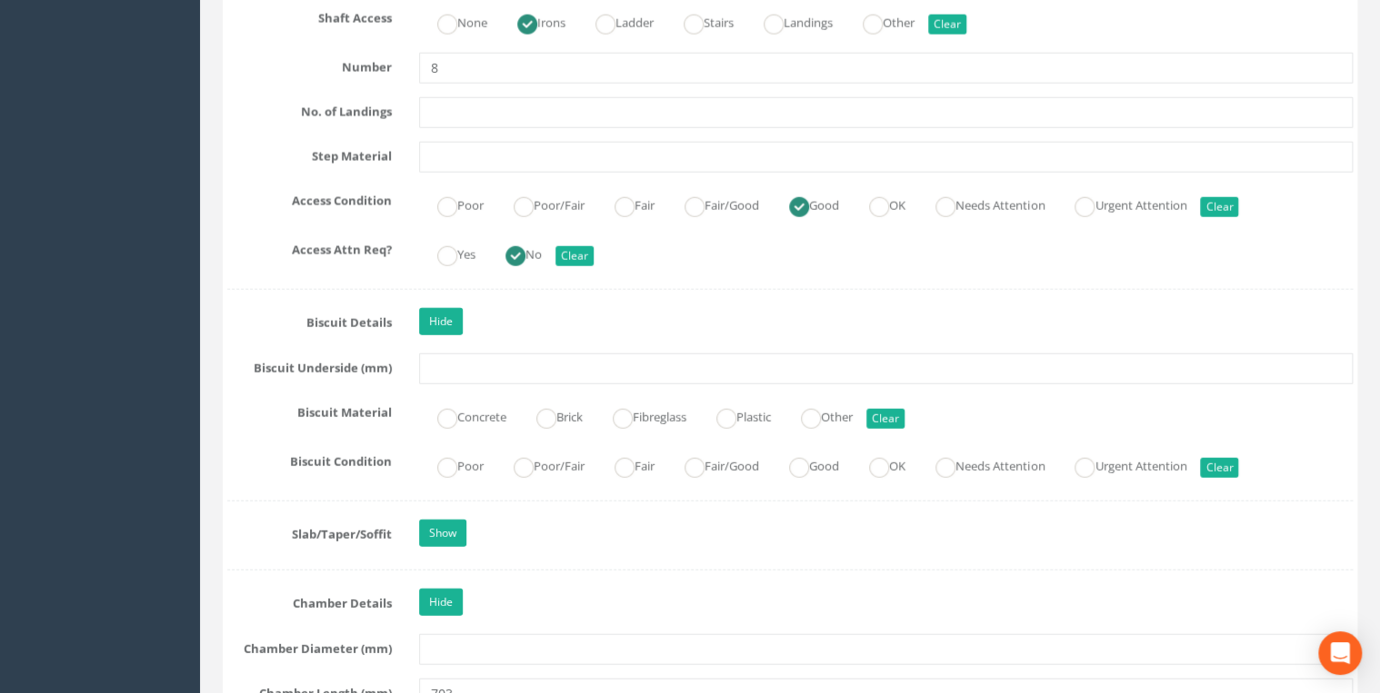
scroll to position [2520, 0]
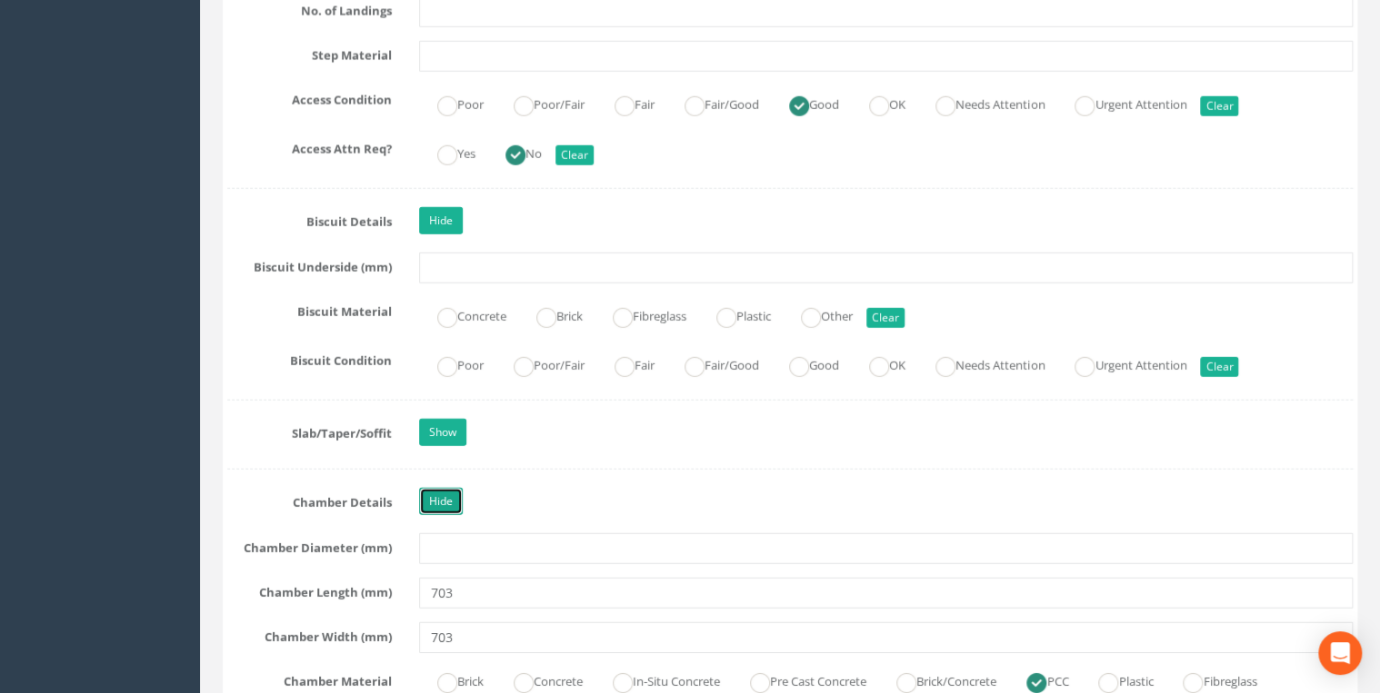
click at [440, 488] on link "Hide" at bounding box center [441, 501] width 44 height 27
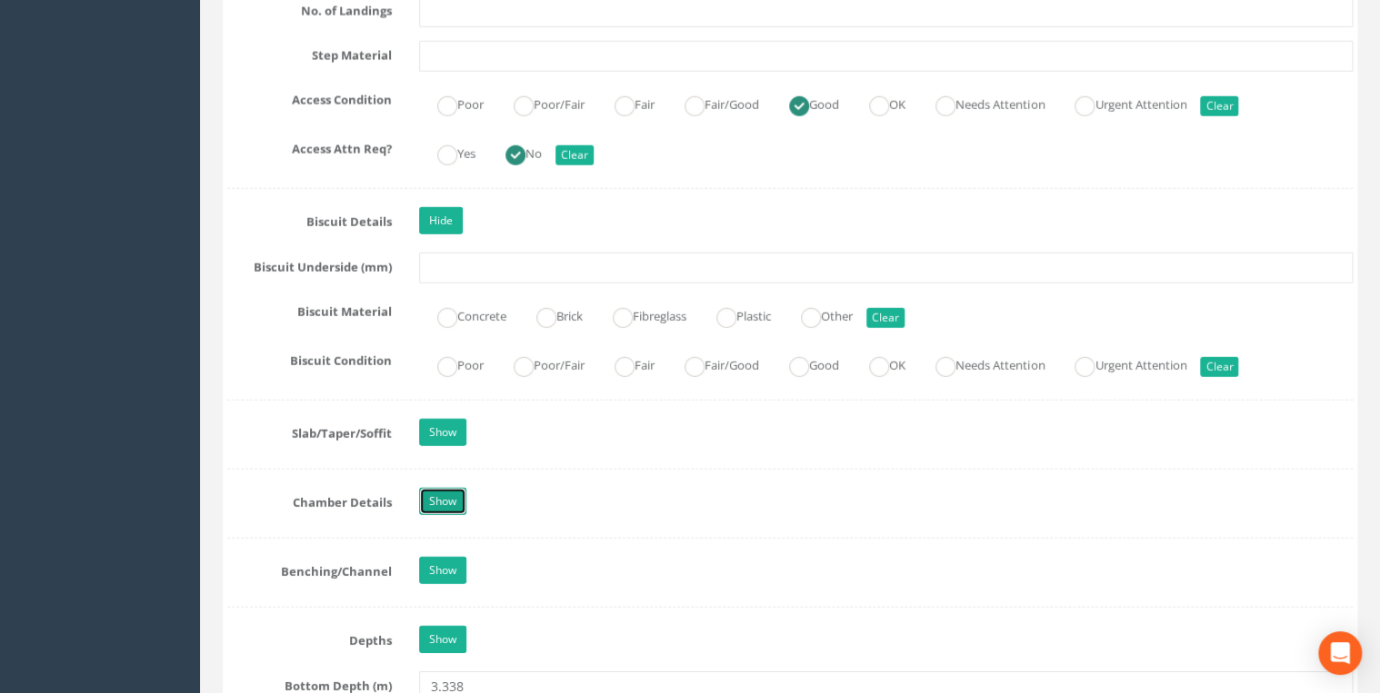
click at [440, 488] on link "Show" at bounding box center [442, 501] width 47 height 27
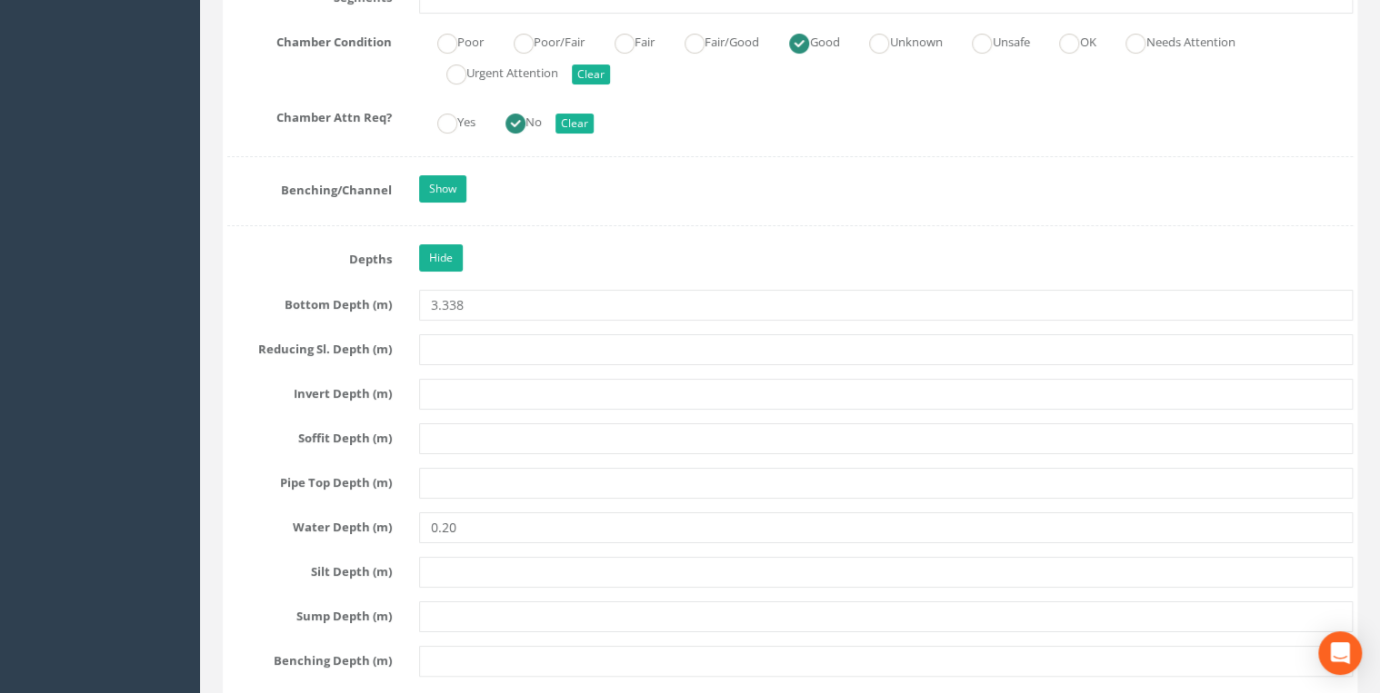
scroll to position [3393, 0]
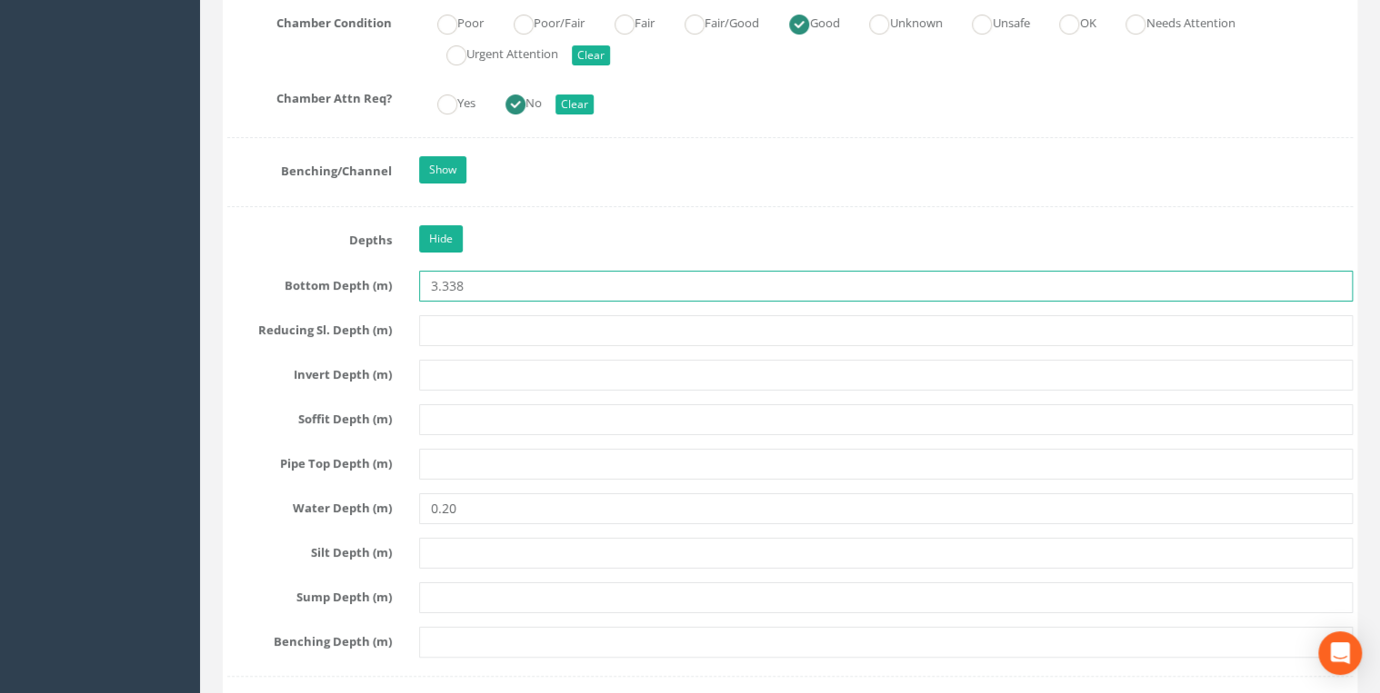
click at [443, 276] on input "3.338" at bounding box center [885, 286] width 933 height 31
type input "3338"
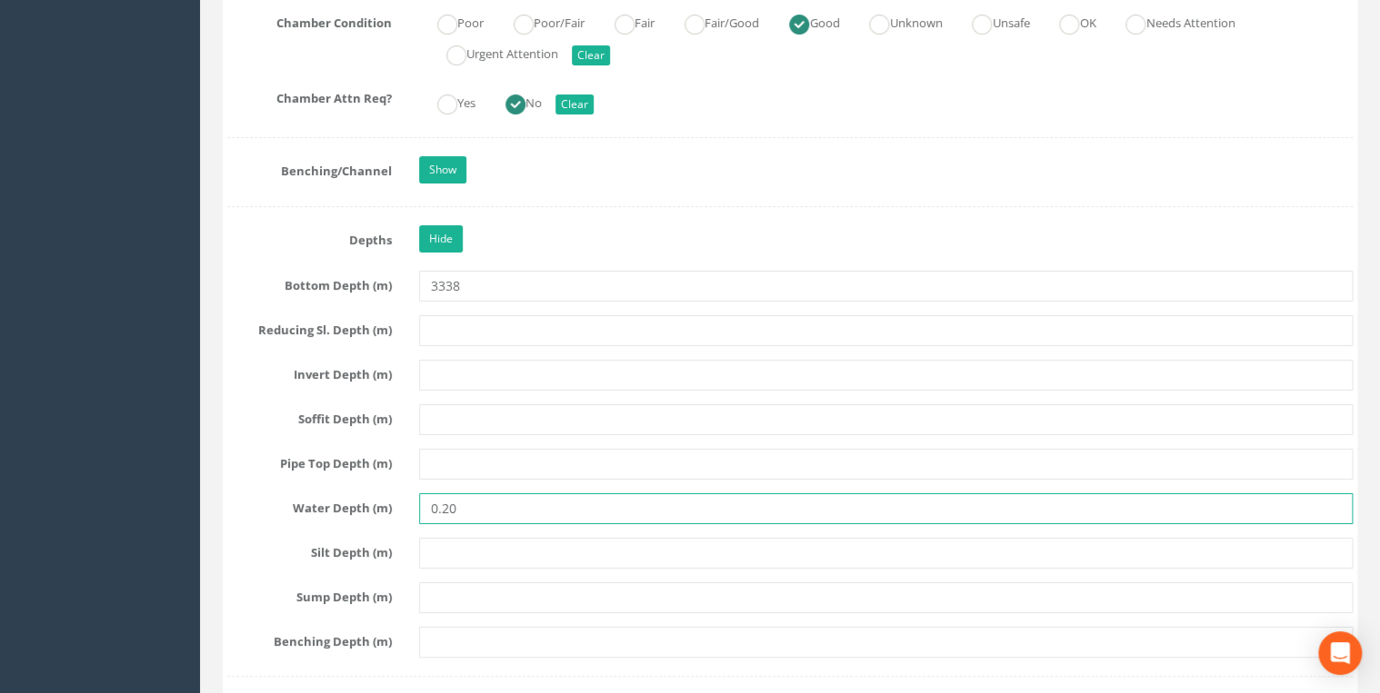
click at [440, 501] on input "0.20" at bounding box center [885, 509] width 933 height 31
click at [534, 497] on input "20" at bounding box center [885, 509] width 933 height 31
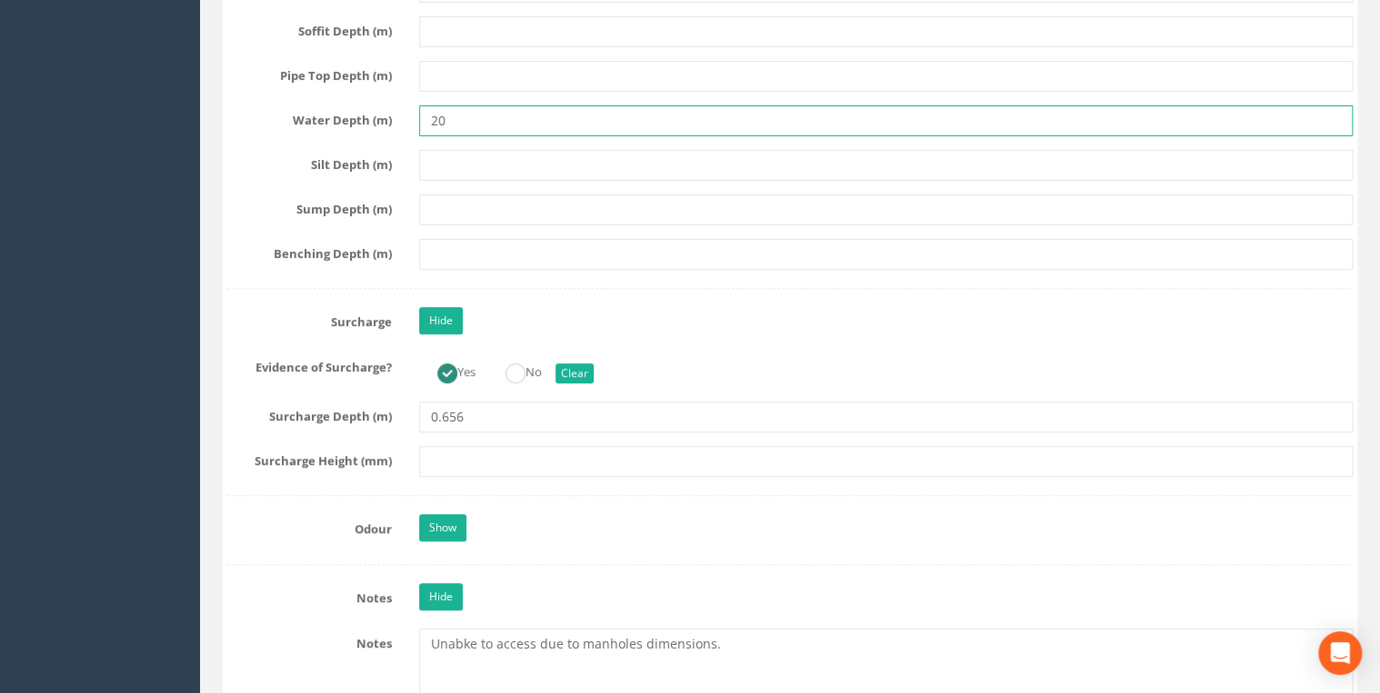
type input "20"
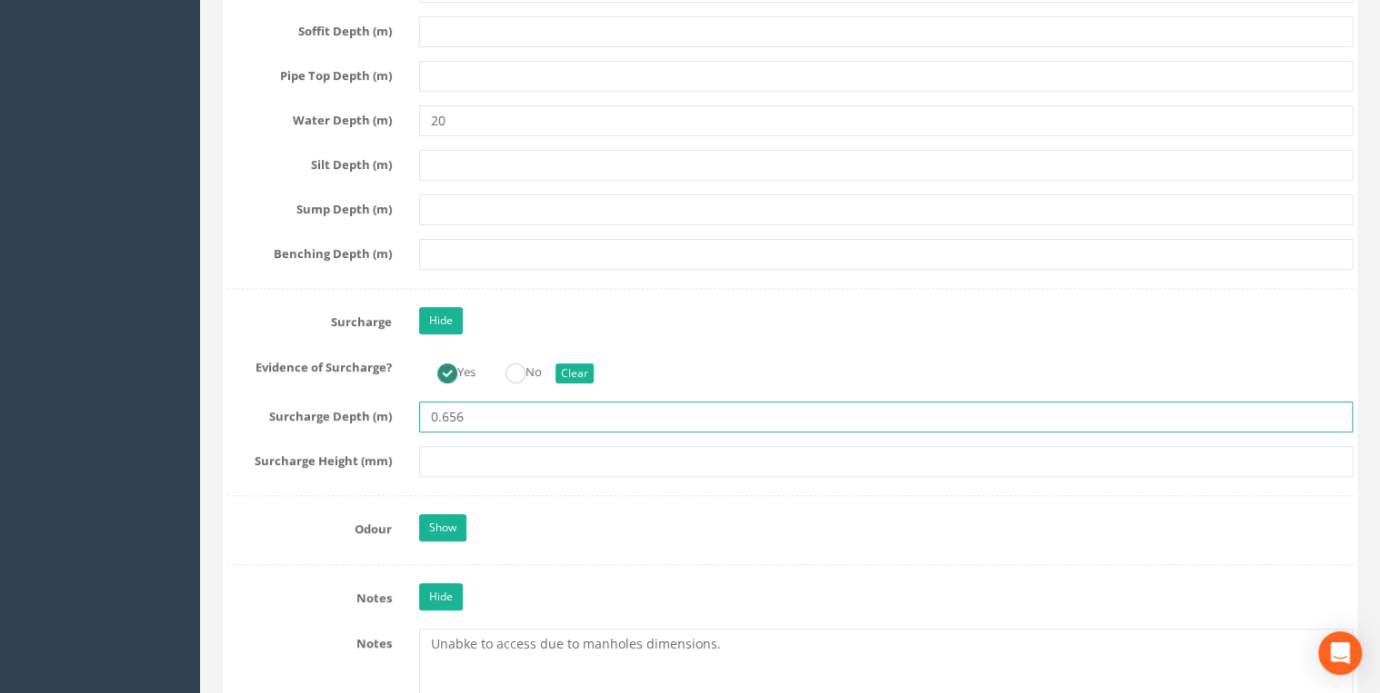
click at [498, 405] on input "0.656" at bounding box center [885, 417] width 933 height 31
click at [533, 446] on input "text" at bounding box center [885, 461] width 933 height 31
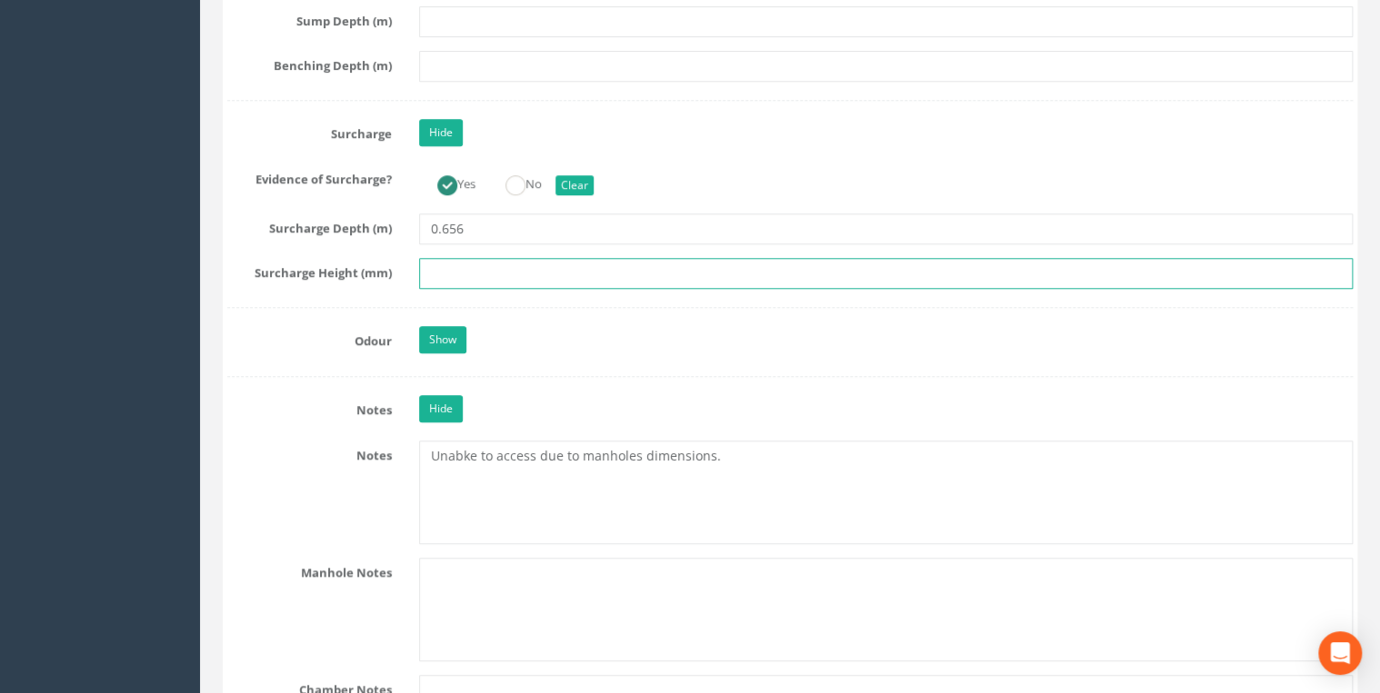
scroll to position [3974, 0]
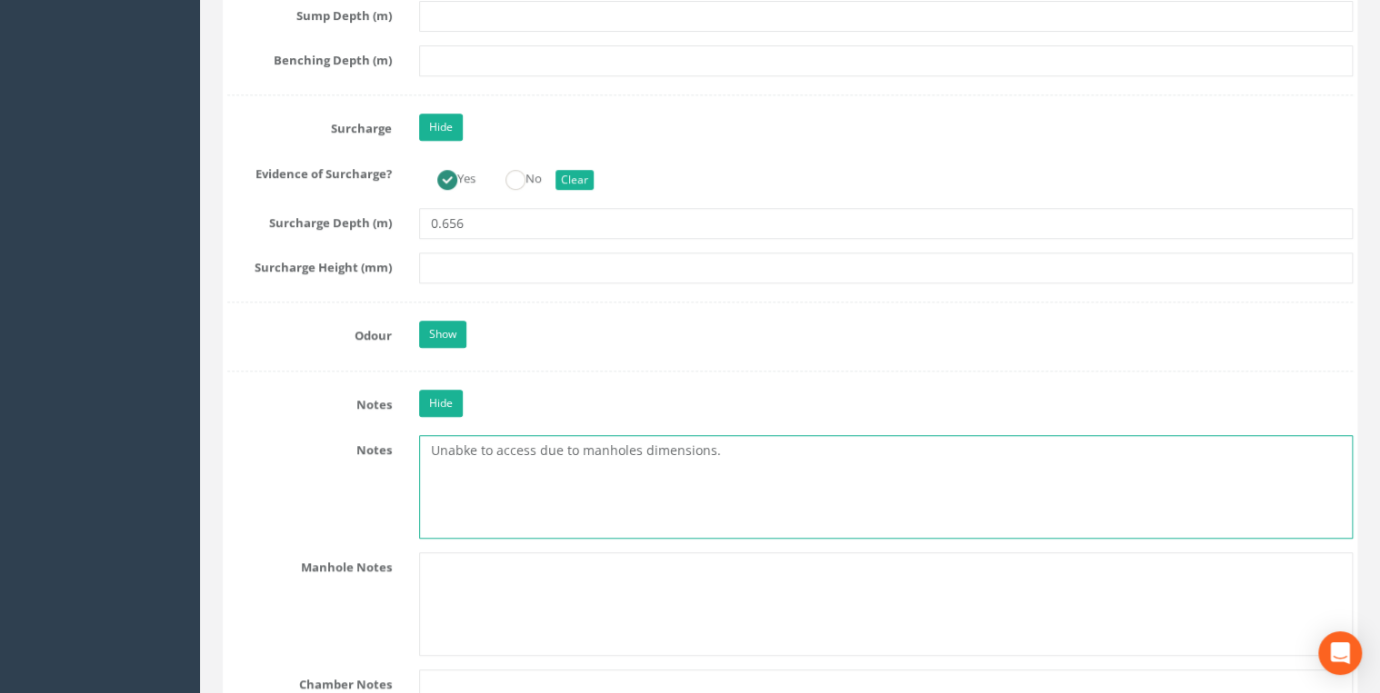
click at [468, 436] on textarea "Unabke to access due to manholes dimensions." at bounding box center [885, 487] width 933 height 104
click at [433, 437] on textarea "Unable to access due to manholes dimensions." at bounding box center [885, 487] width 933 height 104
click at [431, 435] on textarea "Unable to access due to manholes dimensions." at bounding box center [885, 487] width 933 height 104
paste textarea "NZ 2030 3470"
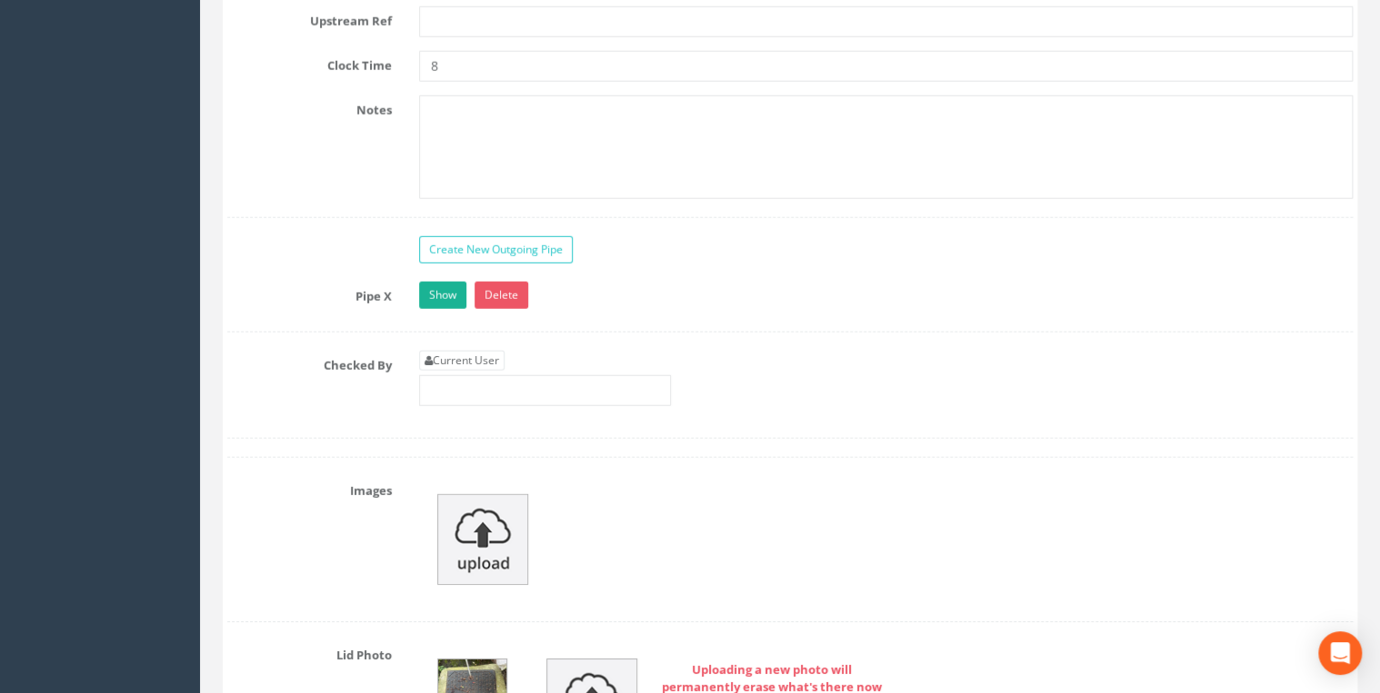
scroll to position [6010, 0]
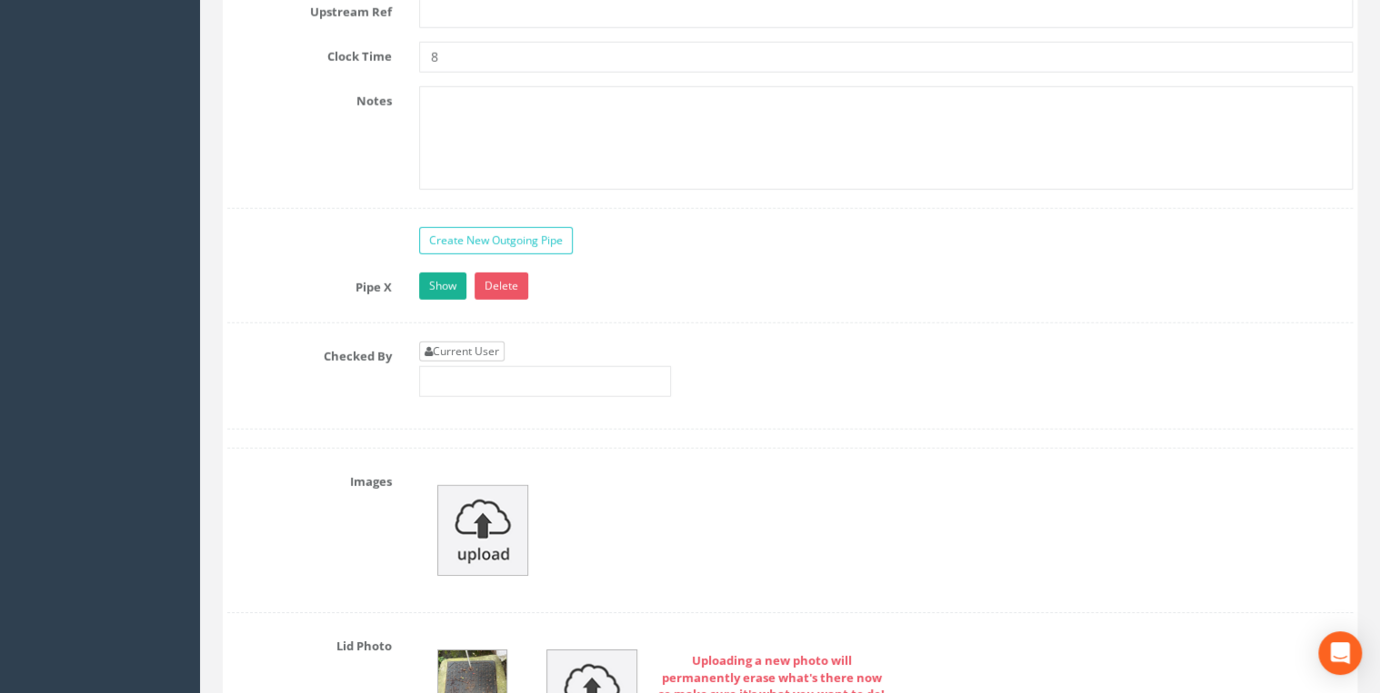
type textarea "NZ 2030 3470 Unable to access due to manholes dimensions."
click at [461, 342] on link "Current User" at bounding box center [461, 352] width 85 height 20
type input "[PERSON_NAME]"
drag, startPoint x: 500, startPoint y: 364, endPoint x: 520, endPoint y: 364, distance: 20.0
click at [500, 366] on input "[PERSON_NAME]" at bounding box center [545, 381] width 252 height 31
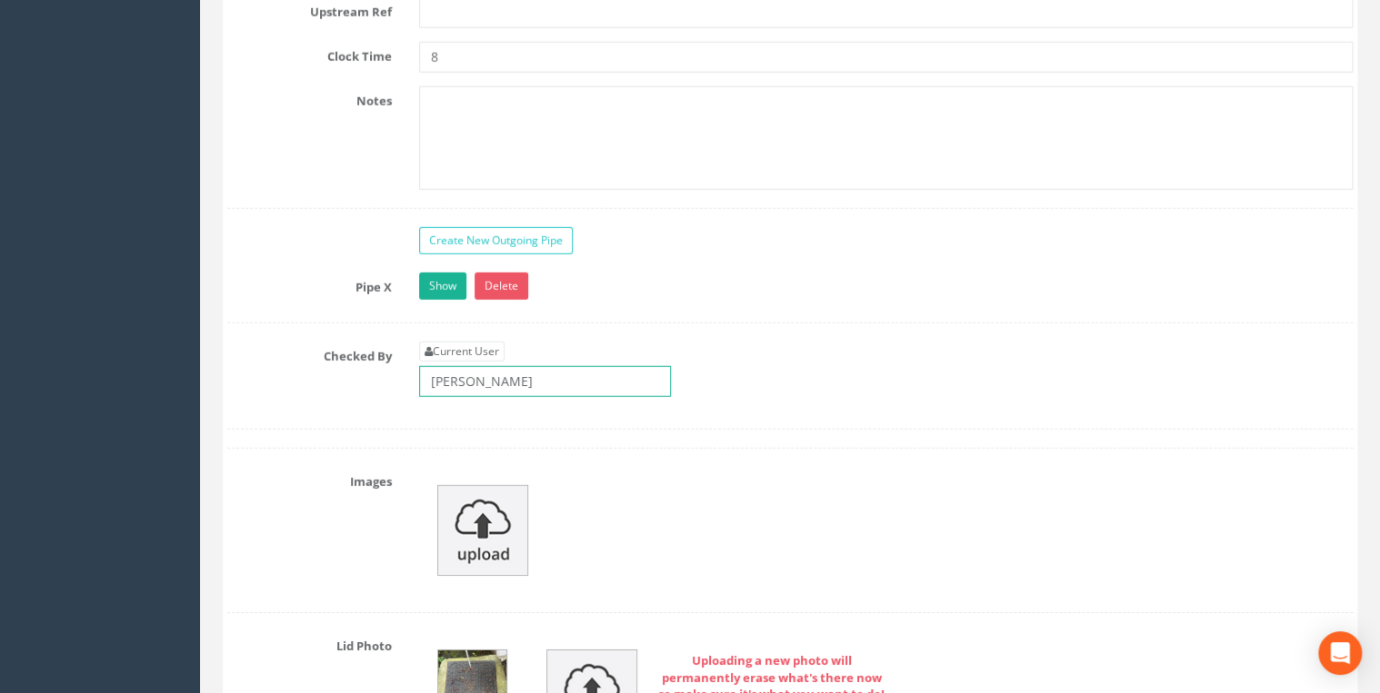
click at [567, 366] on input "[PERSON_NAME]" at bounding box center [545, 381] width 252 height 31
click at [629, 366] on input "[PERSON_NAME]" at bounding box center [545, 381] width 252 height 31
click at [656, 342] on div "Current User [PERSON_NAME]" at bounding box center [545, 369] width 252 height 55
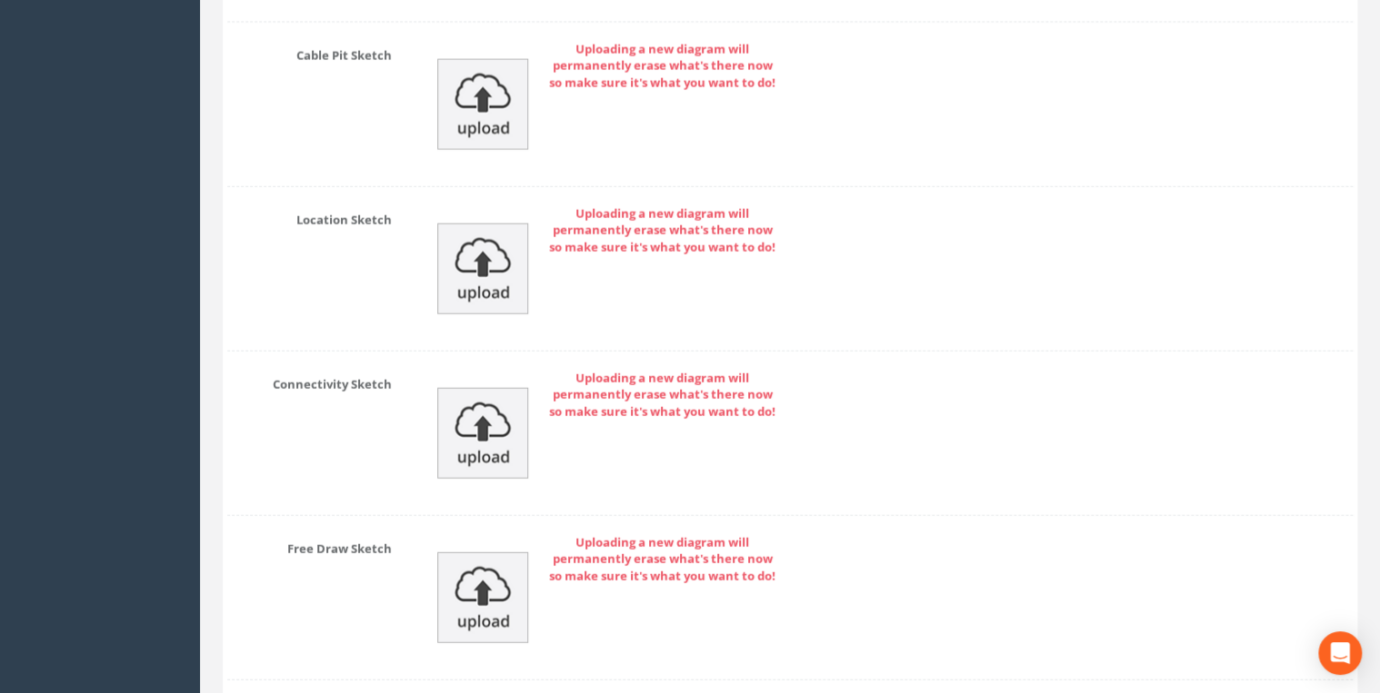
scroll to position [9176, 0]
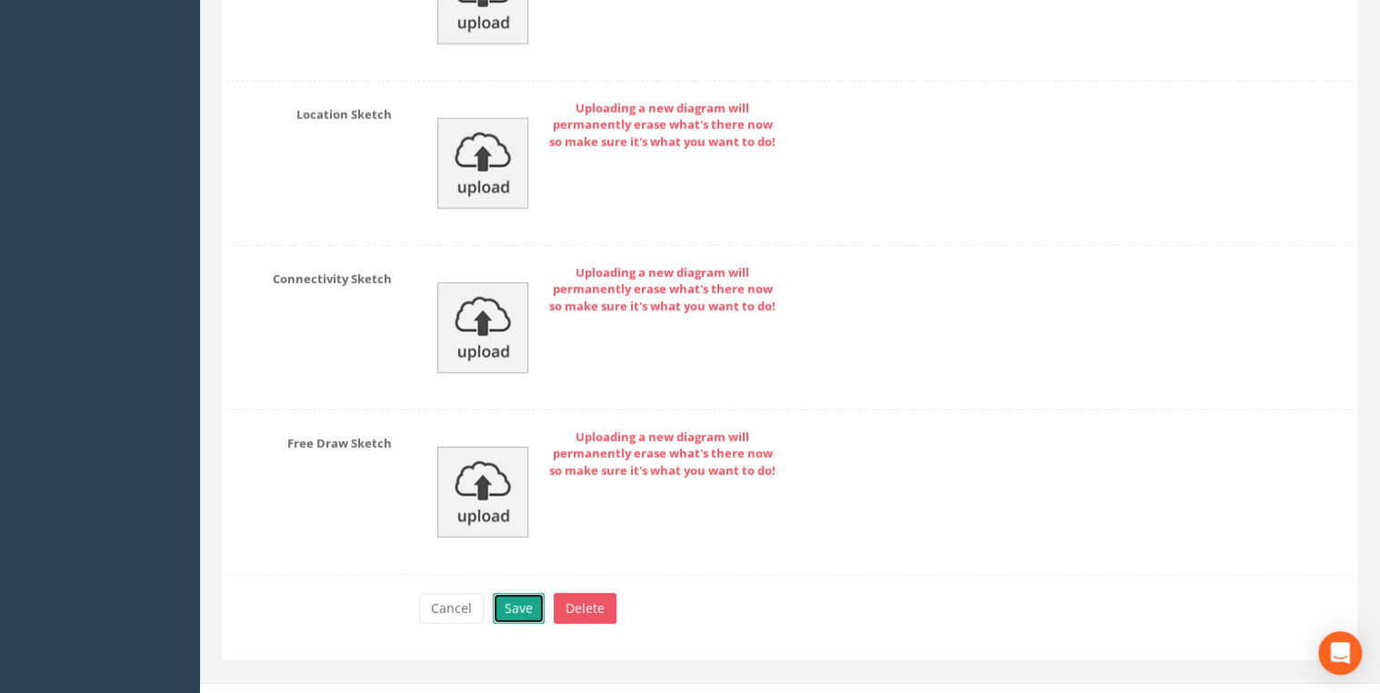
click at [524, 593] on button "Save" at bounding box center [519, 608] width 52 height 31
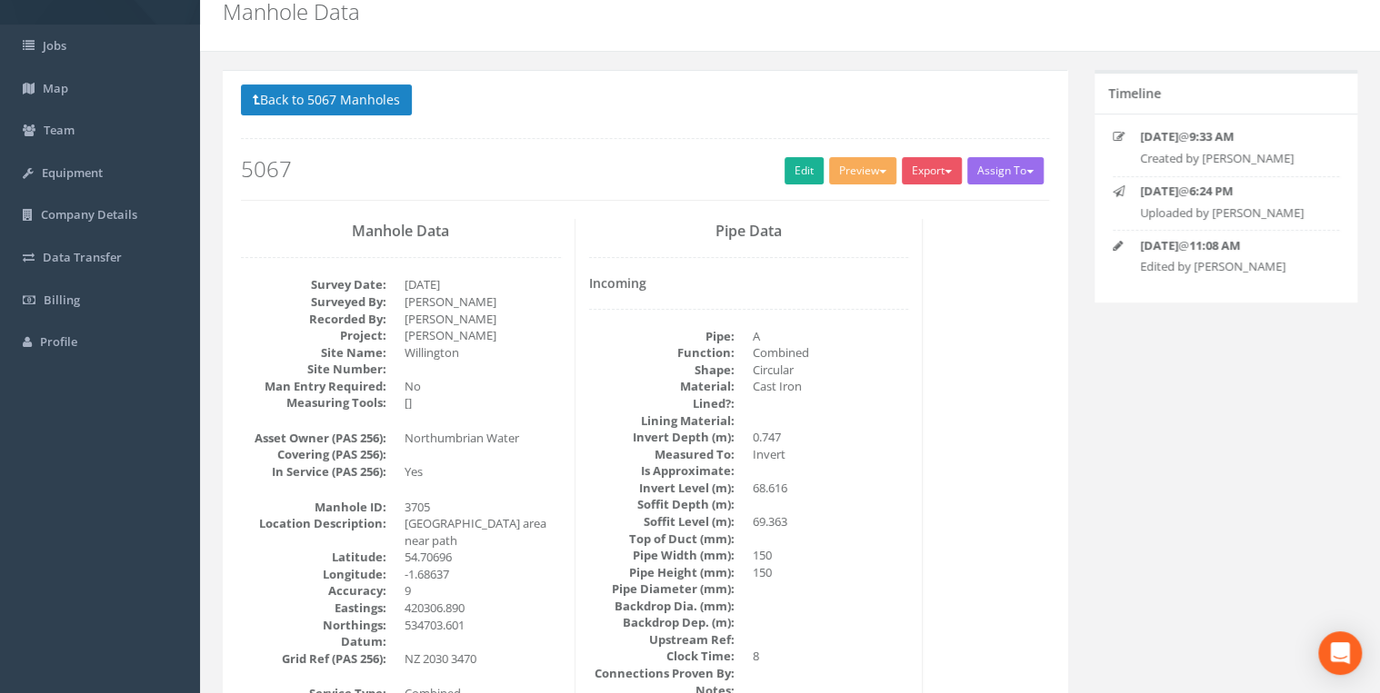
scroll to position [0, 0]
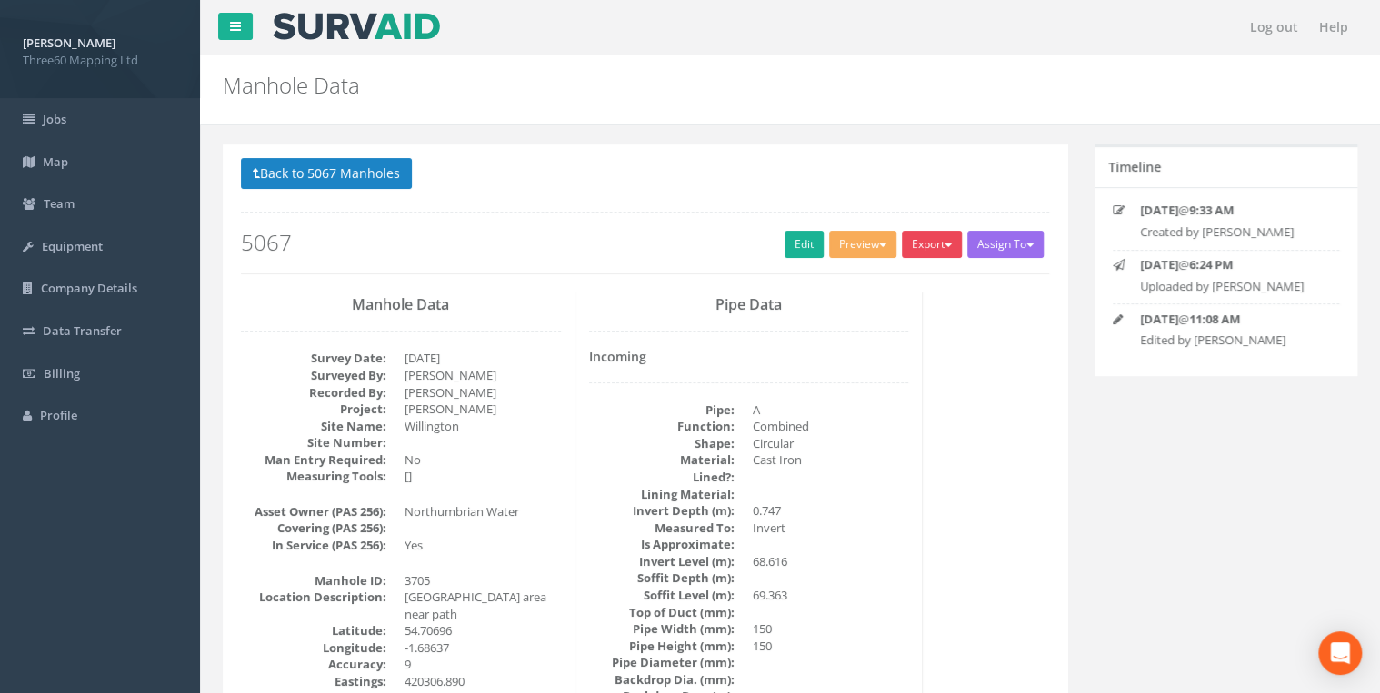
click at [949, 251] on button "Export" at bounding box center [932, 244] width 60 height 27
click at [894, 283] on link "360 Manhole" at bounding box center [894, 282] width 138 height 28
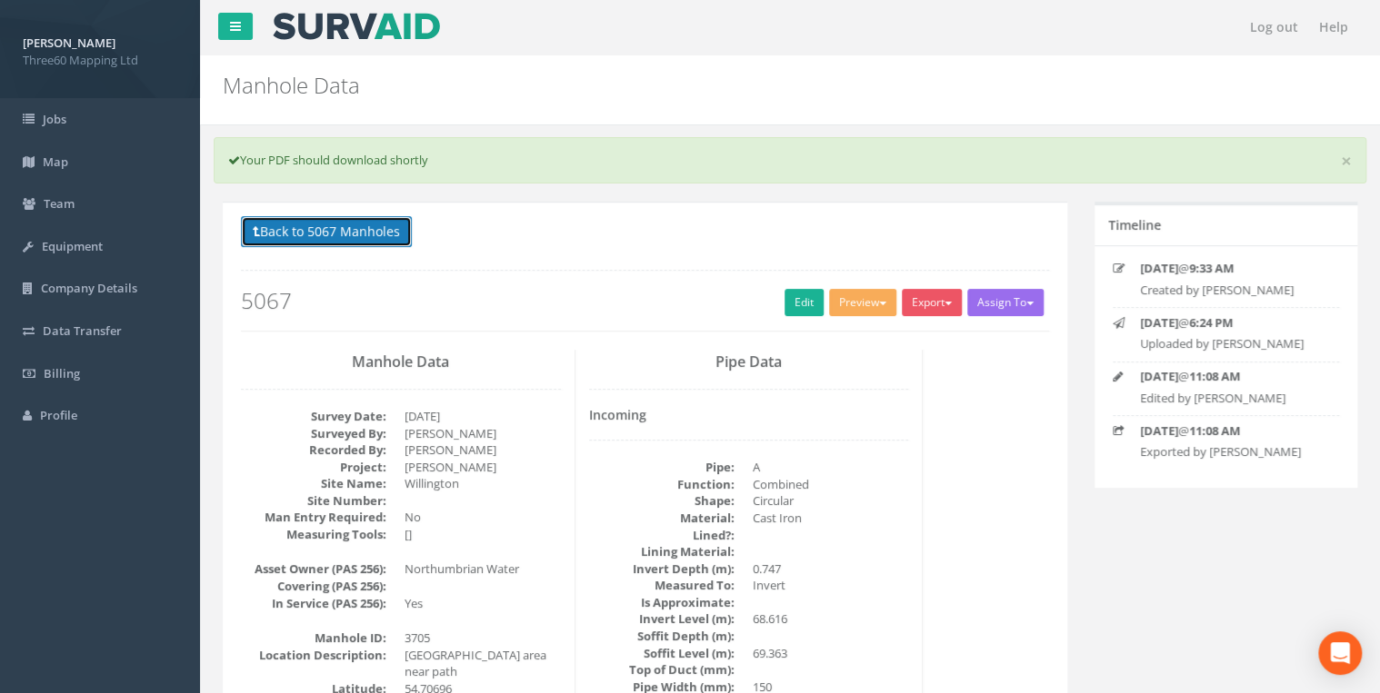
click at [336, 221] on button "Back to 5067 Manholes" at bounding box center [326, 231] width 171 height 31
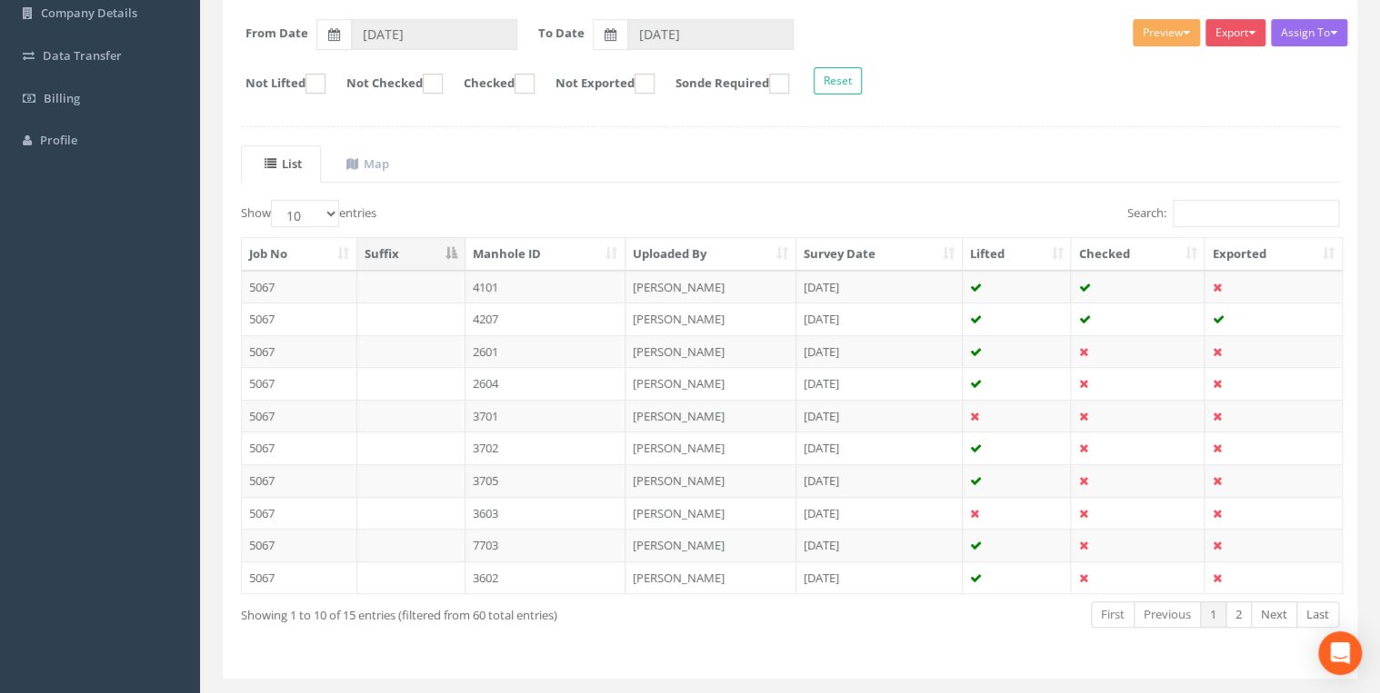
scroll to position [315, 0]
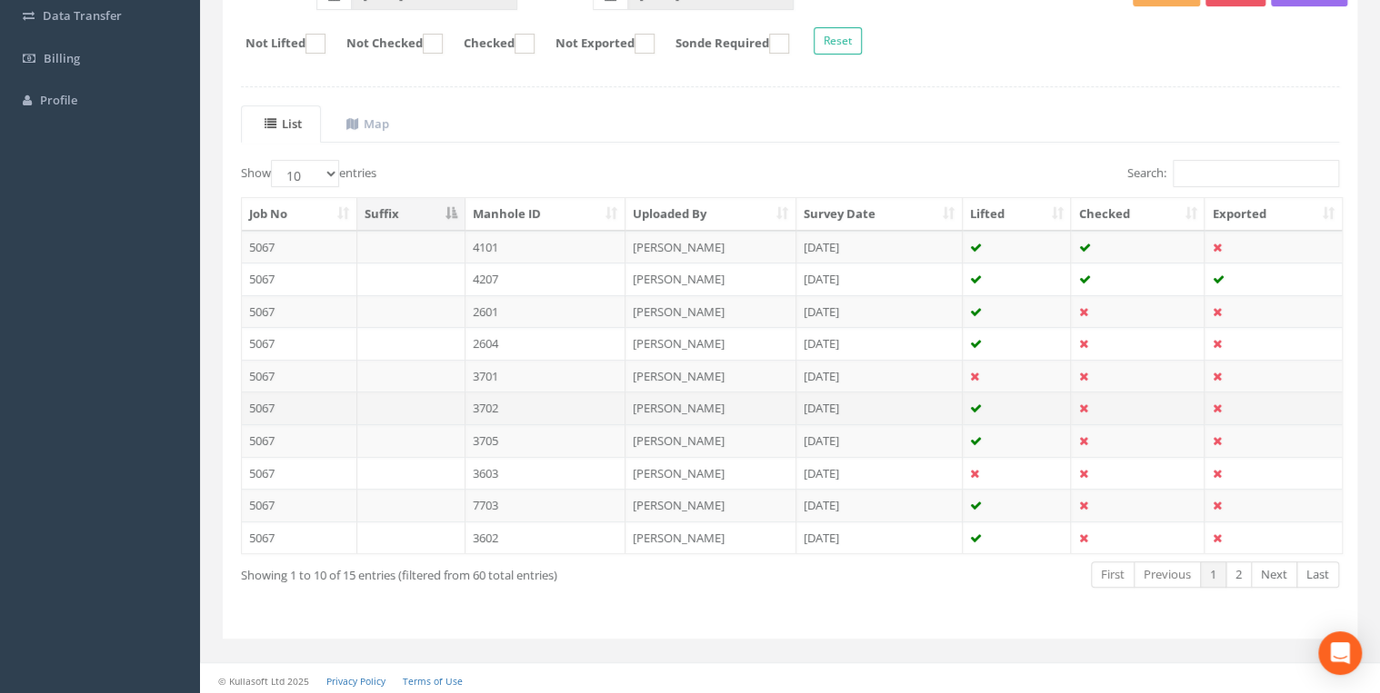
click at [465, 404] on td "3702" at bounding box center [545, 408] width 161 height 33
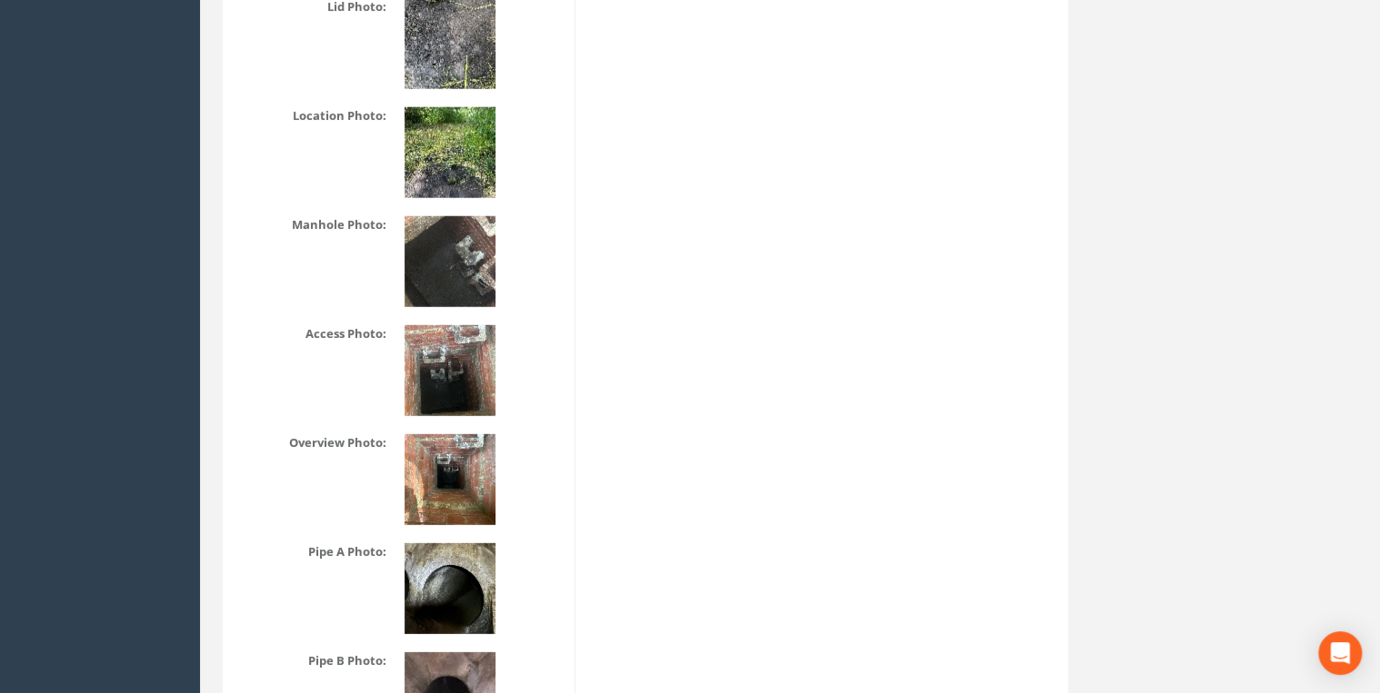
scroll to position [2423, 0]
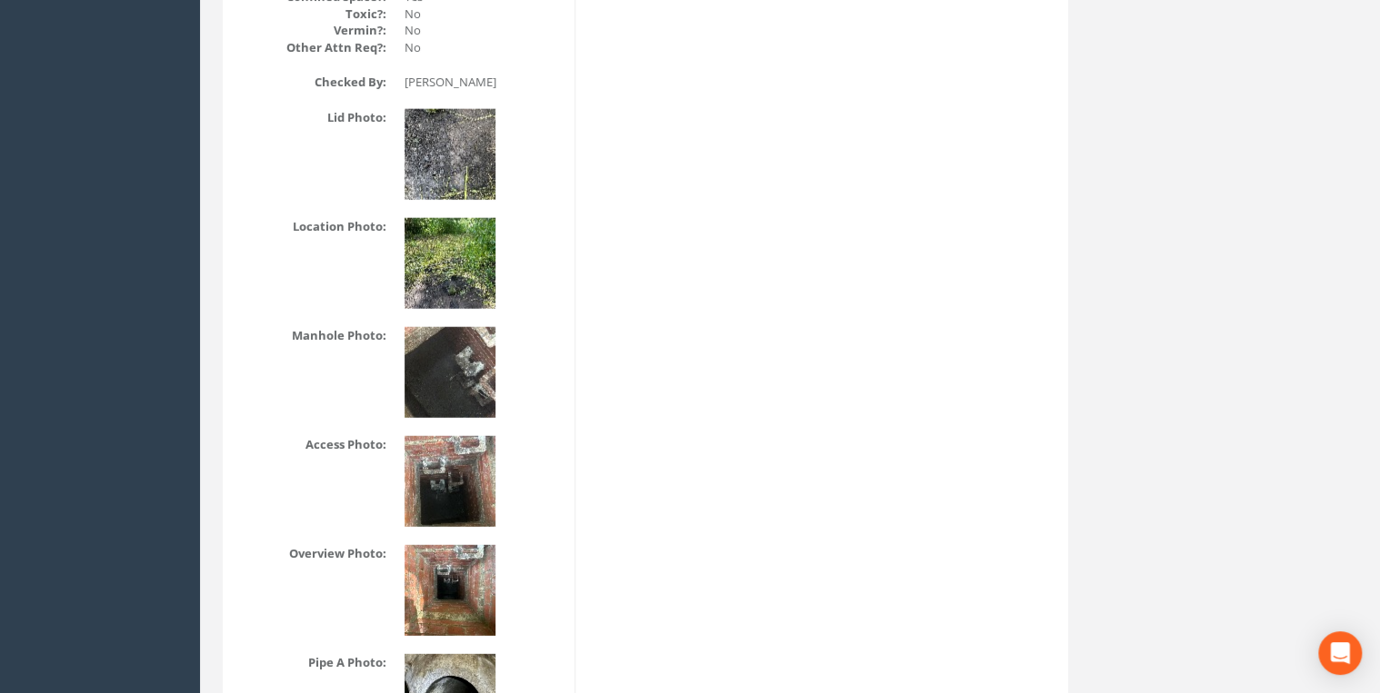
click at [451, 258] on img at bounding box center [449, 263] width 91 height 91
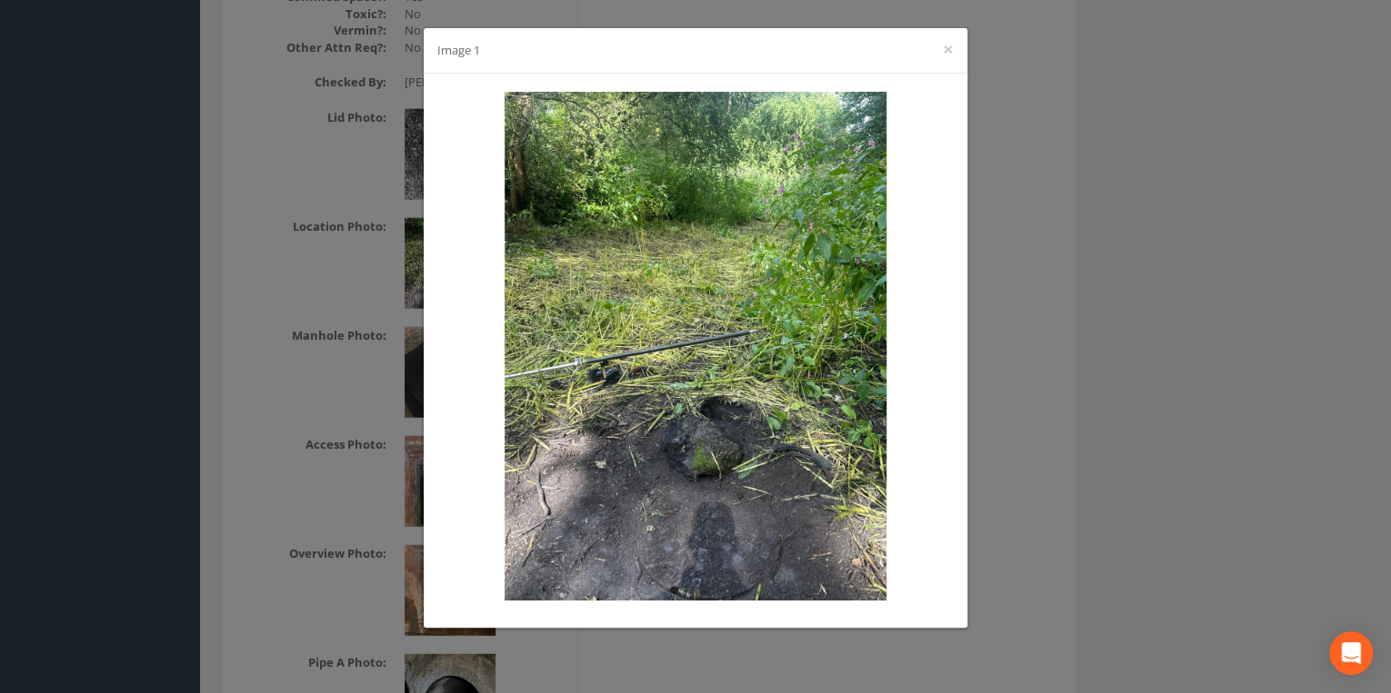
click at [955, 55] on div "Image 1 ×" at bounding box center [696, 50] width 544 height 45
click at [938, 42] on div "Image 1 ×" at bounding box center [696, 50] width 544 height 45
click at [942, 45] on button "×" at bounding box center [947, 49] width 11 height 19
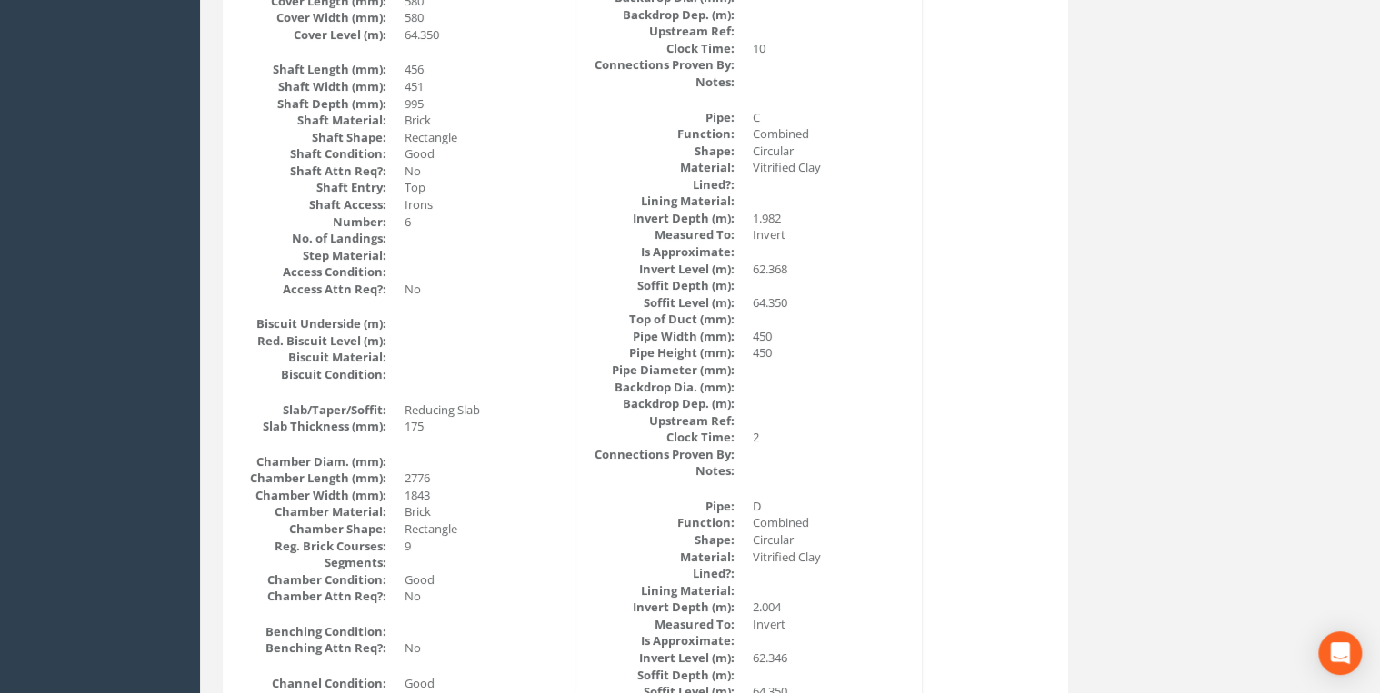
scroll to position [969, 0]
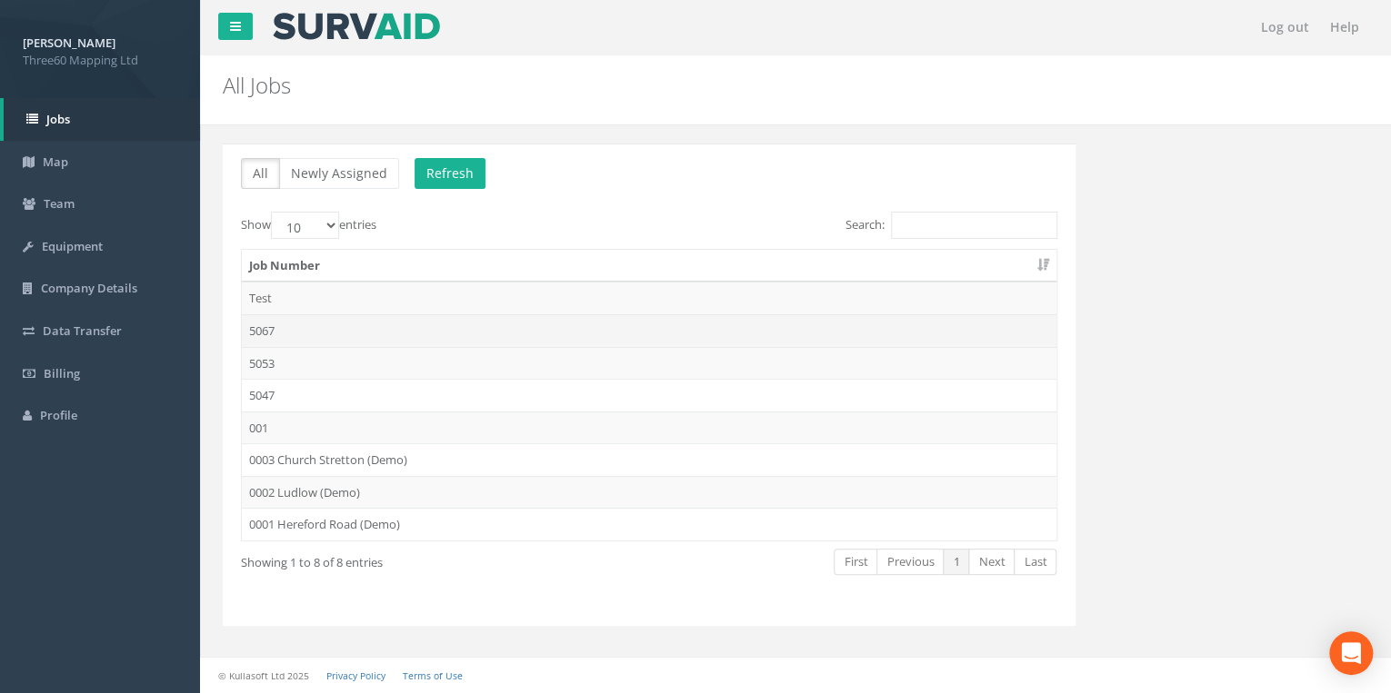
click at [276, 328] on td "5067" at bounding box center [649, 330] width 814 height 33
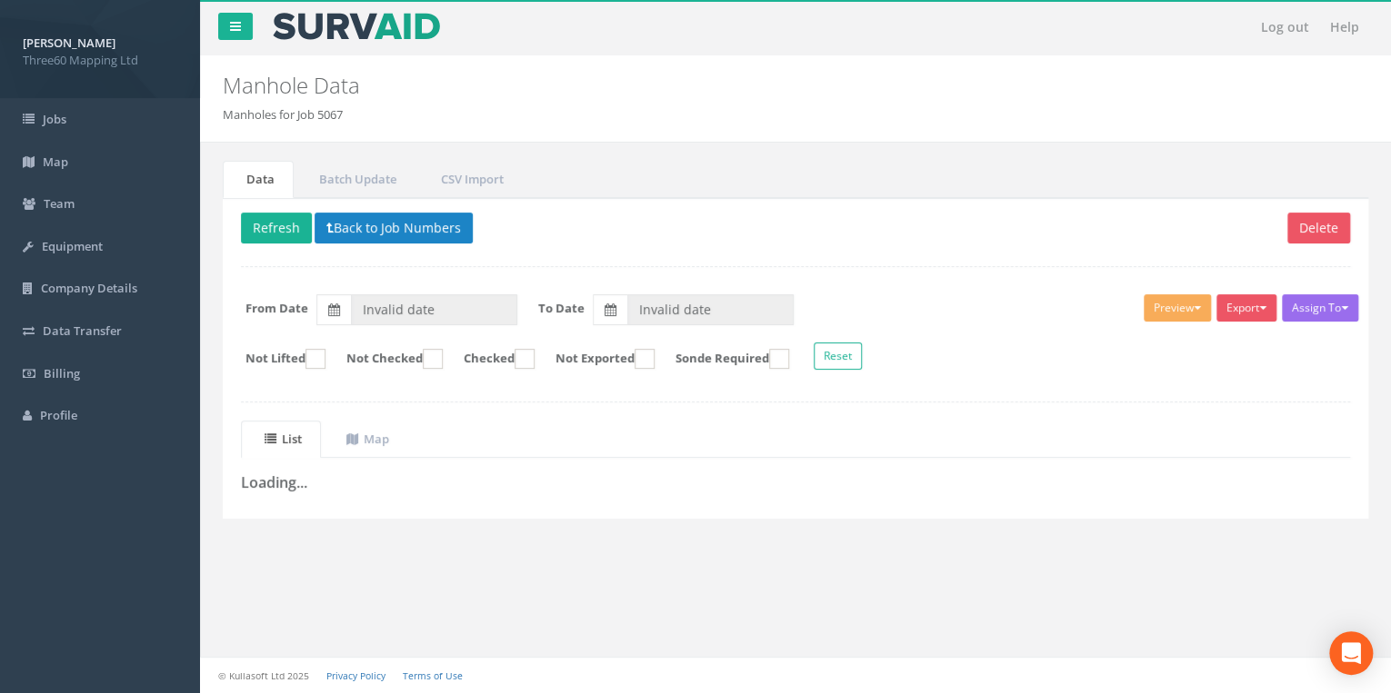
click at [636, 230] on p "Delete Refresh Back to Job Numbers" at bounding box center [795, 230] width 1109 height 35
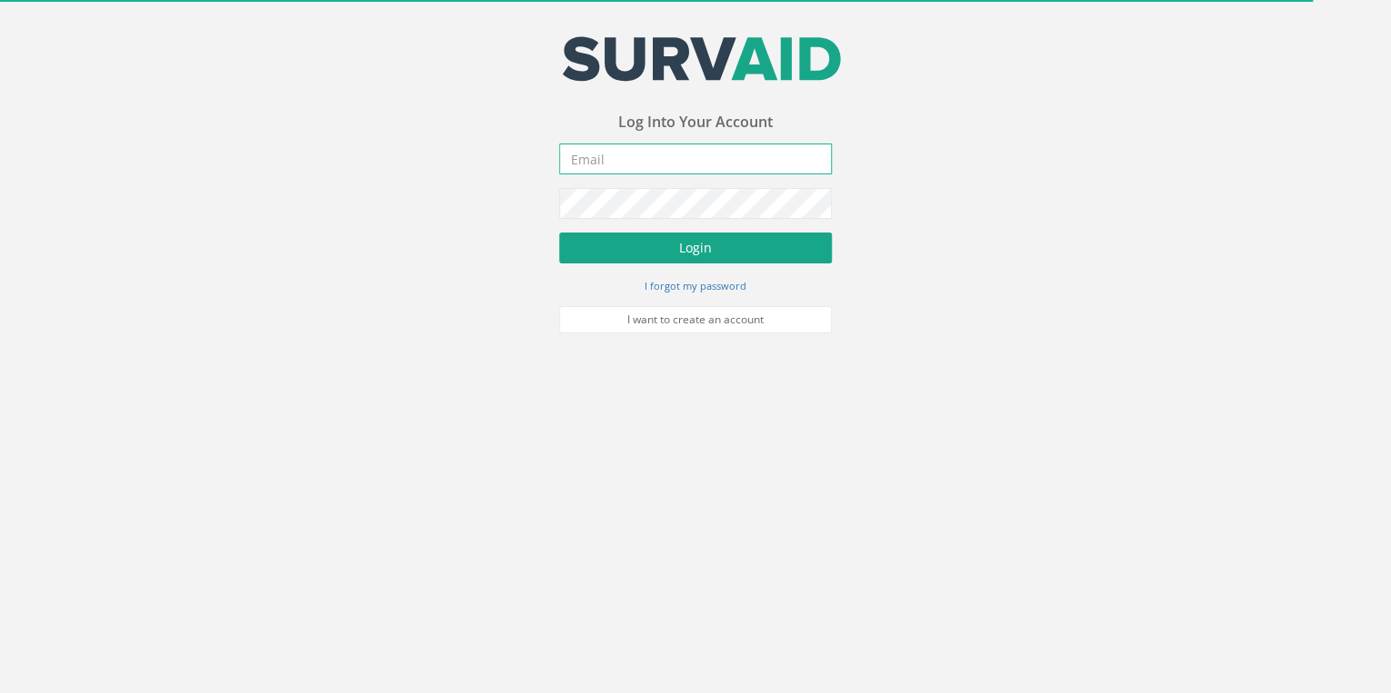
type input "[EMAIL_ADDRESS][DOMAIN_NAME]"
click at [654, 249] on button "Login" at bounding box center [695, 248] width 273 height 31
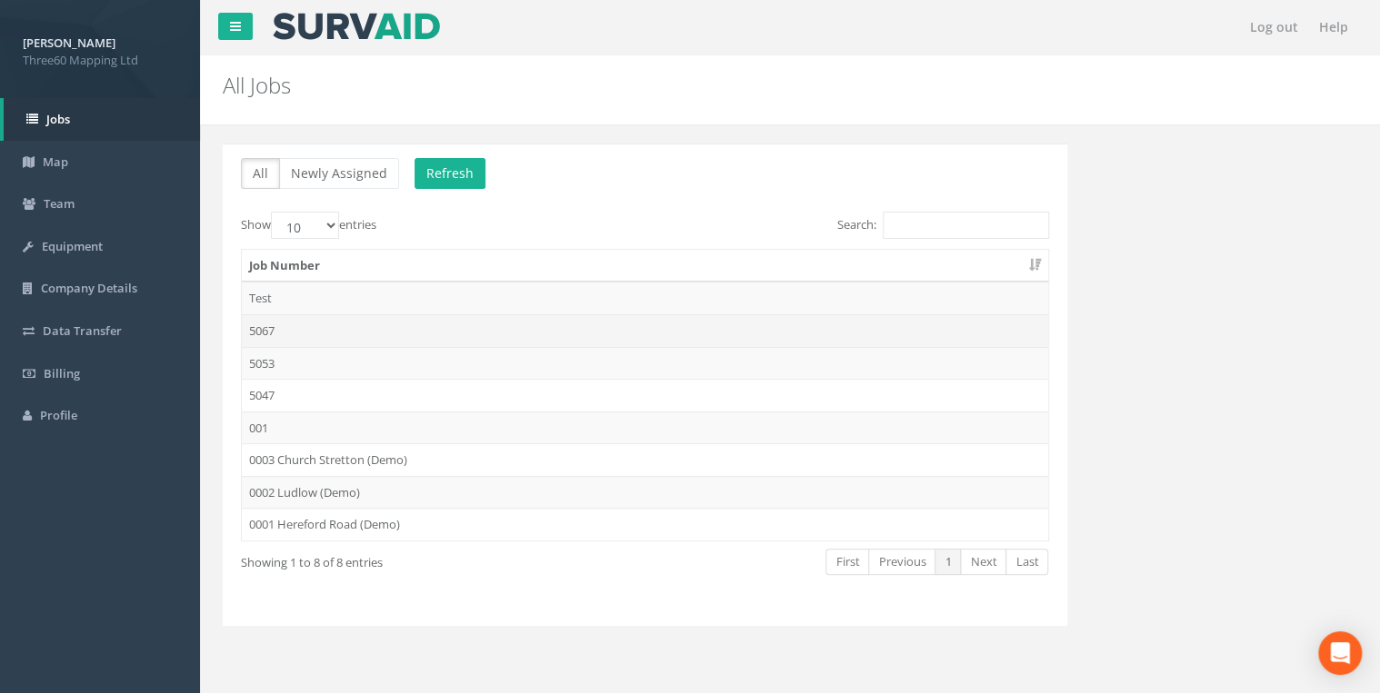
click at [288, 320] on td "5067" at bounding box center [645, 330] width 806 height 33
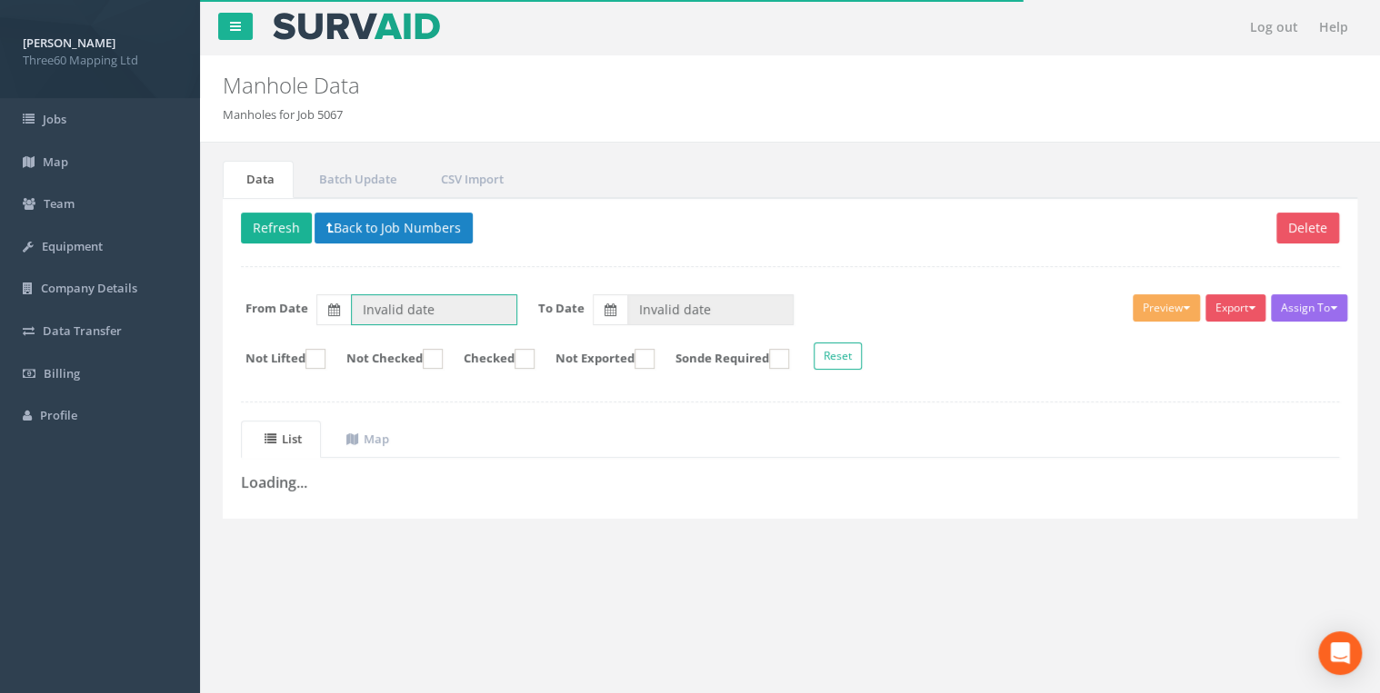
click at [498, 306] on input "Invalid date" at bounding box center [434, 309] width 166 height 31
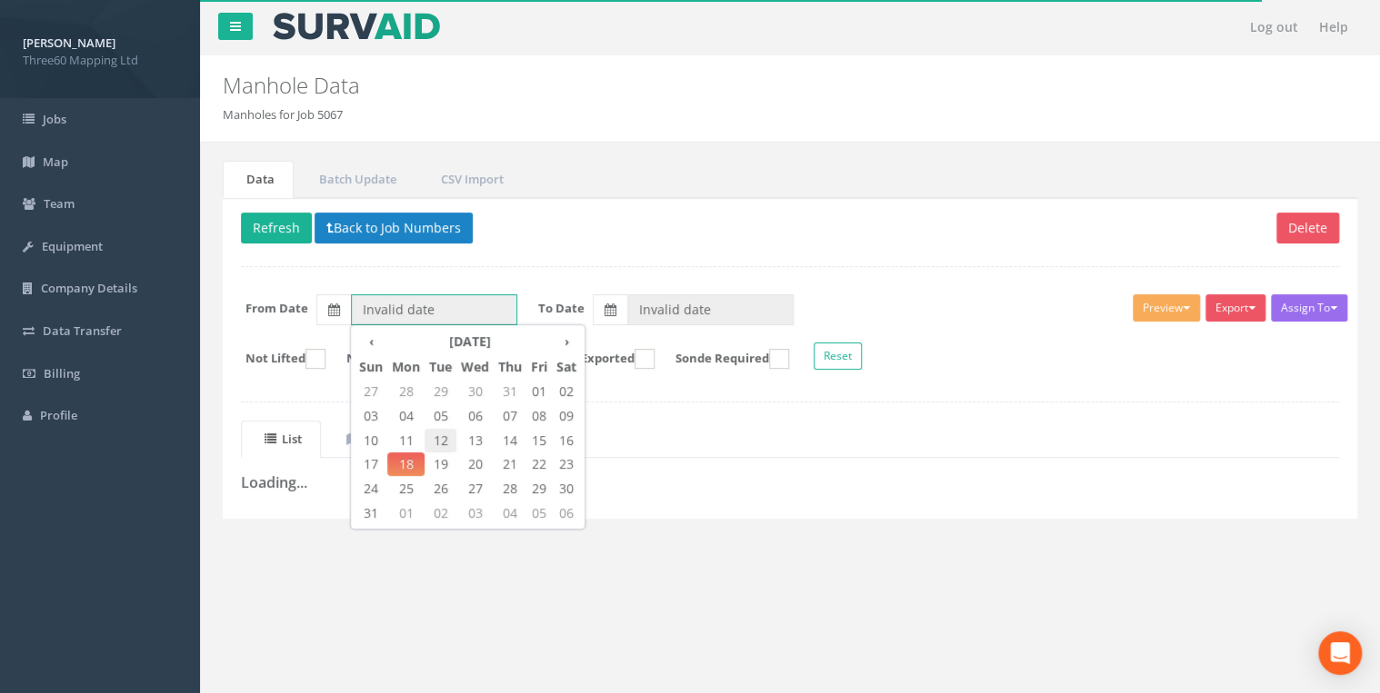
click at [439, 439] on span "12" at bounding box center [440, 441] width 32 height 24
type input "[DATE]"
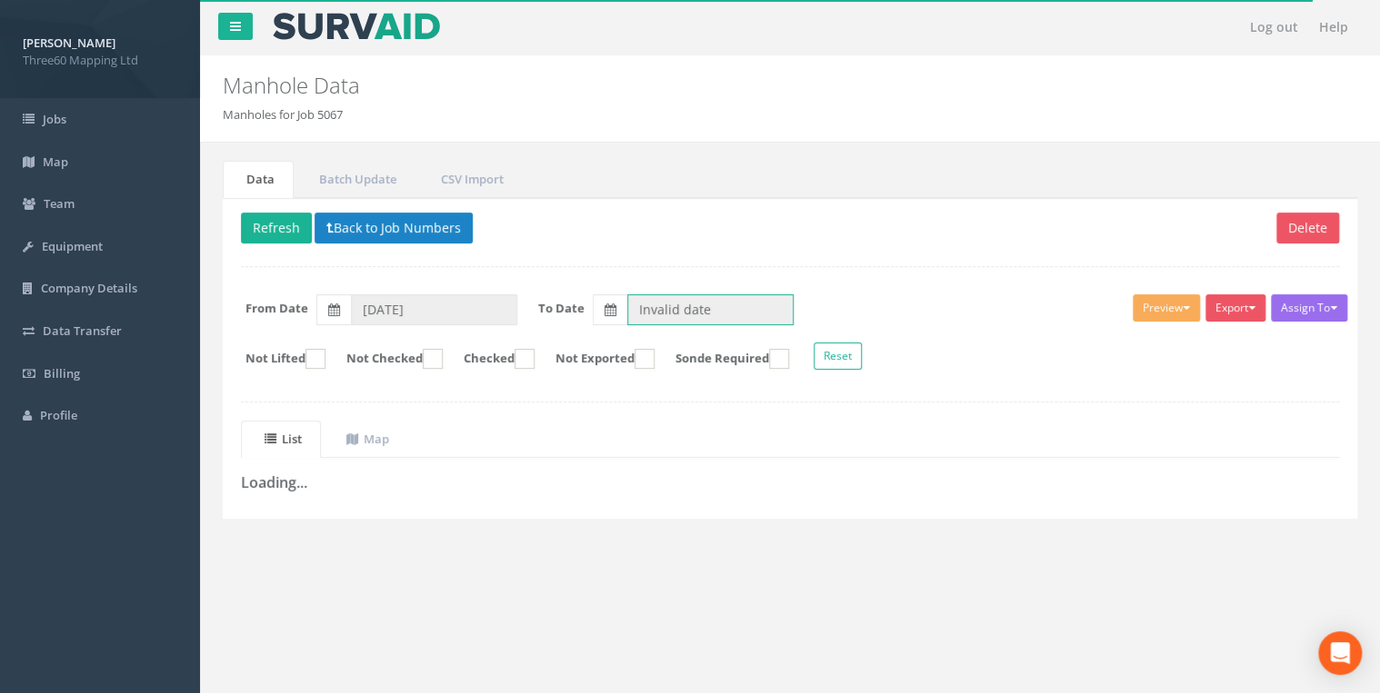
click at [636, 309] on input "Invalid date" at bounding box center [710, 309] width 166 height 31
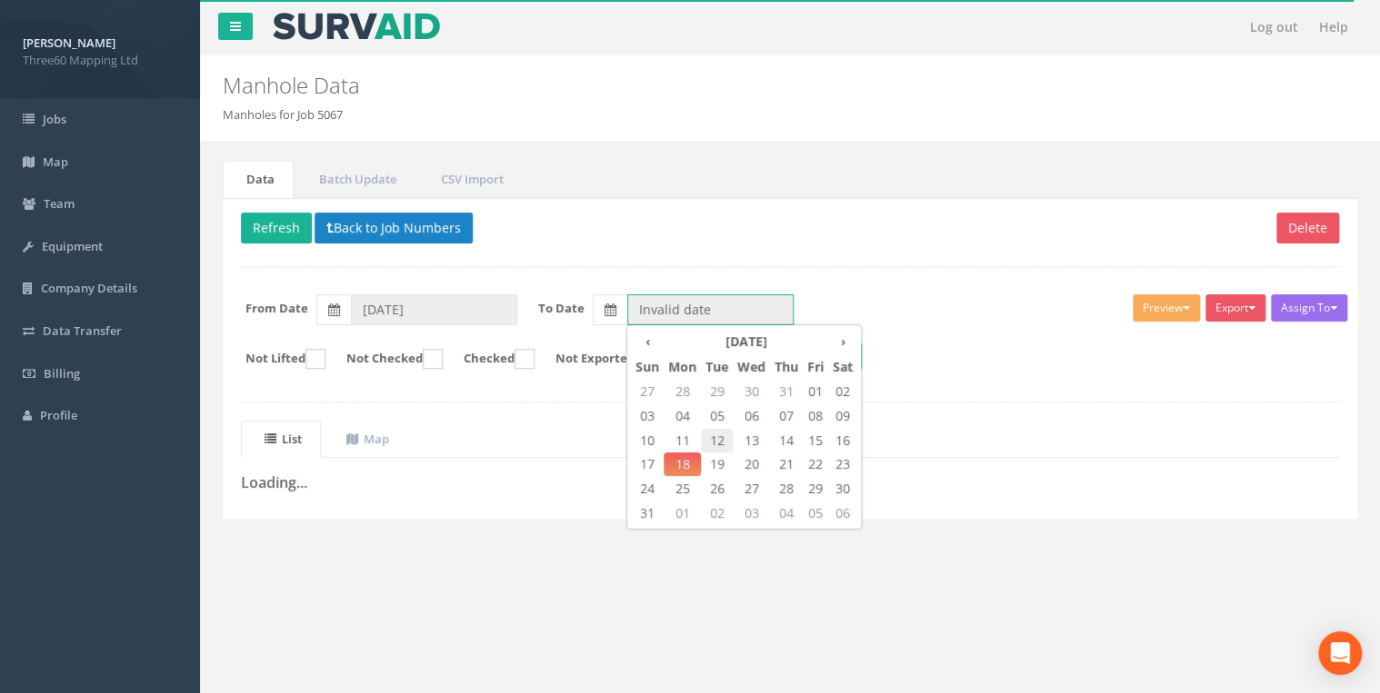
click at [712, 440] on span "12" at bounding box center [717, 441] width 32 height 24
type input "[DATE]"
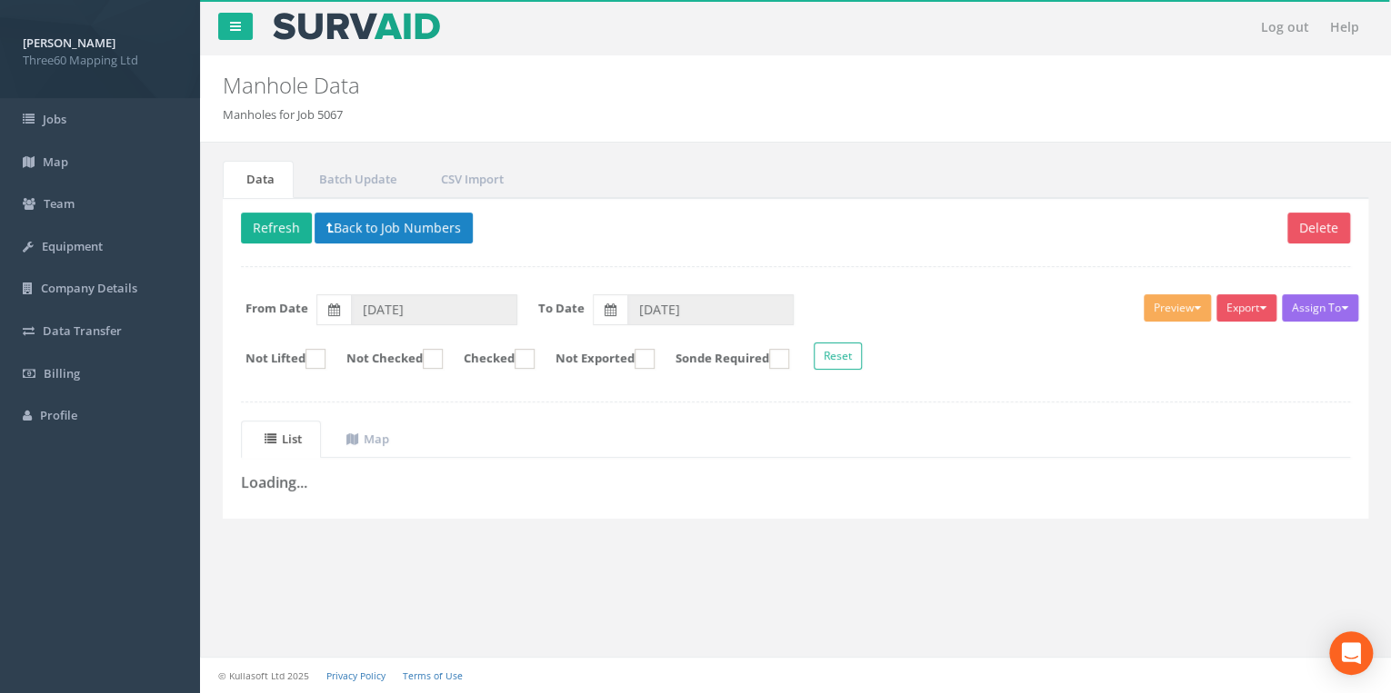
click at [941, 281] on div "Delete Refresh Back to Job Numbers Assign To No Companies Added Export 360 Manh…" at bounding box center [795, 358] width 1145 height 321
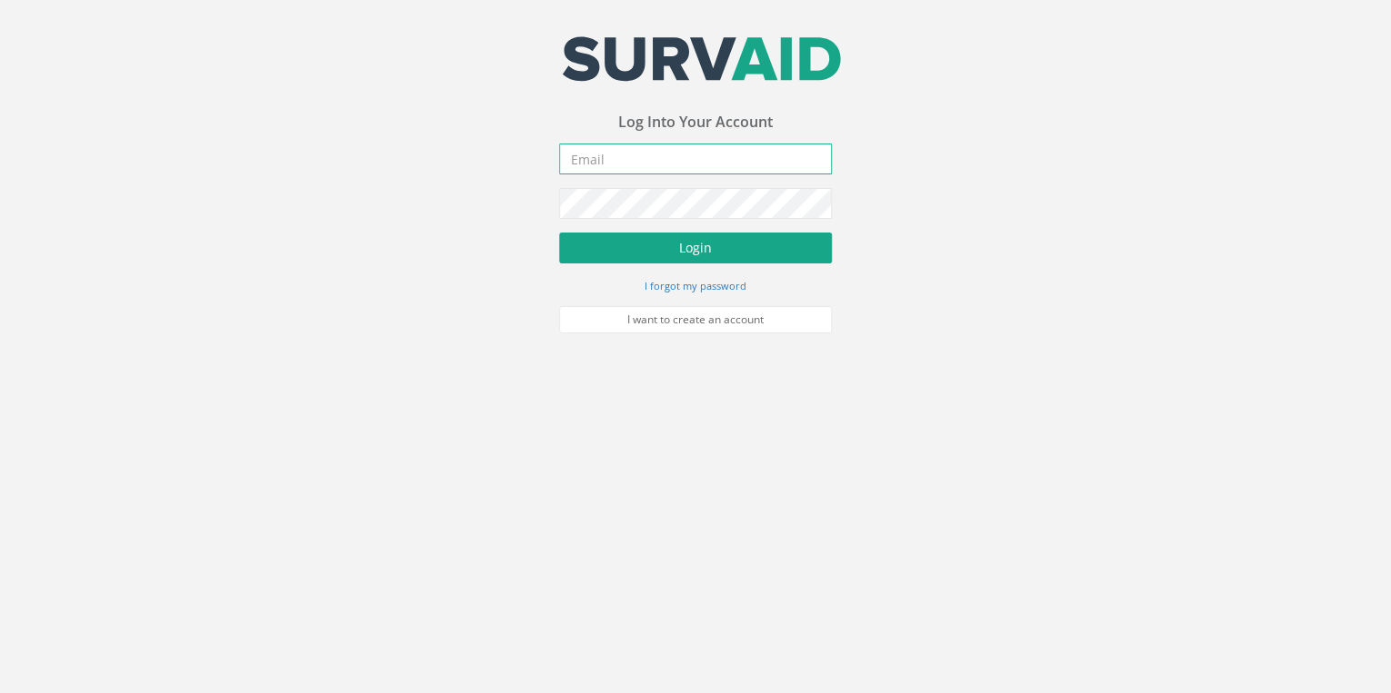
type input "[EMAIL_ADDRESS][DOMAIN_NAME]"
click at [621, 247] on button "Login" at bounding box center [695, 248] width 273 height 31
